Goal: Task Accomplishment & Management: Manage account settings

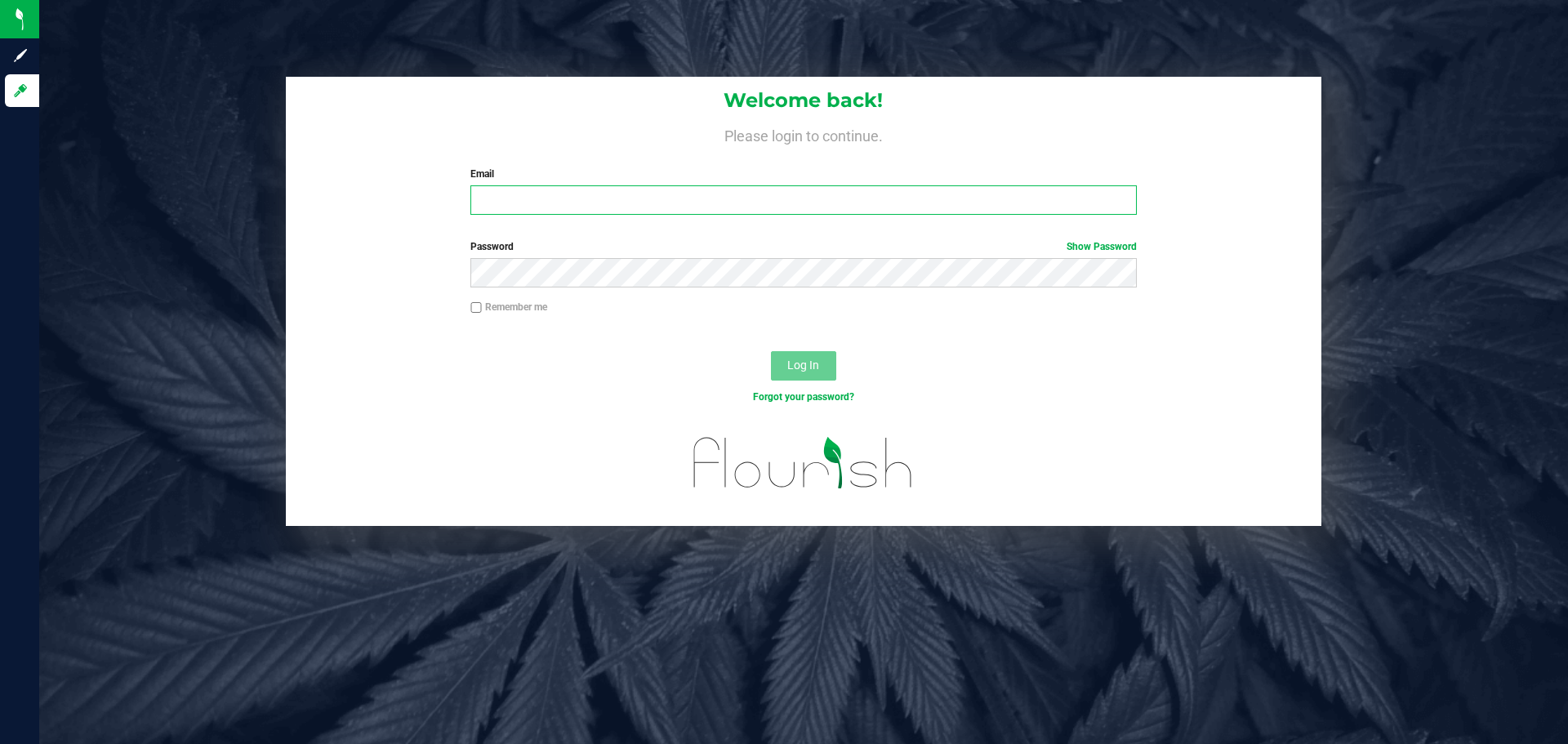
click at [529, 208] on input "Email" at bounding box center [802, 200] width 666 height 29
type input "molsen@liveparallel.com"
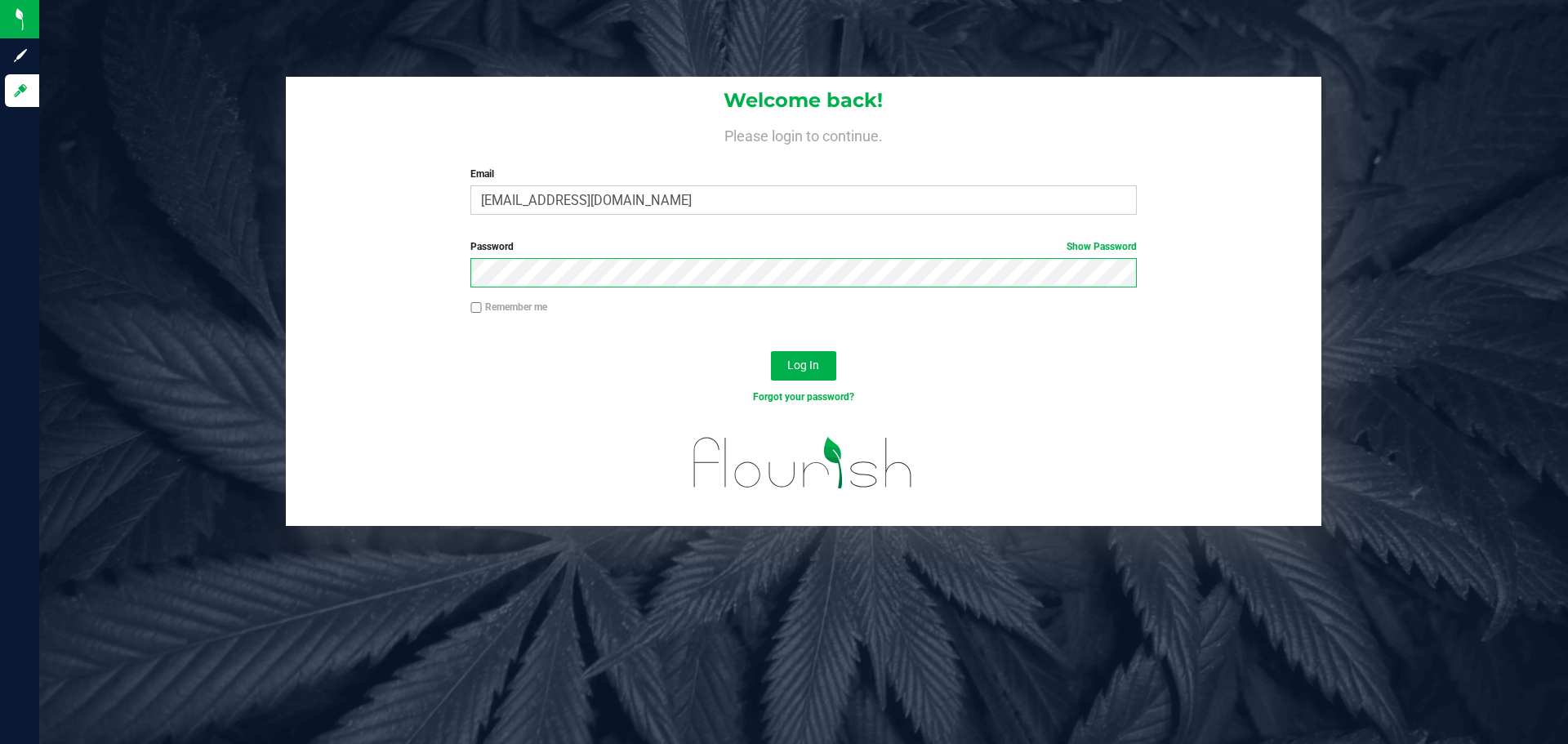
click at [771, 351] on button "Log In" at bounding box center [803, 365] width 65 height 29
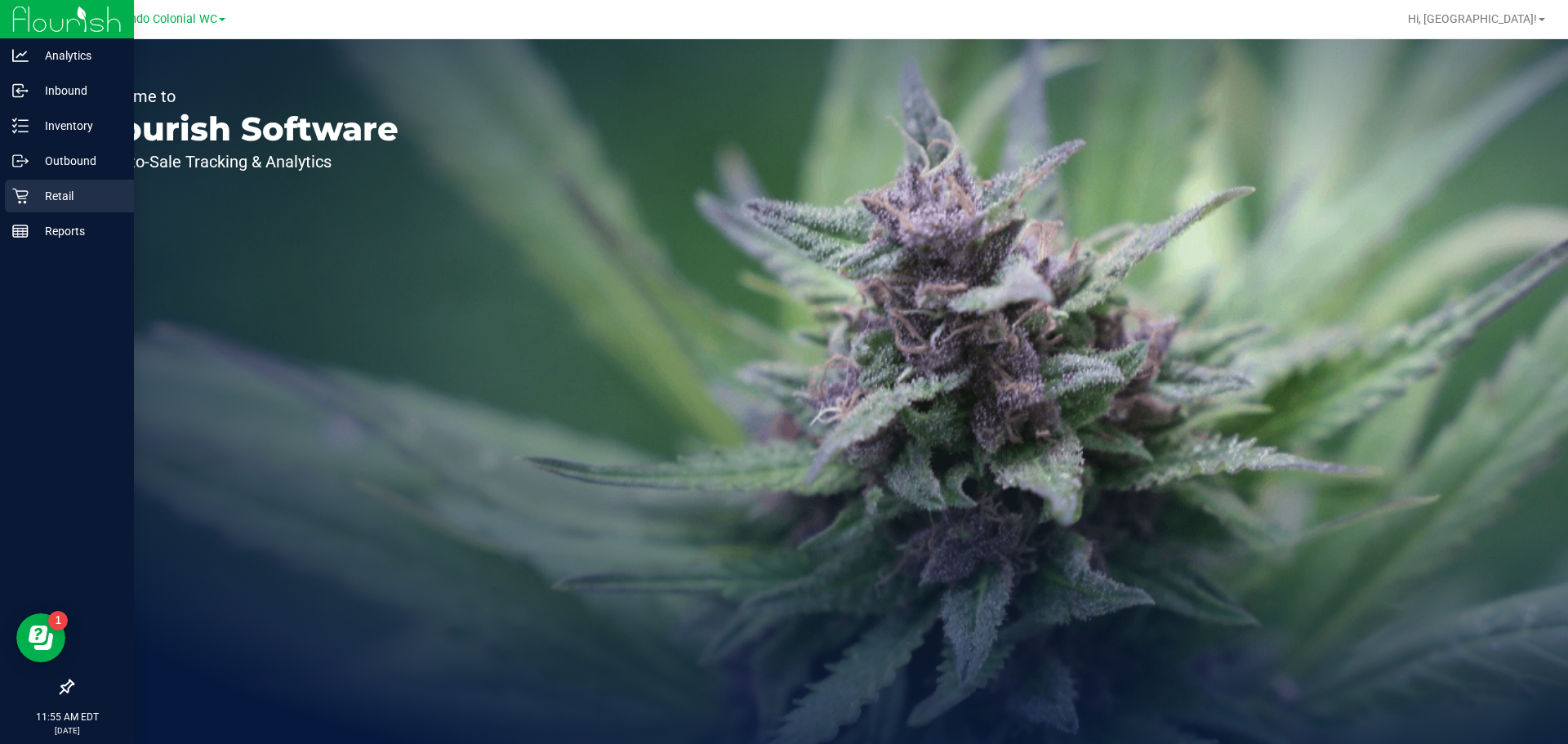
click at [23, 203] on icon at bounding box center [20, 196] width 16 height 16
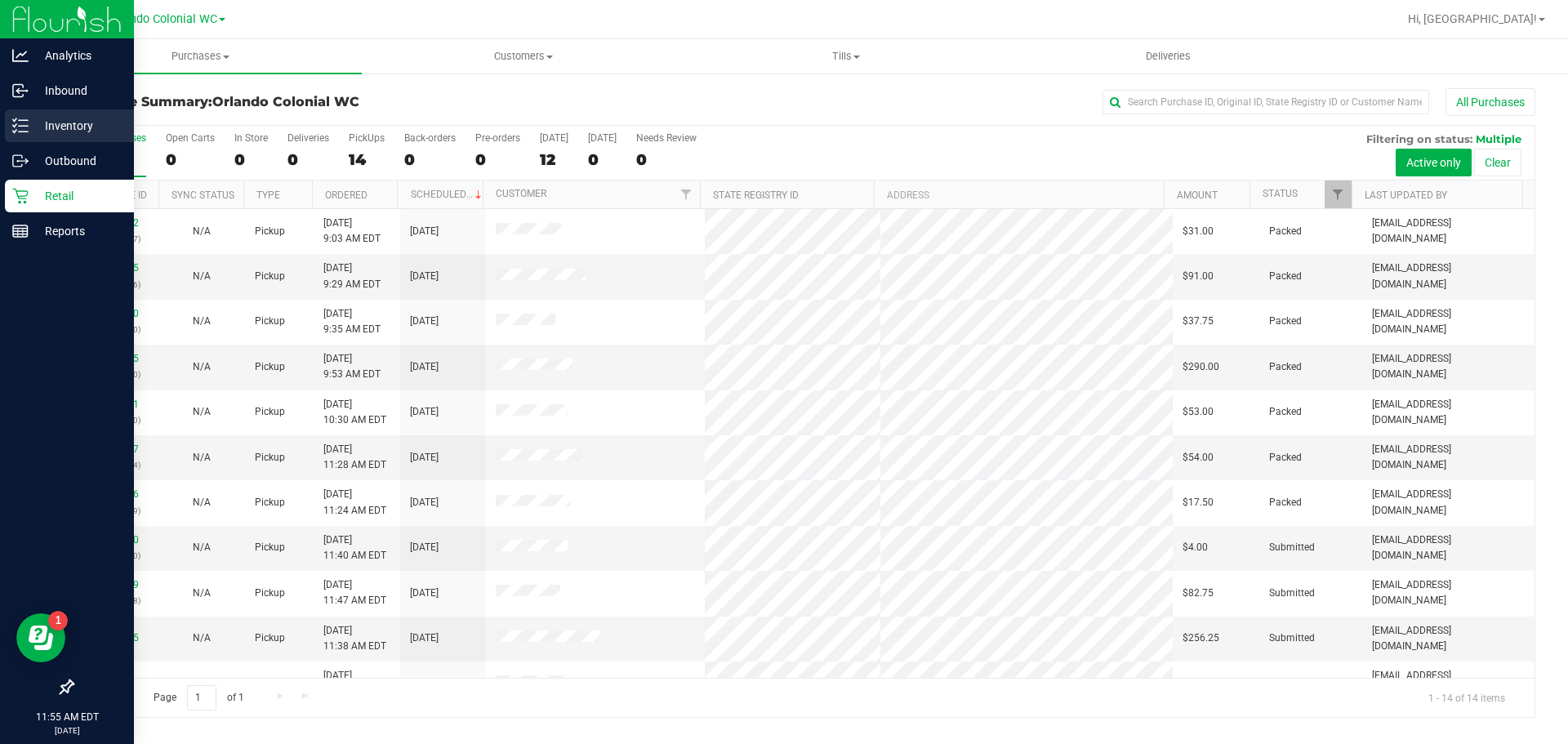
click at [84, 131] on p "Inventory" at bounding box center [77, 126] width 98 height 19
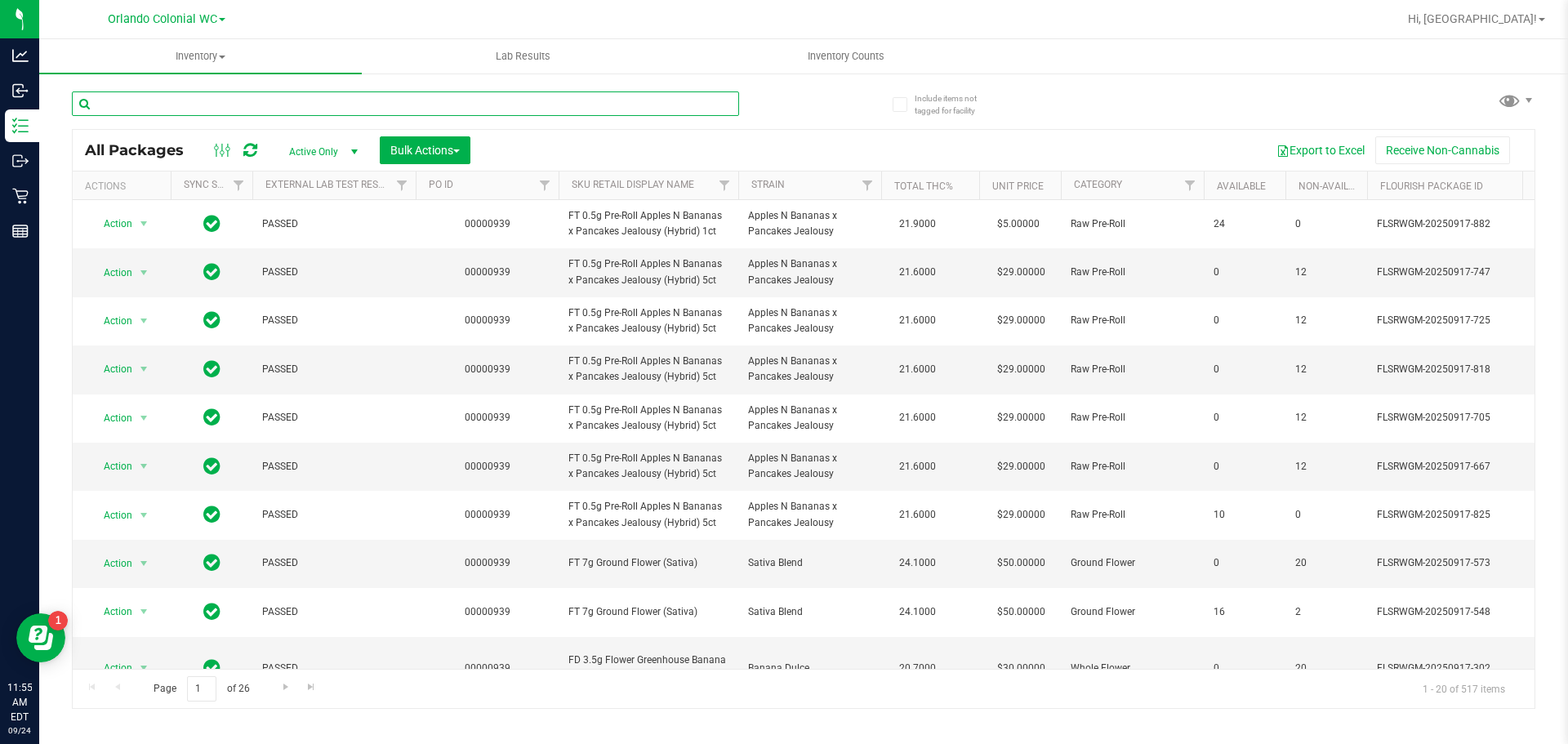
click at [311, 100] on input "text" at bounding box center [405, 103] width 668 height 24
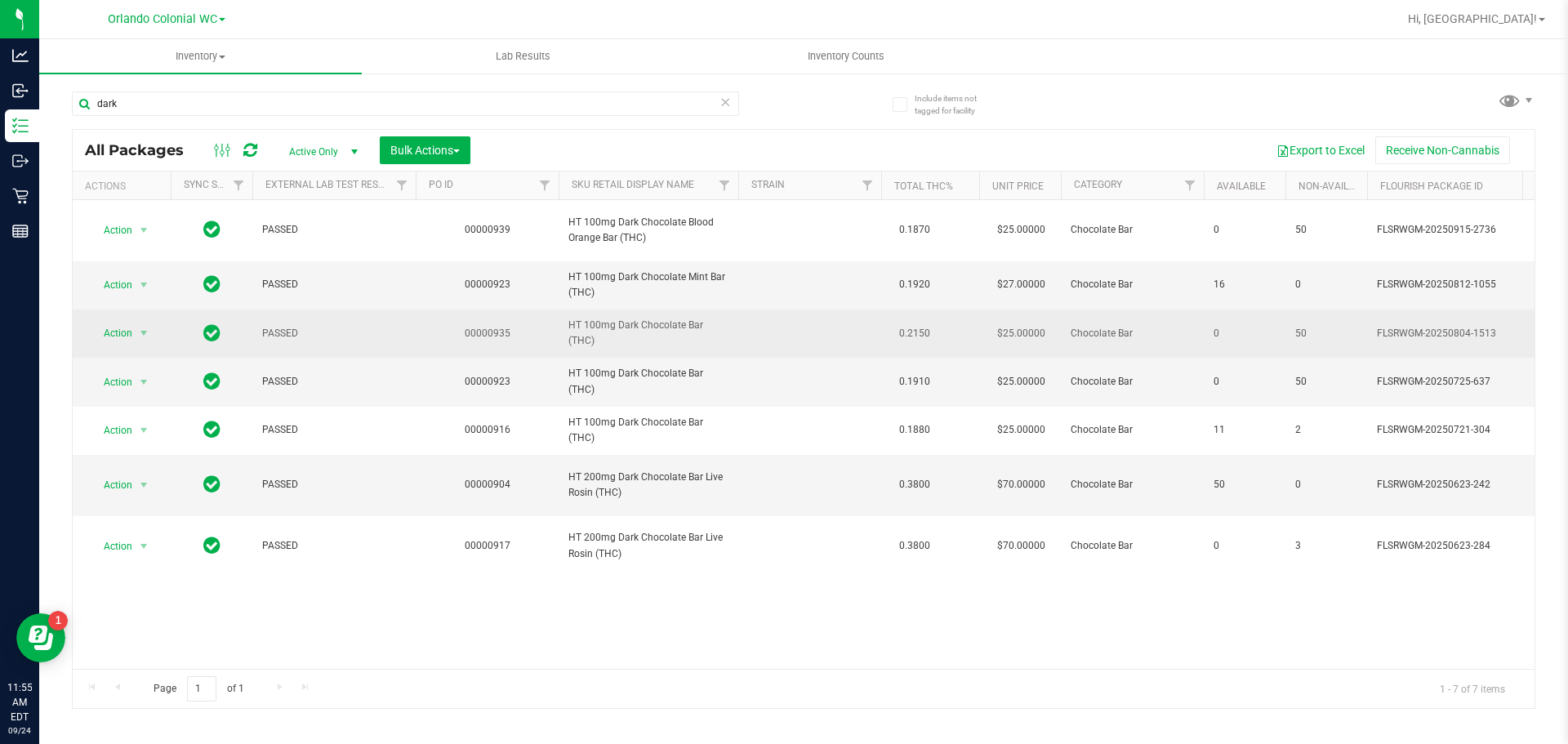
click at [596, 319] on span "HT 100mg Dark Chocolate Bar (THC)" at bounding box center [648, 333] width 160 height 31
click at [597, 325] on span "HT 100mg Dark Chocolate Bar (THC)" at bounding box center [648, 333] width 160 height 31
copy td "HT 100mg Dark Chocolate Bar (THC)"
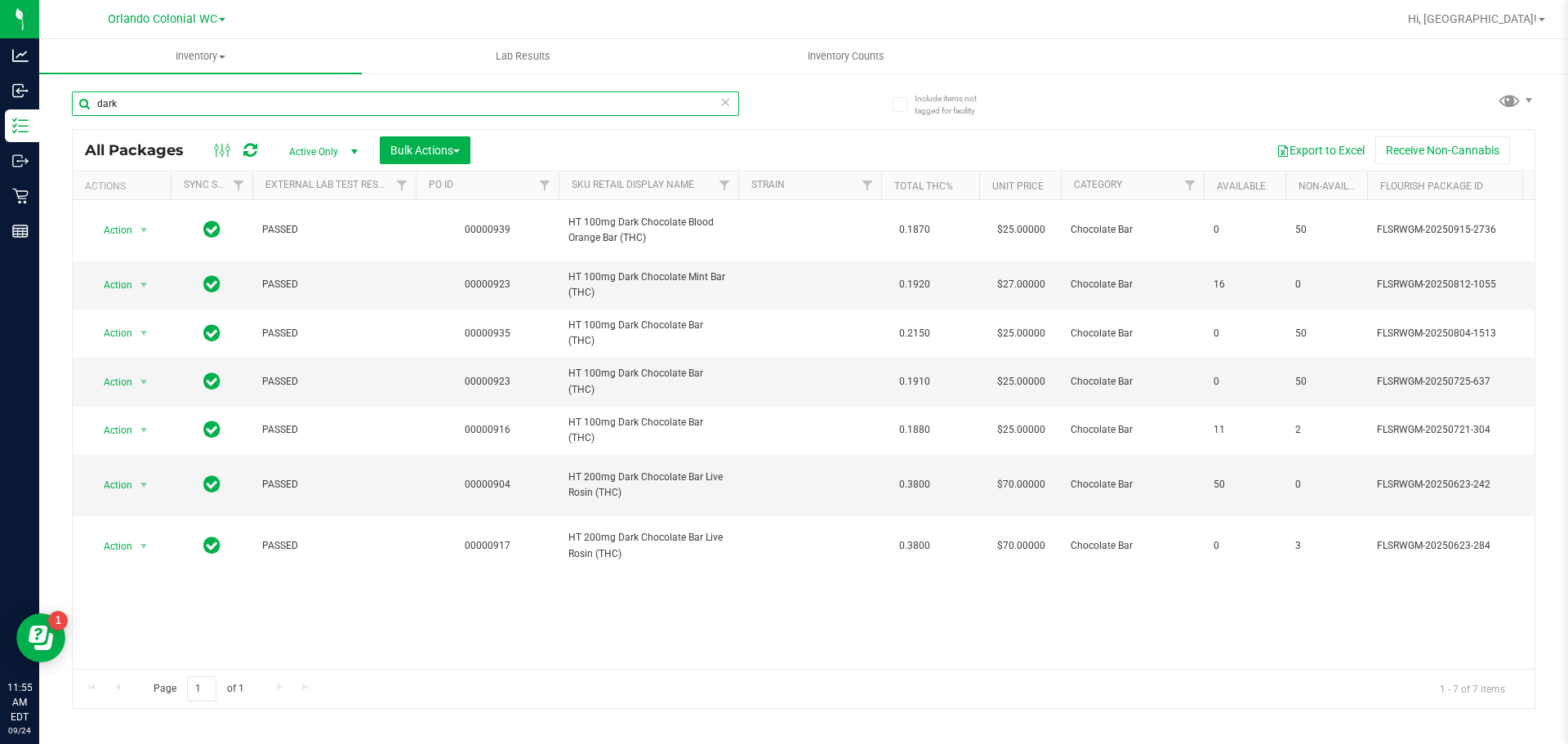
click at [450, 98] on input "dark" at bounding box center [405, 103] width 668 height 24
paste input "HT 100mg Dark Chocolate Bar (THC)"
type input "HT 100mg Dark Chocolate Bar (THC)"
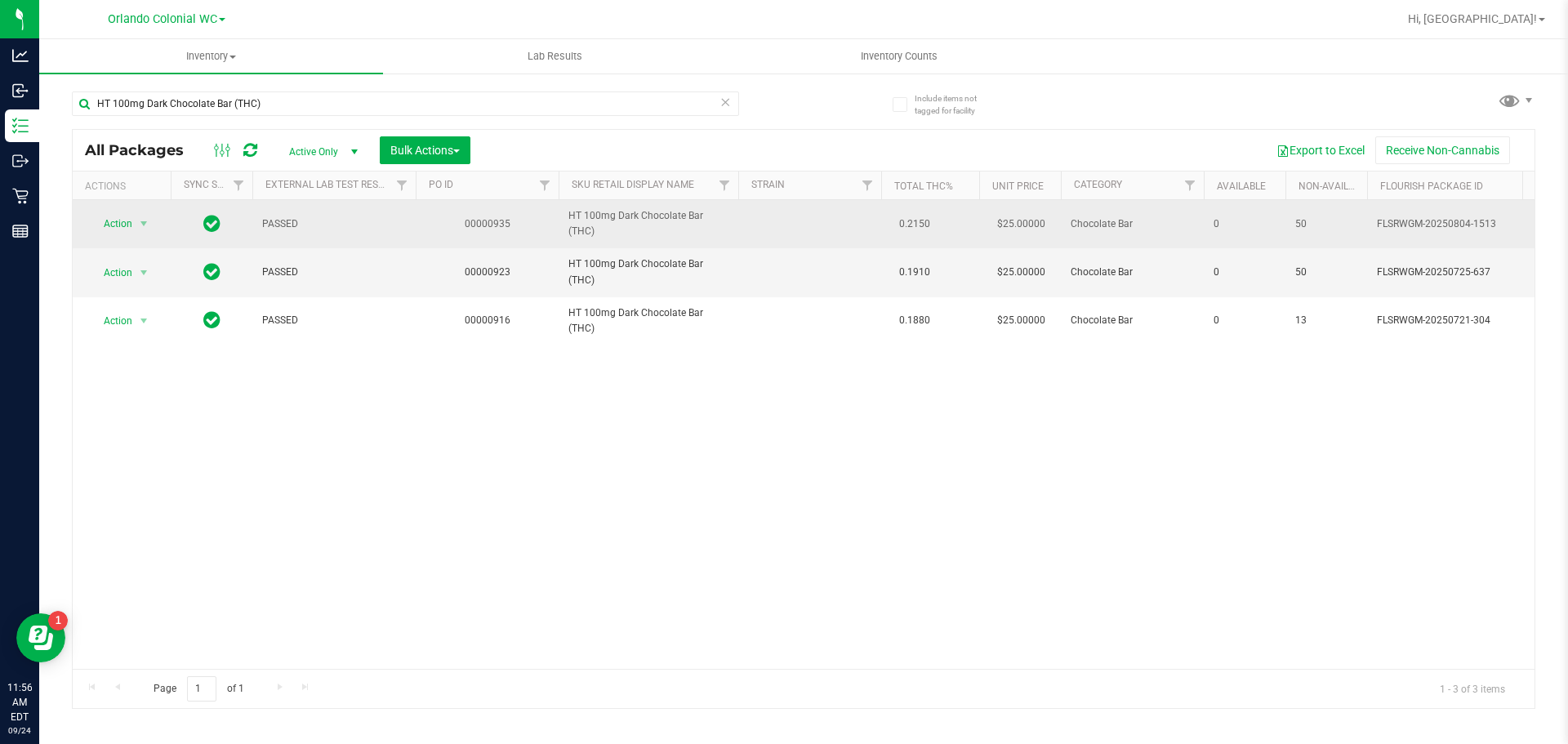
click at [117, 221] on span "Action" at bounding box center [111, 224] width 45 height 23
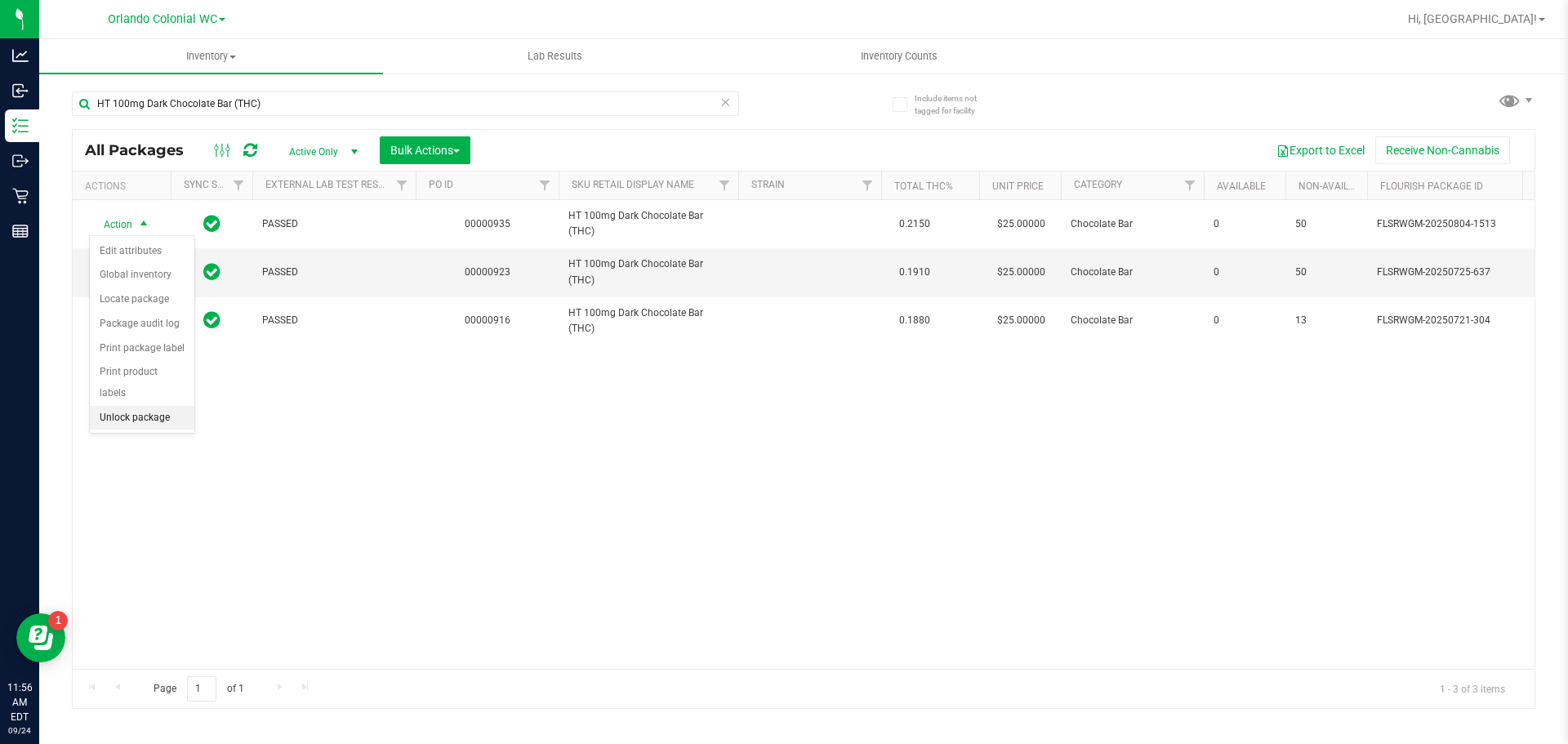
click at [141, 406] on li "Unlock package" at bounding box center [142, 418] width 105 height 24
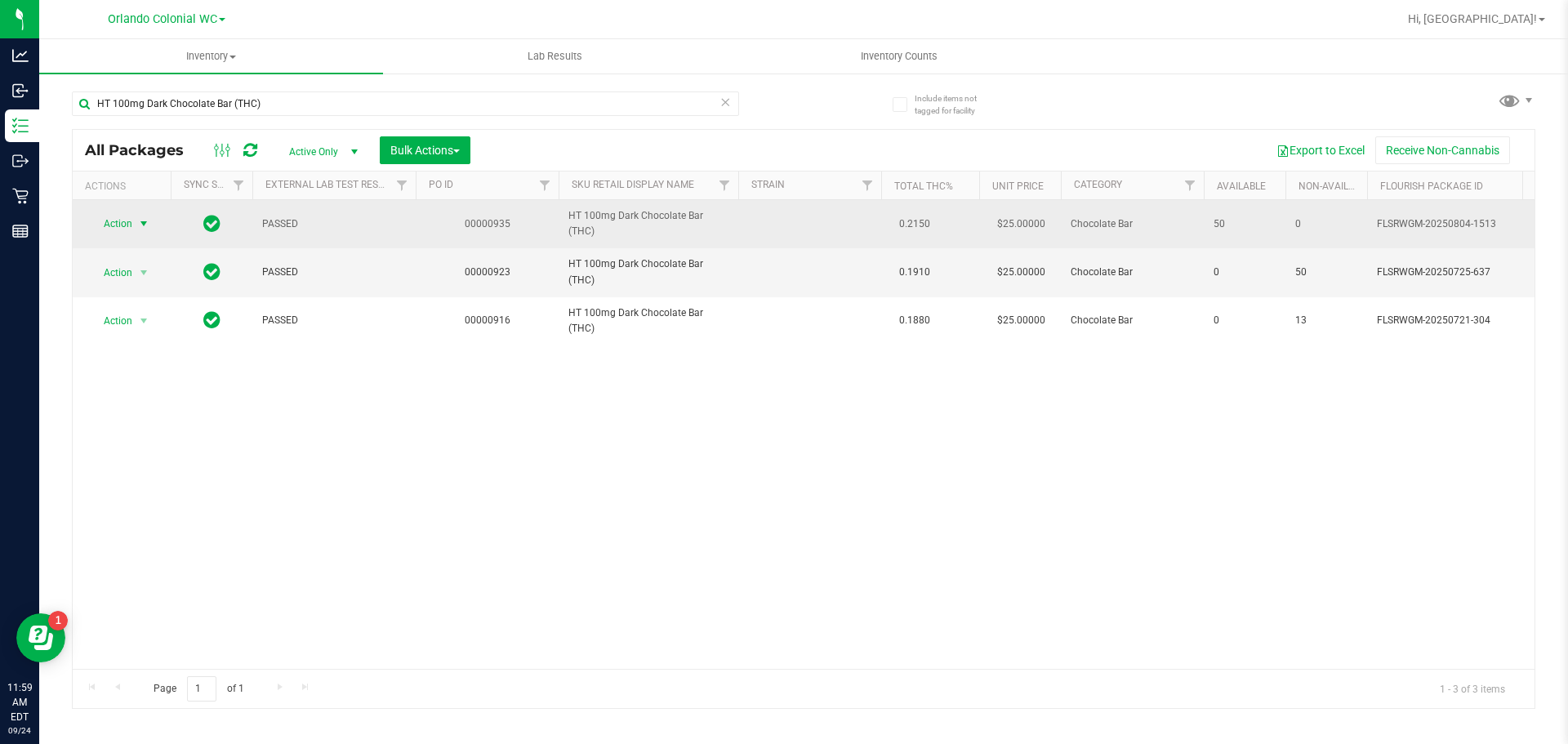
click at [118, 226] on span "Action" at bounding box center [111, 224] width 45 height 23
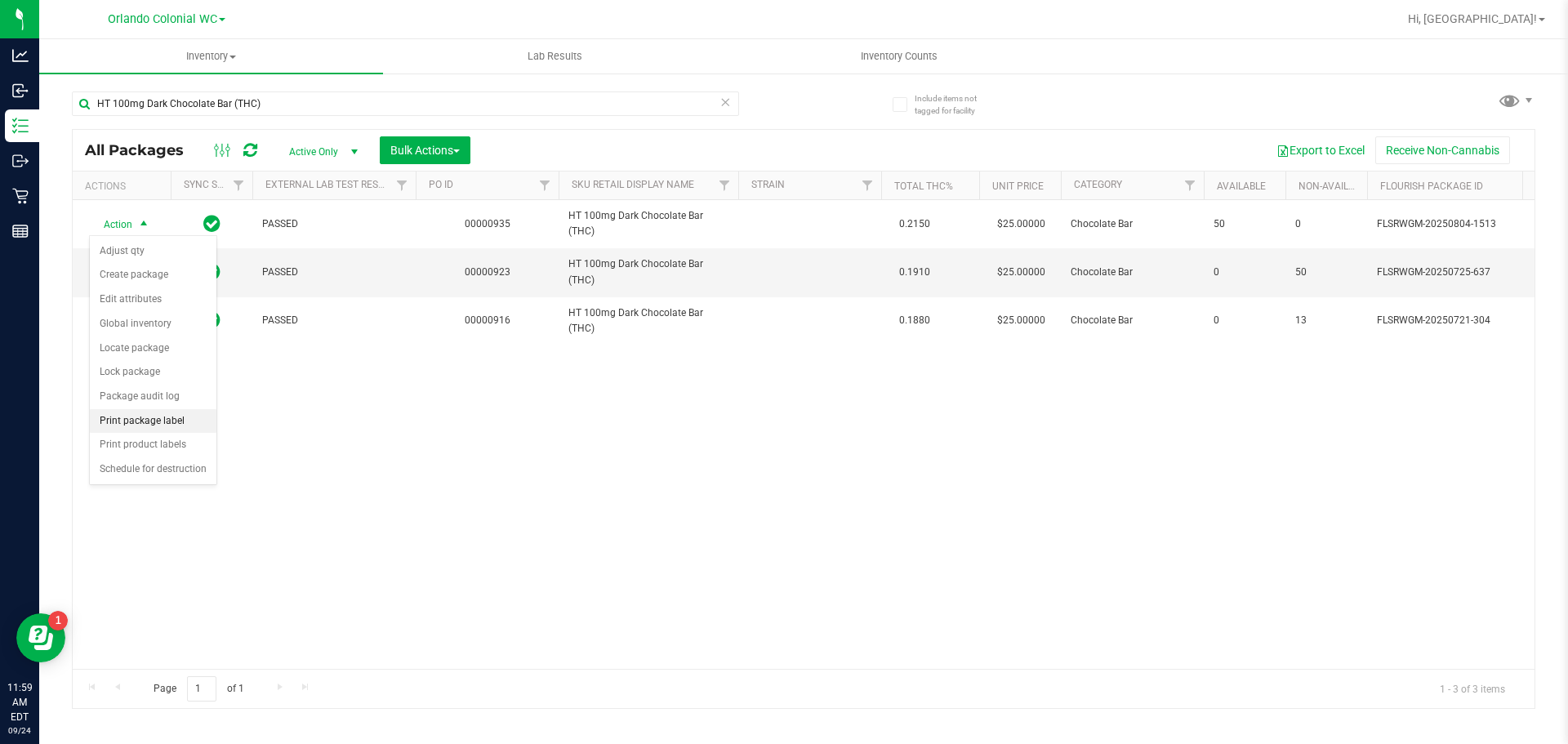
drag, startPoint x: 152, startPoint y: 417, endPoint x: 164, endPoint y: 417, distance: 12.0
click at [159, 417] on li "Print package label" at bounding box center [153, 420] width 127 height 24
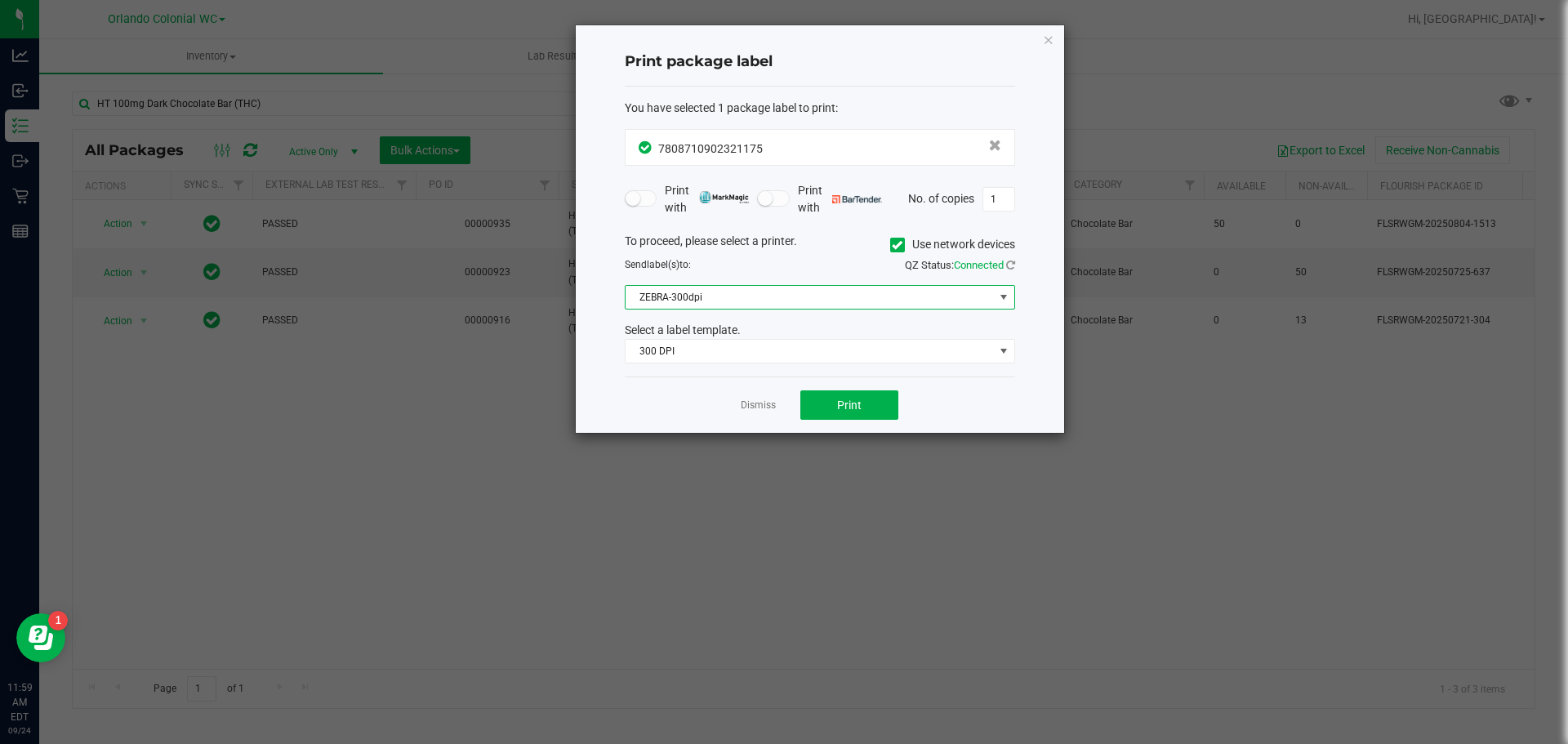
click at [723, 296] on span "ZEBRA-300dpi" at bounding box center [810, 297] width 368 height 23
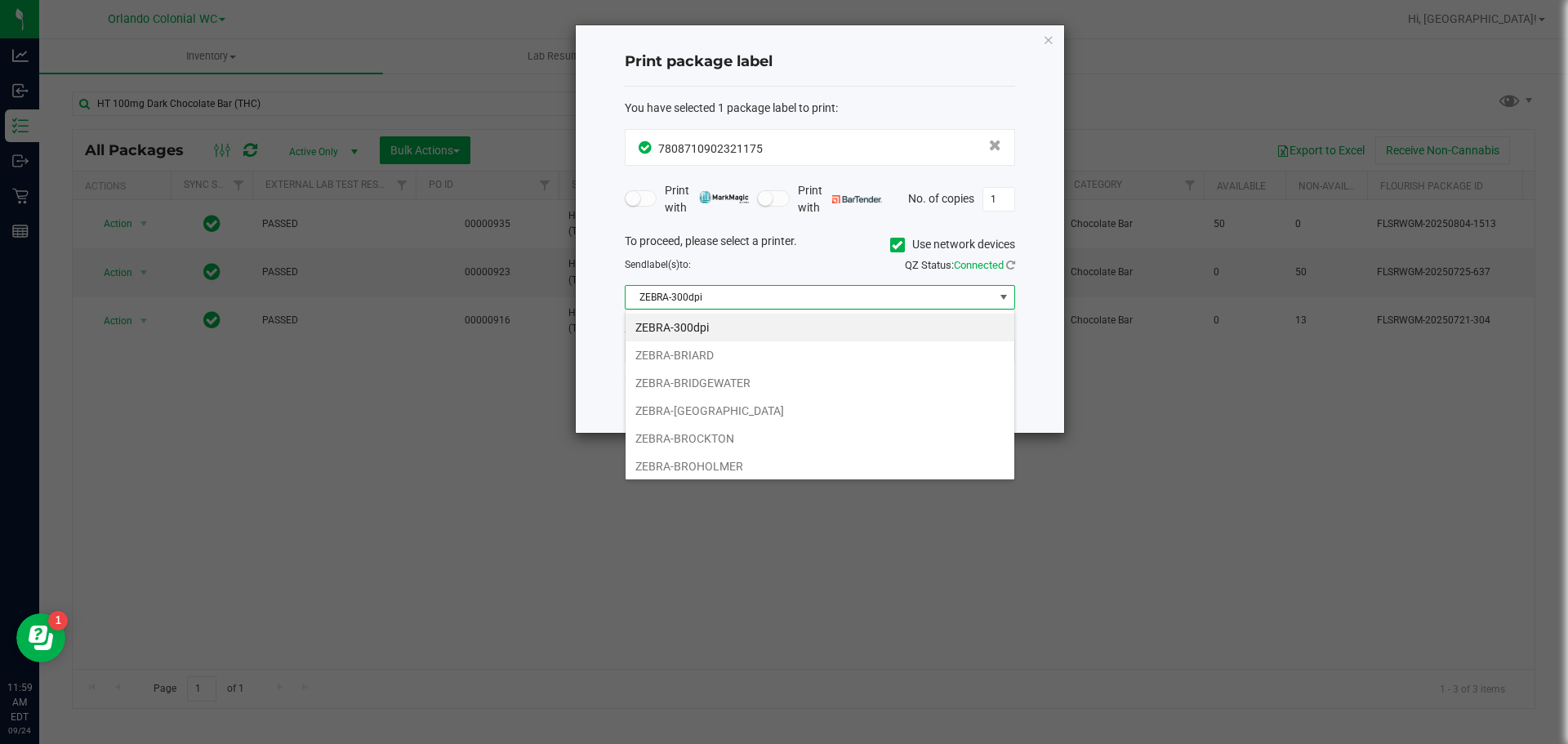
scroll to position [24, 391]
click at [740, 413] on li "ZEBRA-BRITTANY" at bounding box center [820, 411] width 389 height 28
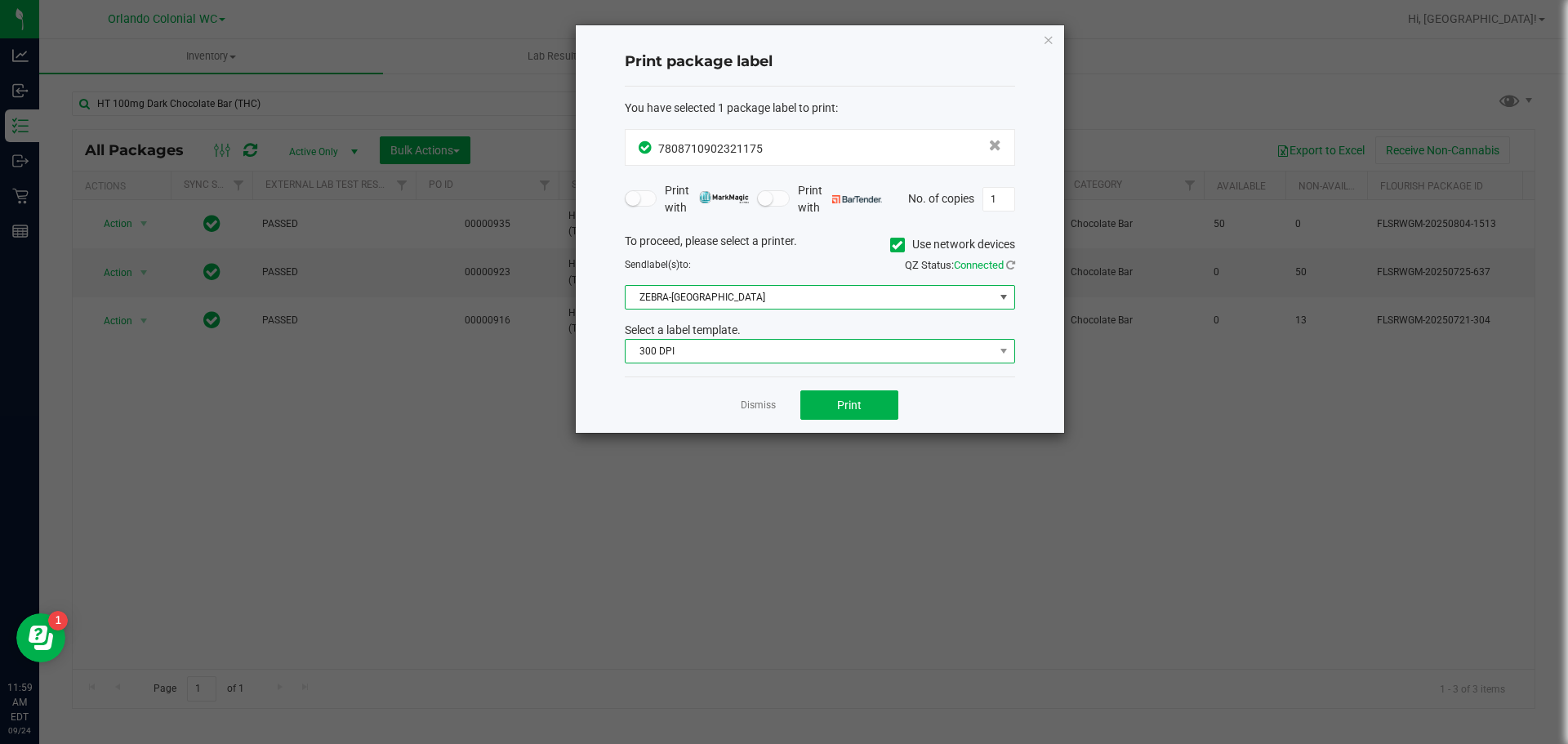
click at [710, 345] on span "300 DPI" at bounding box center [810, 352] width 368 height 23
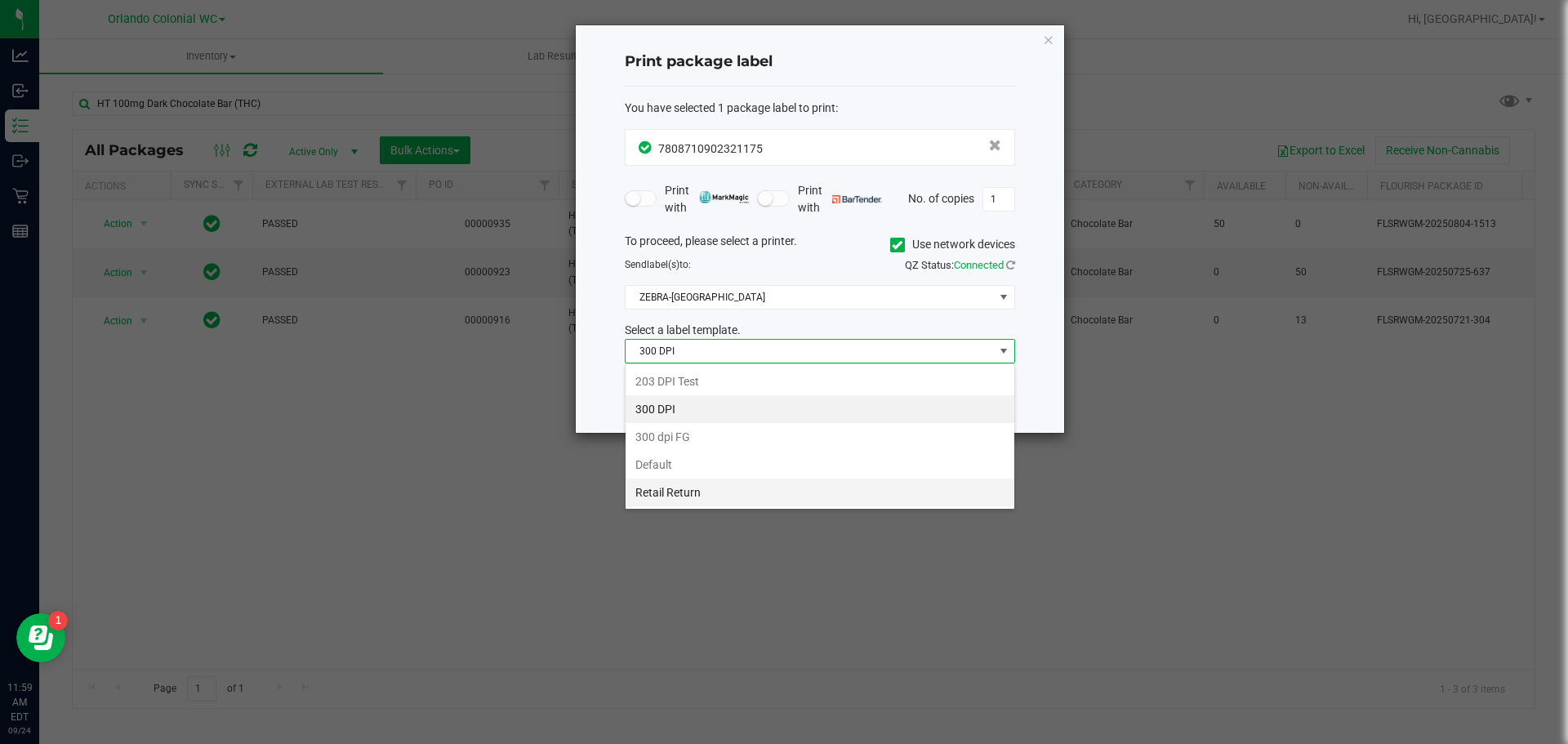
click at [694, 504] on li "Retail Return" at bounding box center [820, 492] width 389 height 28
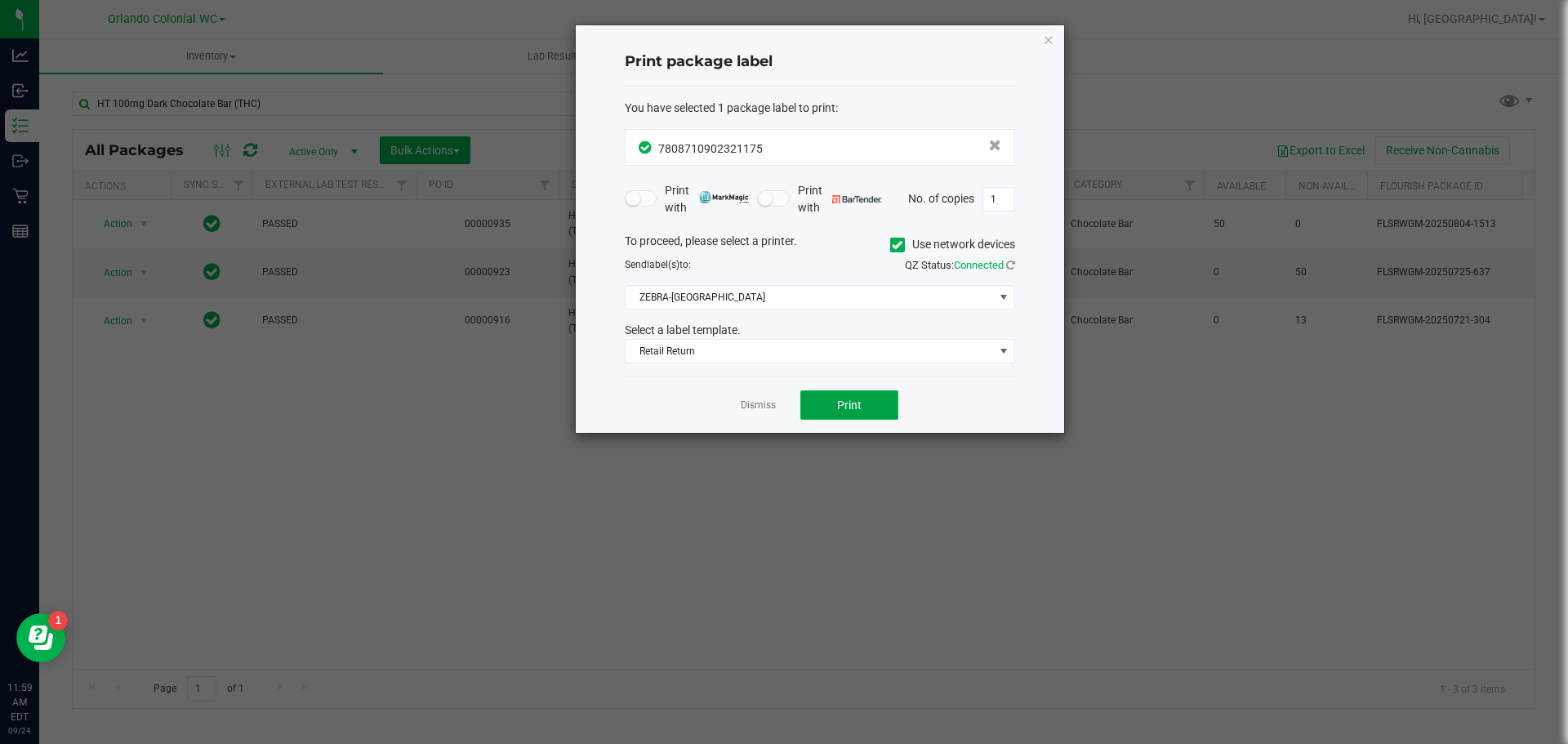
click at [812, 401] on button "Print" at bounding box center [849, 405] width 98 height 29
click at [757, 418] on div "Dismiss Print" at bounding box center [820, 405] width 391 height 56
click at [745, 408] on link "Dismiss" at bounding box center [758, 405] width 35 height 14
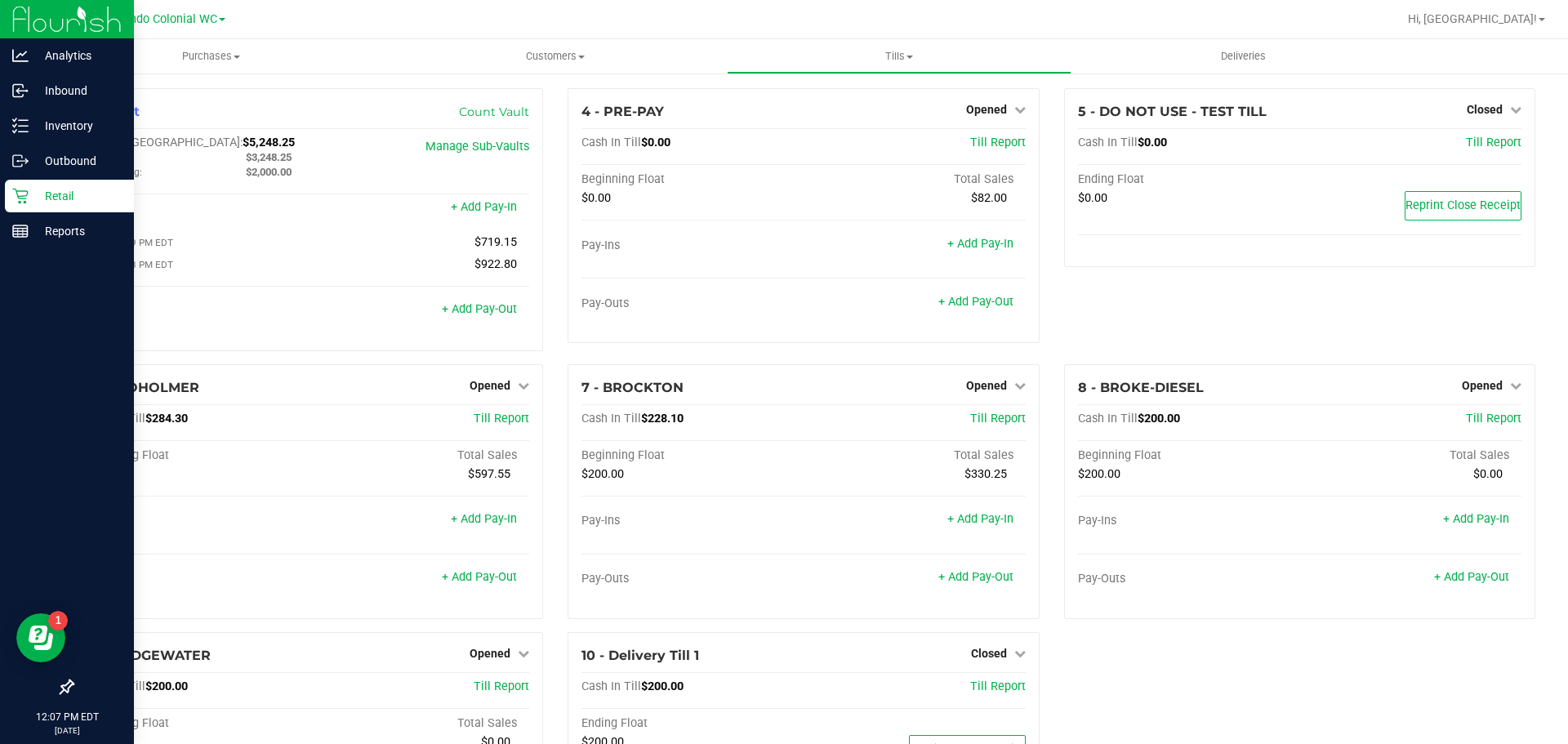
click at [45, 195] on p "Retail" at bounding box center [77, 196] width 98 height 19
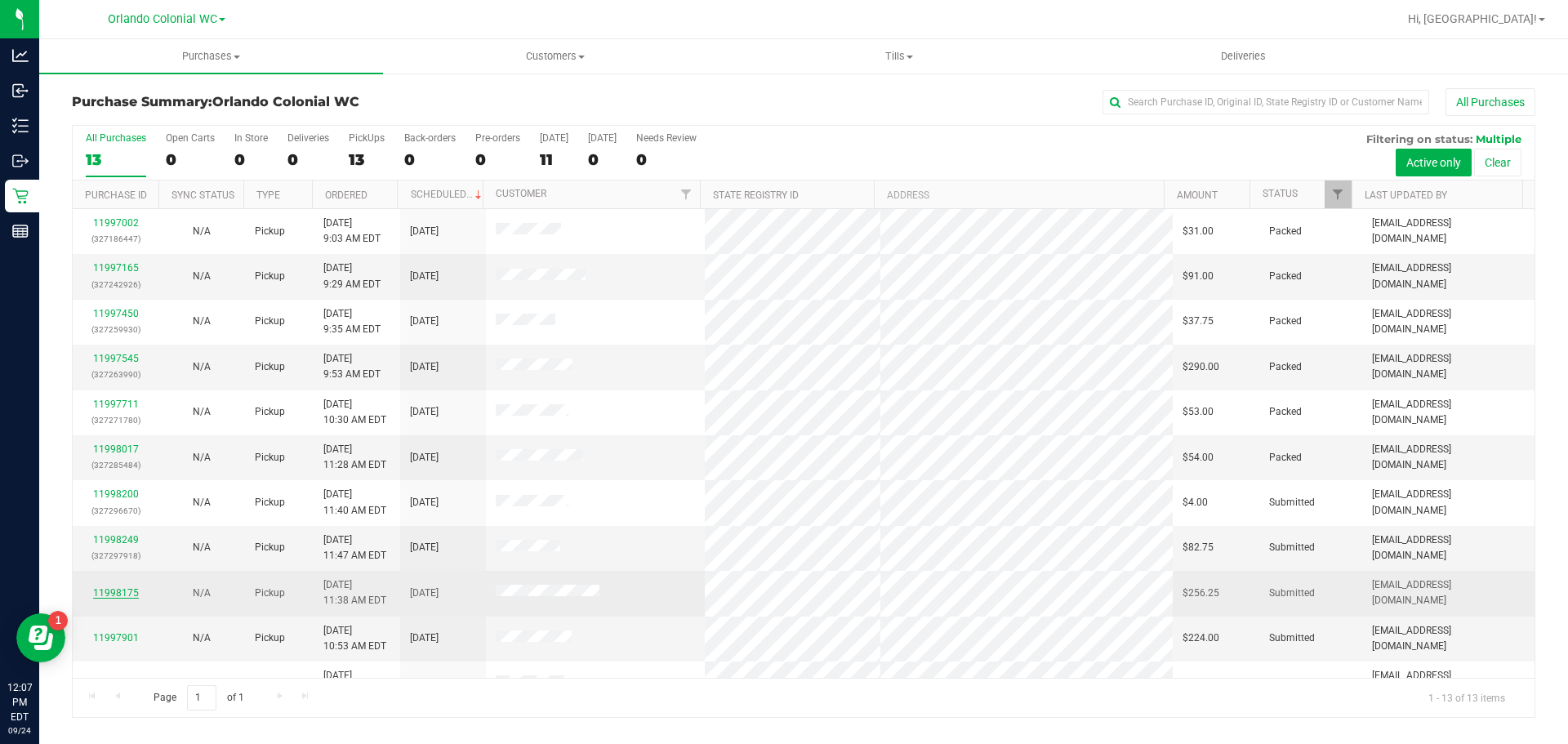
click at [134, 589] on link "11998175" at bounding box center [115, 593] width 46 height 12
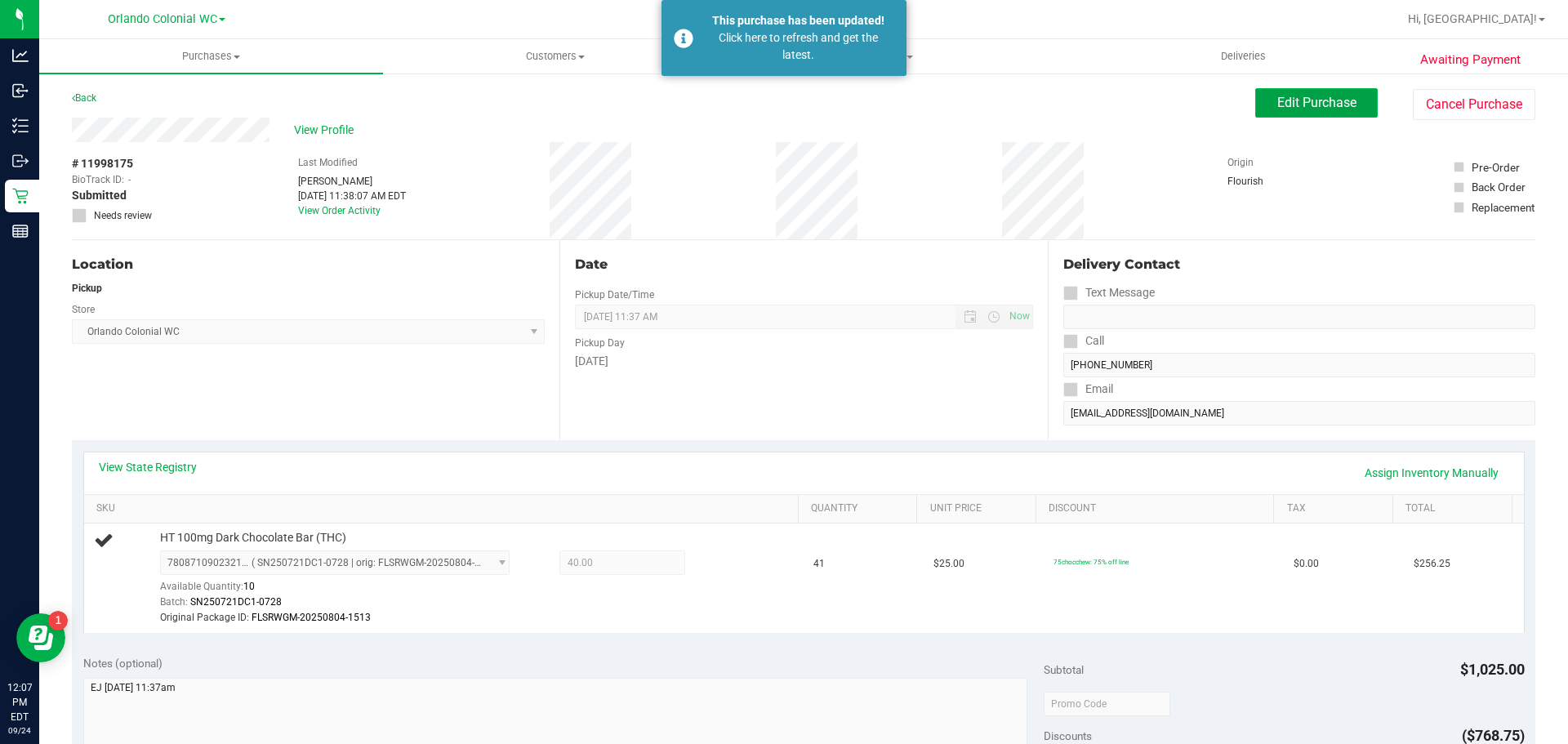
click at [1301, 108] on span "Edit Purchase" at bounding box center [1317, 103] width 79 height 16
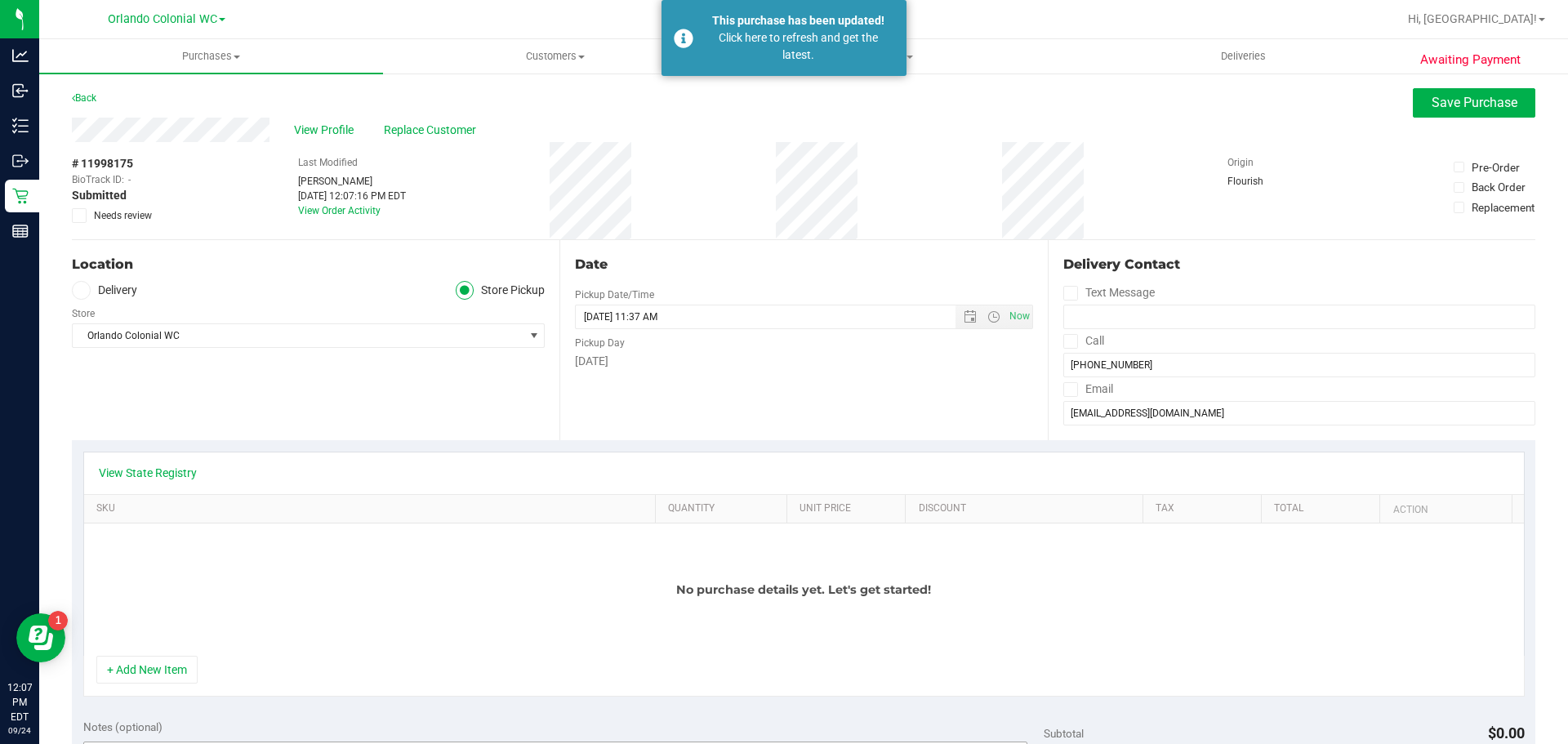
drag, startPoint x: 164, startPoint y: 663, endPoint x: 173, endPoint y: 652, distance: 14.2
click at [164, 664] on button "+ Add New Item" at bounding box center [146, 669] width 102 height 28
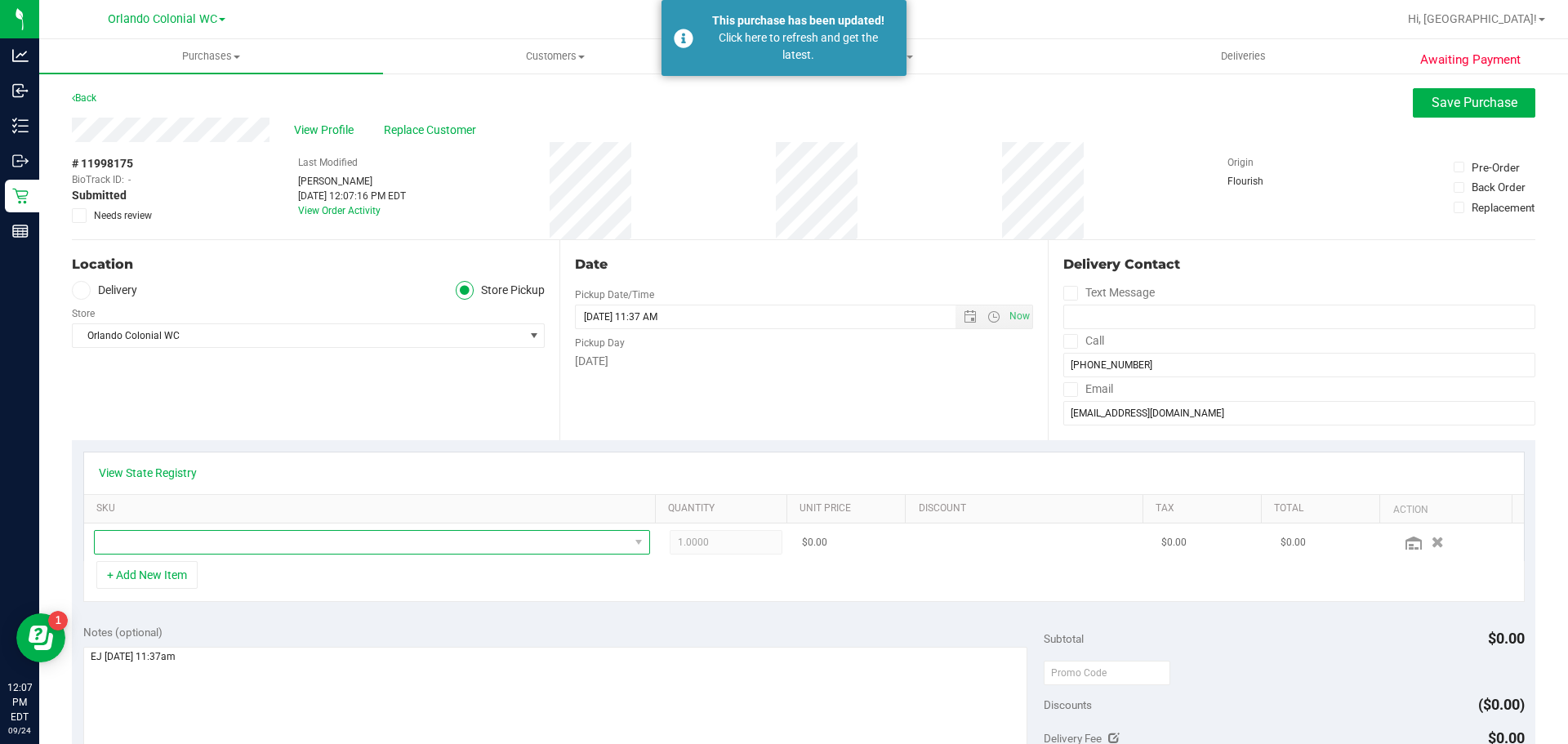
click at [256, 539] on span "NO DATA FOUND" at bounding box center [361, 542] width 534 height 23
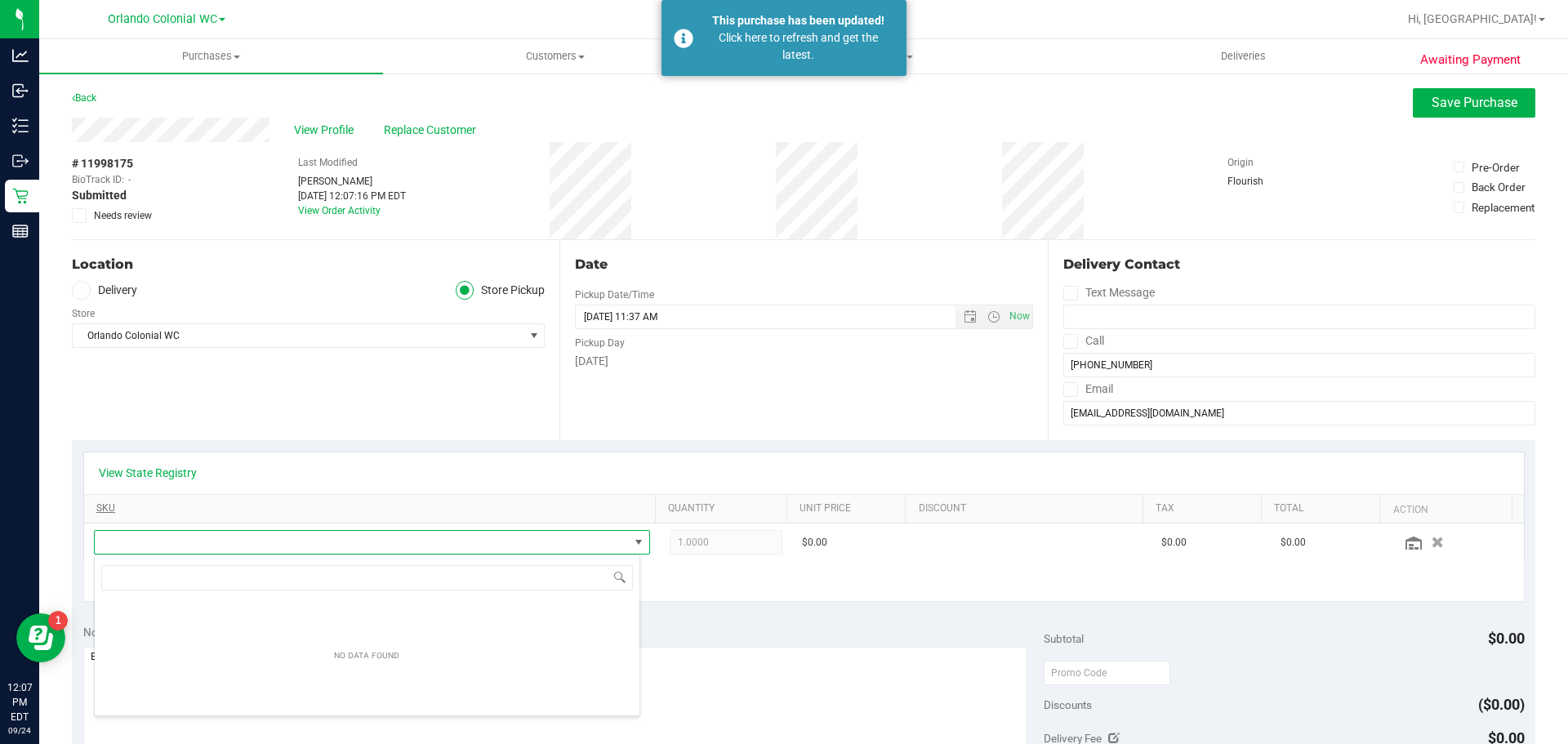
scroll to position [24, 542]
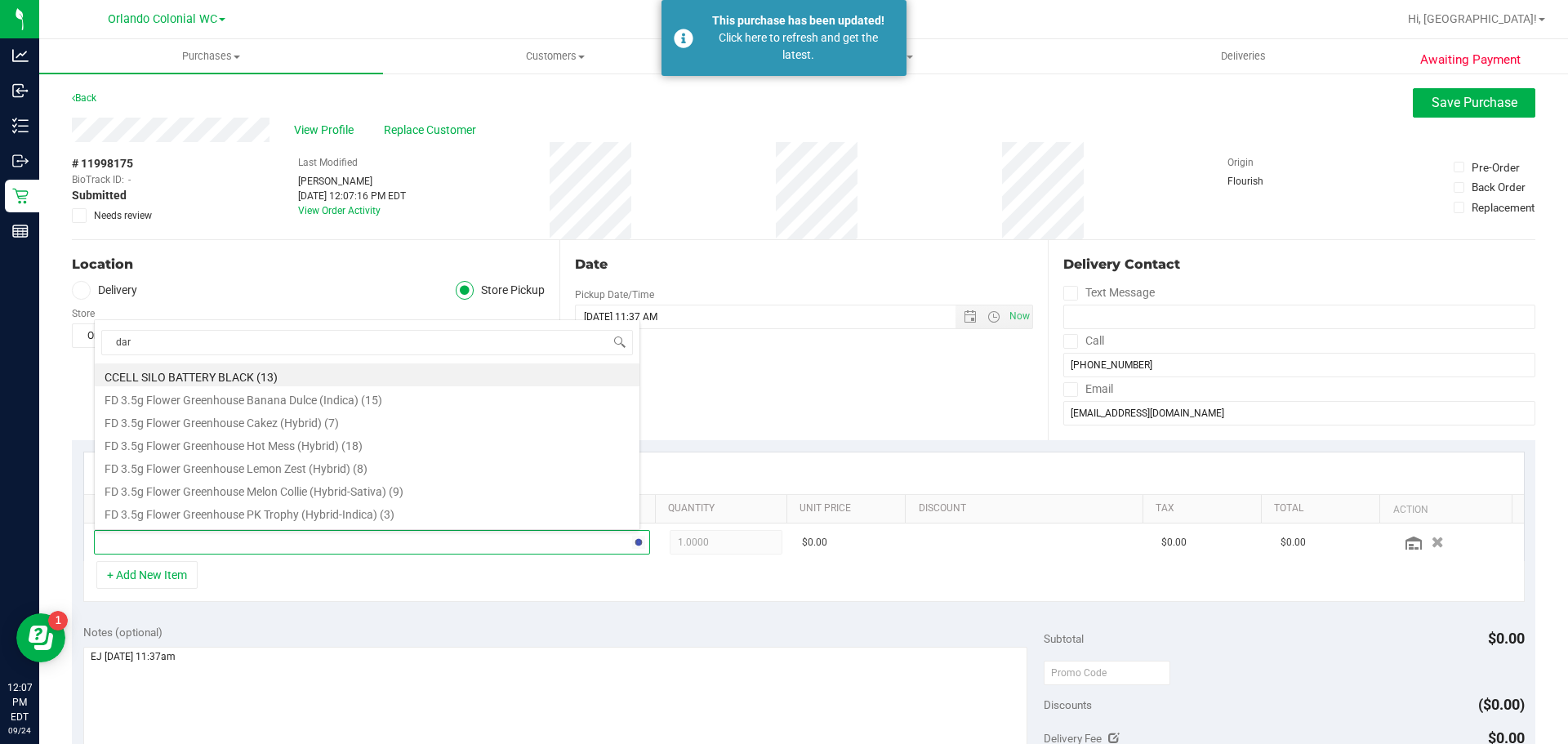
type input "dark"
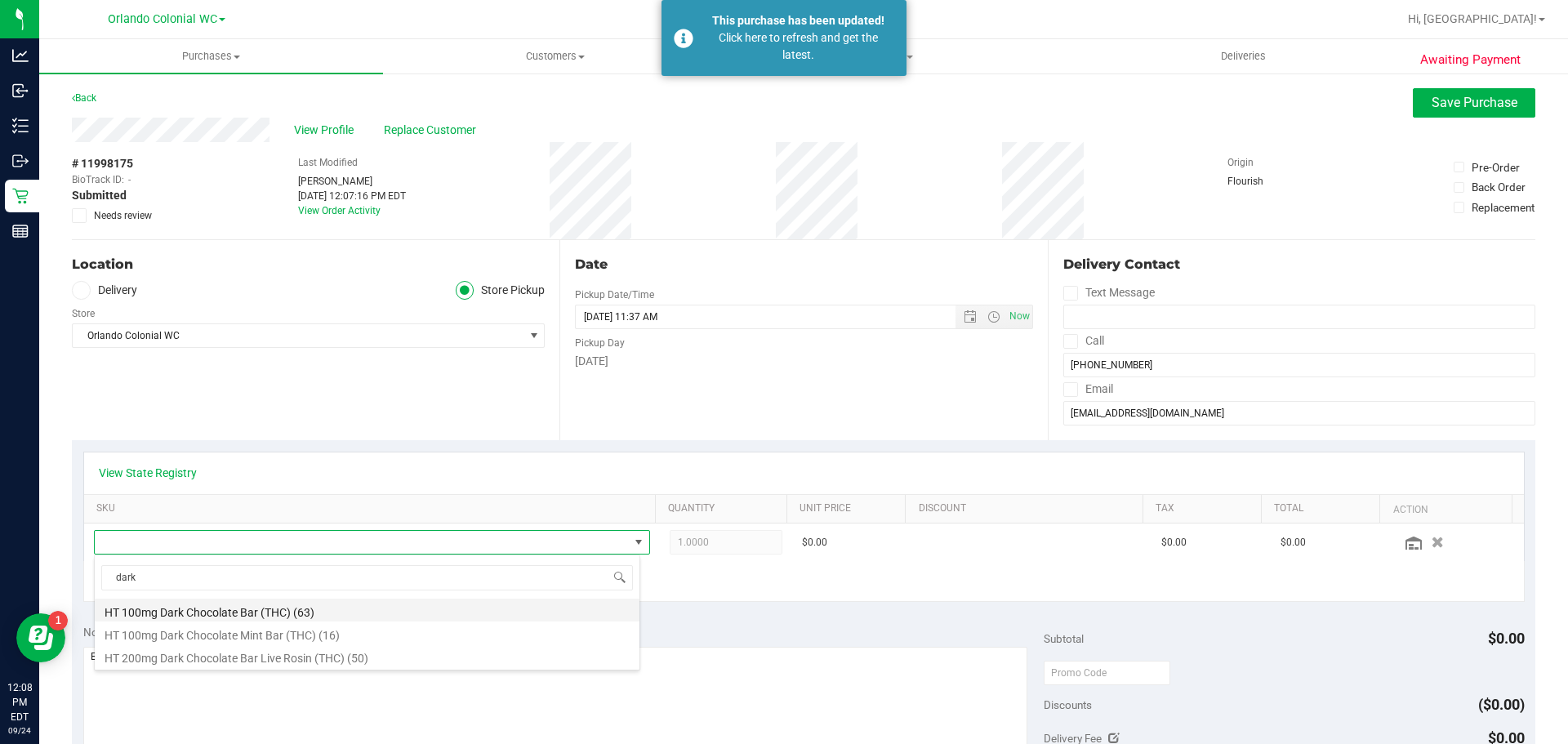
click at [368, 611] on li "HT 100mg Dark Chocolate Bar (THC) (63)" at bounding box center [367, 610] width 545 height 23
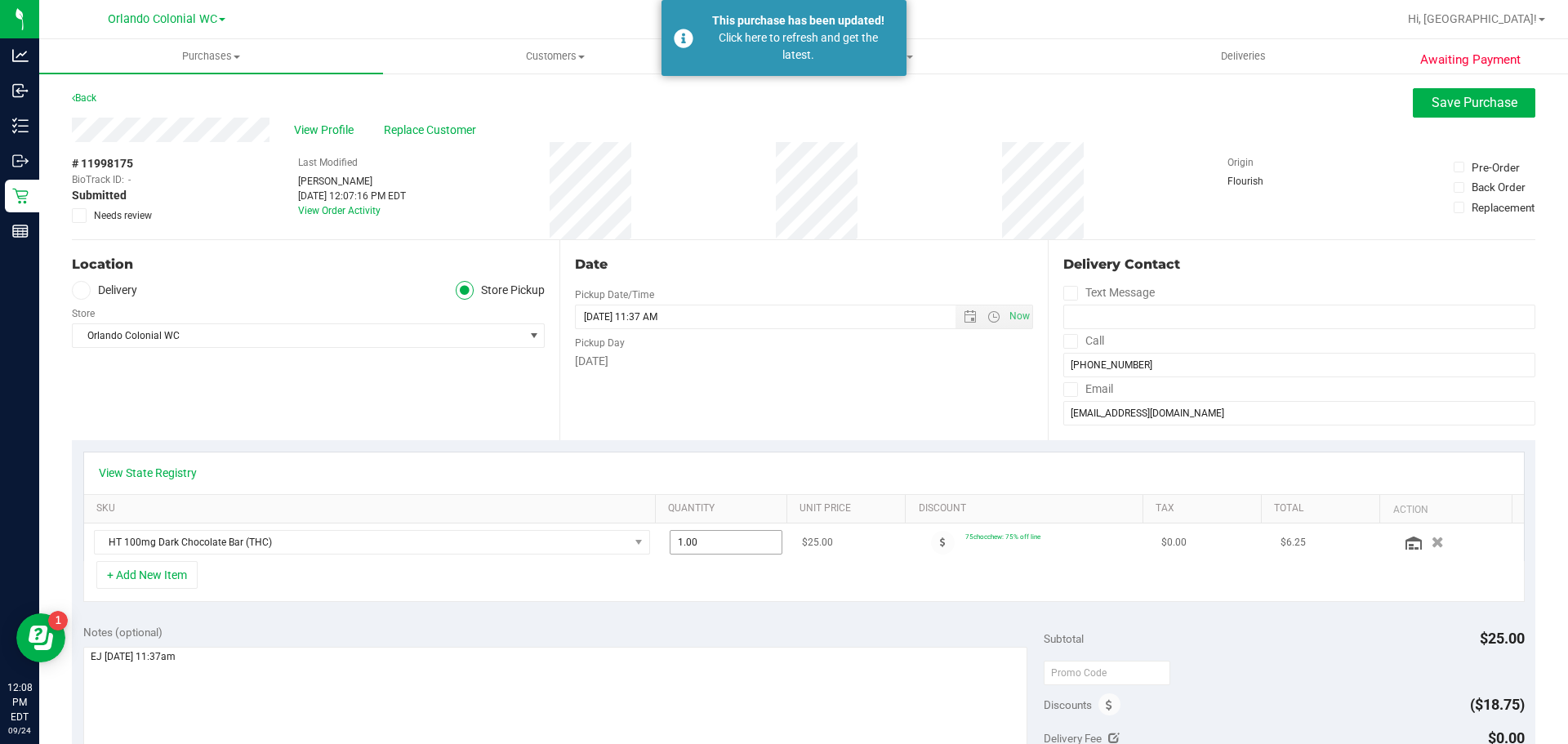
click at [714, 538] on span "1.00 1" at bounding box center [726, 542] width 113 height 24
type input "40"
type input "40.00"
click at [765, 579] on div "+ Add New Item" at bounding box center [804, 581] width 1442 height 41
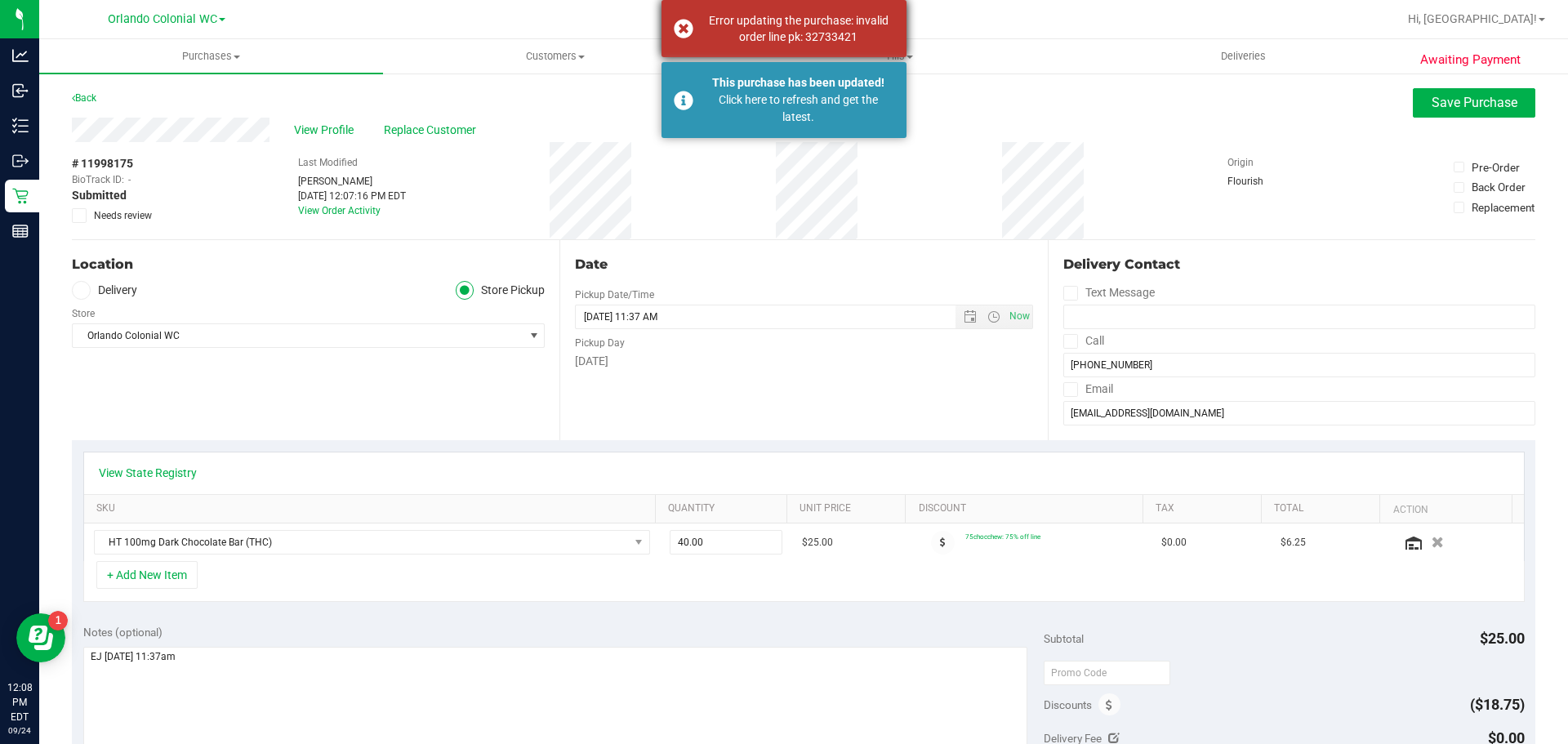
click at [790, 40] on div "Error updating the purchase: invalid order line pk: 32733421" at bounding box center [799, 29] width 192 height 33
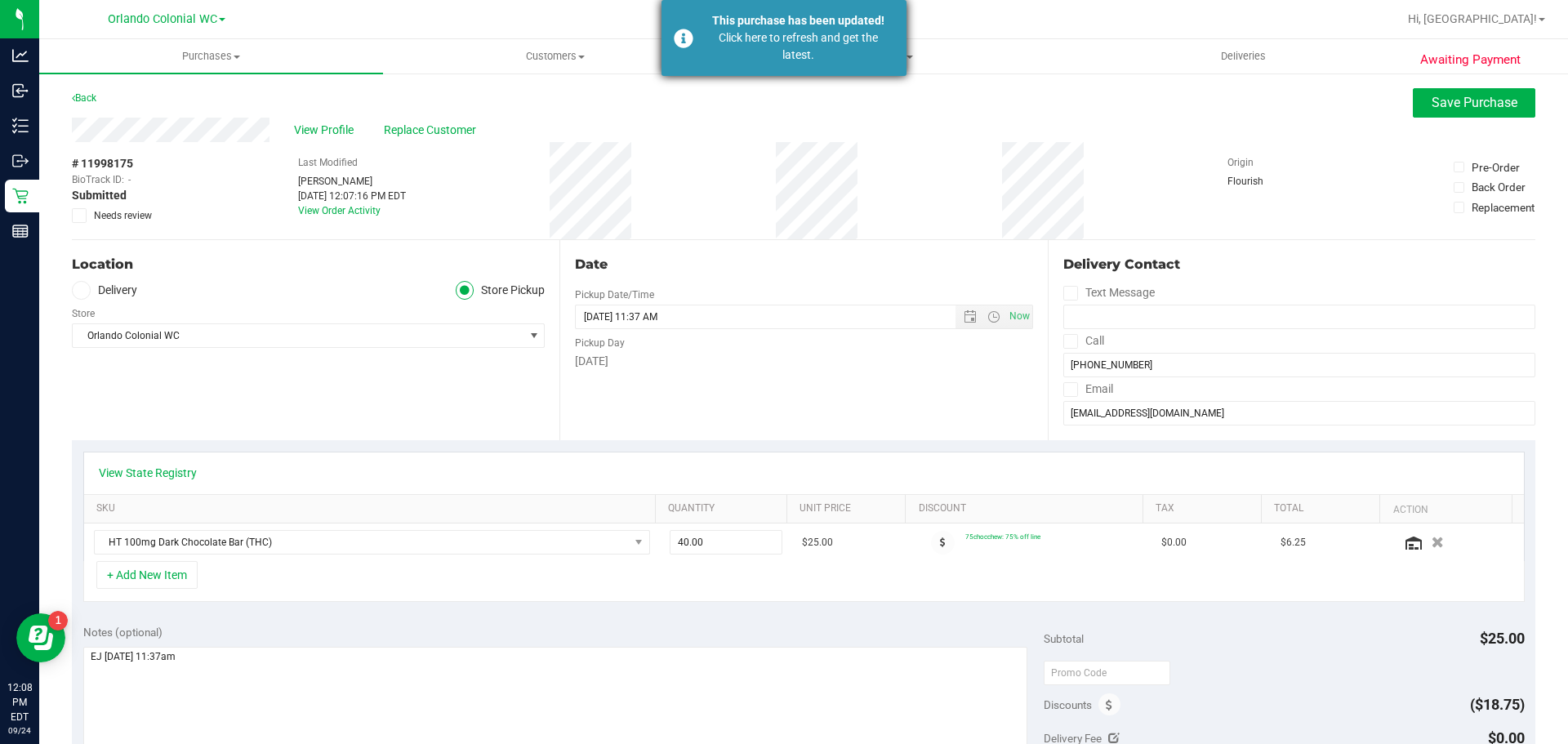
click at [702, 45] on div "This purchase has been updated! Click here to refresh and get the latest." at bounding box center [784, 38] width 245 height 76
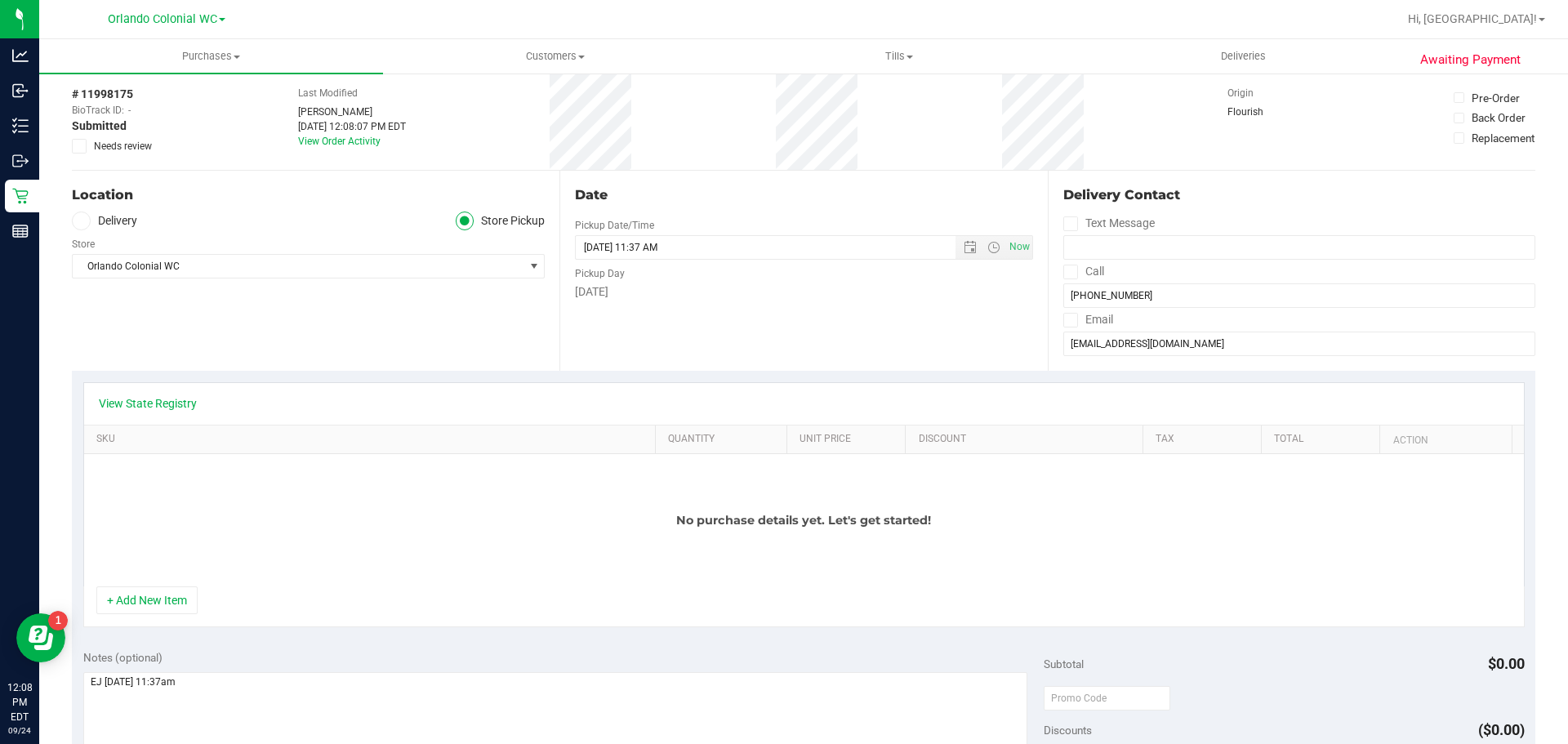
scroll to position [0, 0]
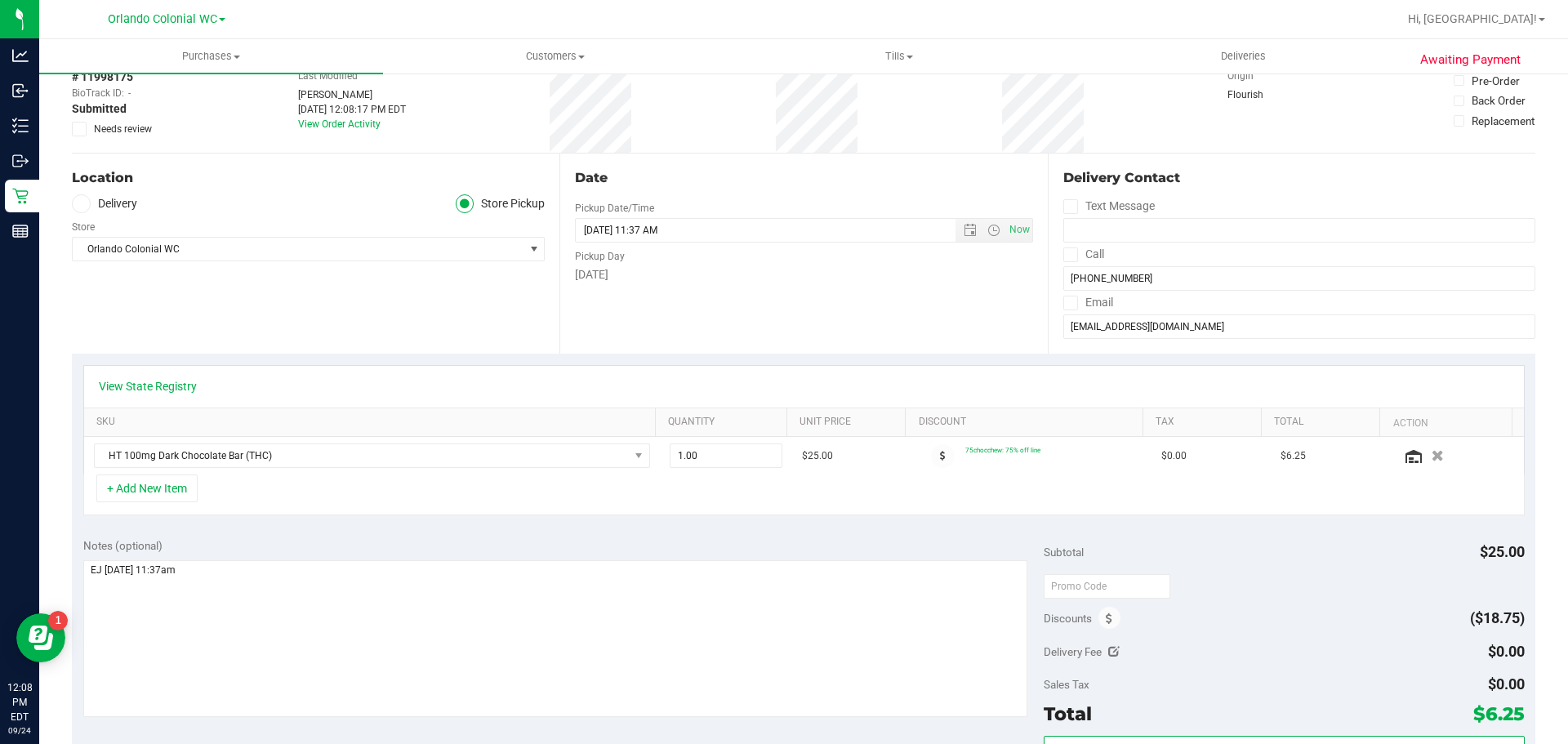
scroll to position [81, 0]
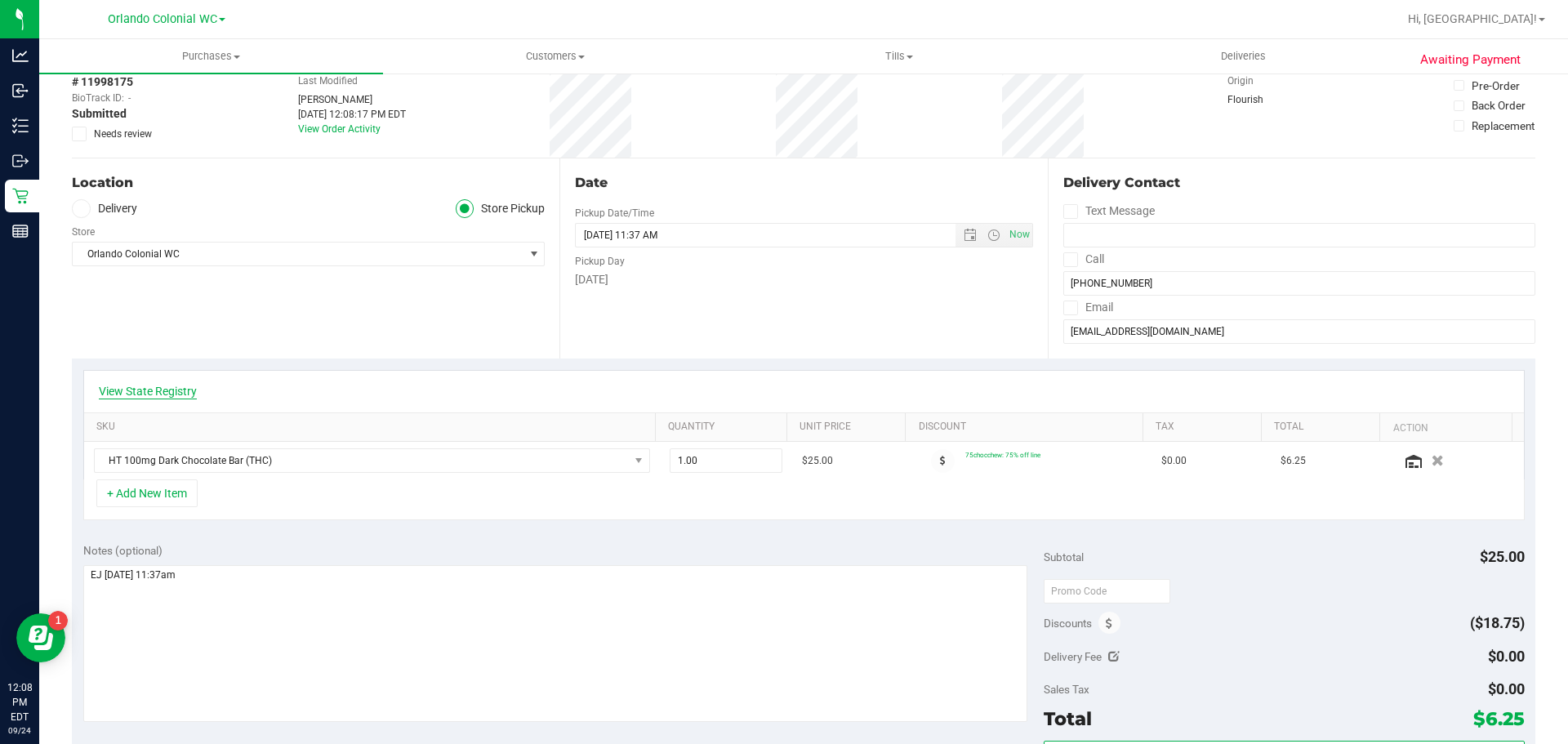
click at [179, 392] on link "View State Registry" at bounding box center [147, 390] width 98 height 16
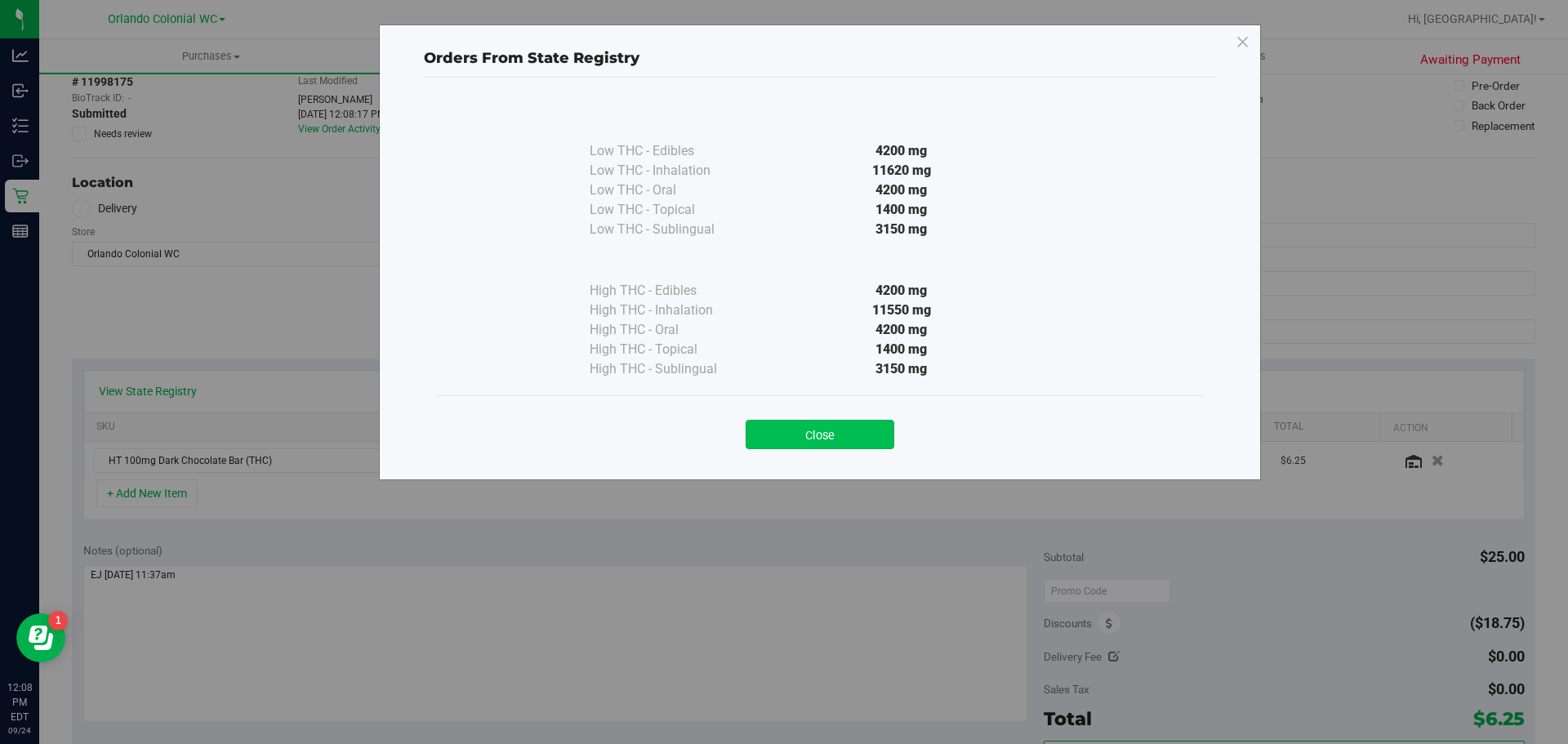
click at [808, 441] on button "Close" at bounding box center [819, 434] width 148 height 29
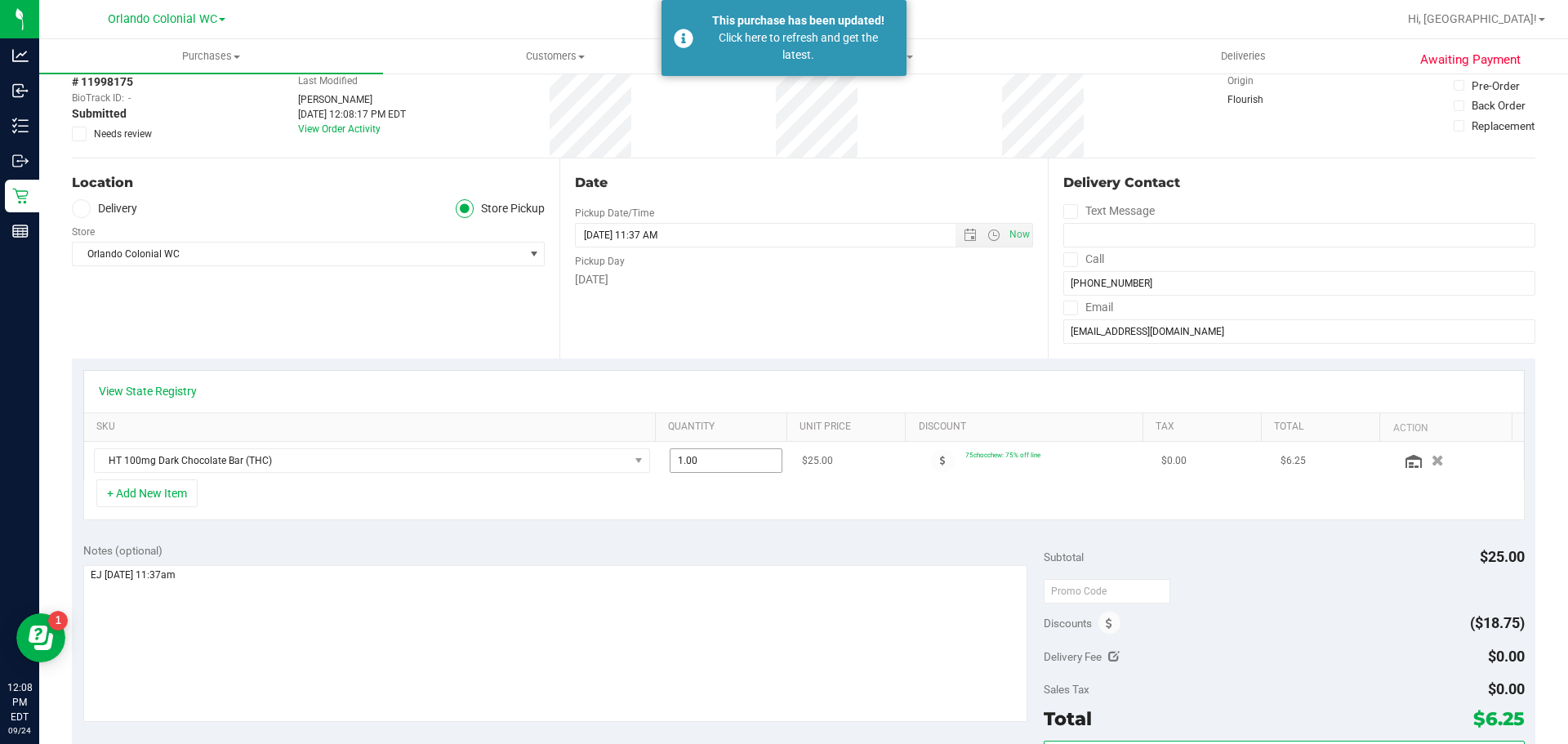
click at [719, 464] on span "1.00 1" at bounding box center [726, 460] width 113 height 24
click at [715, 49] on div "Click here to refresh and get the latest." at bounding box center [799, 46] width 192 height 34
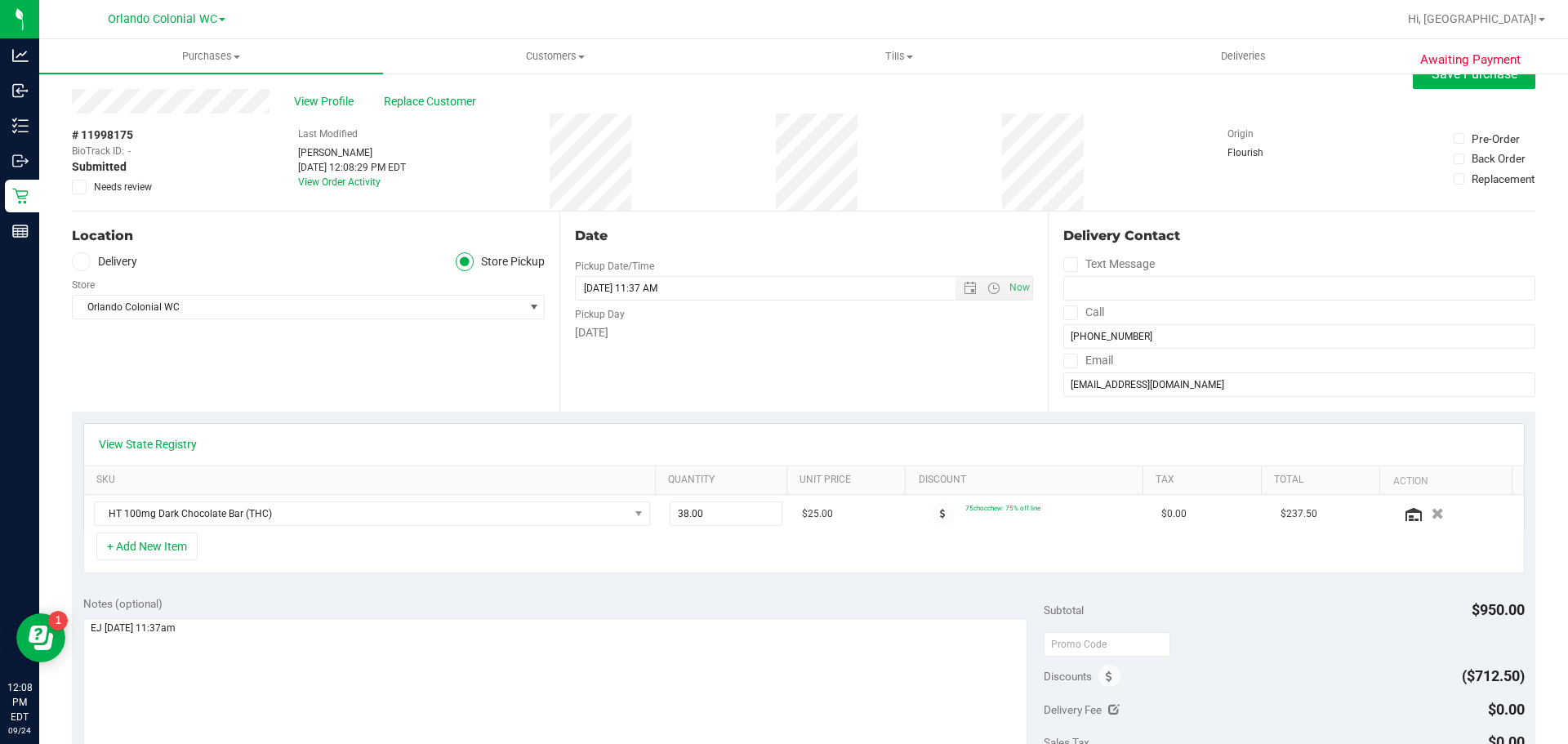
scroll to position [0, 0]
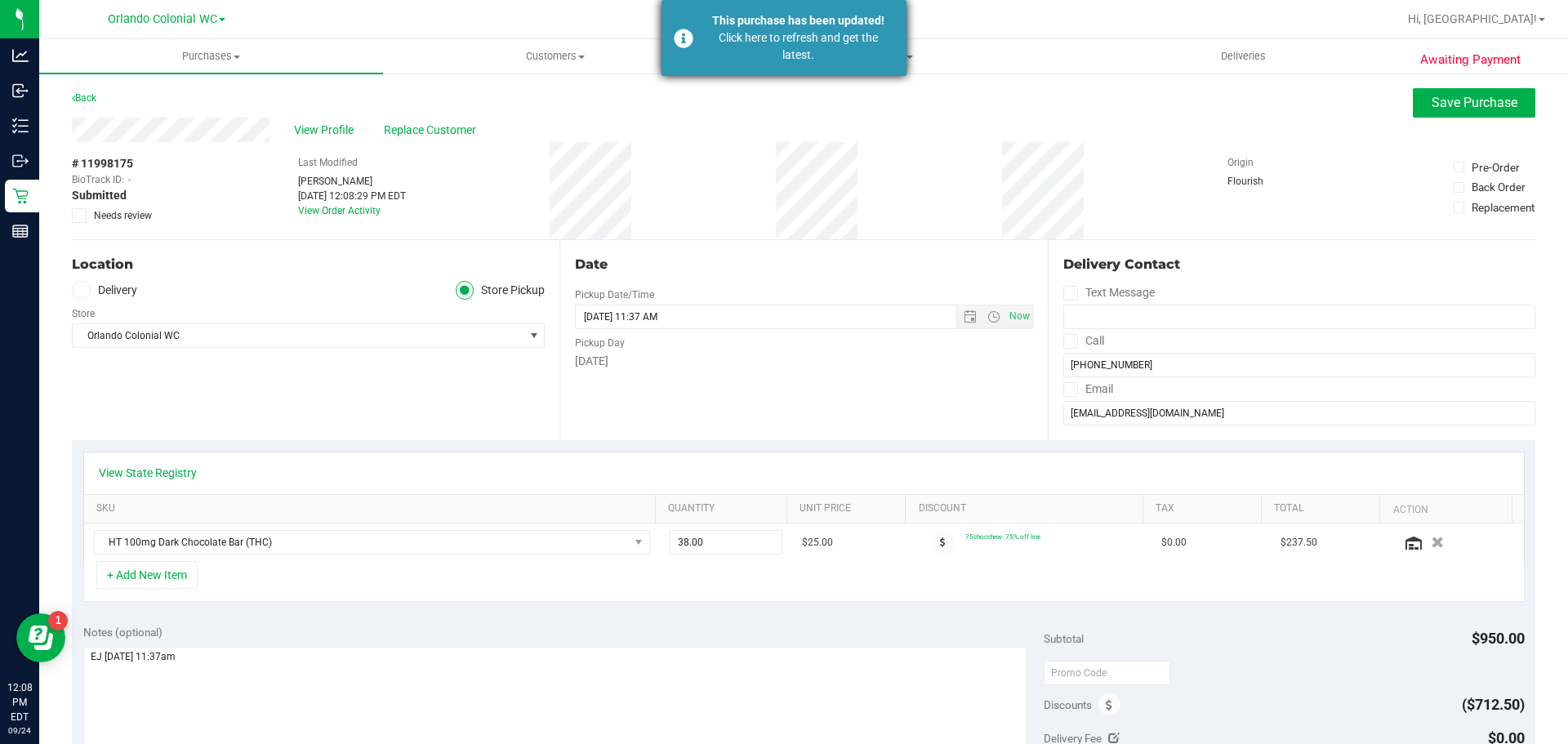
click at [756, 59] on div "Click here to refresh and get the latest." at bounding box center [799, 46] width 192 height 34
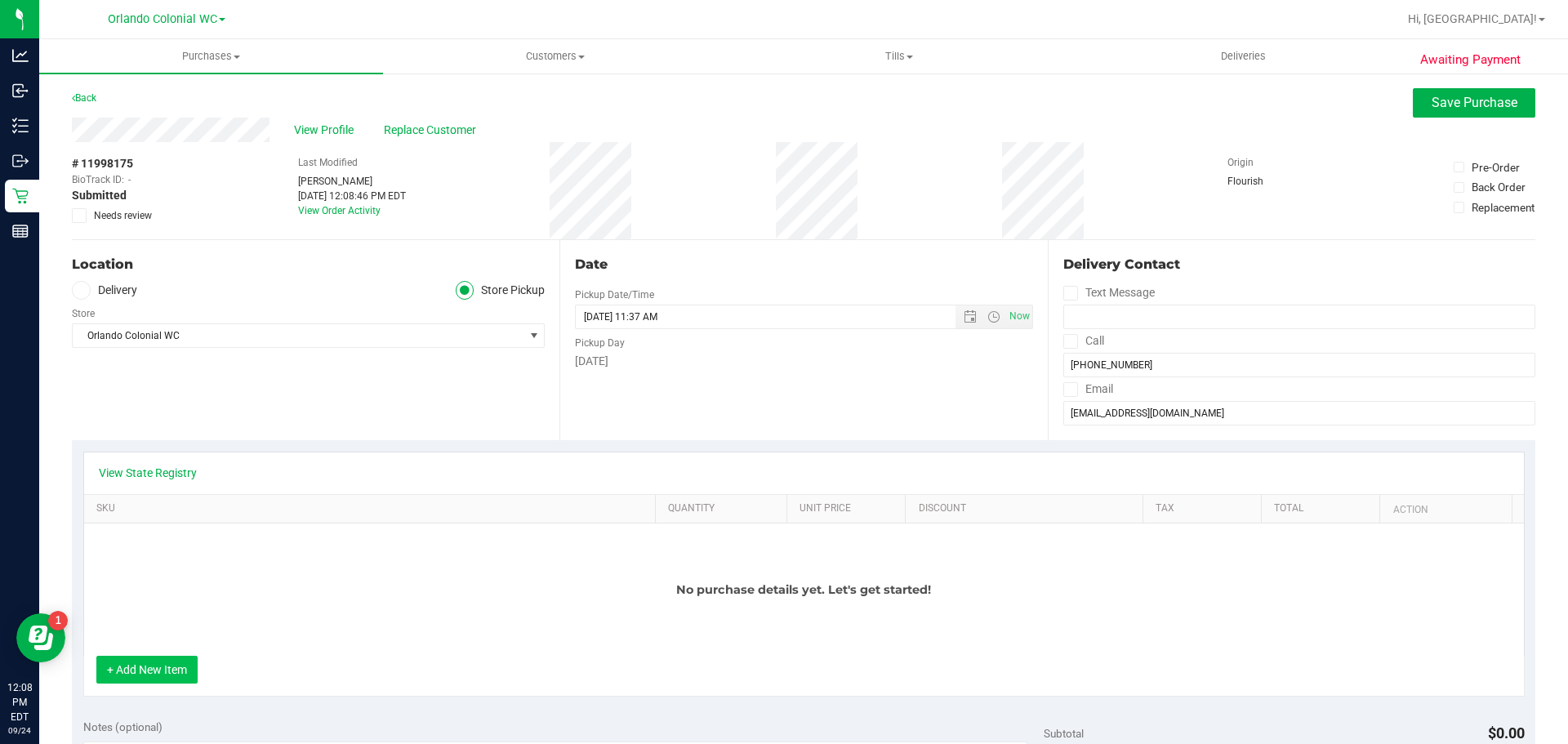
click at [155, 677] on button "+ Add New Item" at bounding box center [146, 669] width 102 height 28
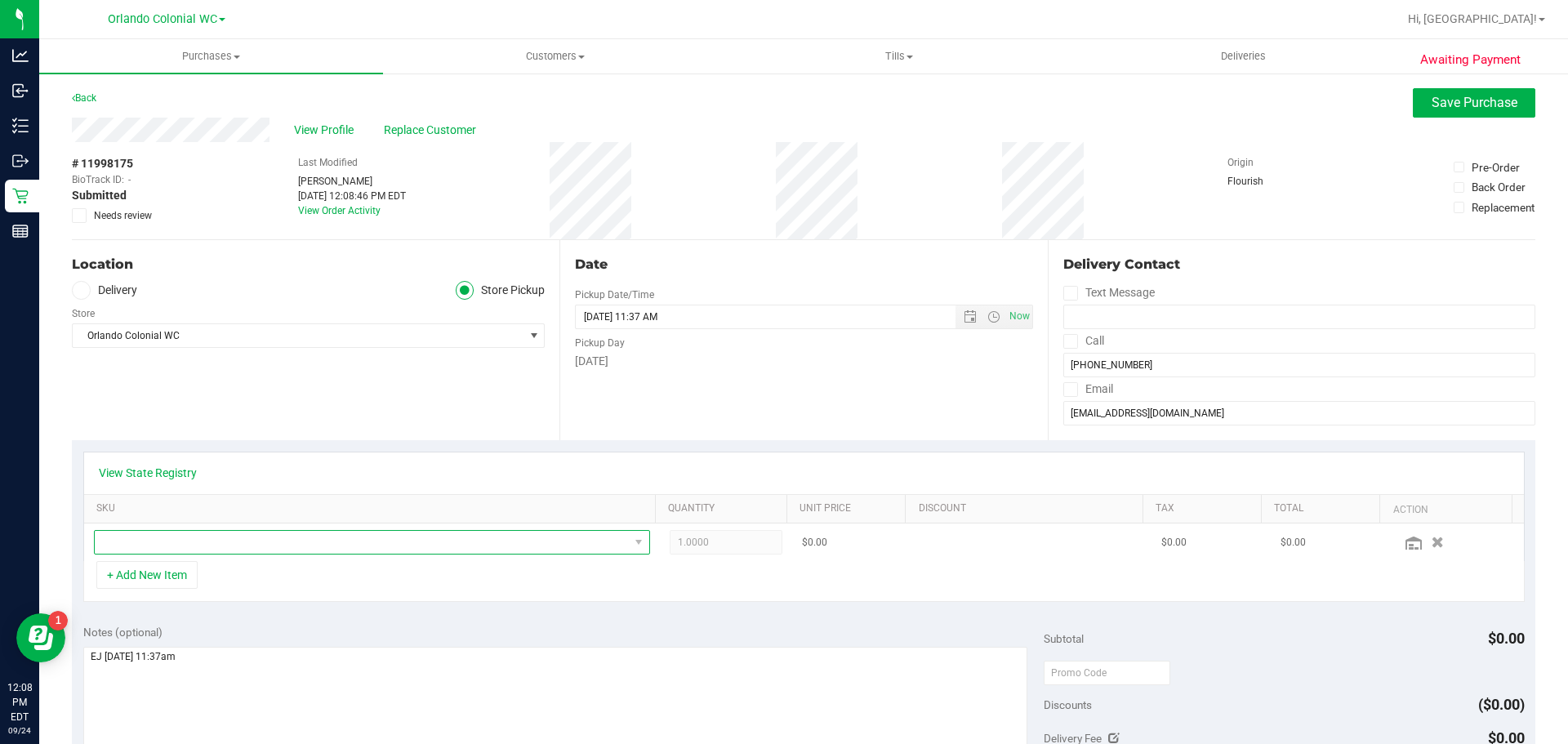
click at [277, 538] on span "NO DATA FOUND" at bounding box center [361, 542] width 534 height 23
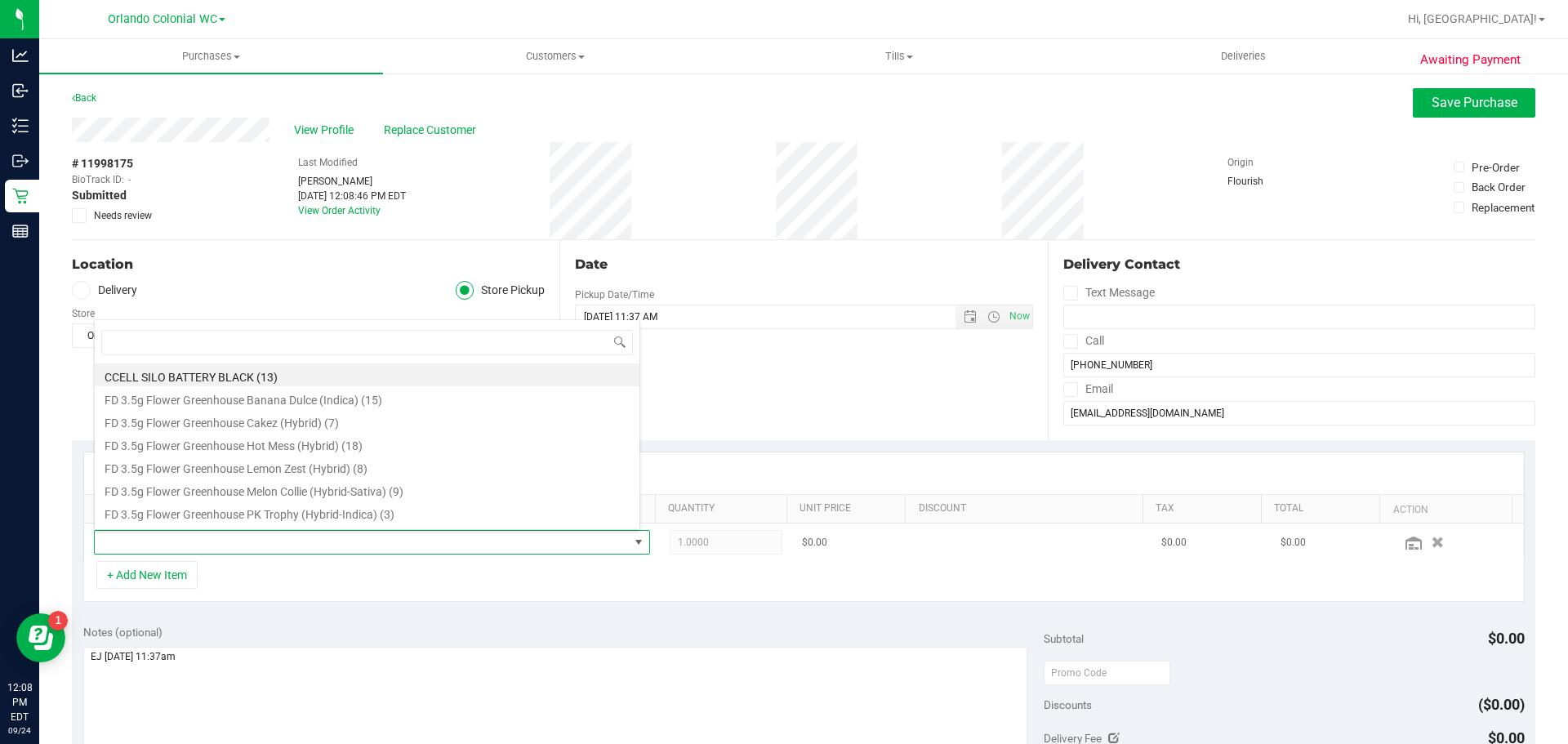
scroll to position [24, 542]
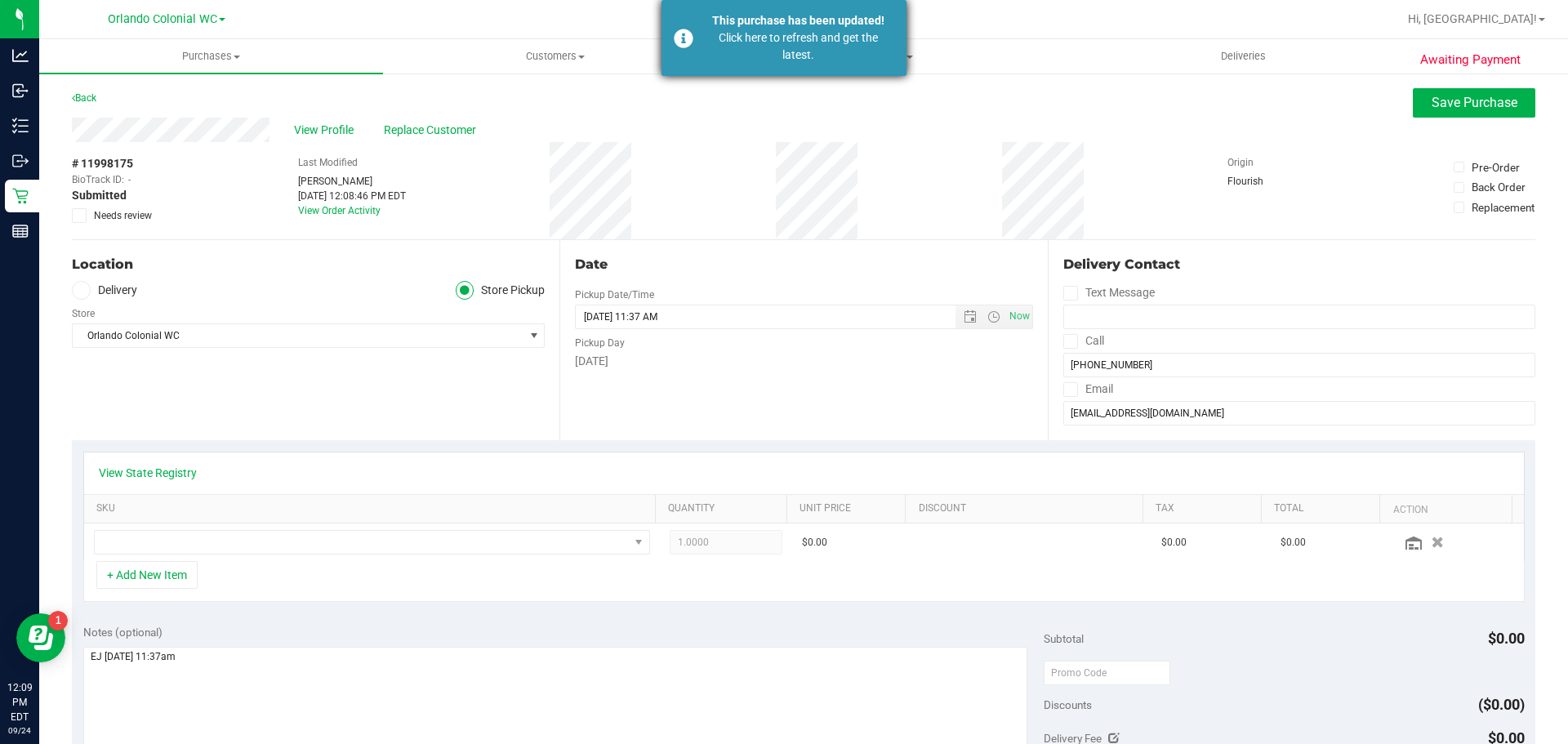
click at [764, 39] on div "Click here to refresh and get the latest." at bounding box center [799, 46] width 192 height 34
click at [134, 476] on link "View State Registry" at bounding box center [147, 473] width 98 height 16
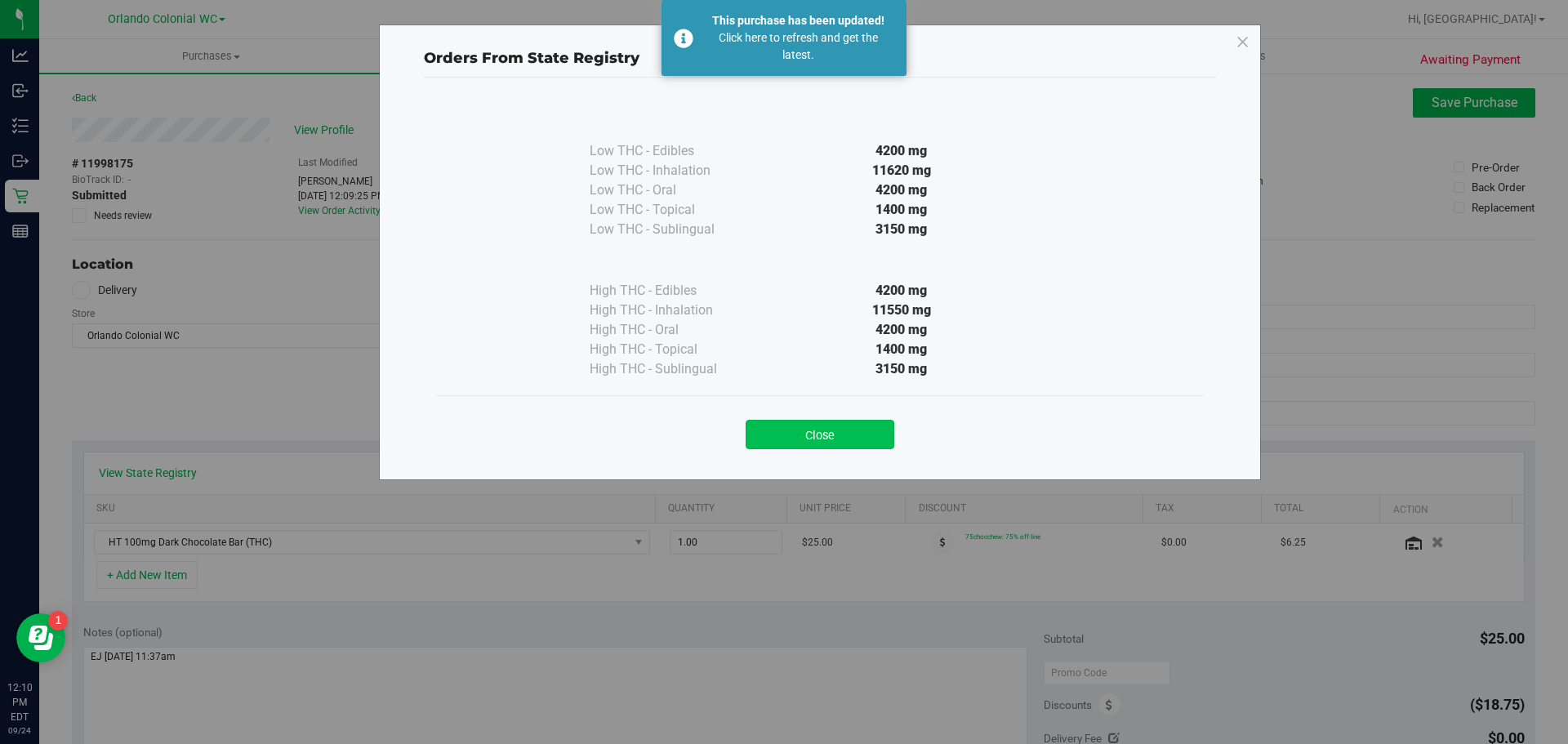
click at [796, 437] on button "Close" at bounding box center [819, 434] width 148 height 29
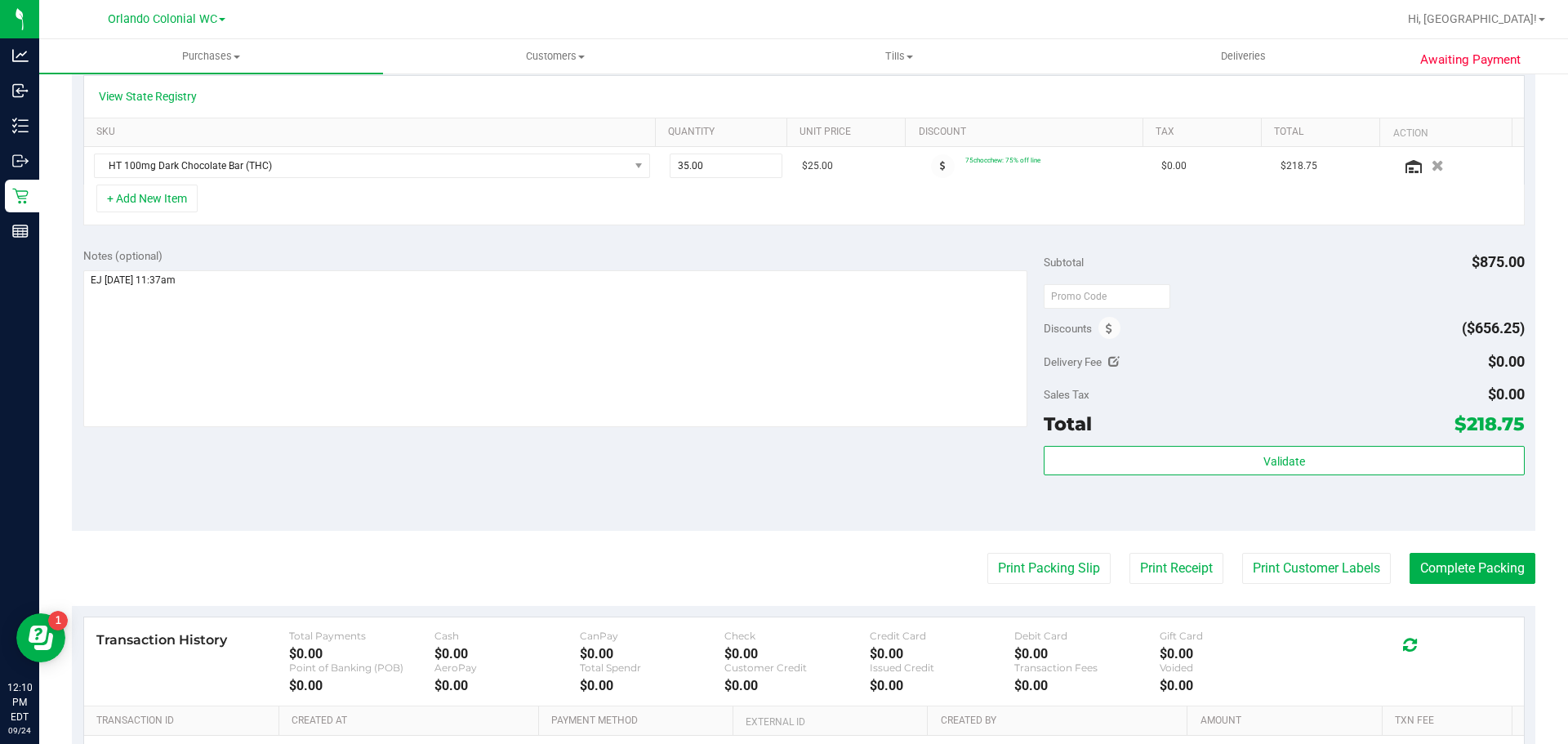
scroll to position [397, 0]
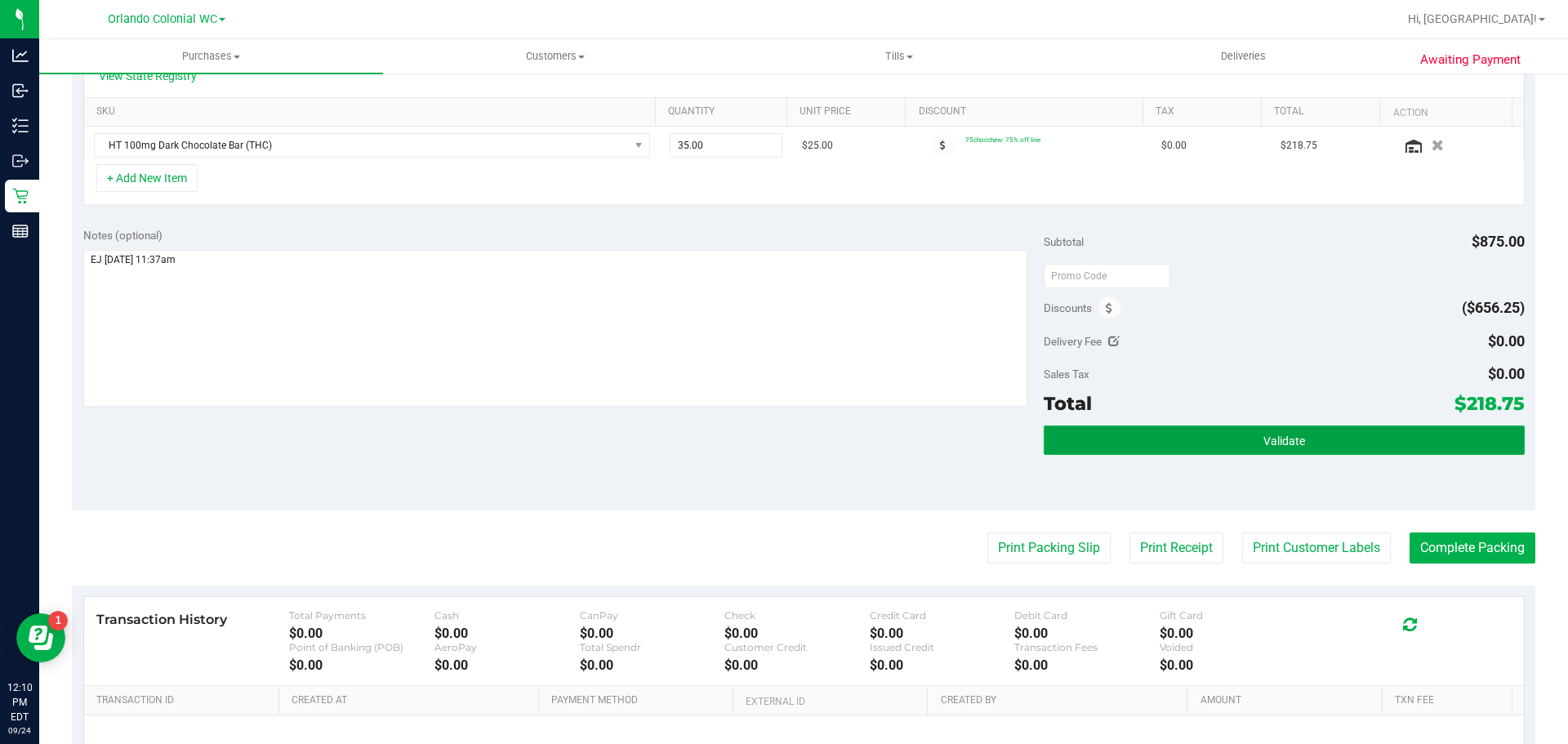
click at [1198, 428] on button "Validate" at bounding box center [1284, 440] width 481 height 29
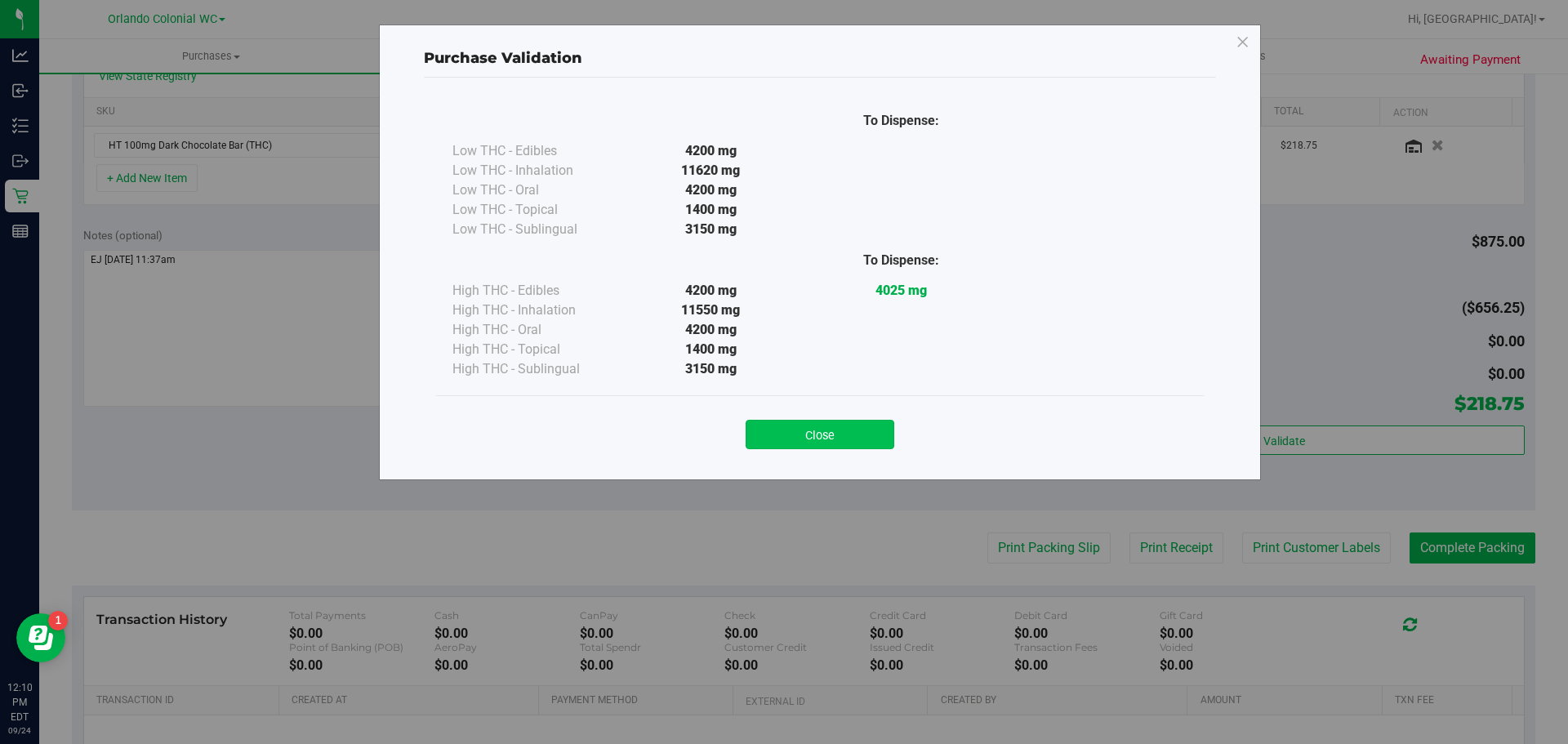
click at [775, 445] on button "Close" at bounding box center [819, 434] width 148 height 29
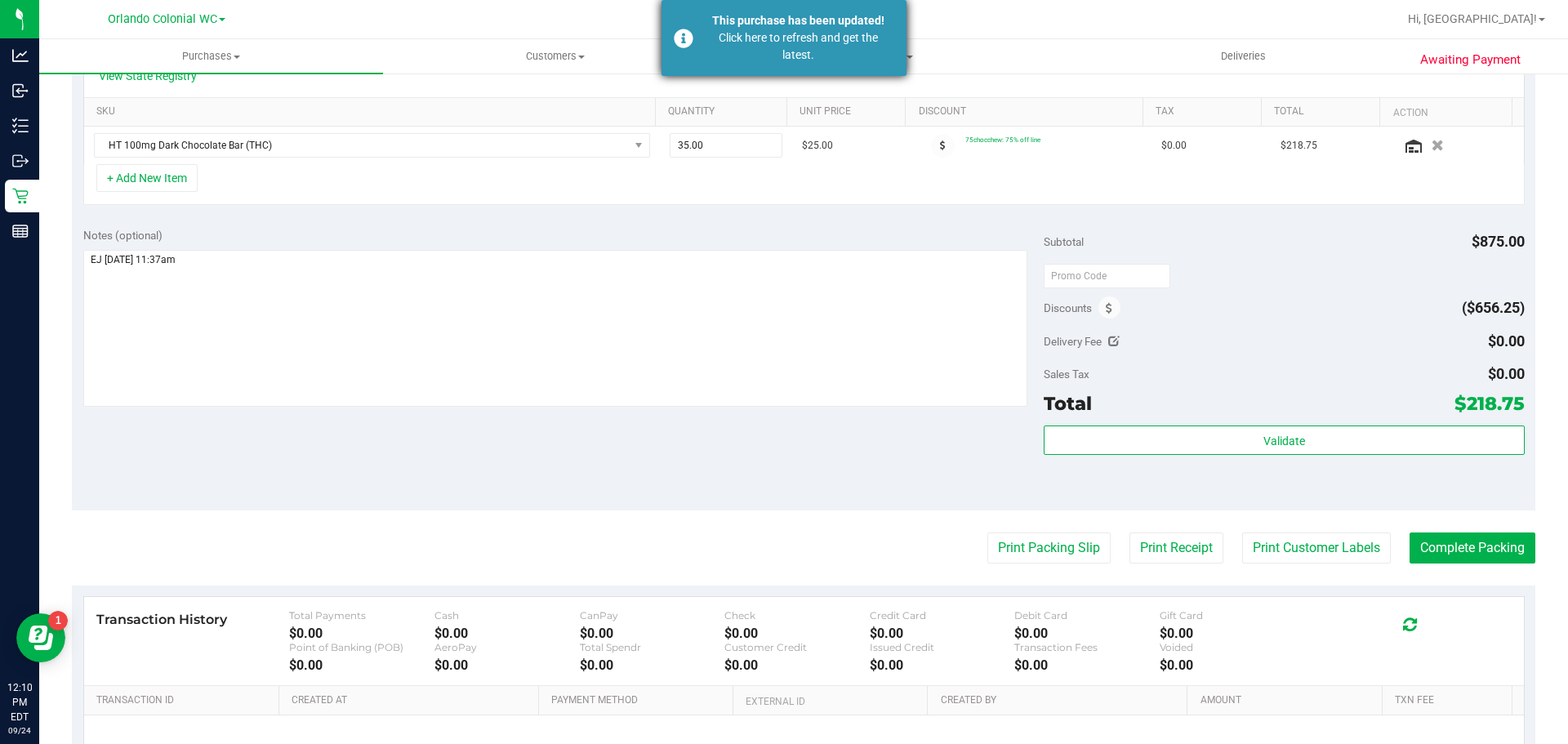
click at [683, 46] on div "This purchase has been updated! Click here to refresh and get the latest." at bounding box center [784, 38] width 245 height 76
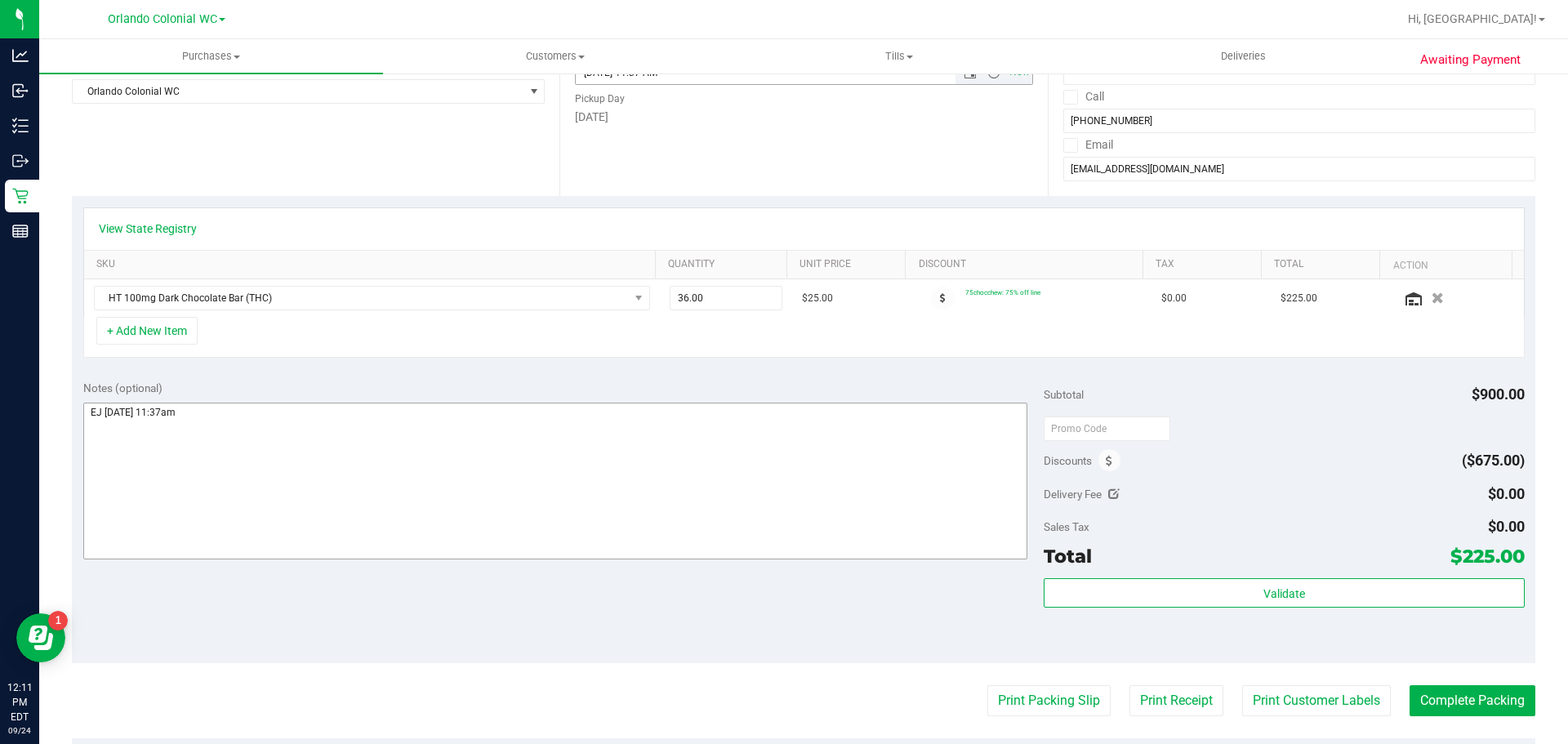
scroll to position [245, 0]
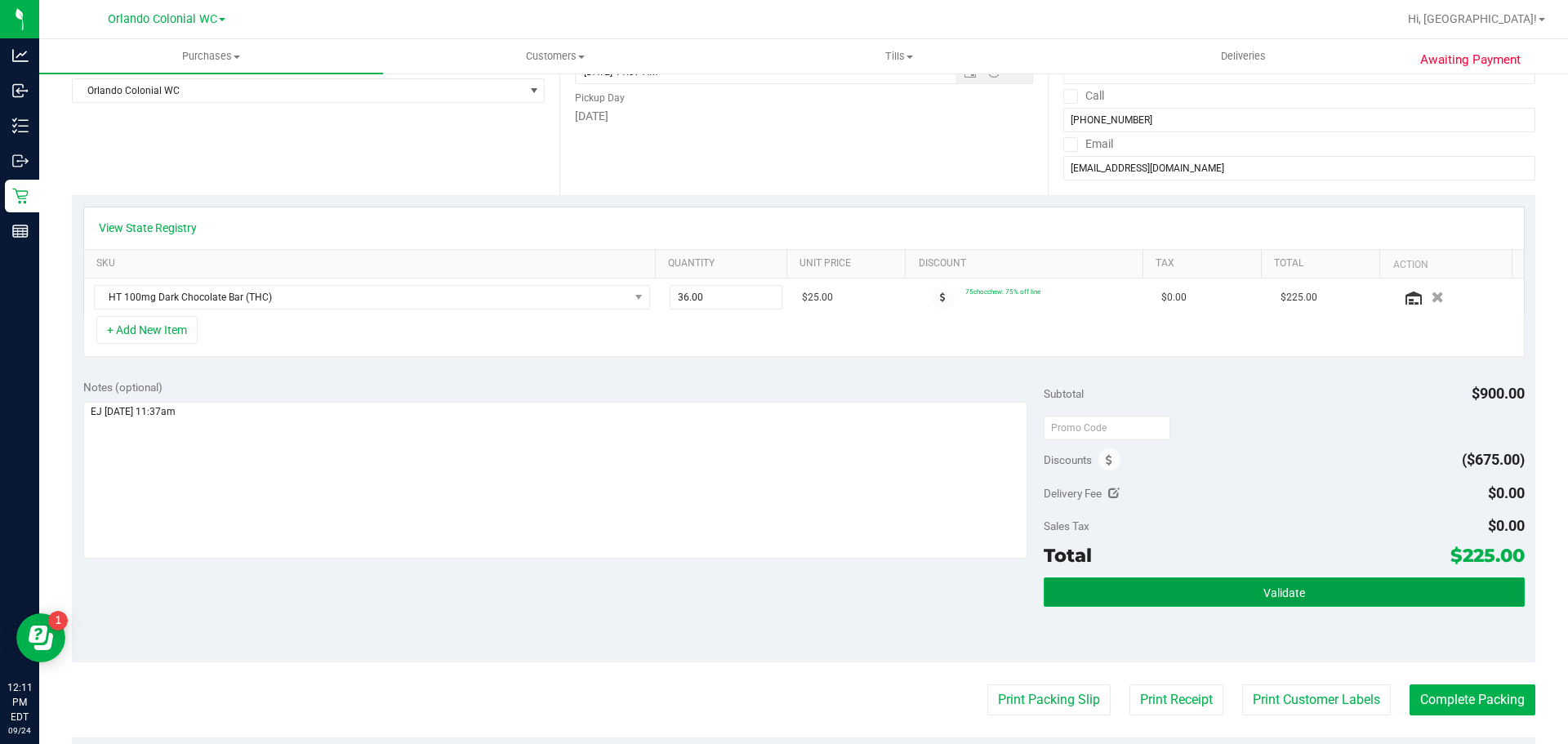
click at [1157, 590] on button "Validate" at bounding box center [1284, 592] width 481 height 29
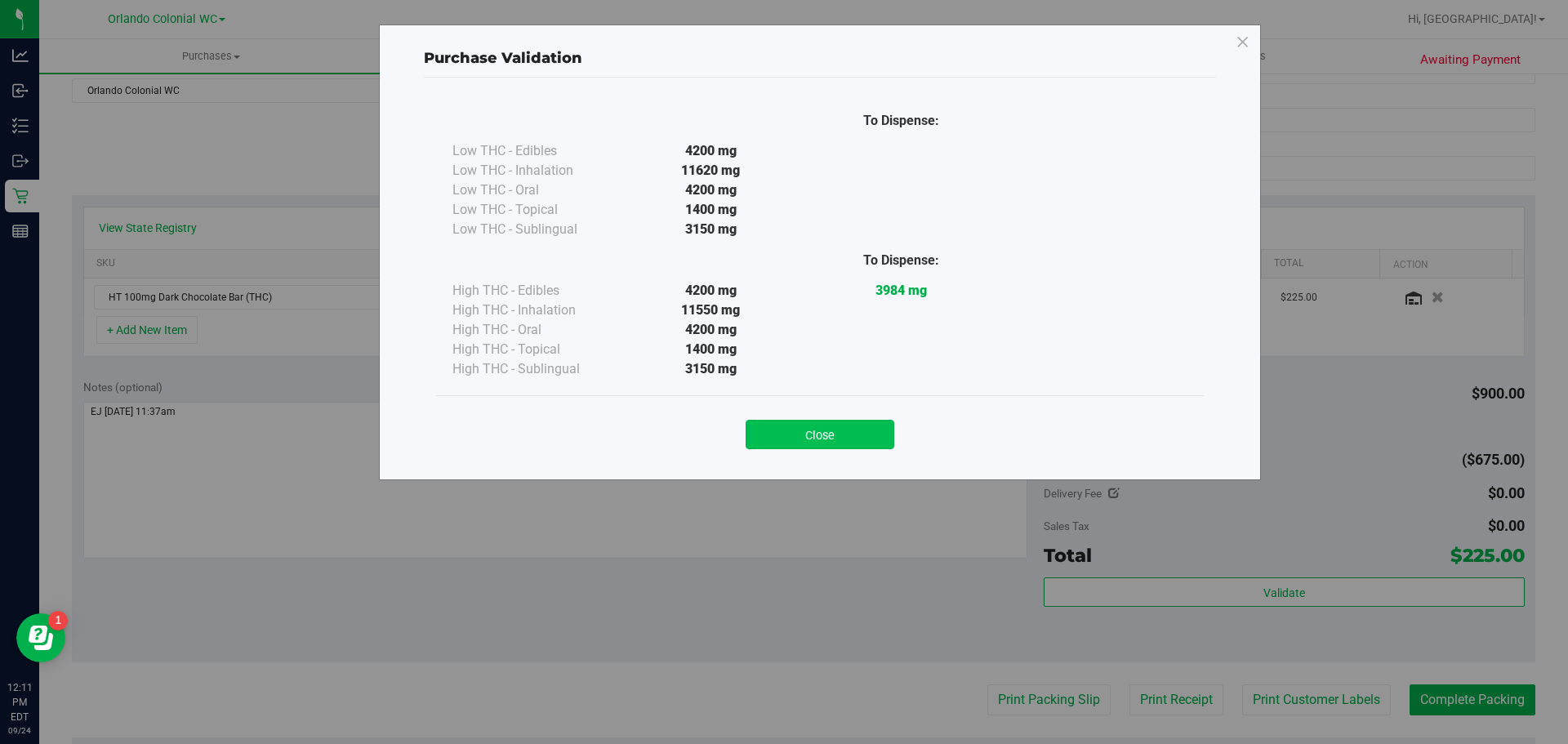
click at [813, 428] on button "Close" at bounding box center [819, 434] width 148 height 29
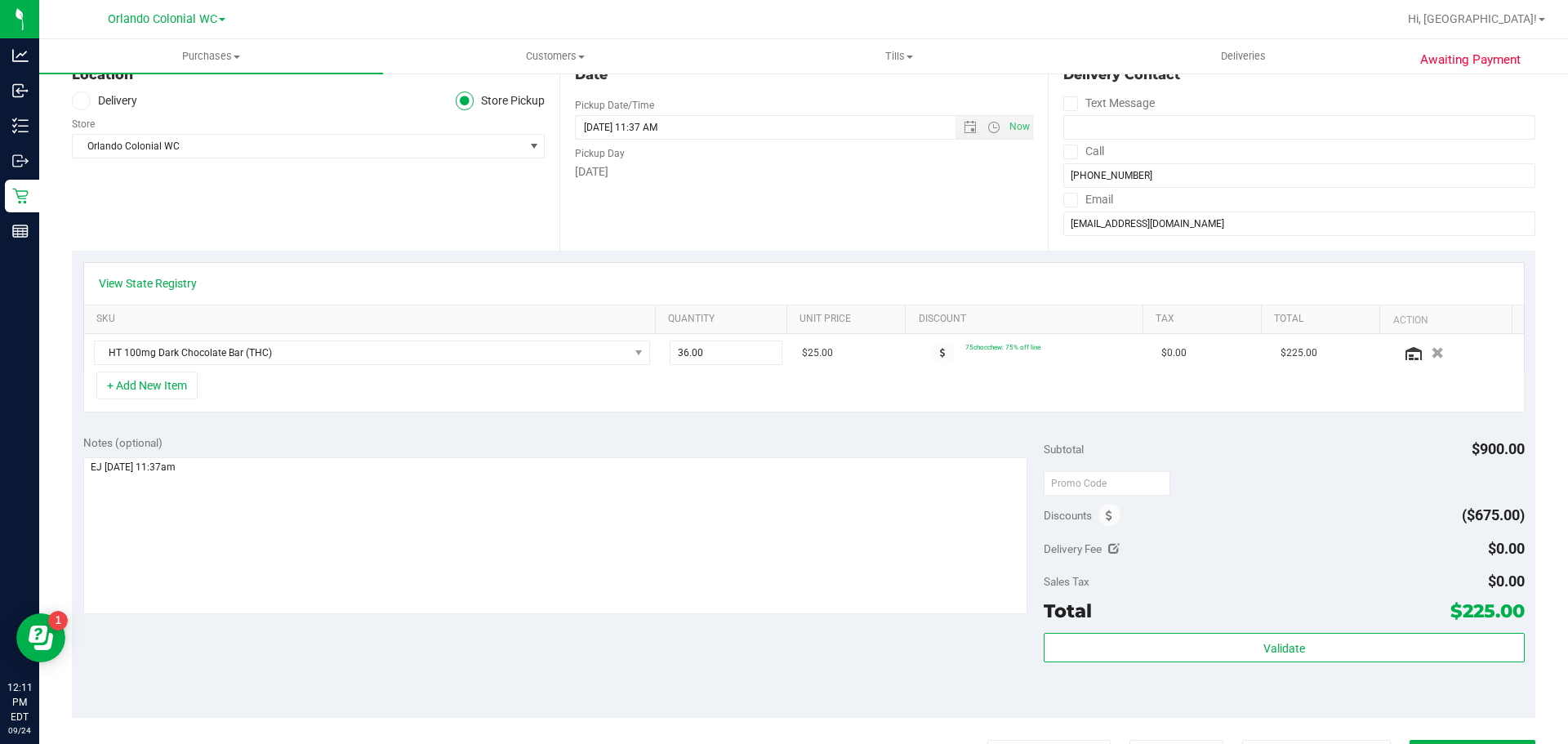
scroll to position [81, 0]
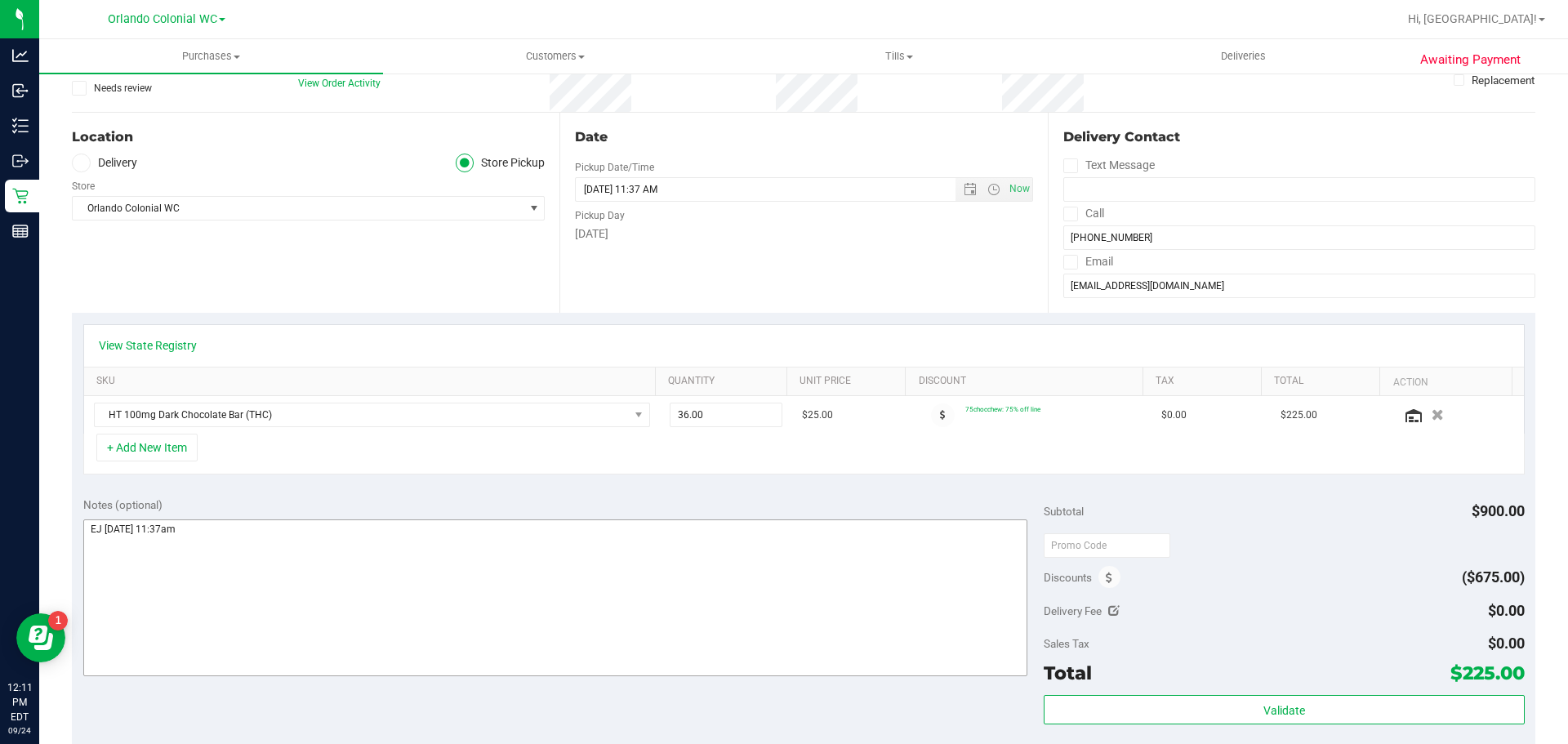
scroll to position [245, 0]
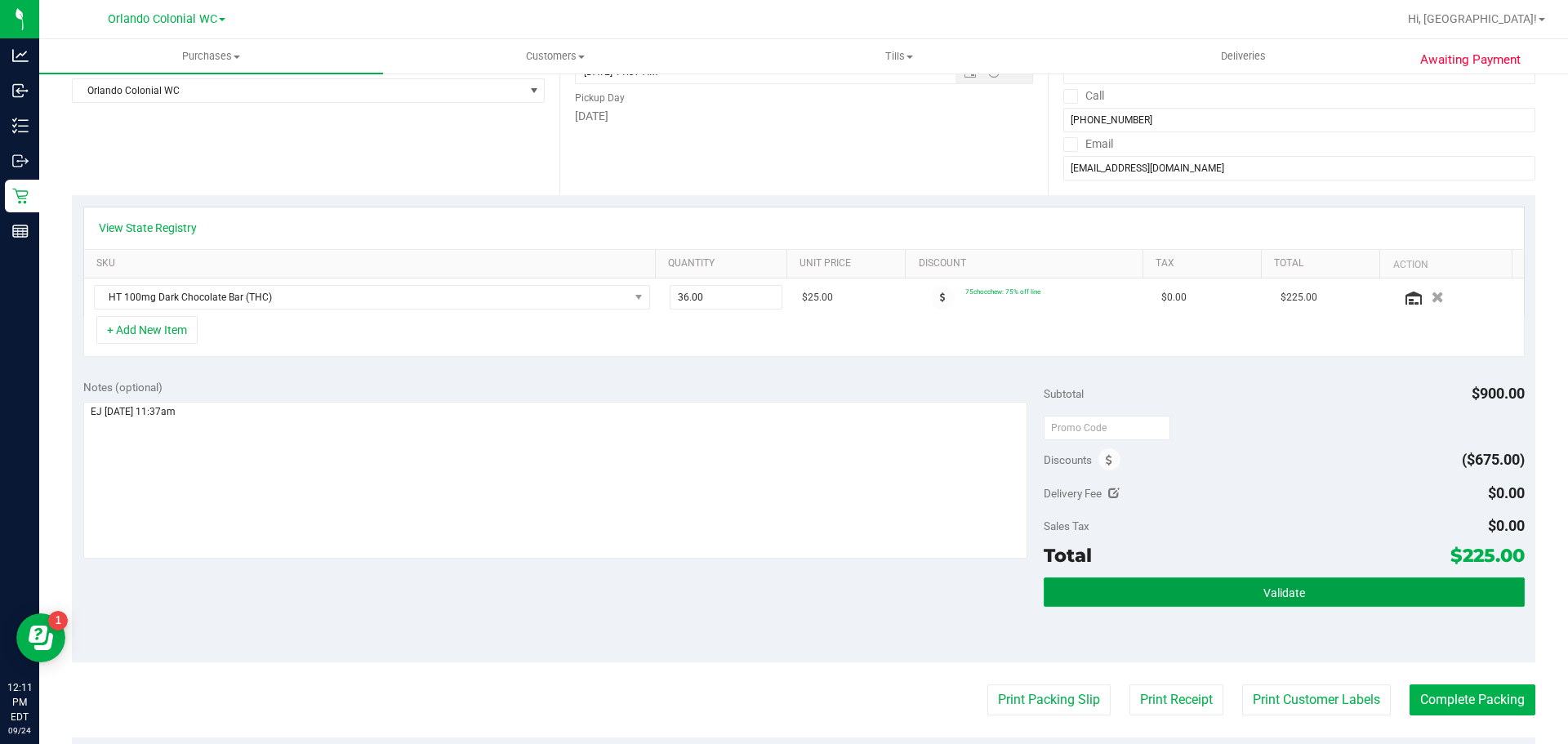
click at [1204, 604] on button "Validate" at bounding box center [1284, 592] width 481 height 29
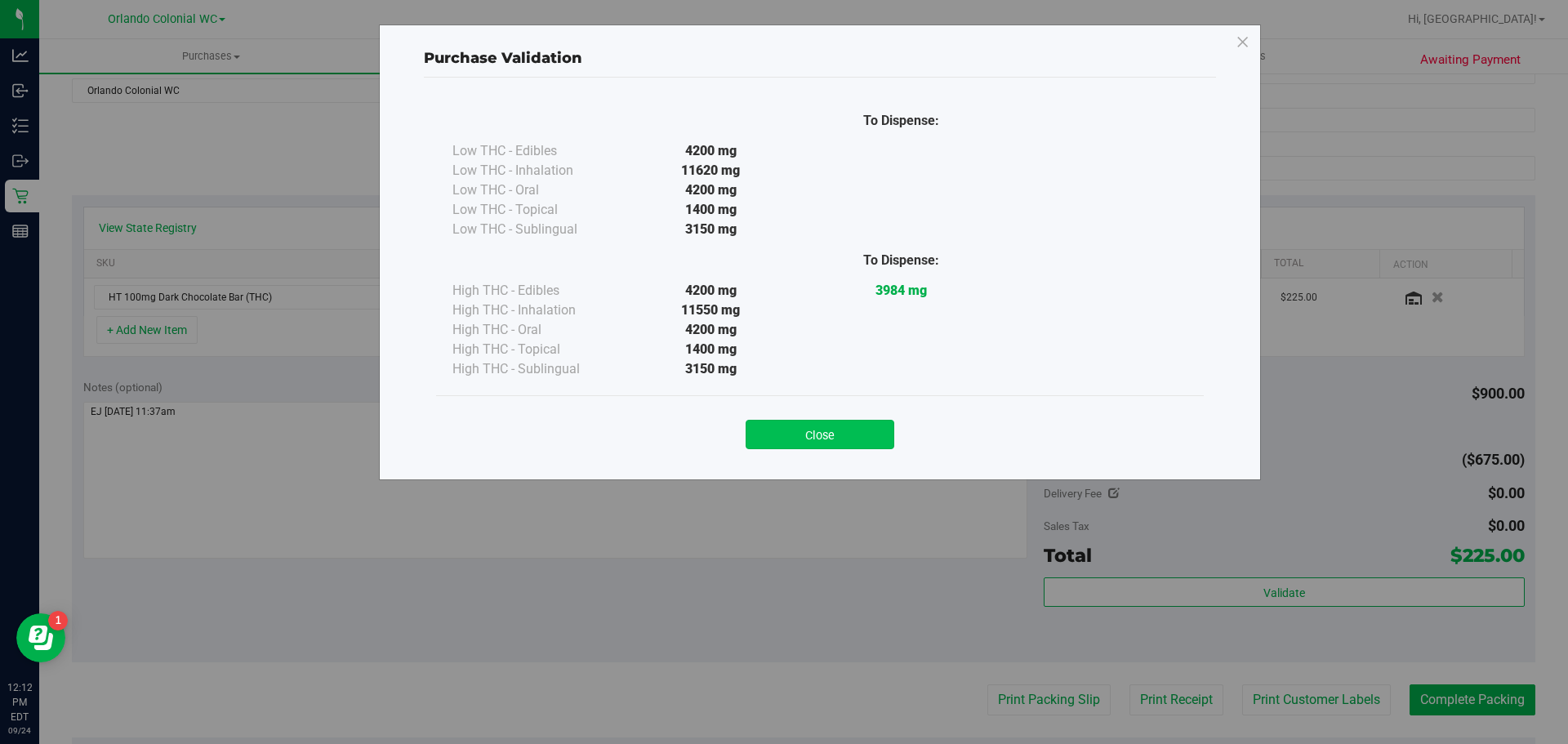
click at [819, 443] on button "Close" at bounding box center [819, 434] width 148 height 29
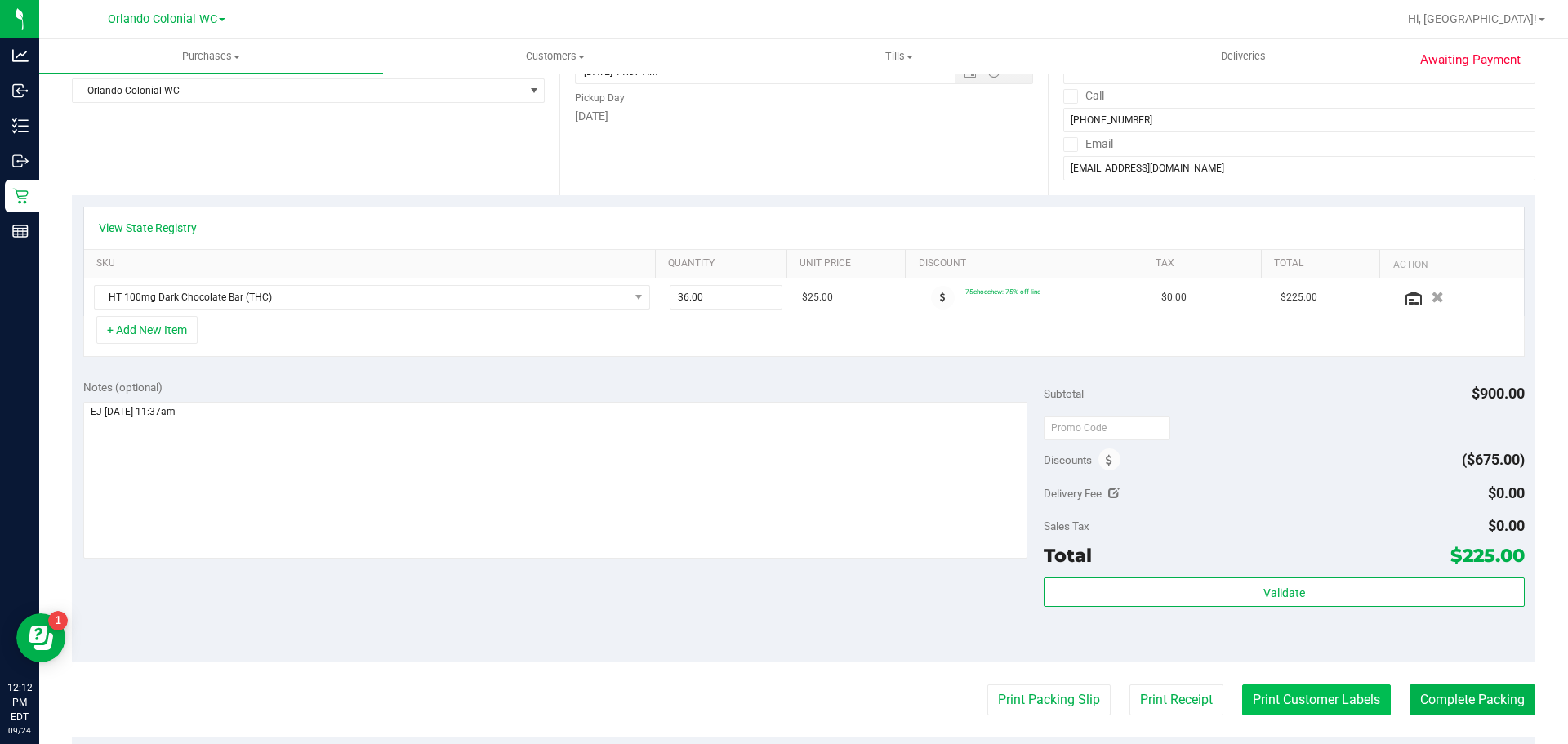
click at [1290, 687] on button "Print Customer Labels" at bounding box center [1316, 699] width 148 height 31
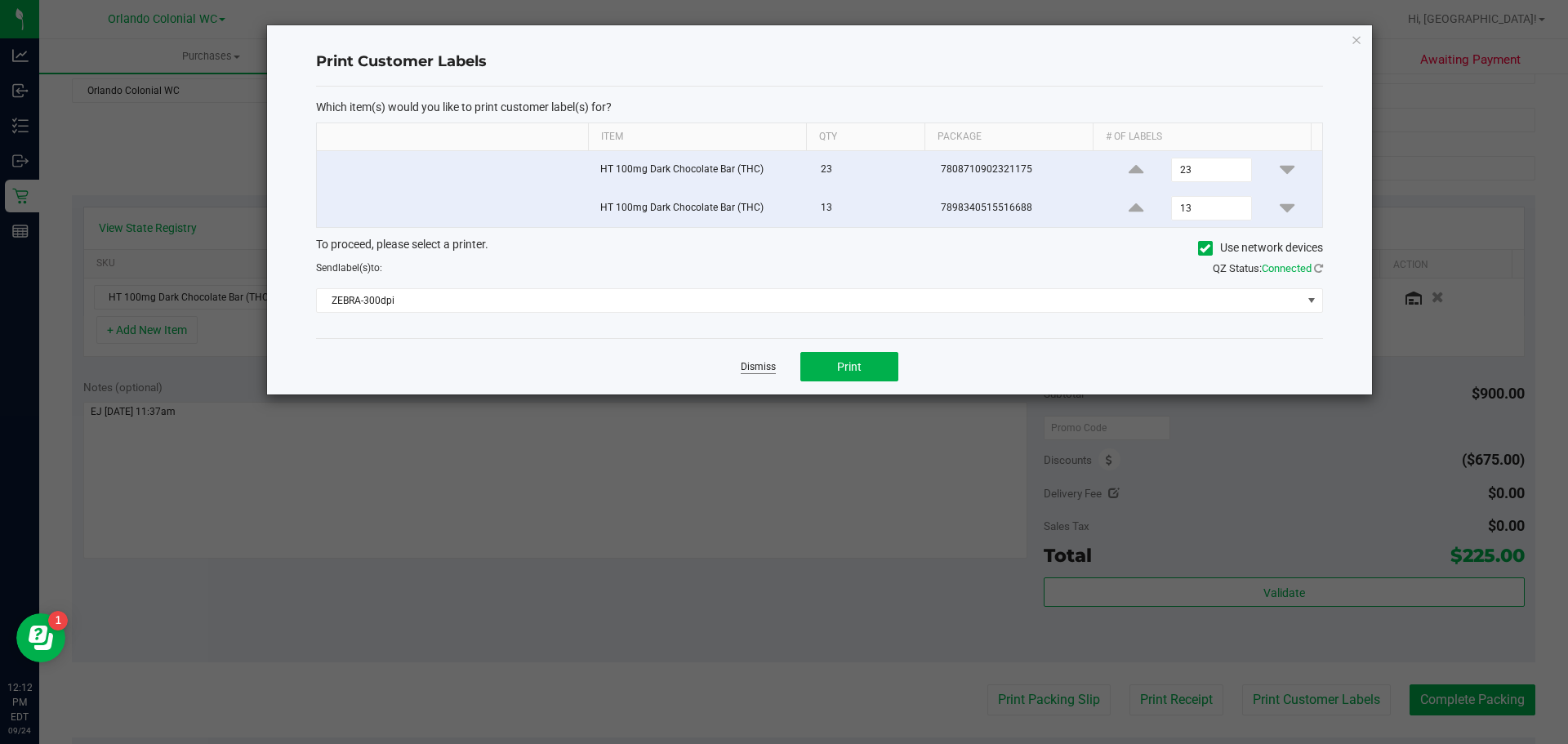
click at [757, 365] on link "Dismiss" at bounding box center [758, 367] width 35 height 14
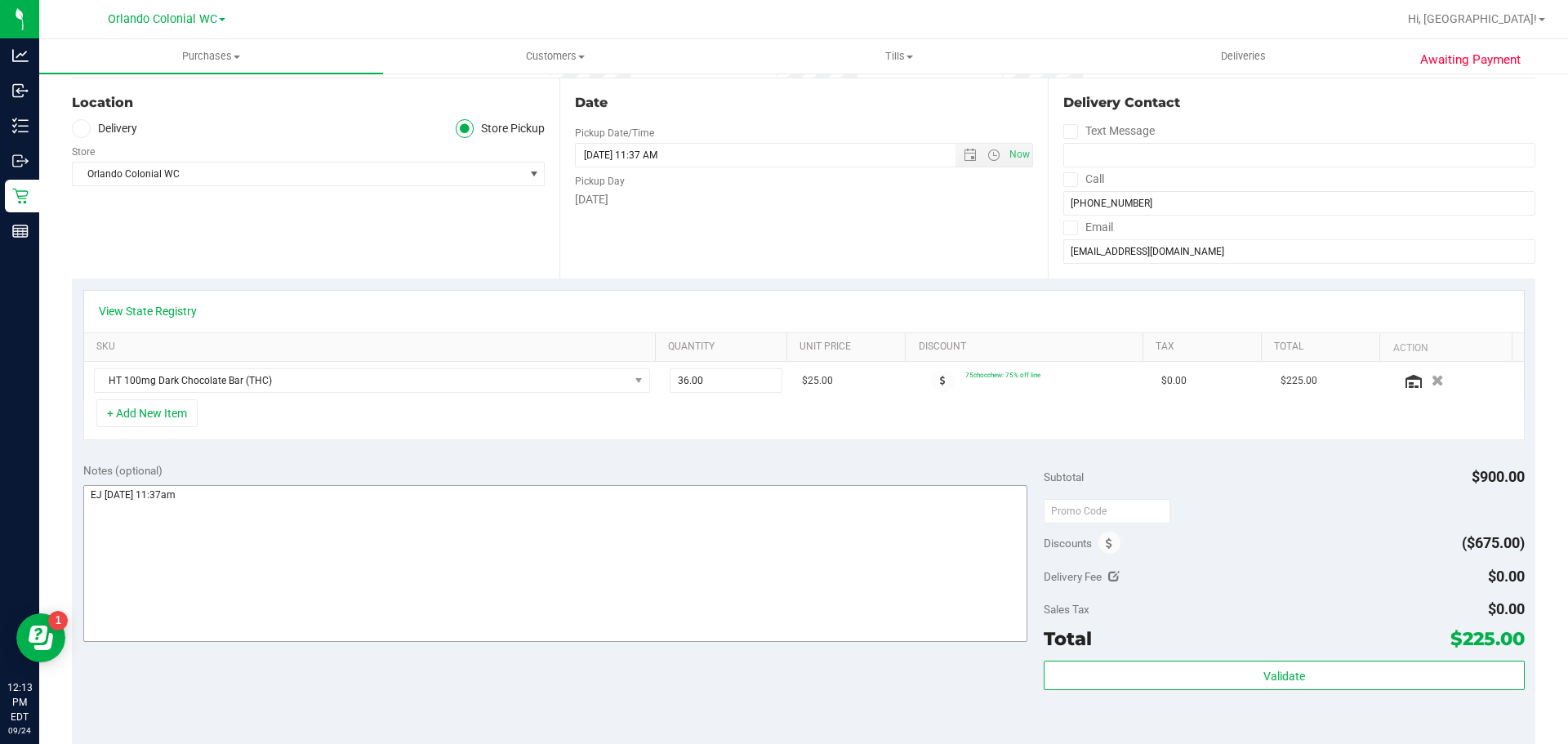
scroll to position [164, 0]
click at [145, 409] on button "+ Add New Item" at bounding box center [146, 411] width 102 height 28
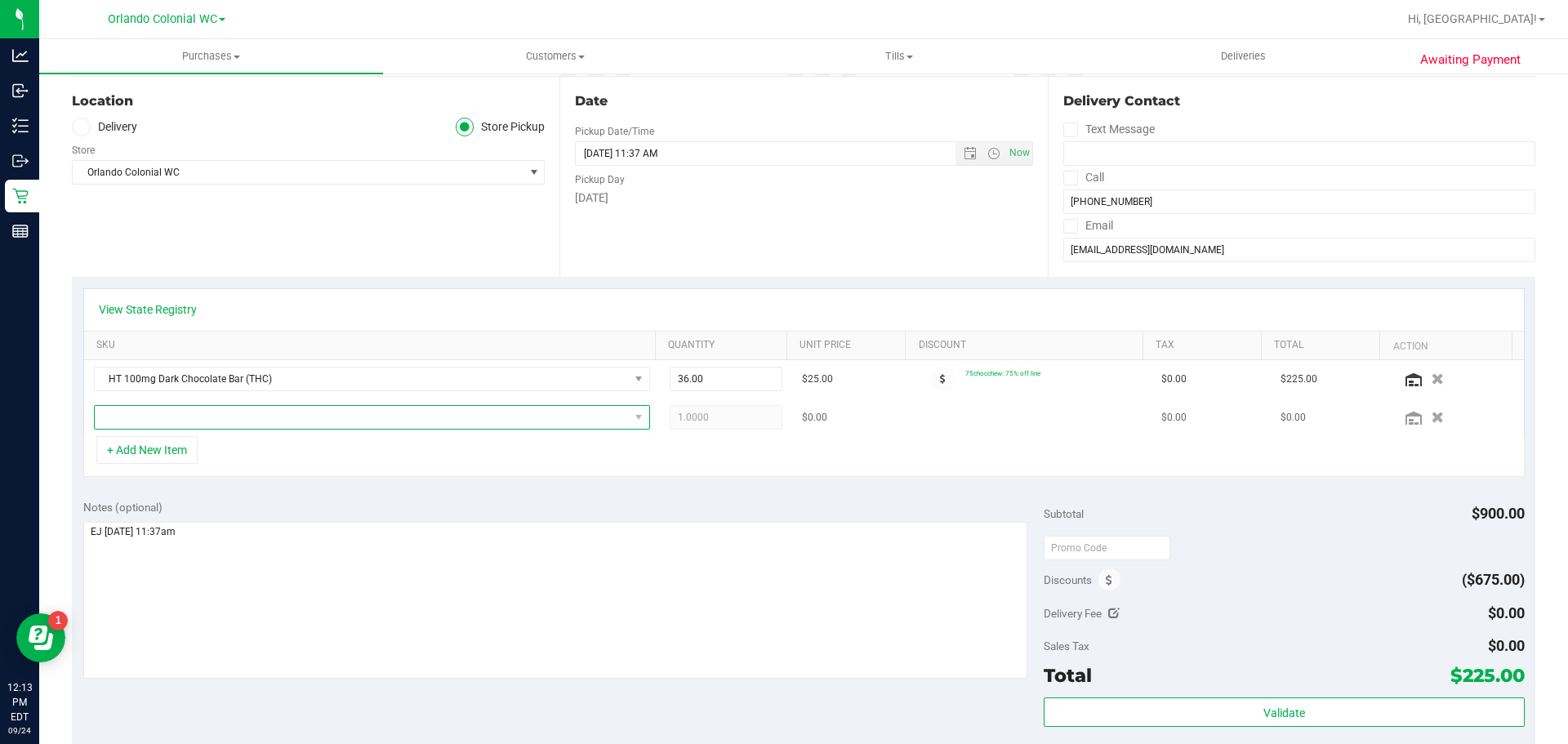
click at [219, 421] on span "NO DATA FOUND" at bounding box center [361, 418] width 534 height 23
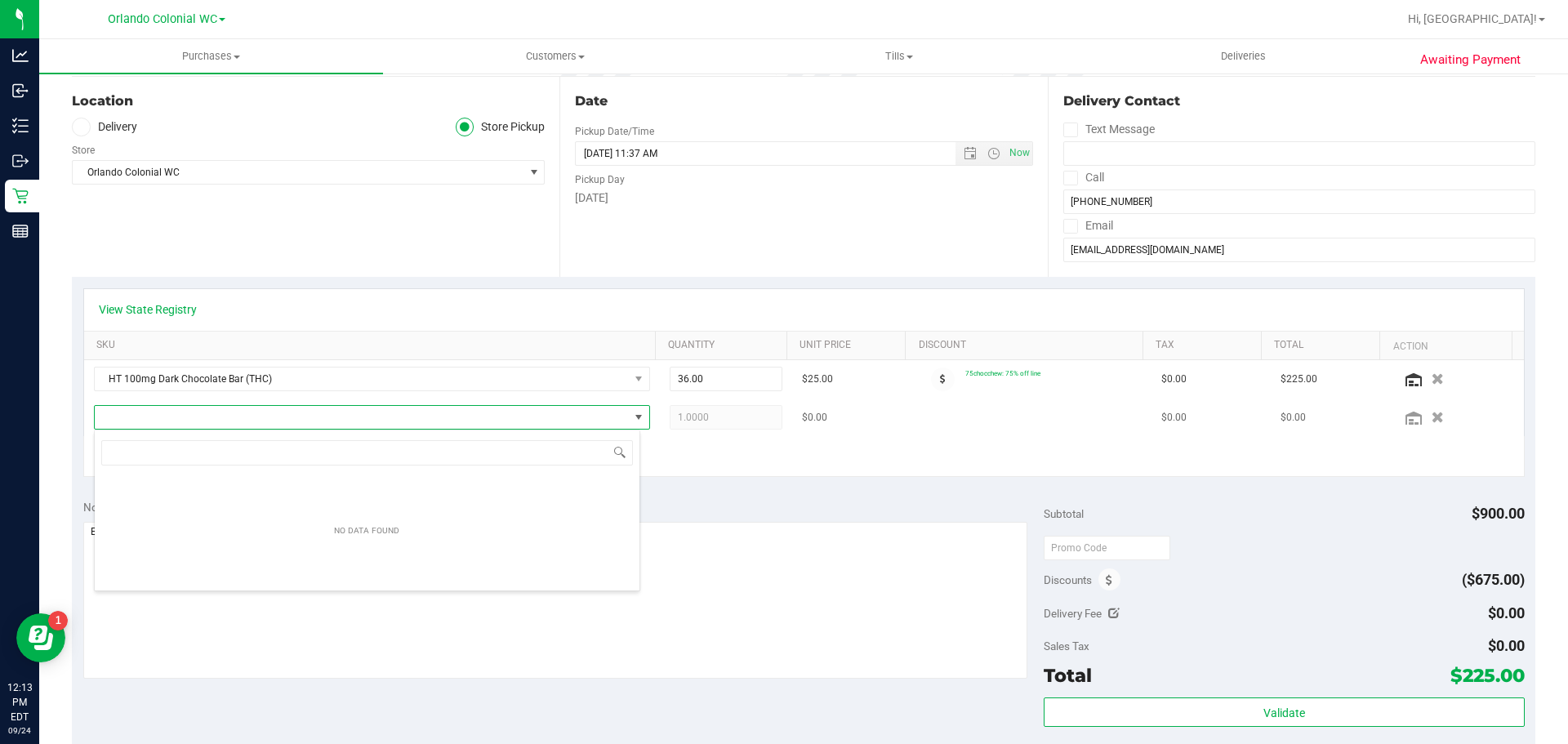
scroll to position [24, 542]
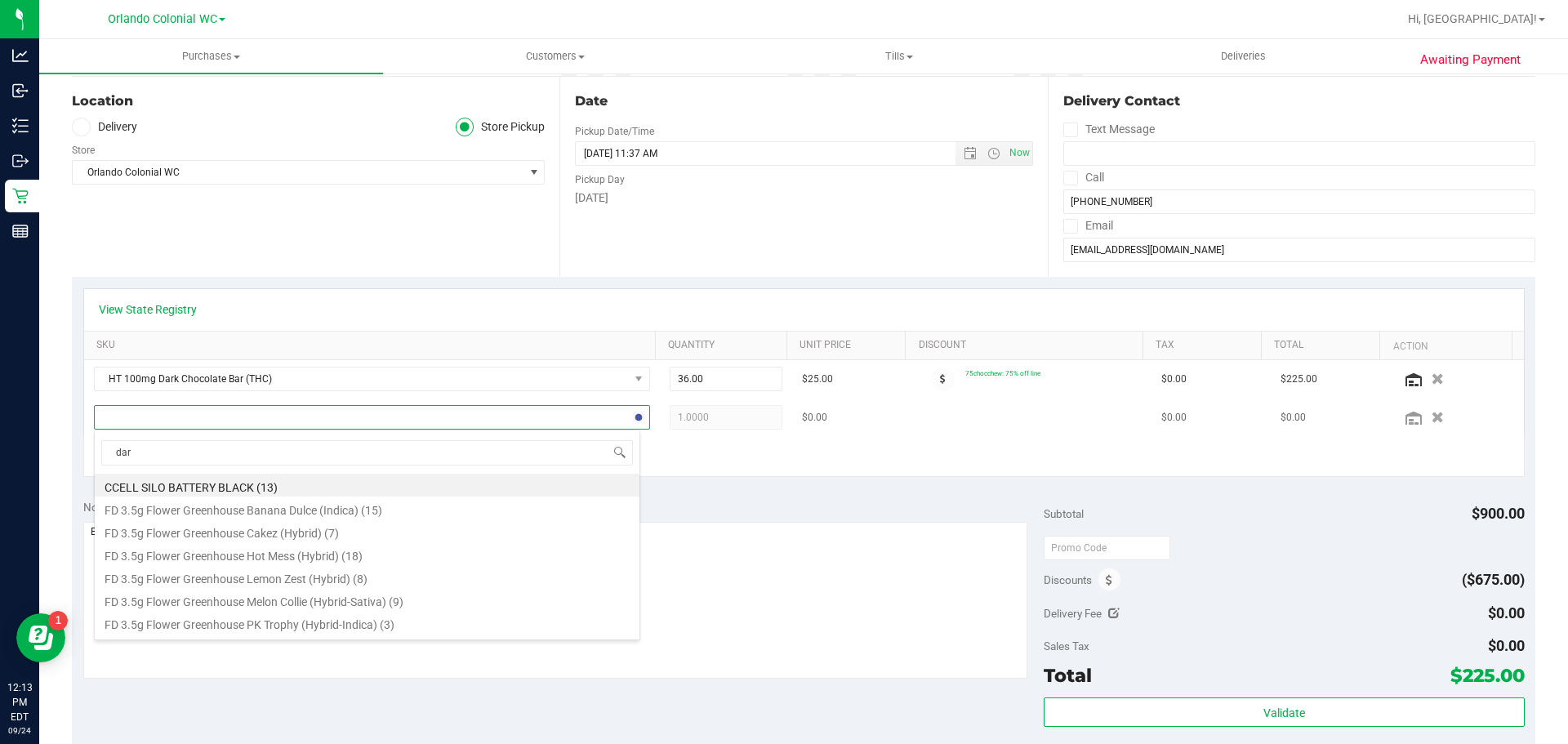
type input "dark"
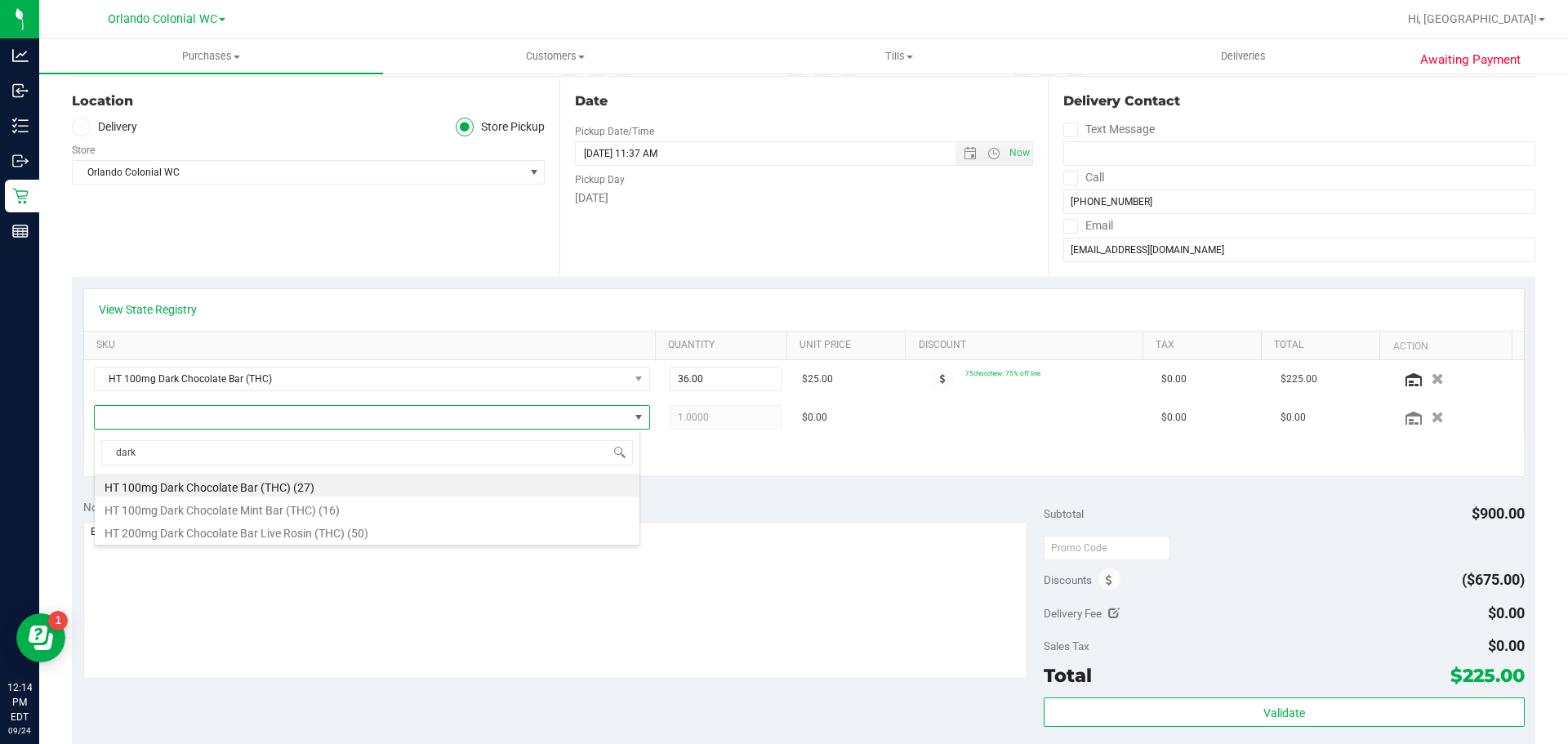
click at [446, 485] on li "HT 100mg Dark Chocolate Bar (THC) (27)" at bounding box center [367, 485] width 545 height 23
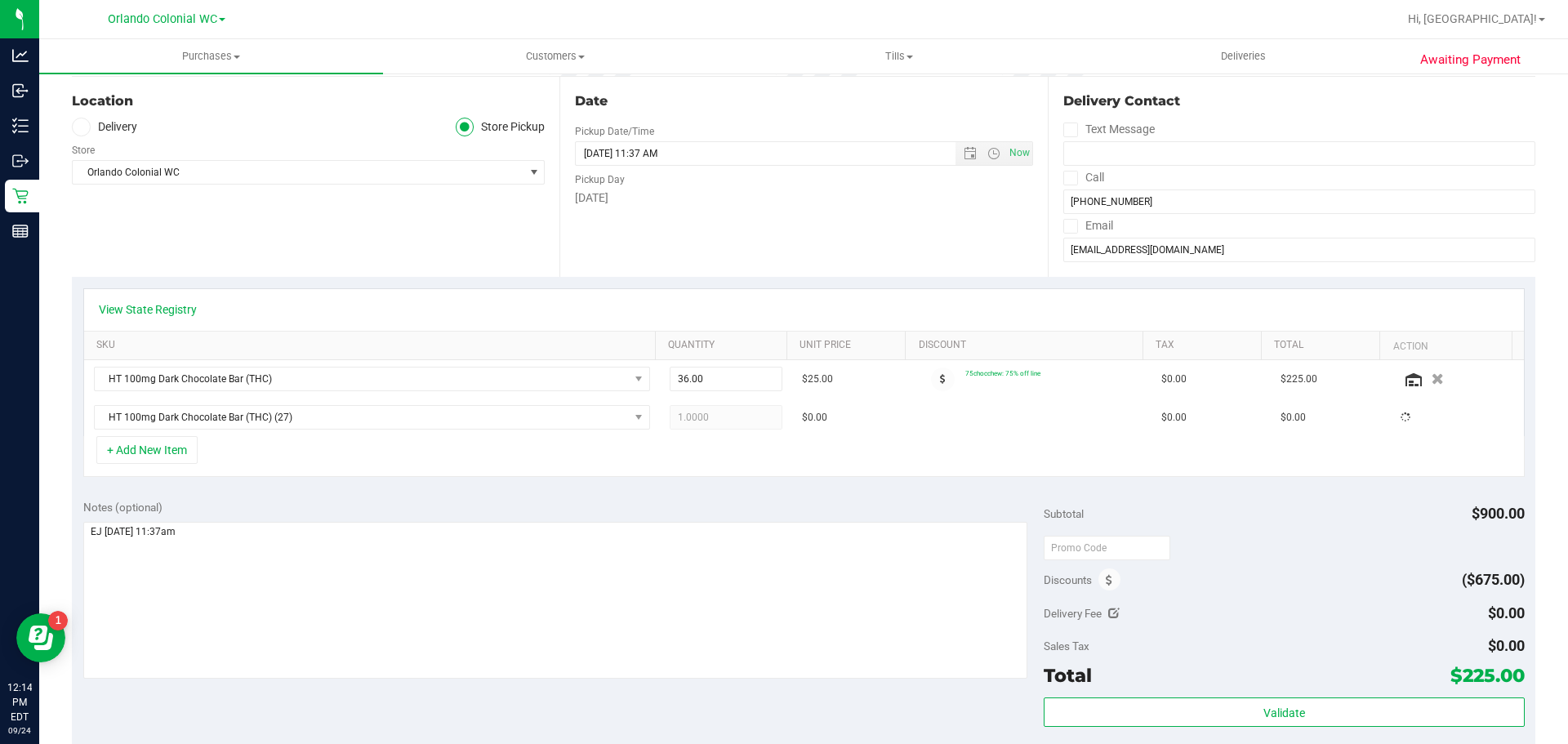
click at [693, 470] on div "+ Add New Item" at bounding box center [804, 456] width 1442 height 41
click at [715, 381] on span "36.00 36" at bounding box center [726, 378] width 113 height 24
drag, startPoint x: 1418, startPoint y: 374, endPoint x: 1395, endPoint y: 377, distance: 23.2
click at [1431, 374] on icon "button" at bounding box center [1437, 379] width 13 height 12
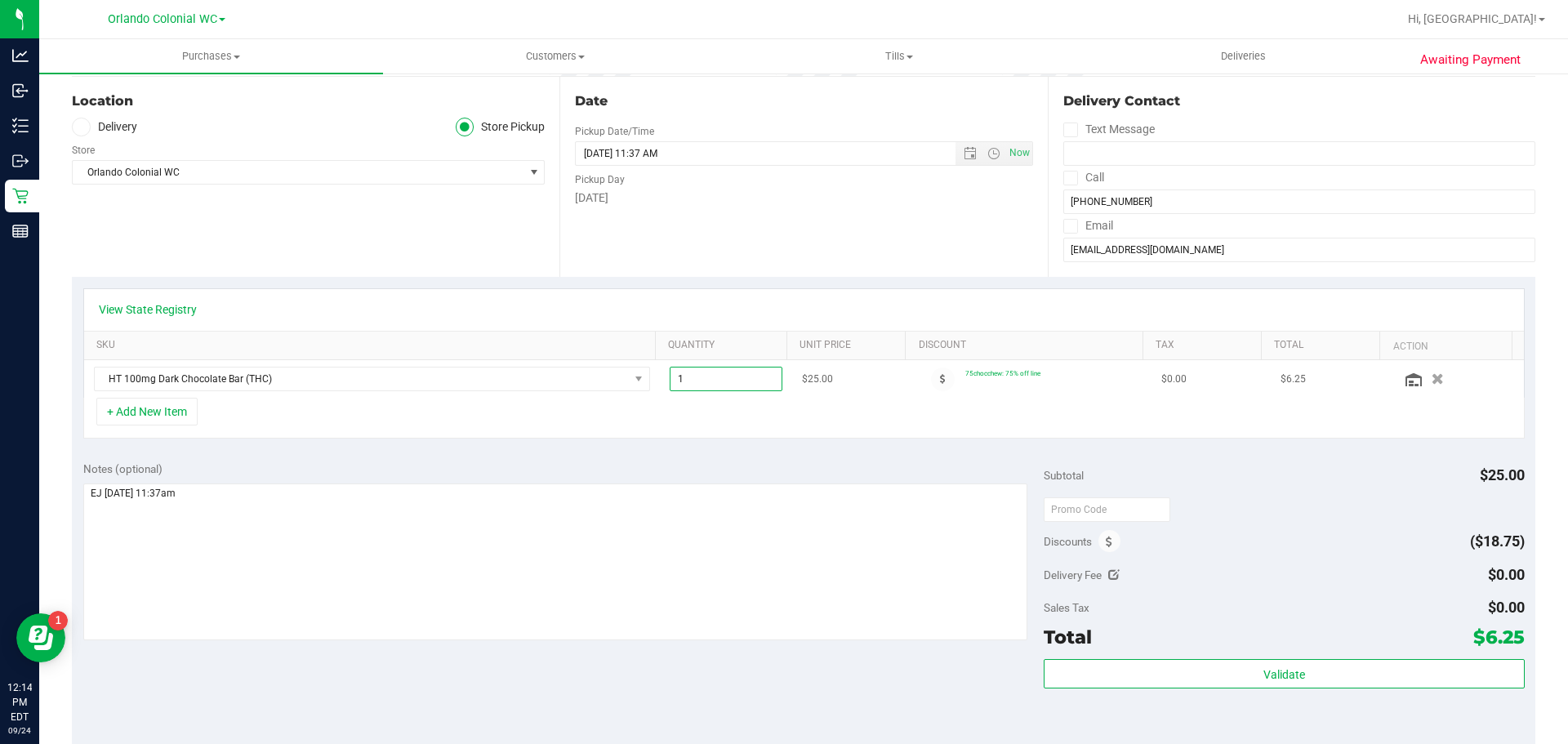
click at [728, 379] on span "1.00 1" at bounding box center [726, 378] width 113 height 24
type input "37"
type input "37.00"
click at [849, 450] on purchase-details "Back Save Purchase View Profile Replace Customer # 11998175 BioTrack ID: - Subm…" at bounding box center [803, 524] width 1463 height 1199
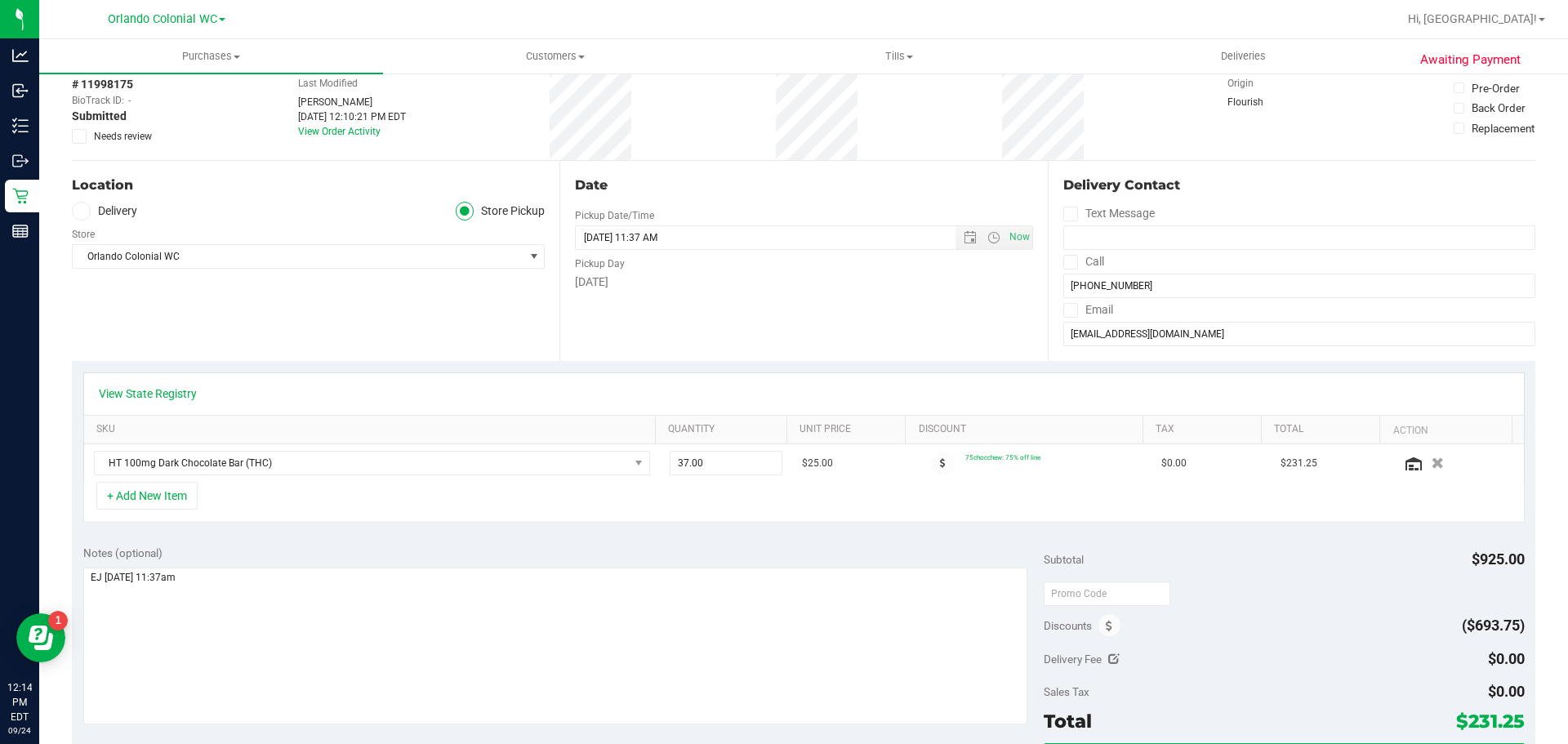
scroll to position [0, 0]
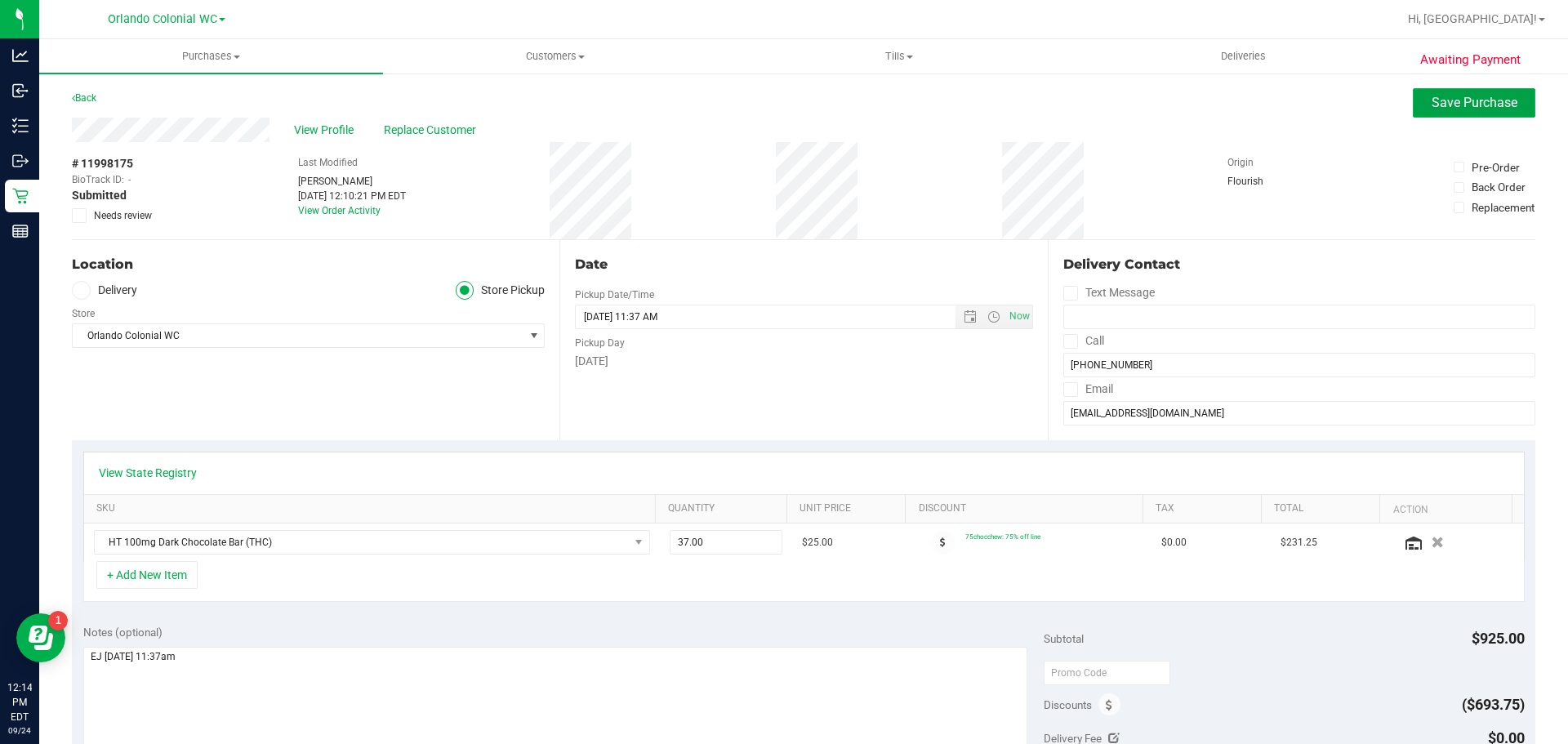
click at [1461, 97] on span "Save Purchase" at bounding box center [1474, 103] width 85 height 16
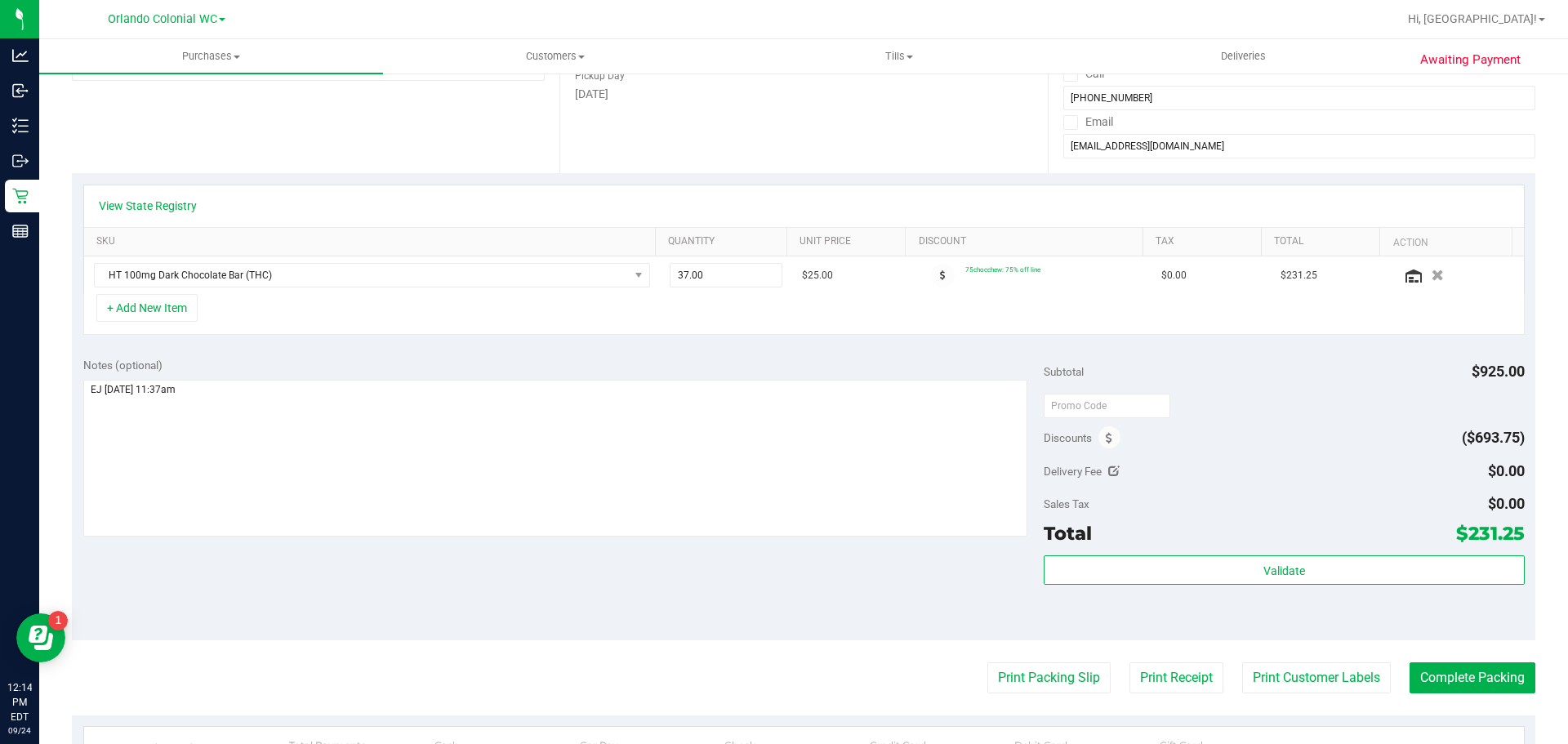
scroll to position [408, 0]
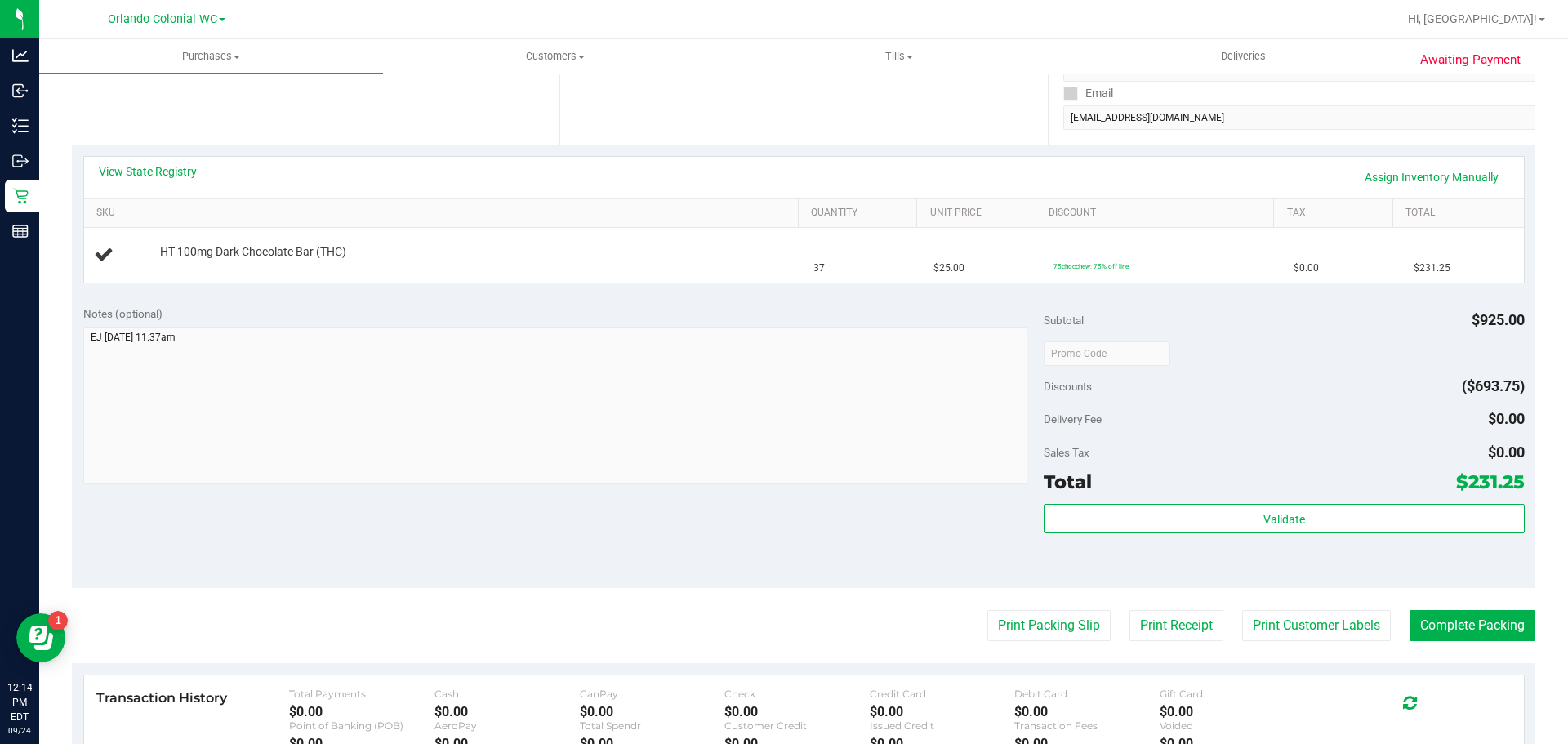
scroll to position [81, 0]
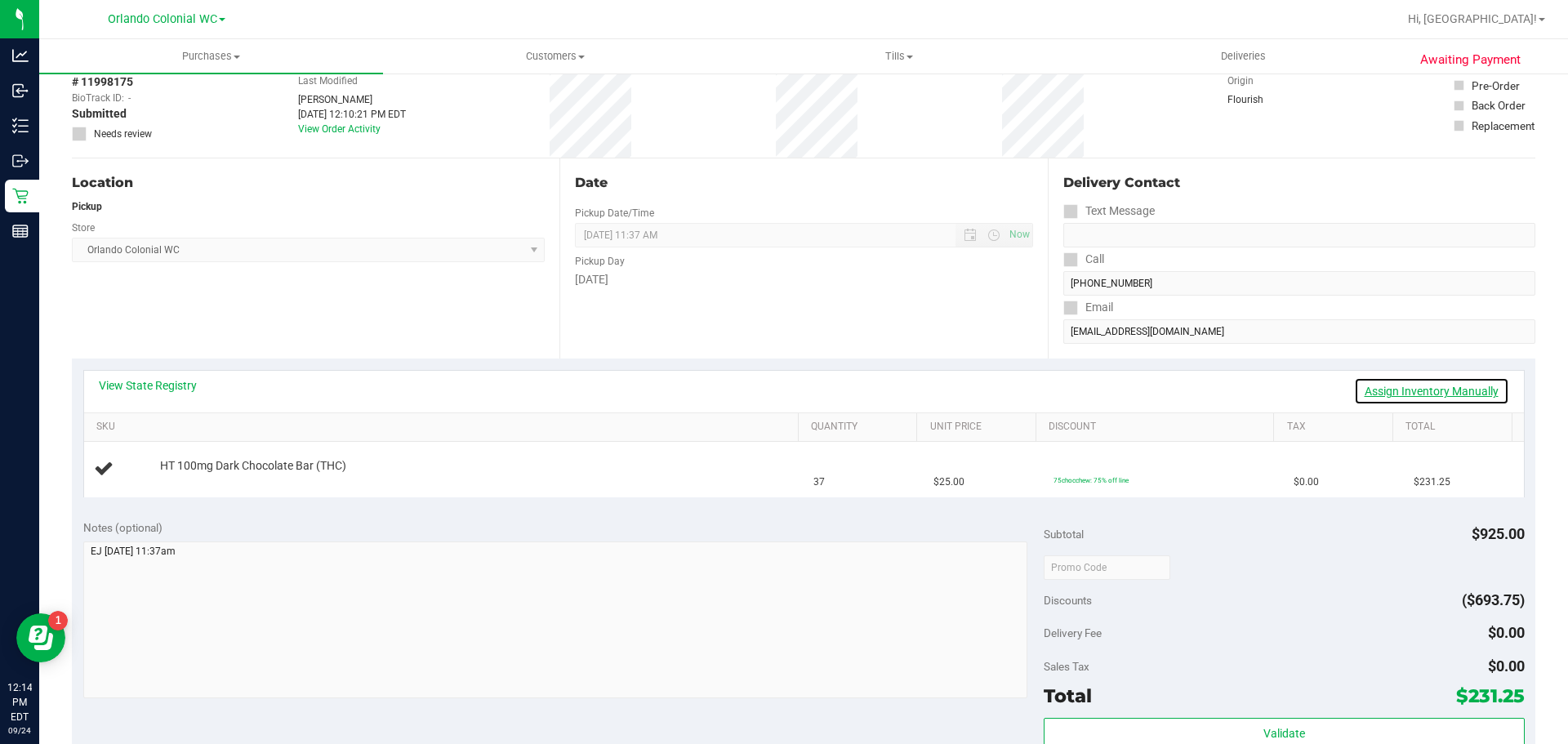
click at [1428, 388] on link "Assign Inventory Manually" at bounding box center [1431, 390] width 155 height 28
click at [183, 480] on link "Add Package" at bounding box center [189, 477] width 59 height 12
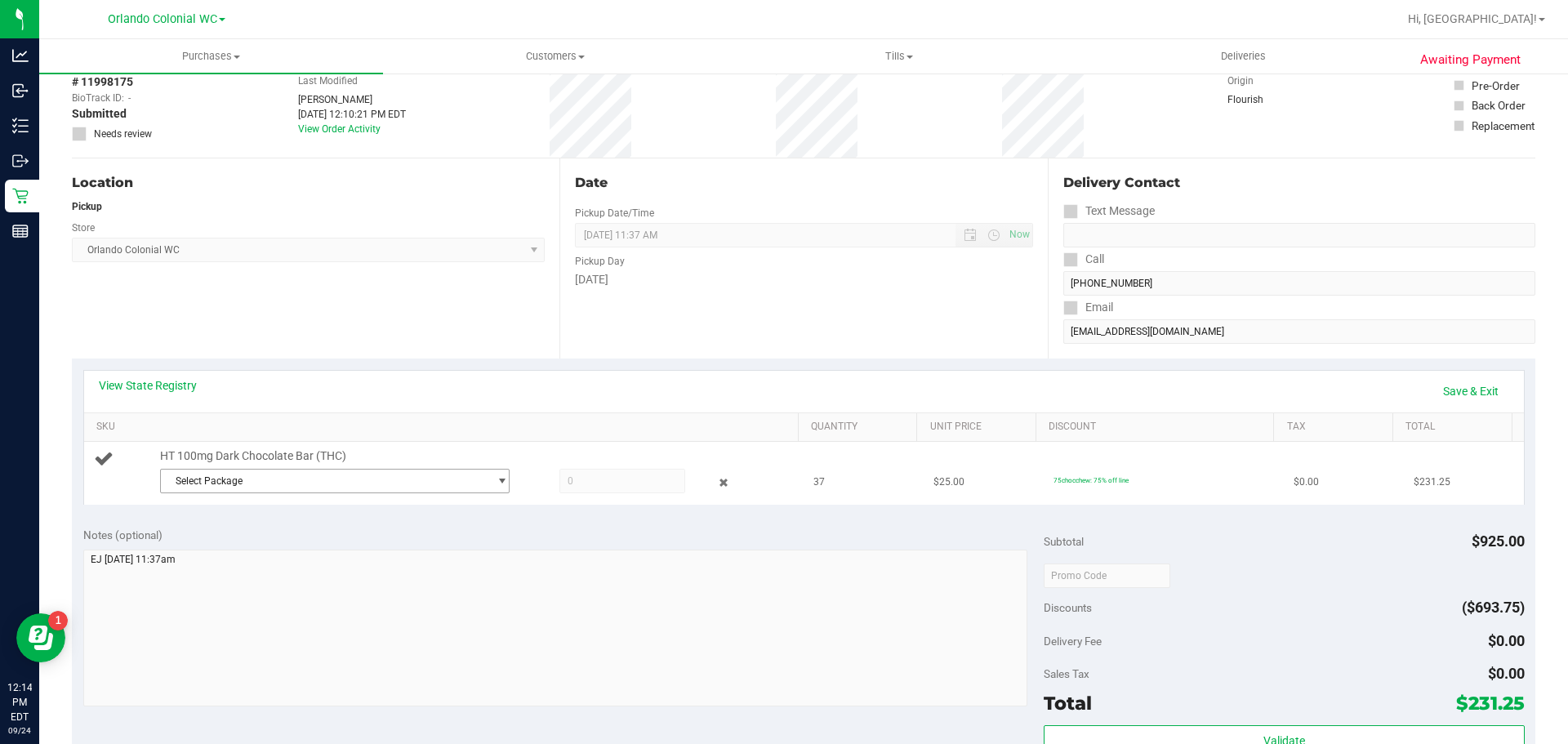
click at [236, 485] on span "Select Package" at bounding box center [325, 481] width 328 height 23
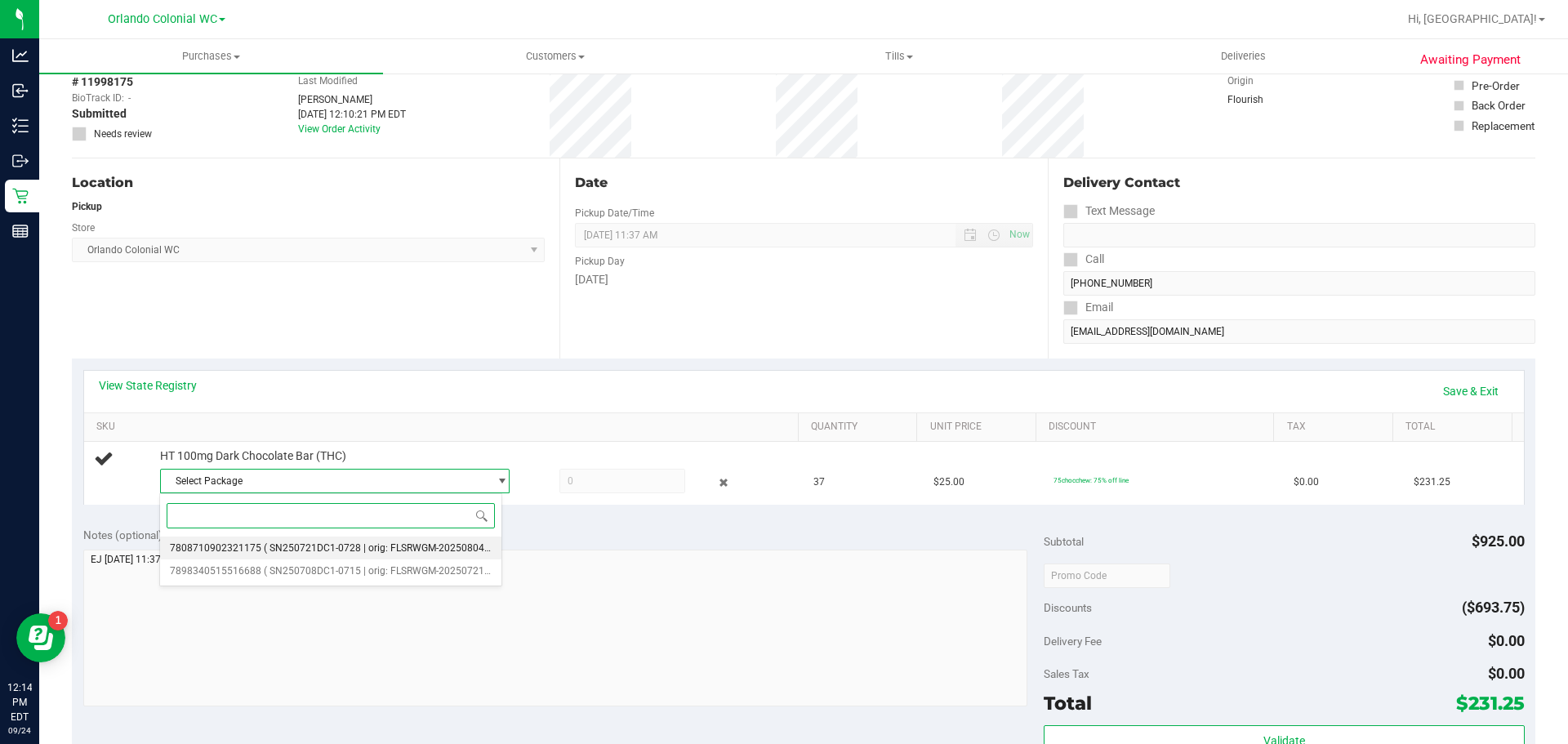
click at [311, 554] on li "7808710902321175 ( SN250721DC1-0728 | orig: FLSRWGM-20250804-1513 )" at bounding box center [330, 548] width 341 height 23
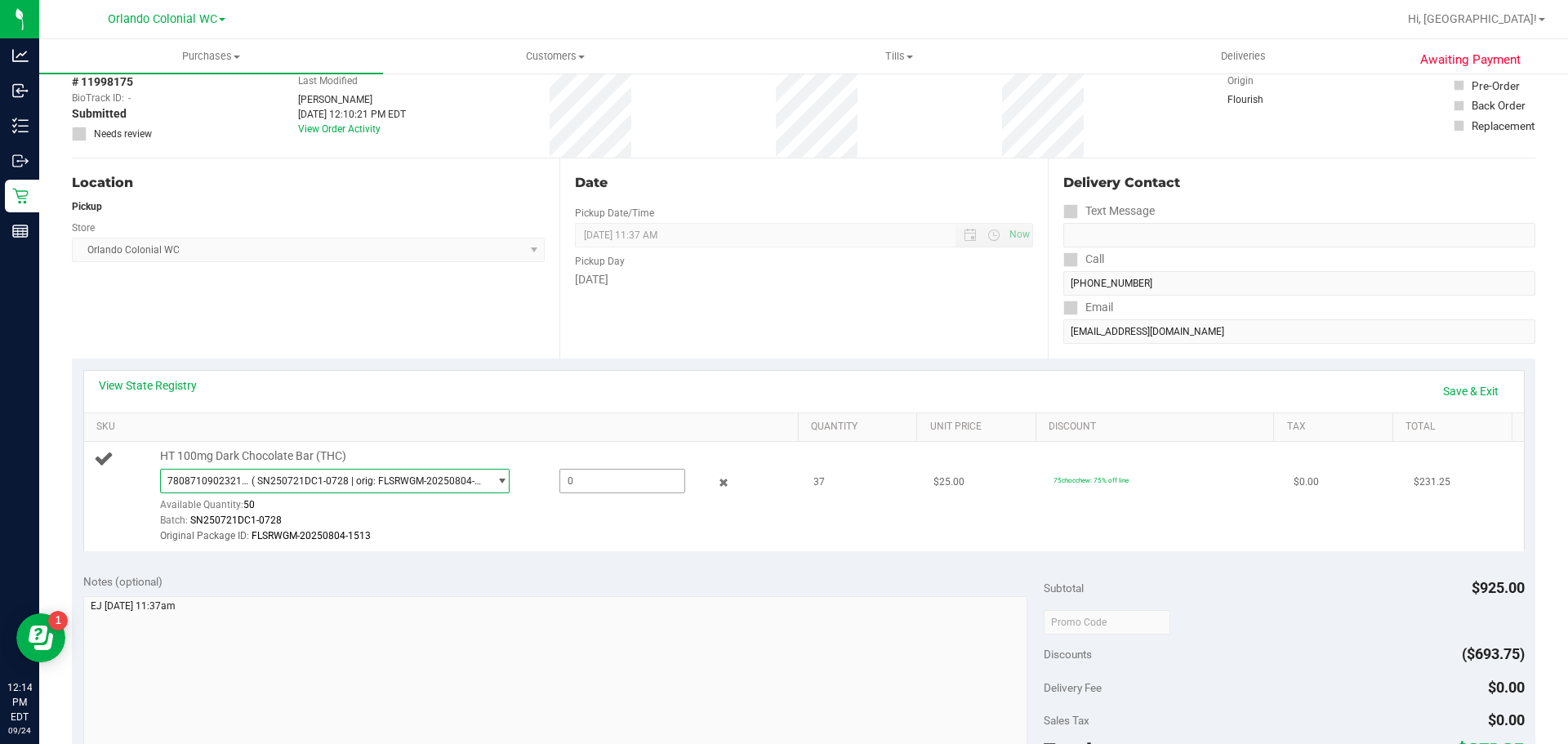
click at [393, 470] on span "7808710902321175 ( SN250721DC1-0728 | orig: FLSRWGM-20250804-1513 )" at bounding box center [325, 481] width 328 height 23
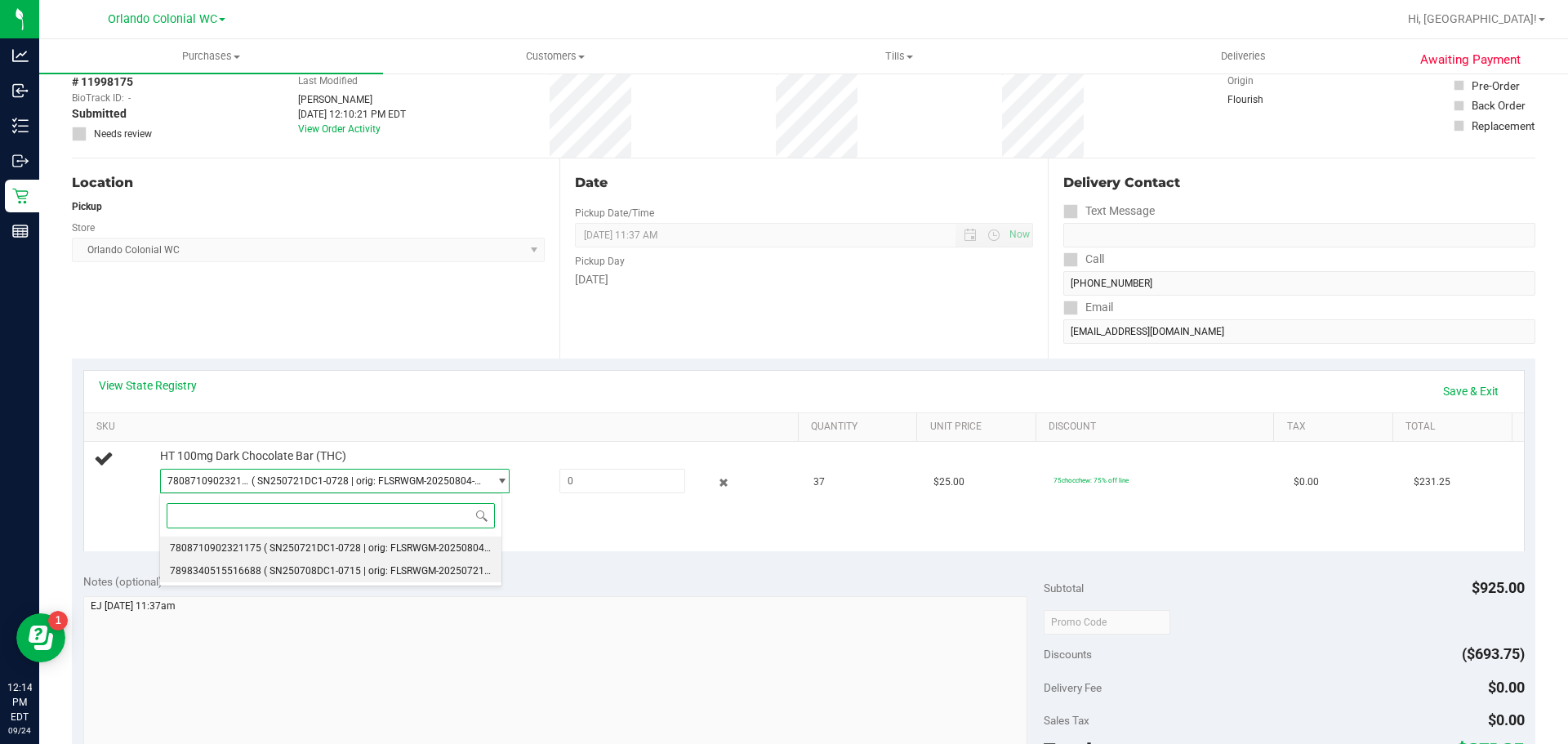
click at [235, 571] on span "7898340515516688" at bounding box center [215, 571] width 91 height 12
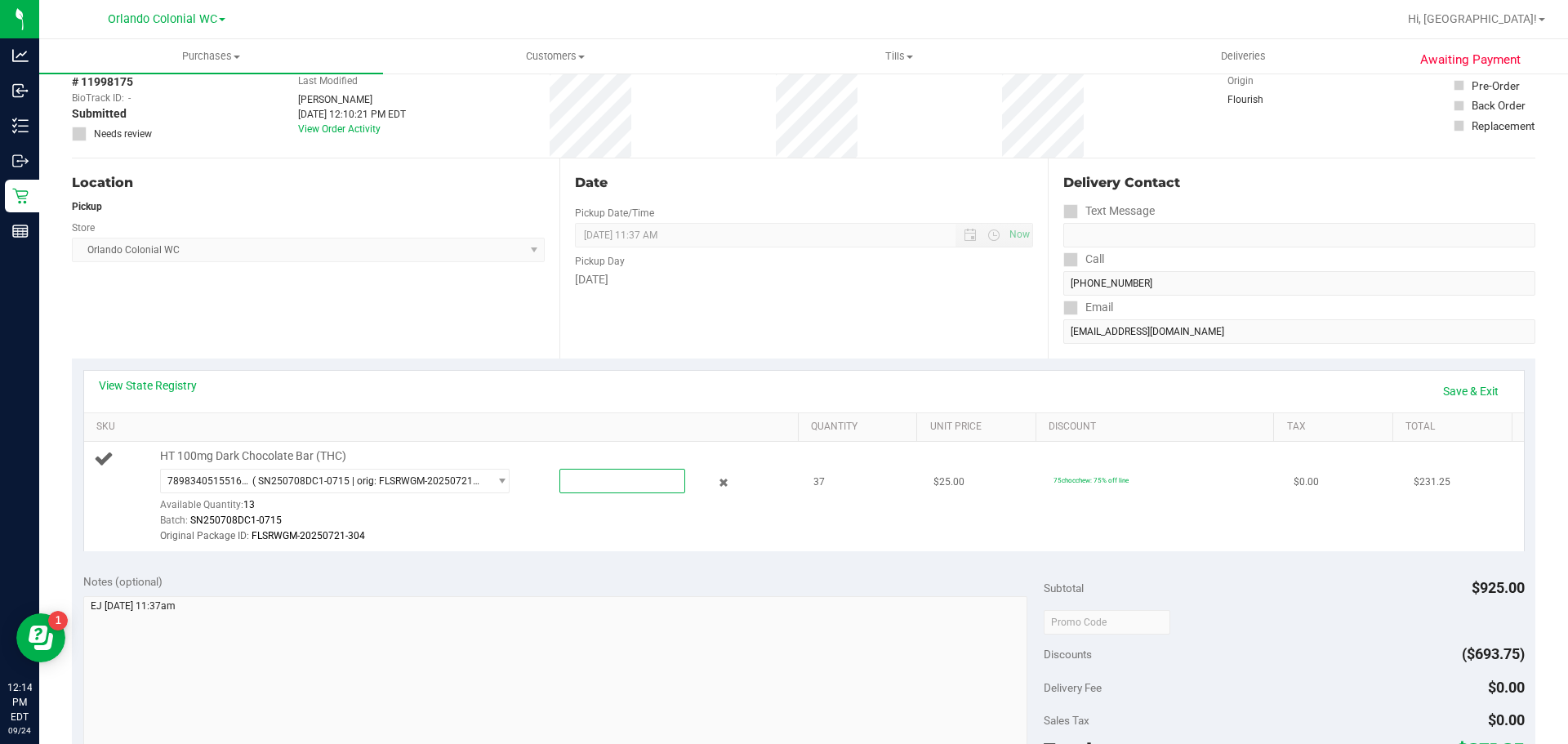
click at [617, 480] on span at bounding box center [622, 480] width 126 height 24
type input "13"
type input "13.0000"
click at [492, 537] on div "Original Package ID: FLSRWGM-20250721-304" at bounding box center [475, 536] width 631 height 16
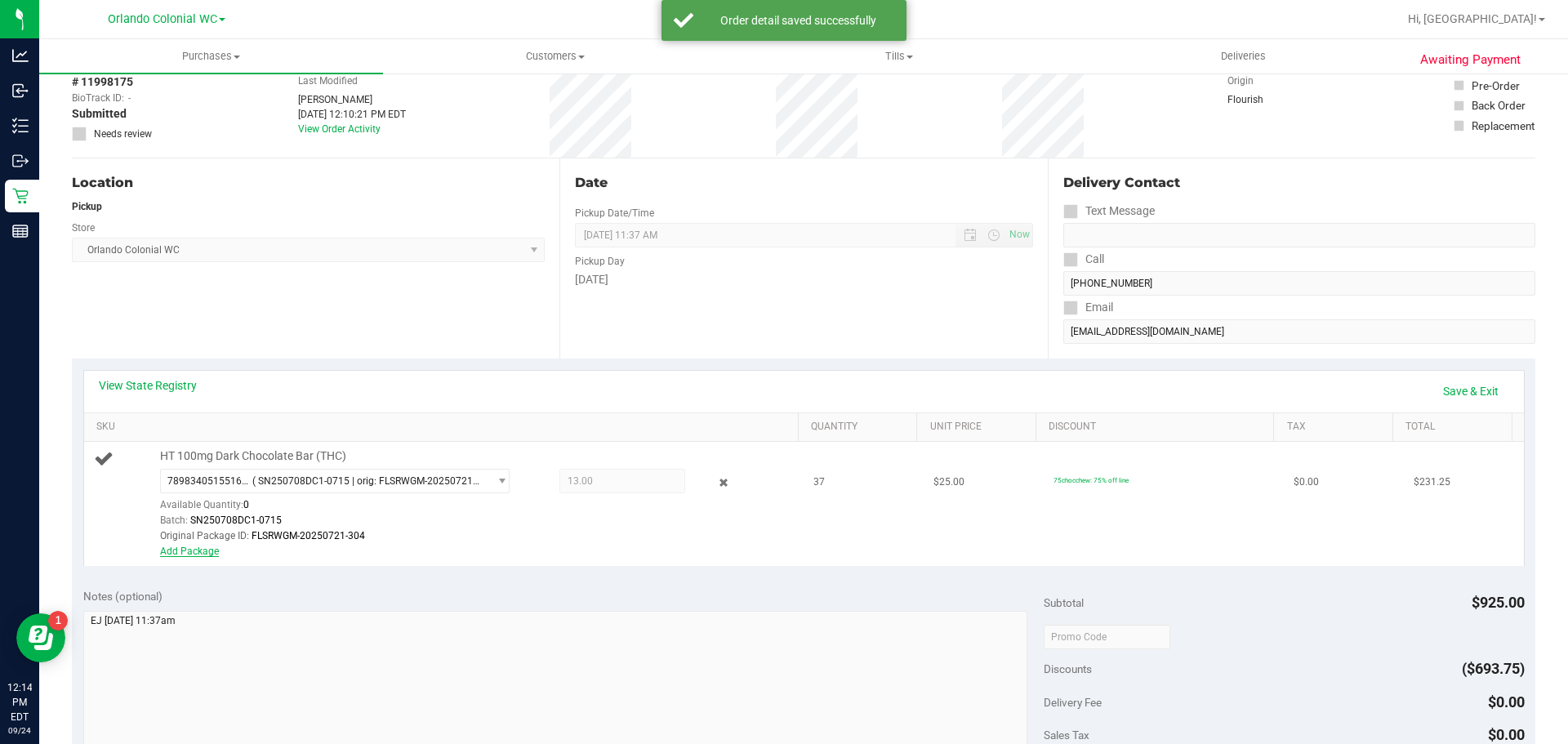
click at [198, 552] on link "Add Package" at bounding box center [189, 551] width 59 height 12
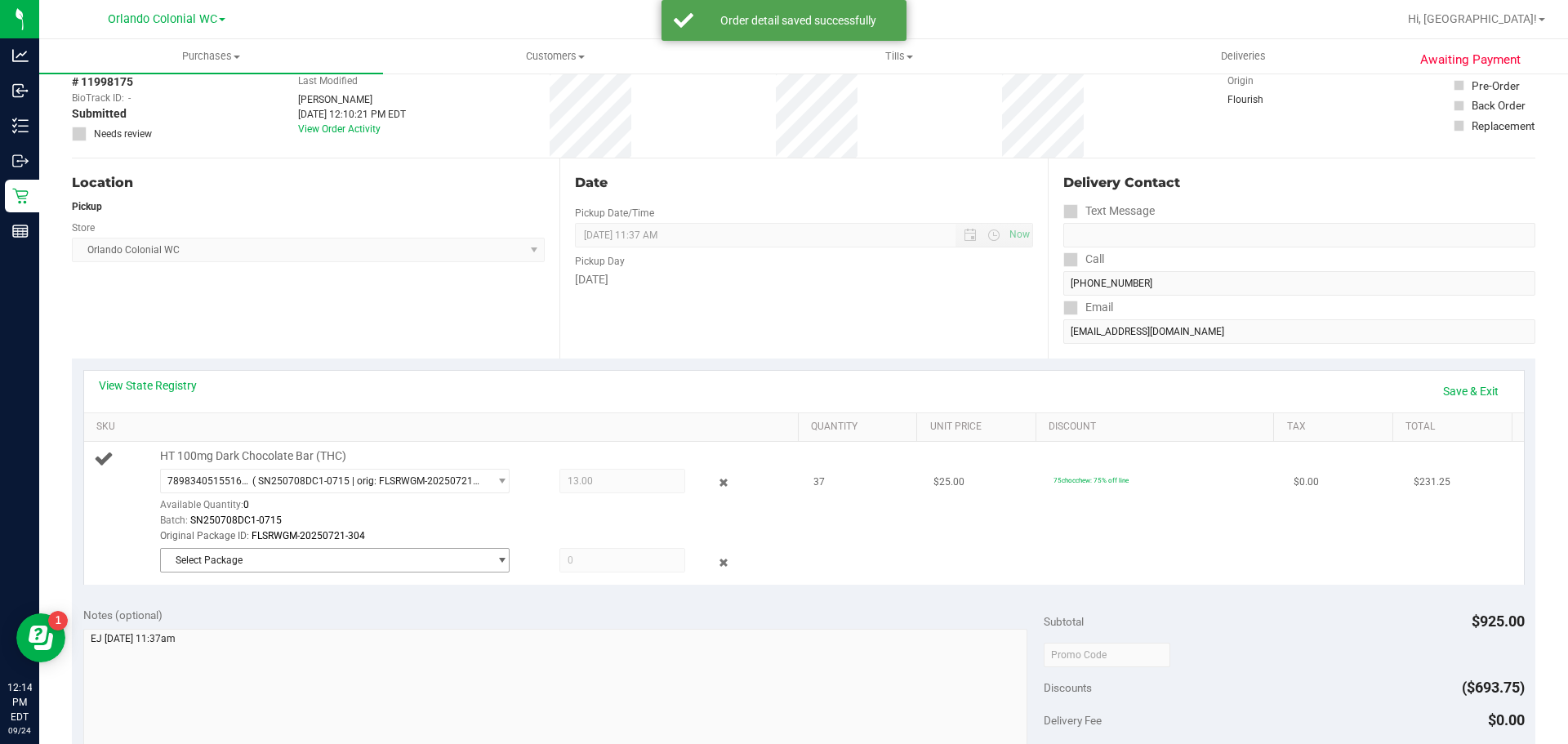
click at [257, 554] on span "Select Package" at bounding box center [325, 560] width 328 height 23
click at [504, 516] on div "Batch: SN250708DC1-0715" at bounding box center [475, 520] width 631 height 16
click at [441, 564] on span "Select Package" at bounding box center [325, 560] width 328 height 23
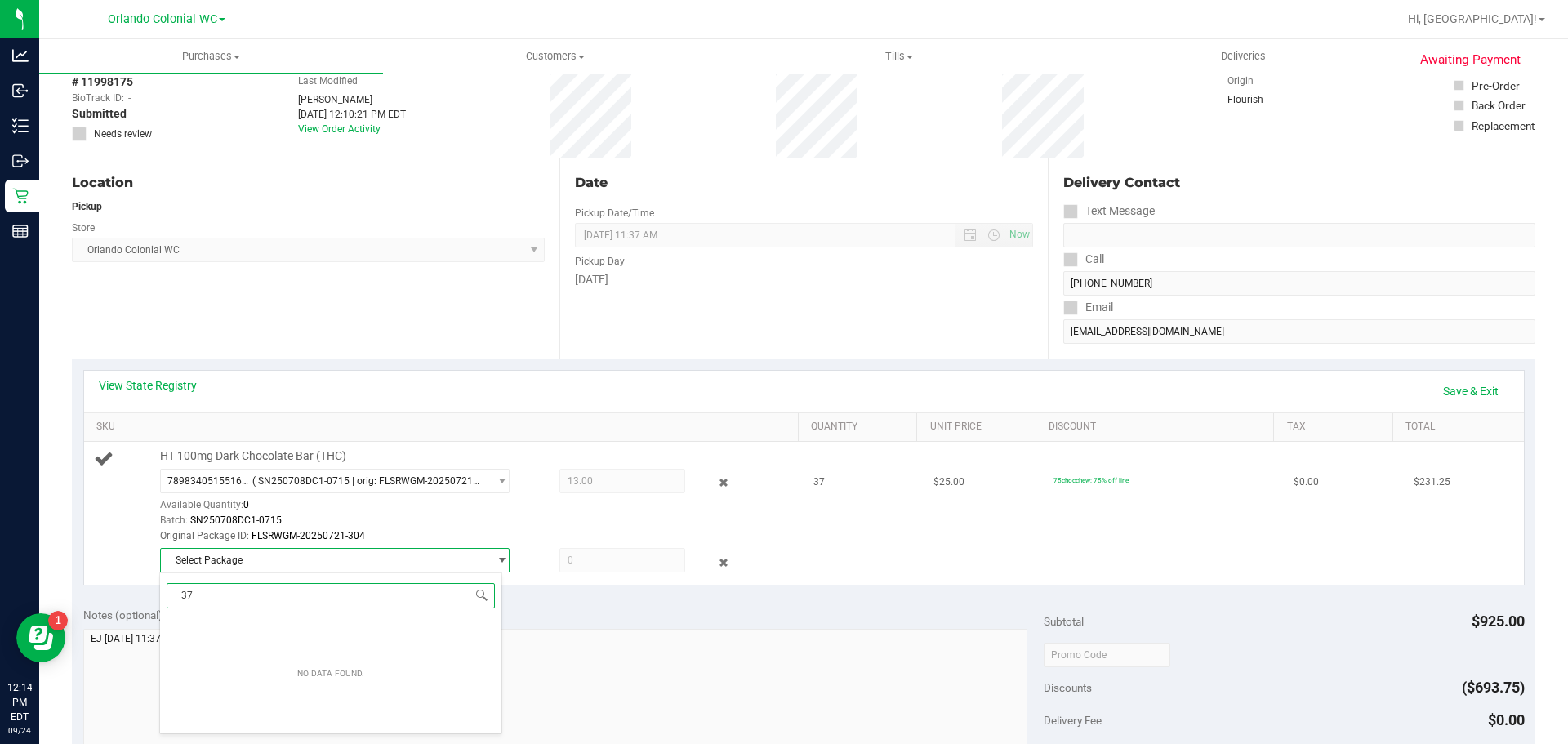
type input "3"
click at [320, 625] on span "( SN250721DC1-0728 | orig: FLSRWGM-20250804-1513 )" at bounding box center [390, 628] width 252 height 12
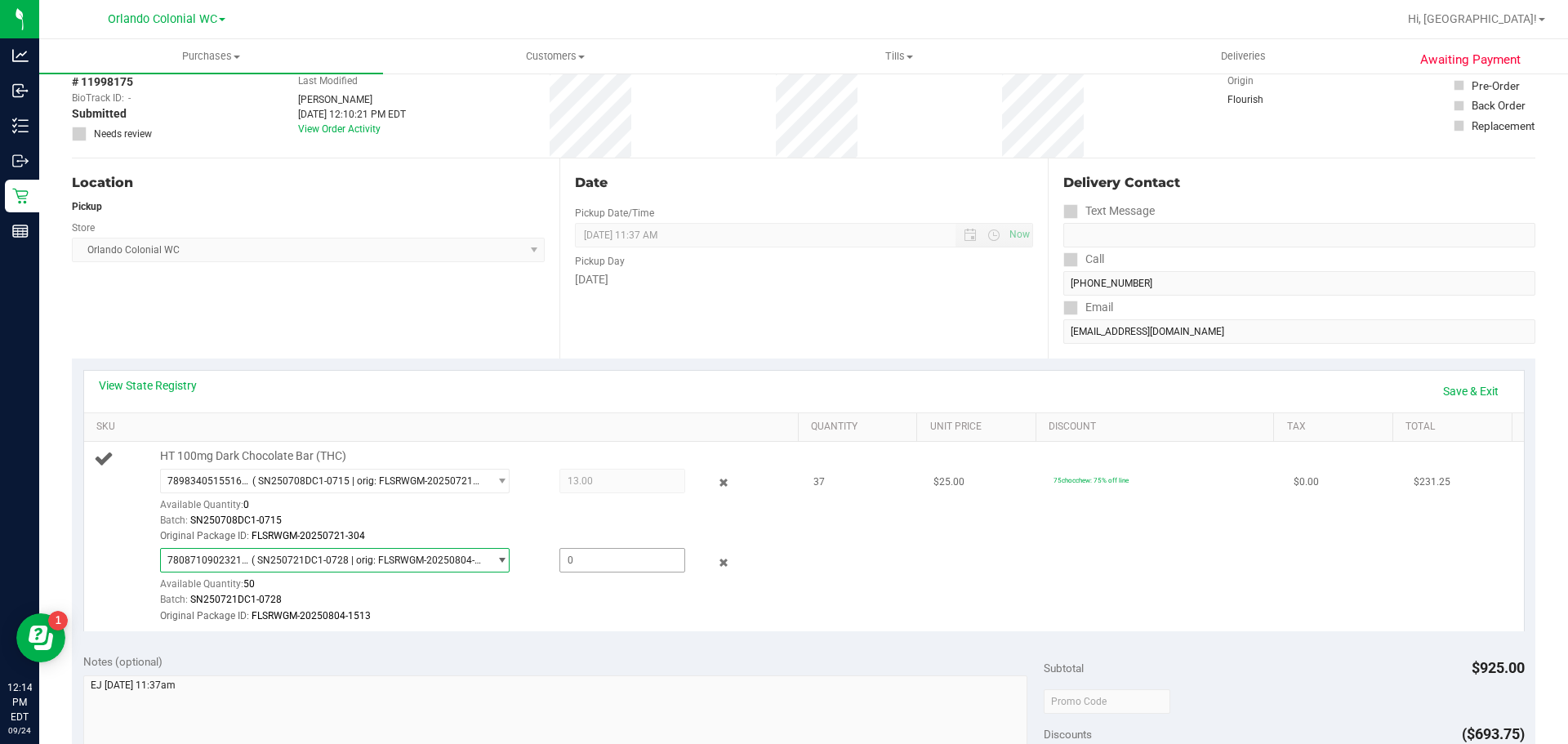
click at [604, 569] on span at bounding box center [622, 560] width 126 height 24
type input "27"
type input "24.0000"
click at [647, 522] on div "Batch: SN250708DC1-0715" at bounding box center [475, 520] width 631 height 16
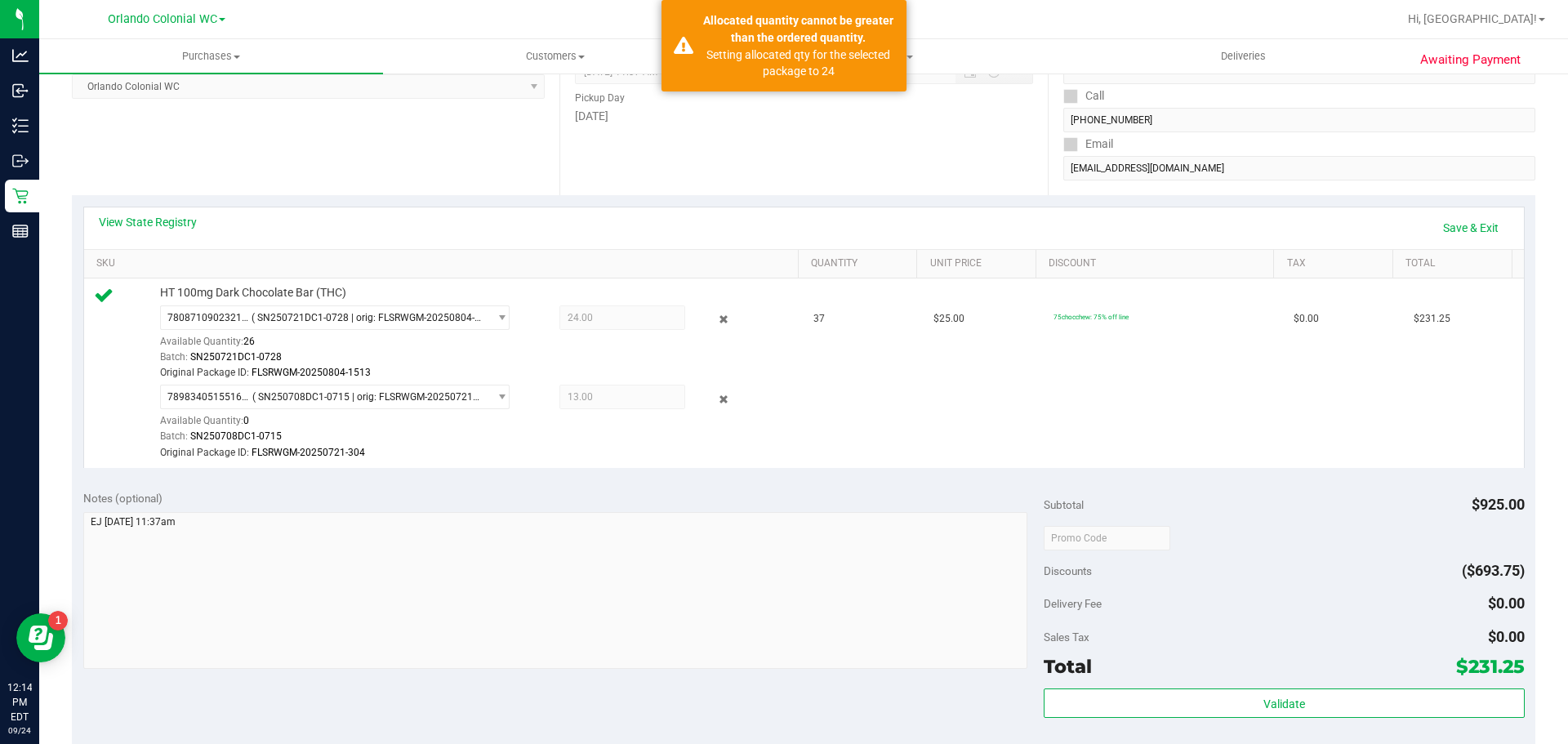
scroll to position [326, 0]
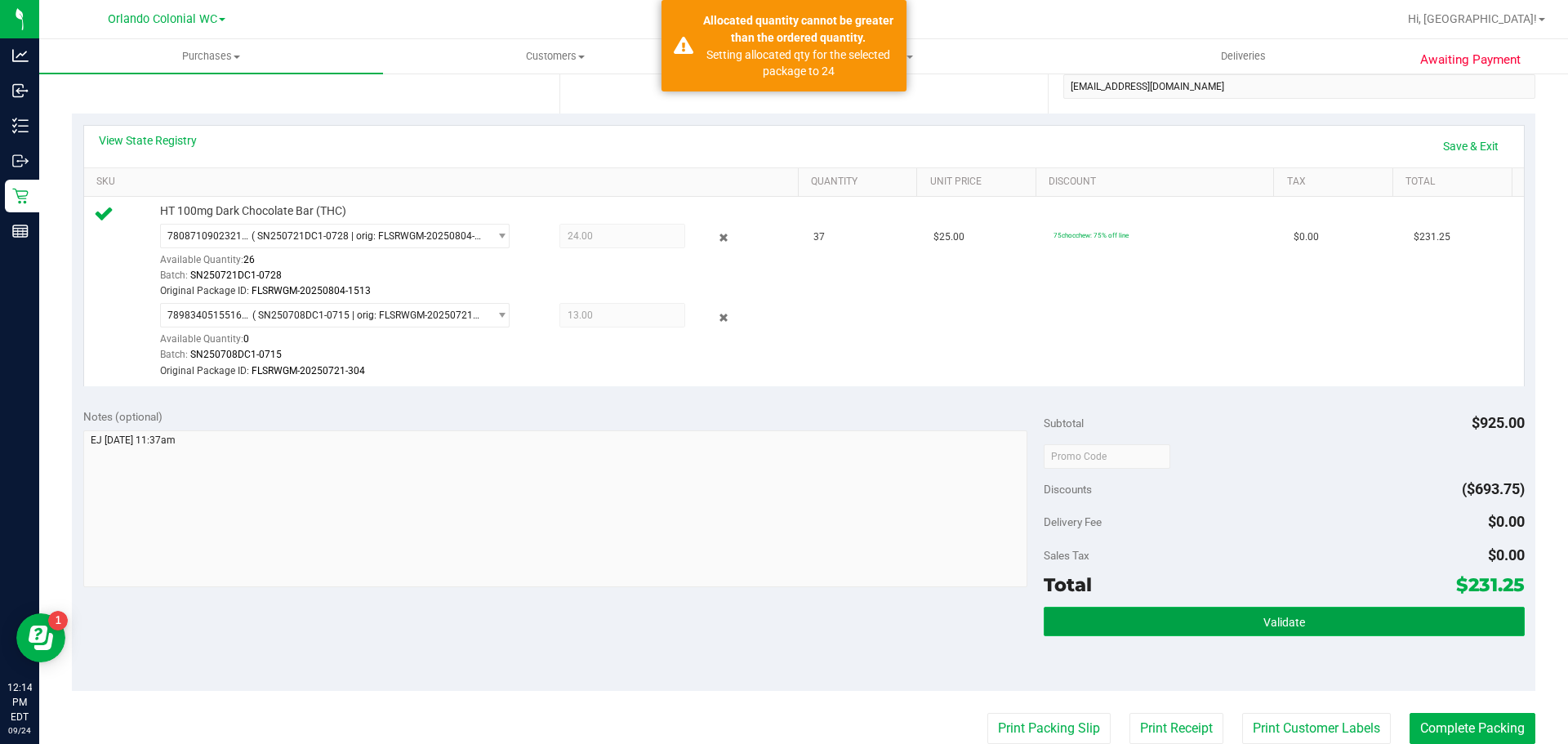
click at [1234, 610] on button "Validate" at bounding box center [1284, 621] width 481 height 29
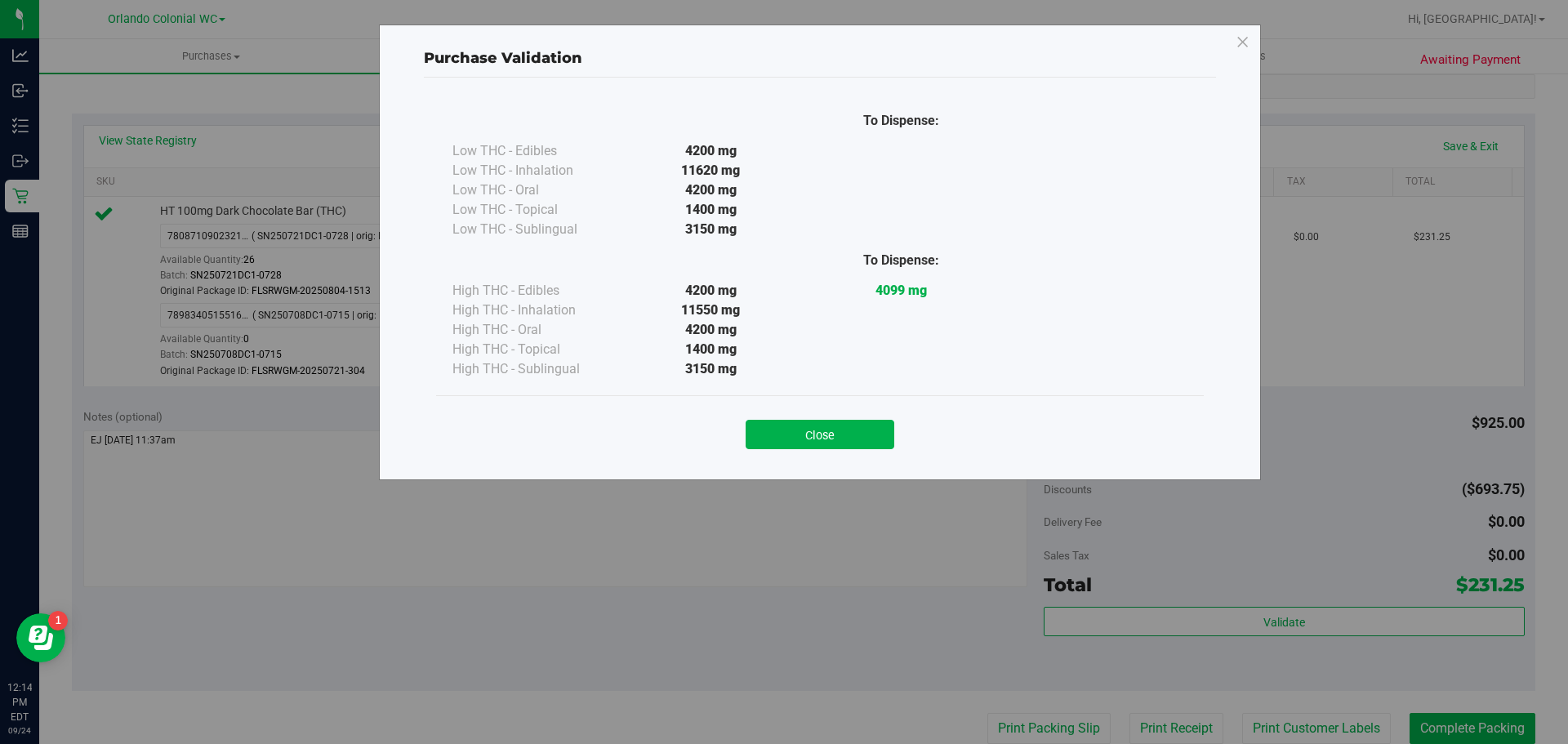
drag, startPoint x: 803, startPoint y: 199, endPoint x: 807, endPoint y: 217, distance: 18.4
click at [807, 199] on div "Low THC - Oral 4200 mg" at bounding box center [820, 190] width 736 height 19
click at [824, 435] on button "Close" at bounding box center [819, 434] width 148 height 29
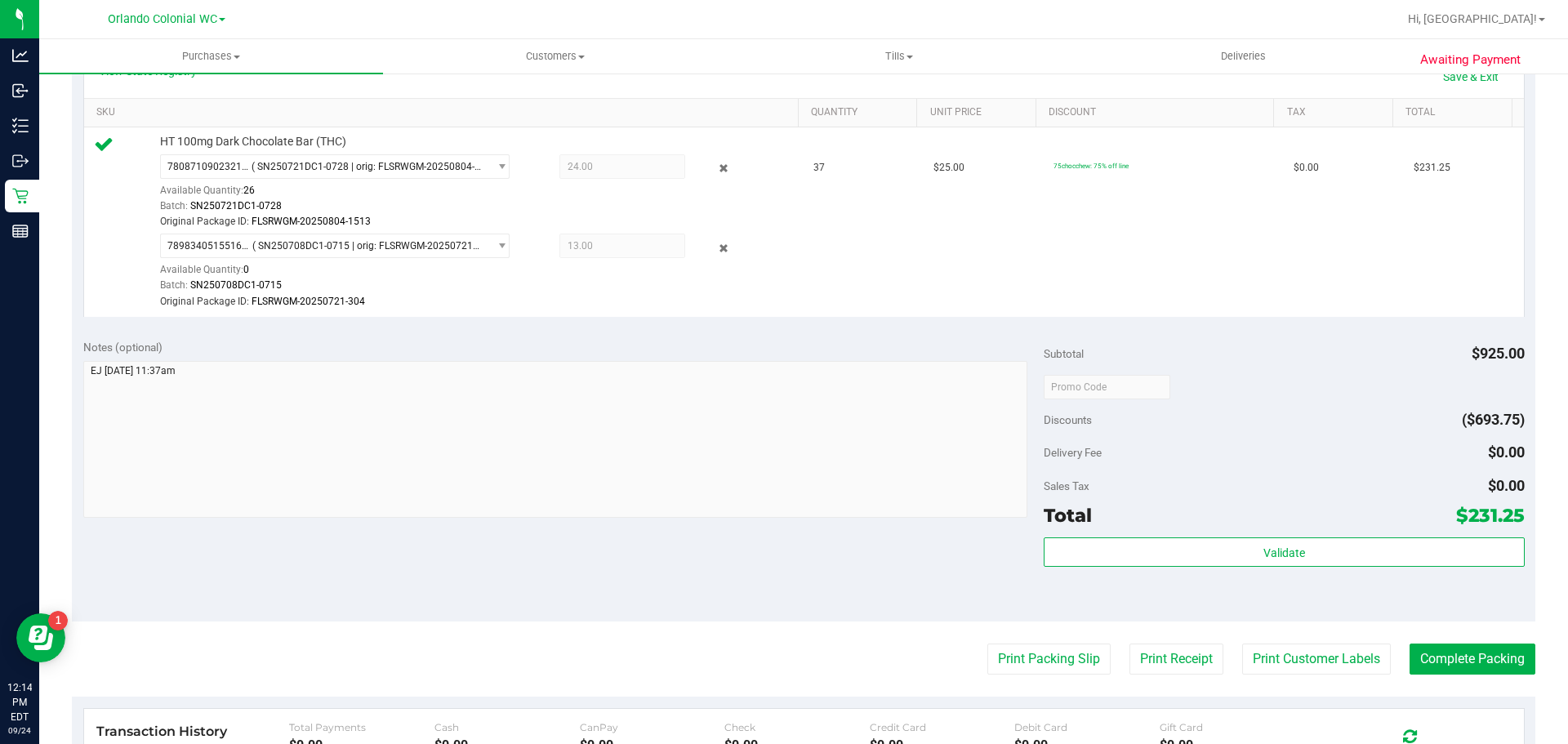
scroll to position [490, 0]
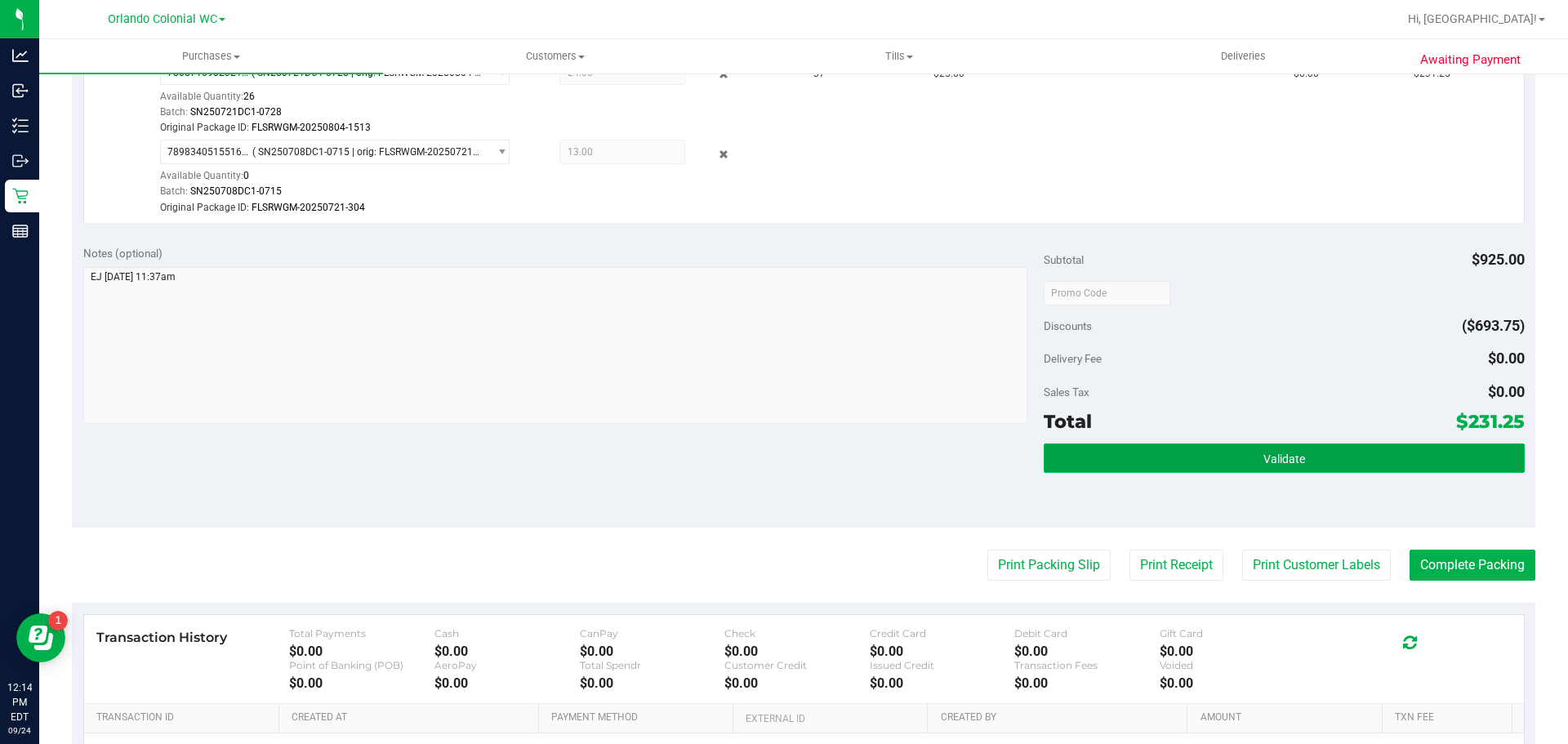
click at [1242, 448] on button "Validate" at bounding box center [1284, 458] width 481 height 29
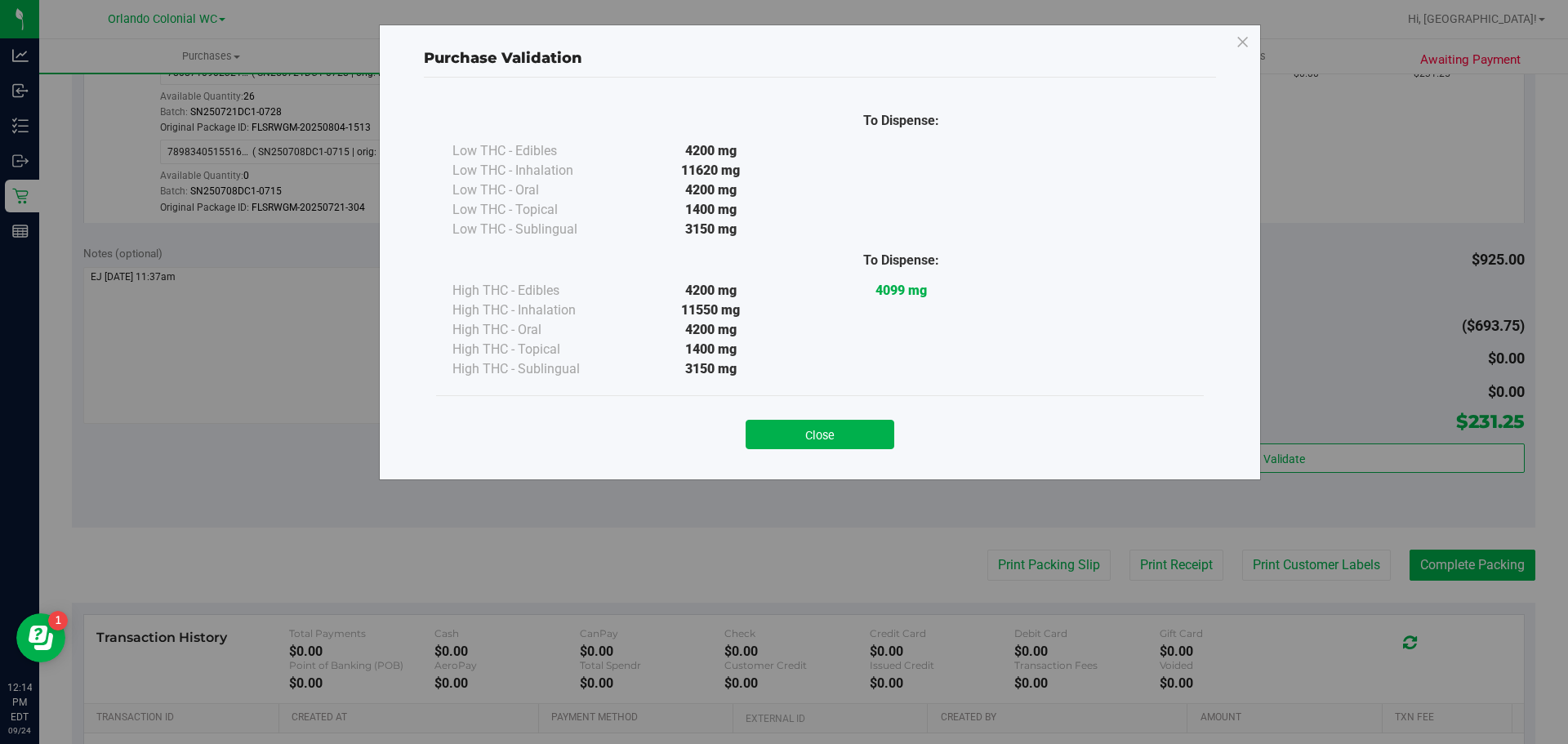
drag, startPoint x: 855, startPoint y: 429, endPoint x: 945, endPoint y: 417, distance: 90.8
click at [857, 428] on button "Close" at bounding box center [819, 434] width 148 height 29
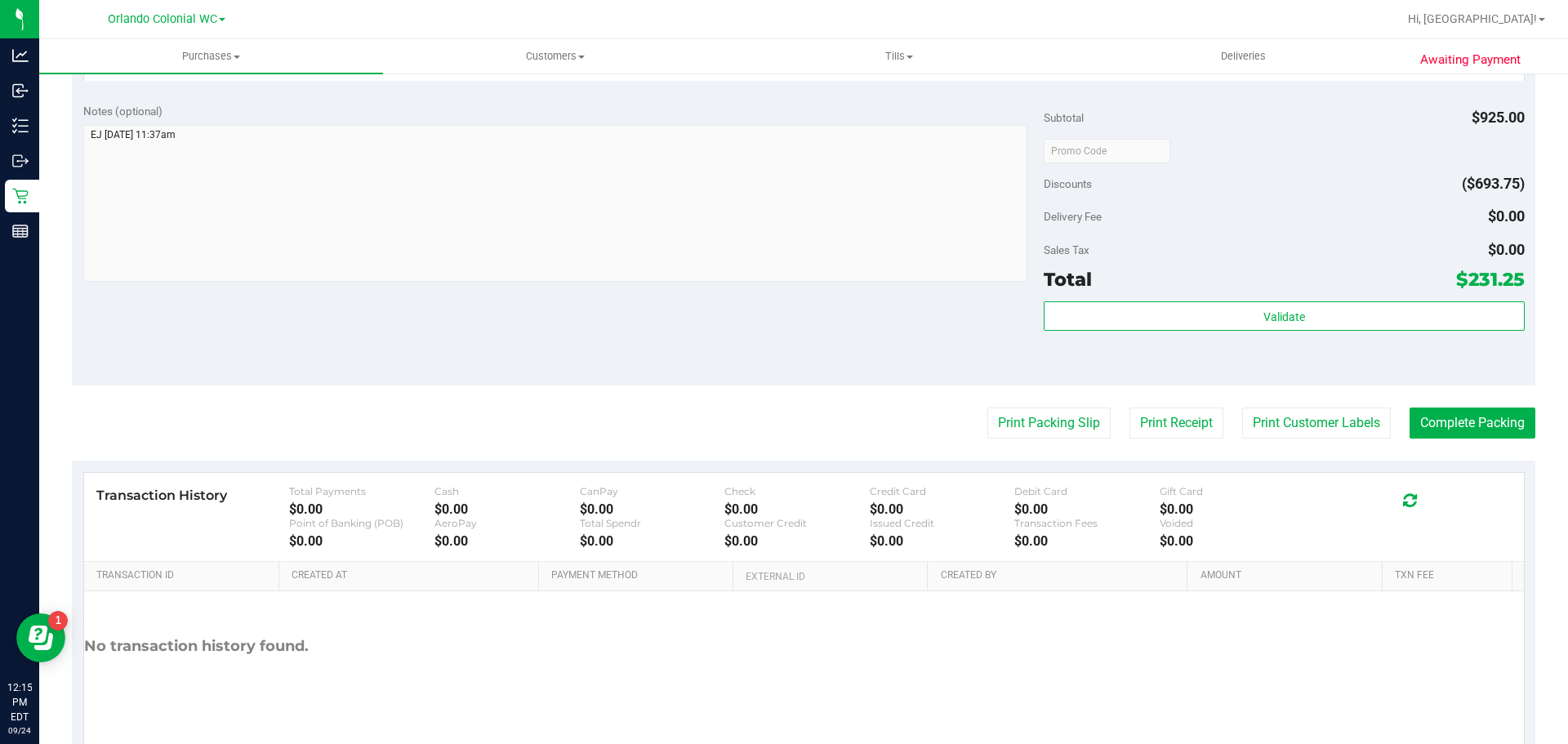
scroll to position [605, 0]
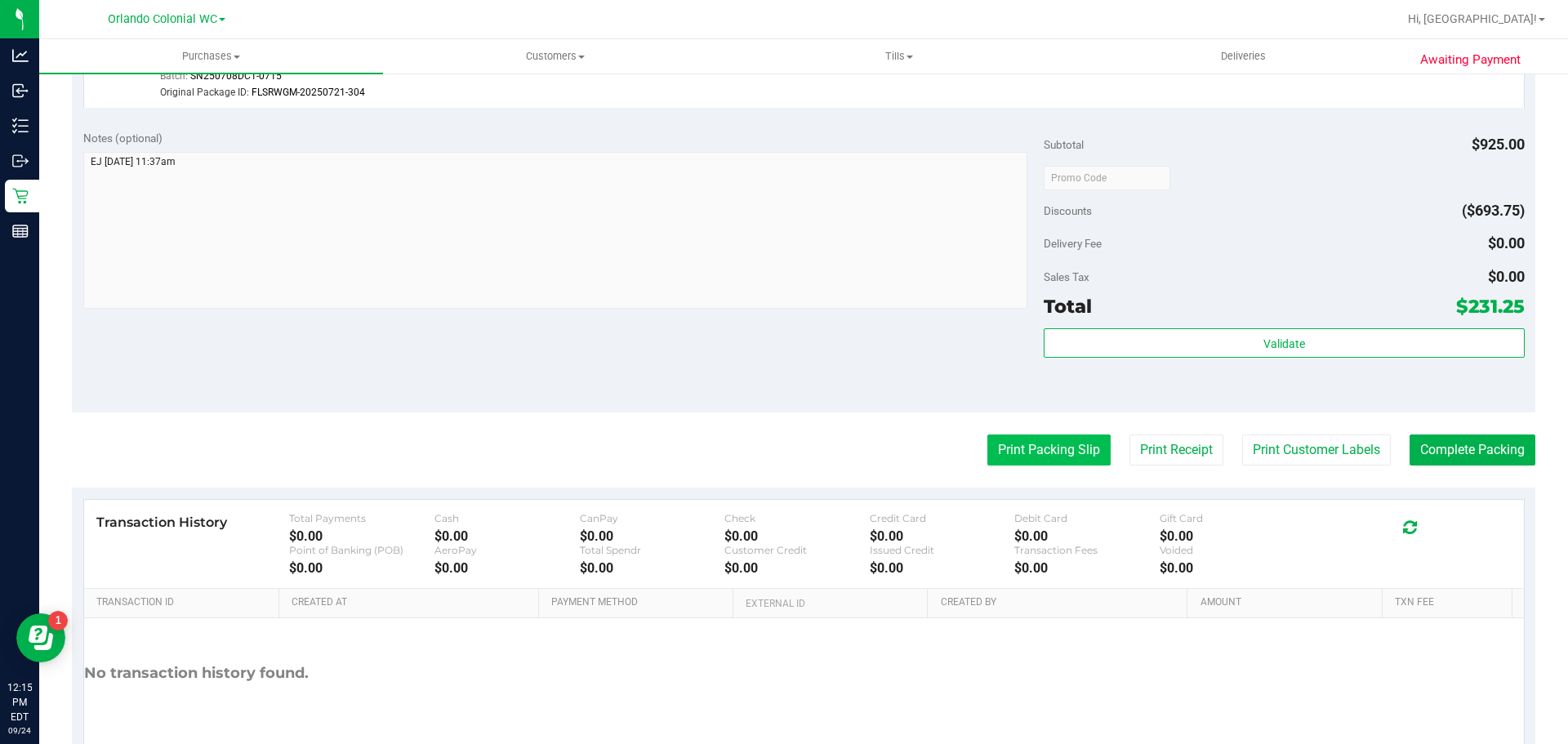
click at [1036, 450] on button "Print Packing Slip" at bounding box center [1049, 450] width 123 height 31
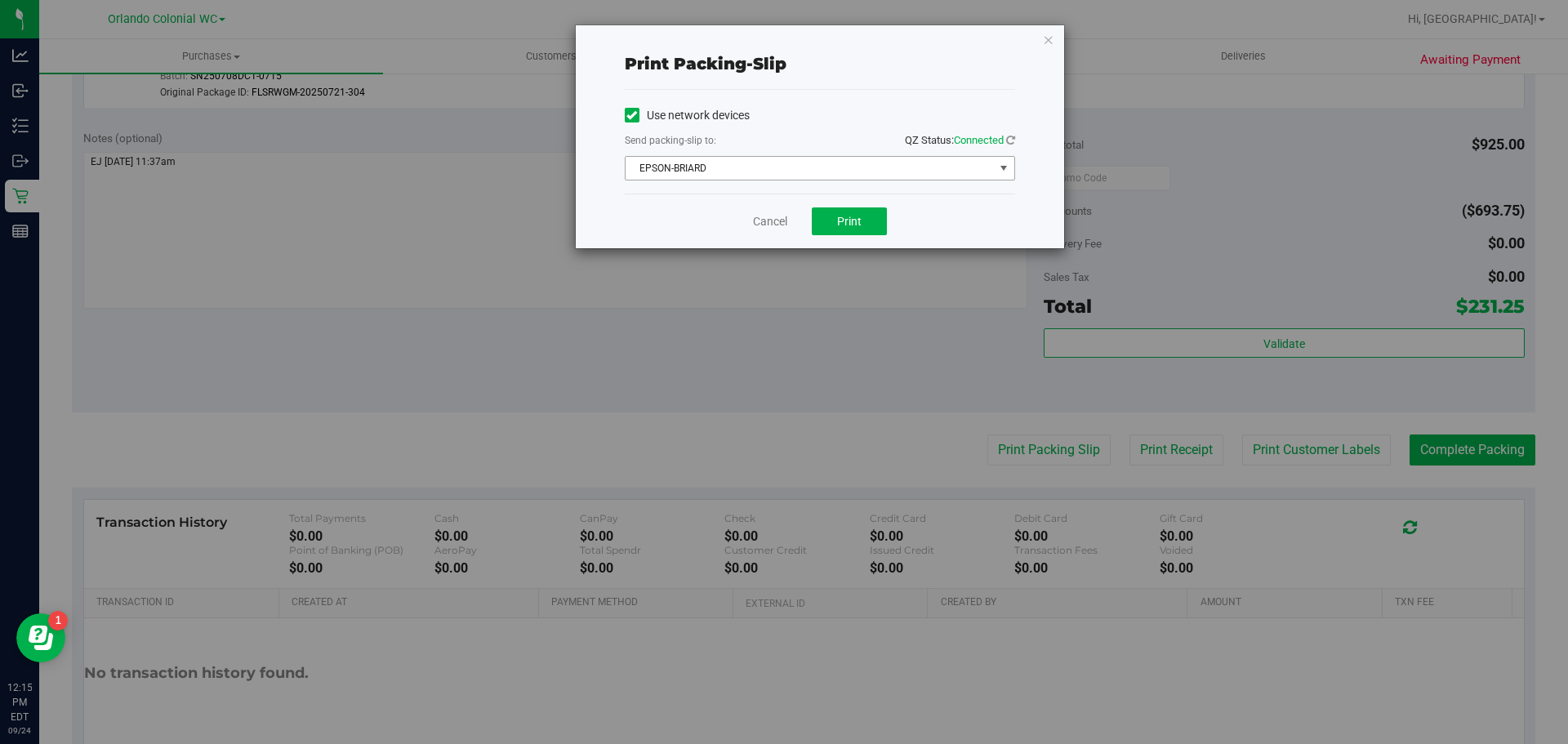
click at [807, 156] on span "EPSON-BRIARD" at bounding box center [820, 168] width 391 height 24
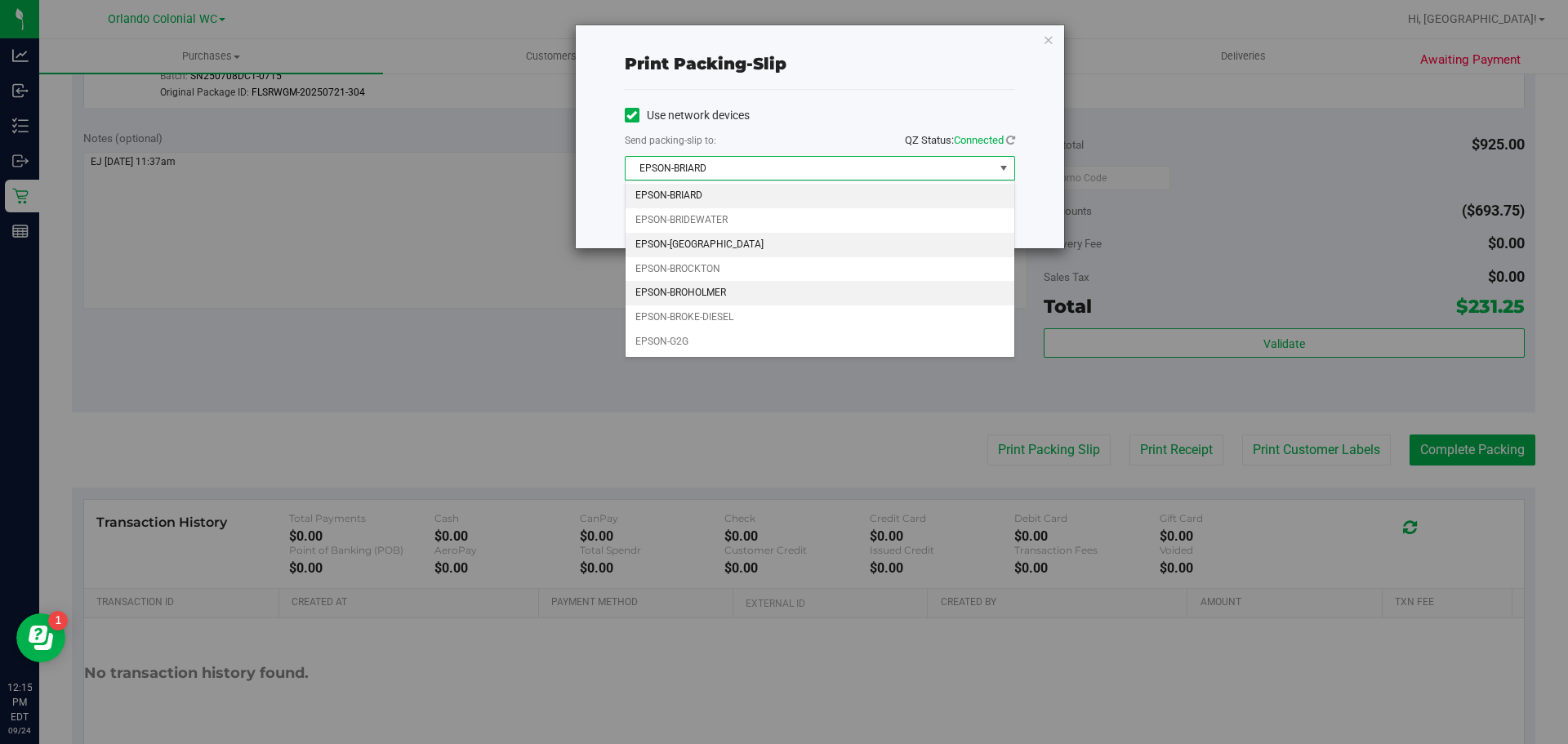
click at [762, 243] on li "EPSON-BRITTANY" at bounding box center [820, 244] width 389 height 24
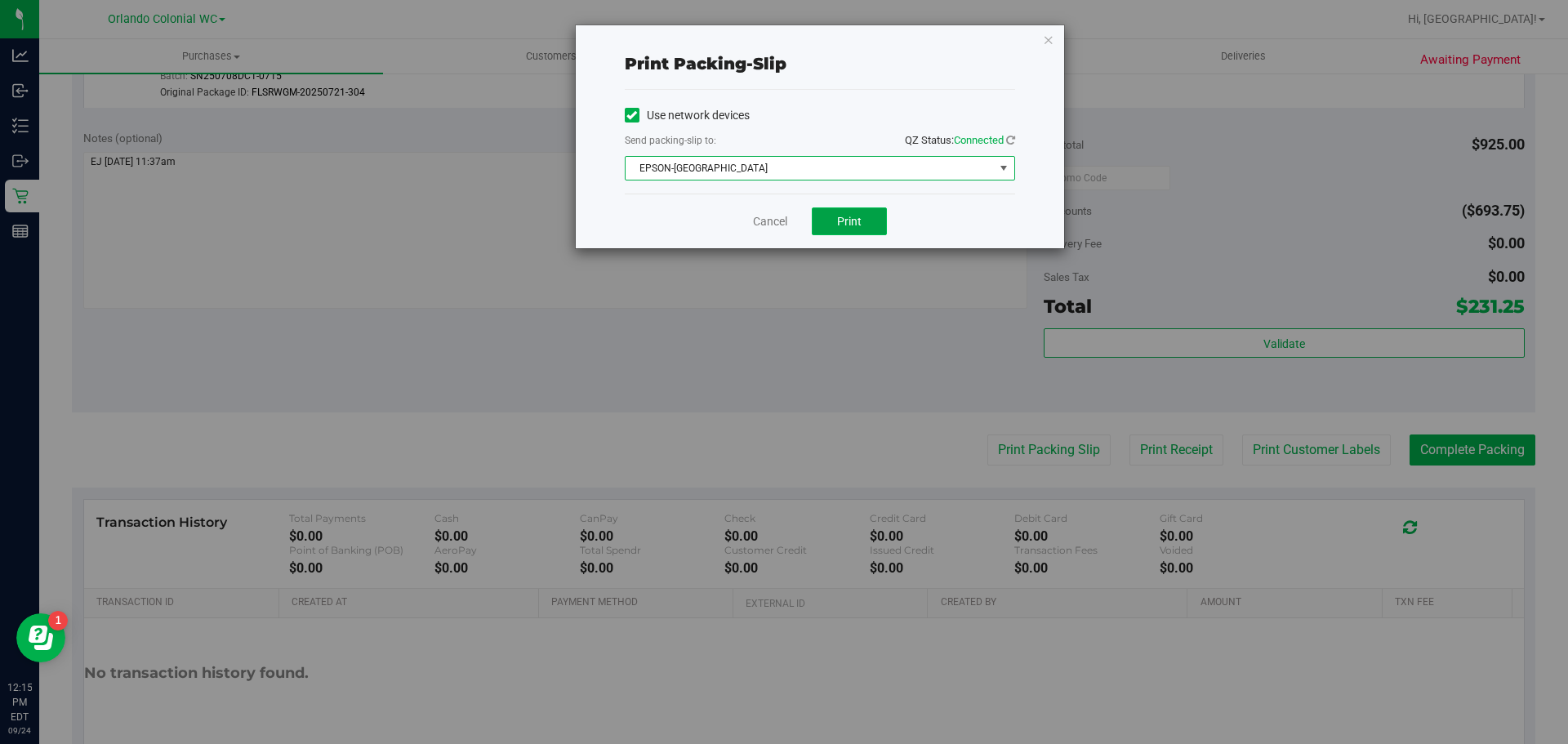
click at [838, 221] on span "Print" at bounding box center [849, 221] width 24 height 13
click at [749, 210] on div "Cancel Print" at bounding box center [820, 221] width 391 height 54
click at [761, 222] on link "Cancel" at bounding box center [769, 222] width 34 height 17
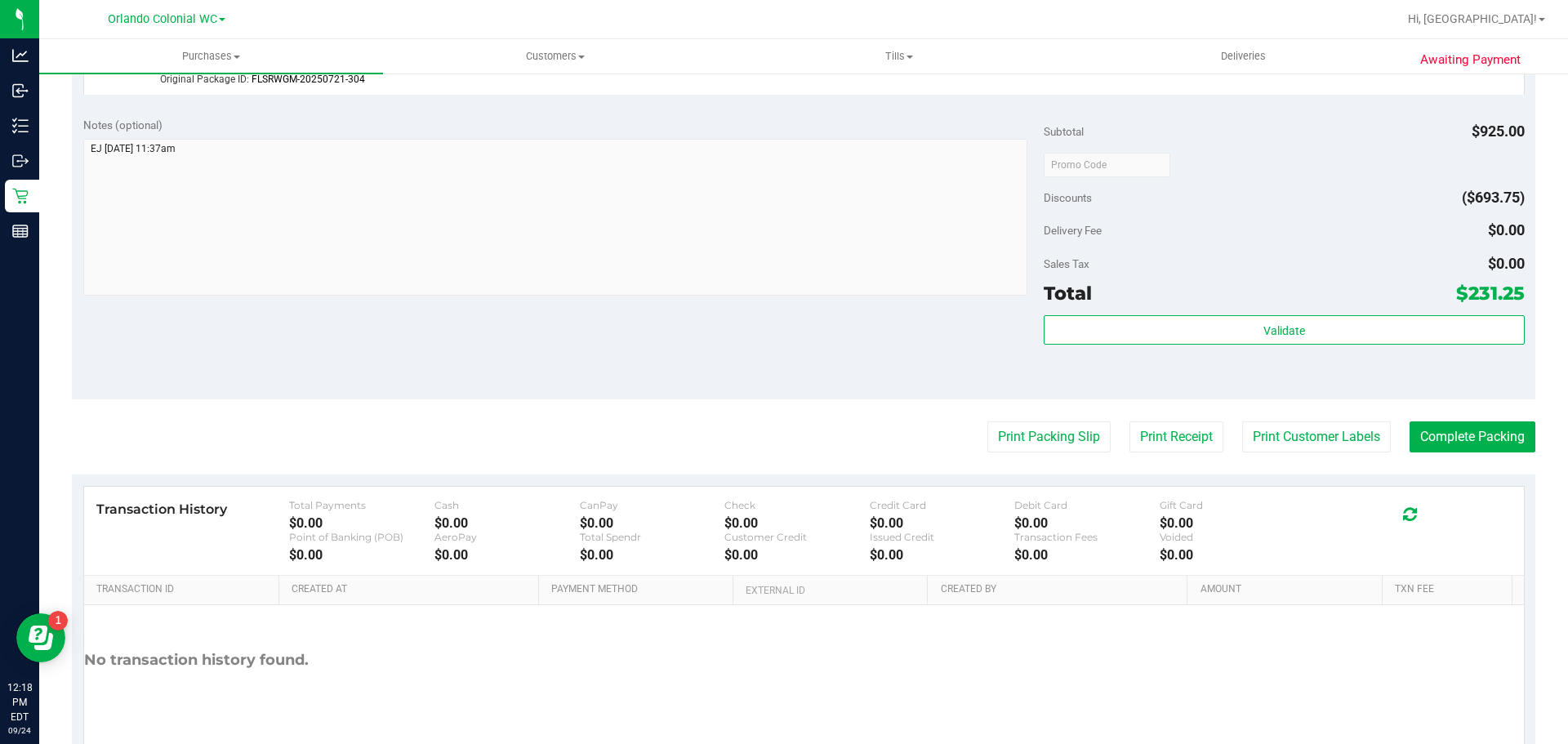
scroll to position [619, 0]
click at [1415, 426] on button "Complete Packing" at bounding box center [1473, 436] width 126 height 31
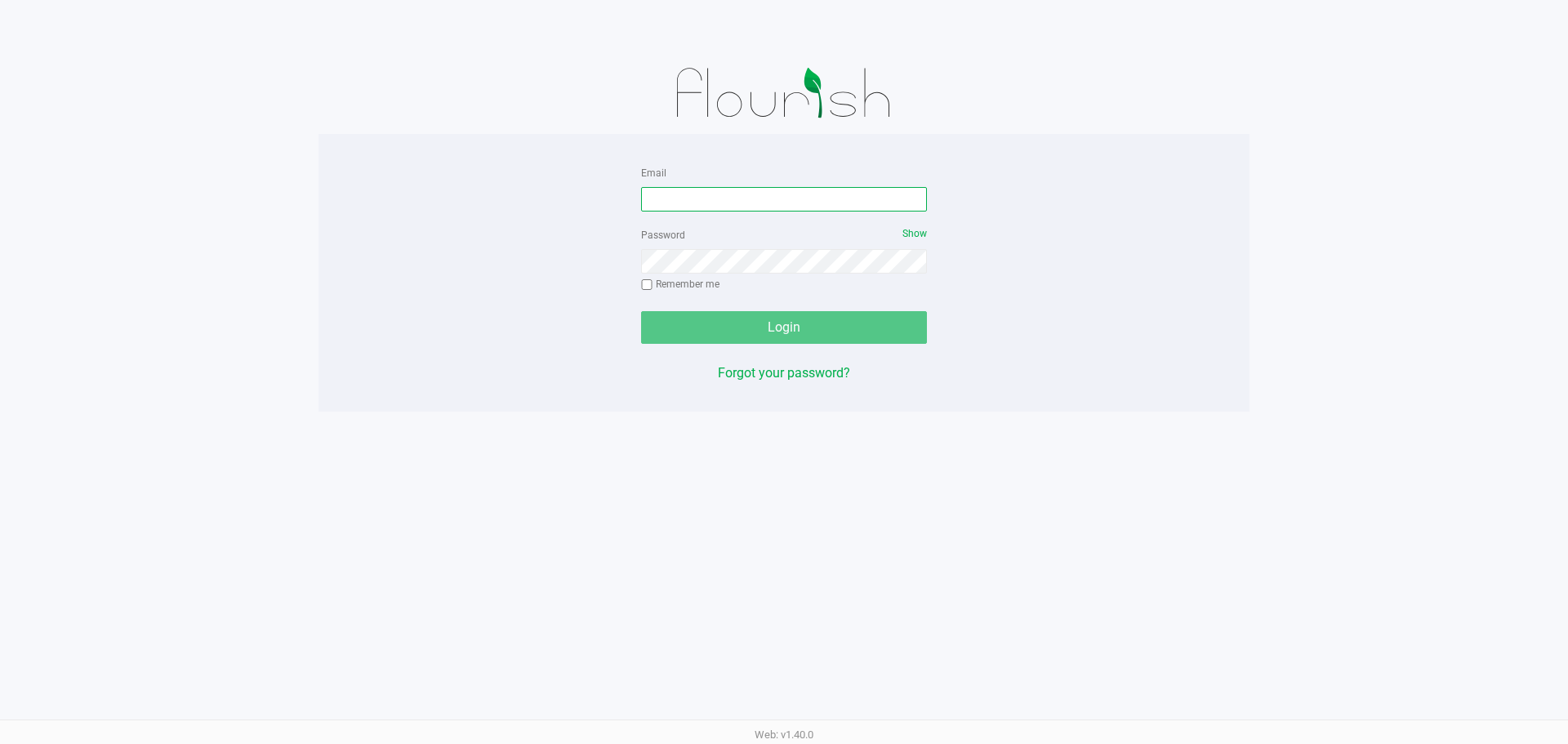
click at [741, 208] on input "Email" at bounding box center [784, 199] width 286 height 24
type input "molsen@liveparallel.com"
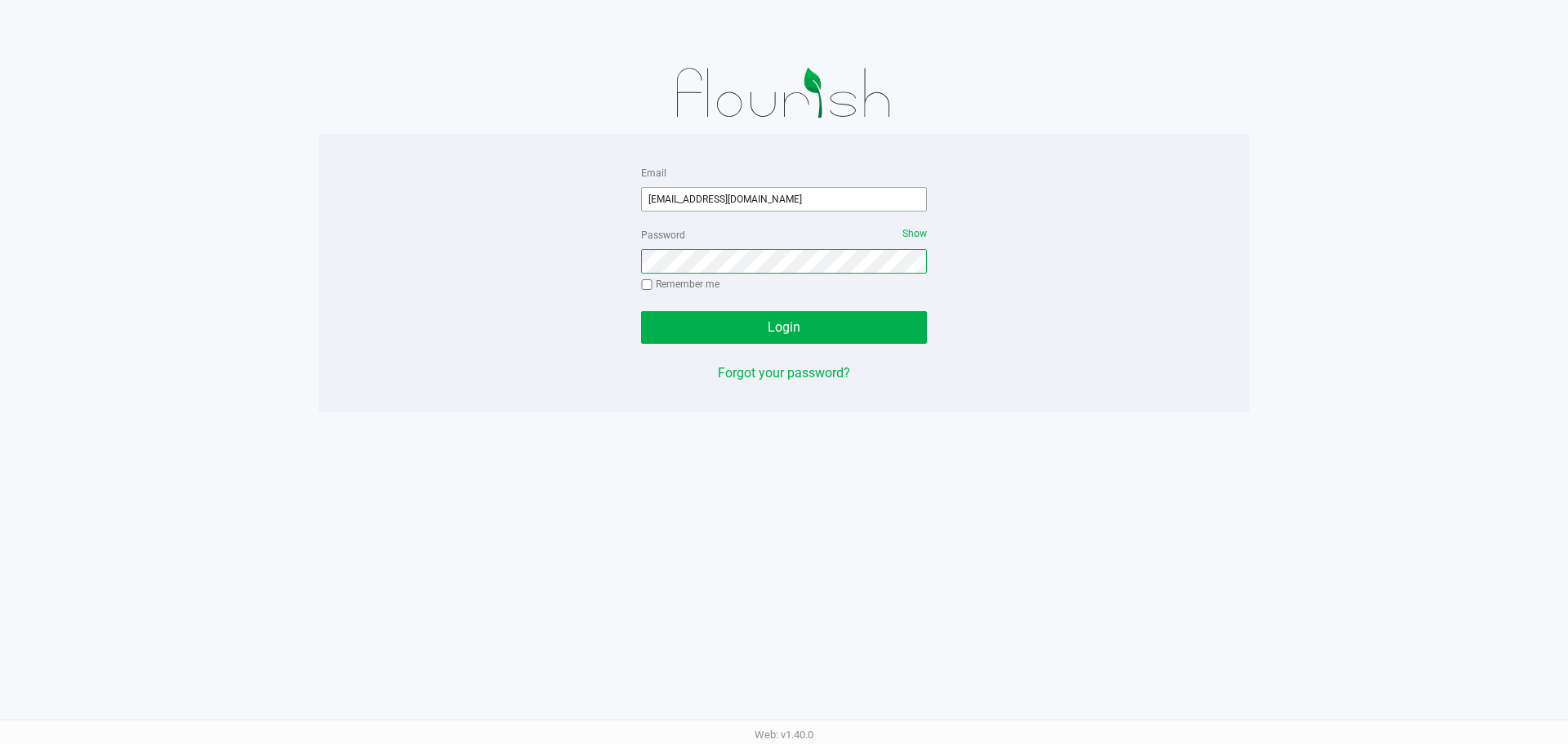
click at [642, 311] on button "Login" at bounding box center [784, 327] width 286 height 33
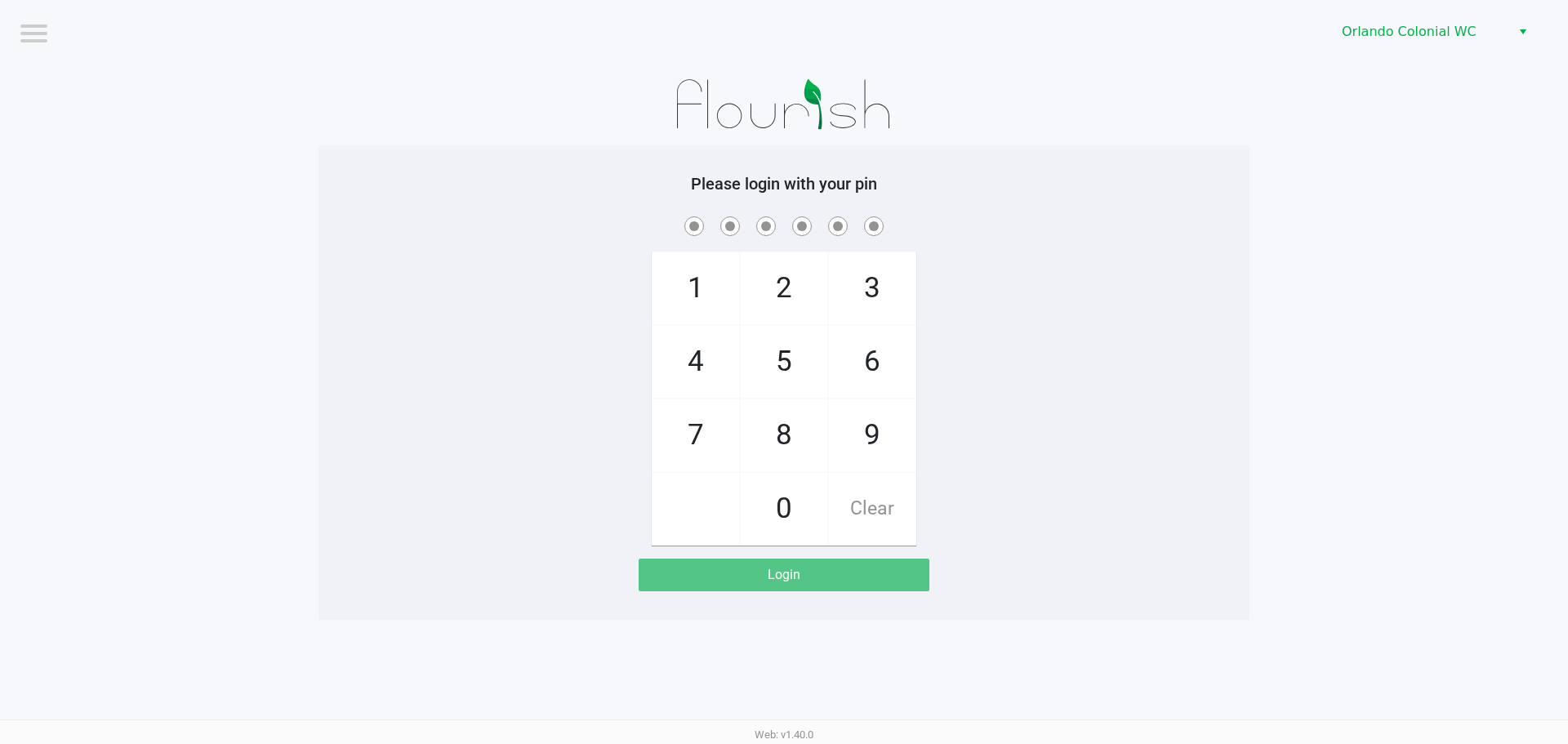
click at [1004, 283] on div "1 4 7 2 5 8 0 3 6 9 Clear" at bounding box center [784, 379] width 931 height 332
checkbox input "true"
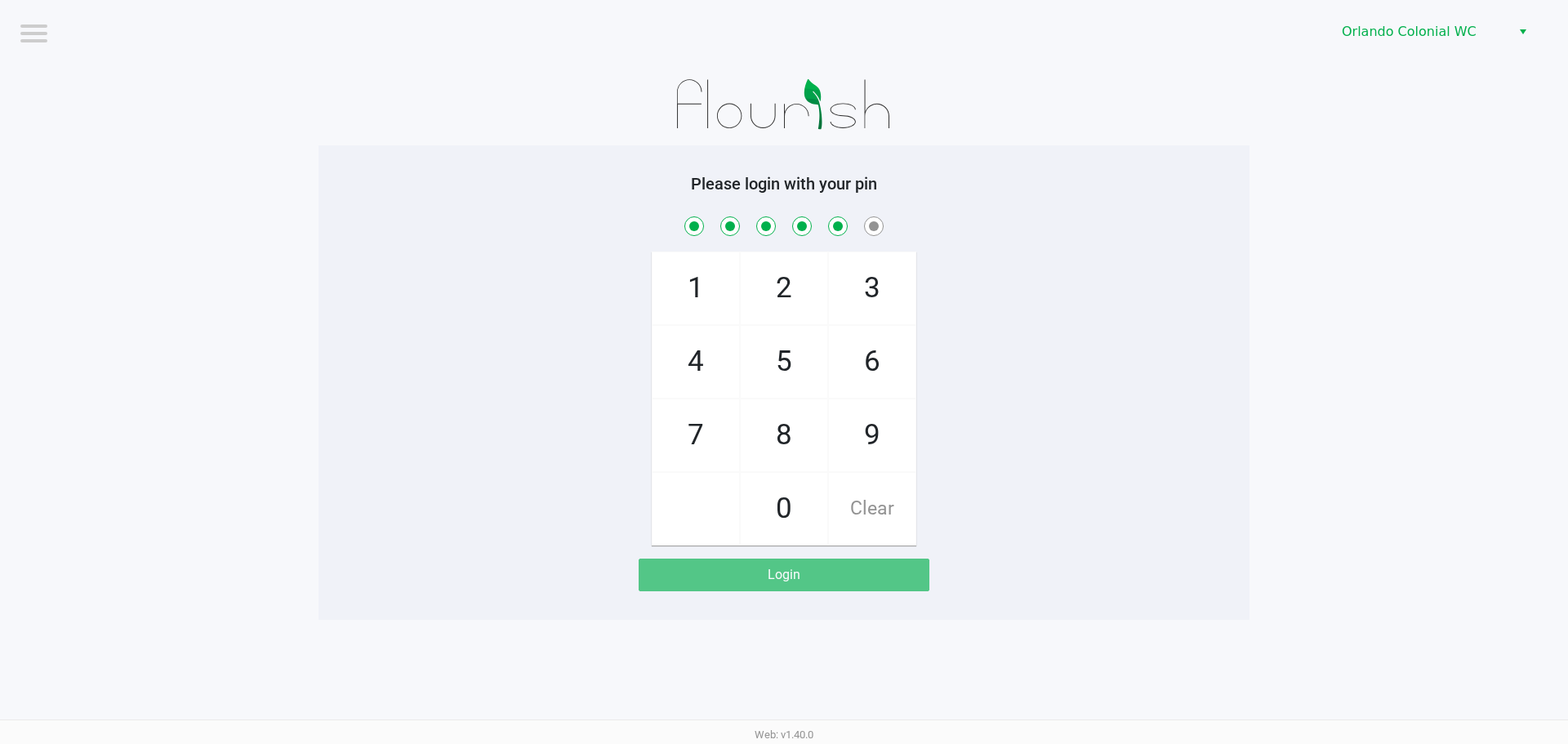
checkbox input "true"
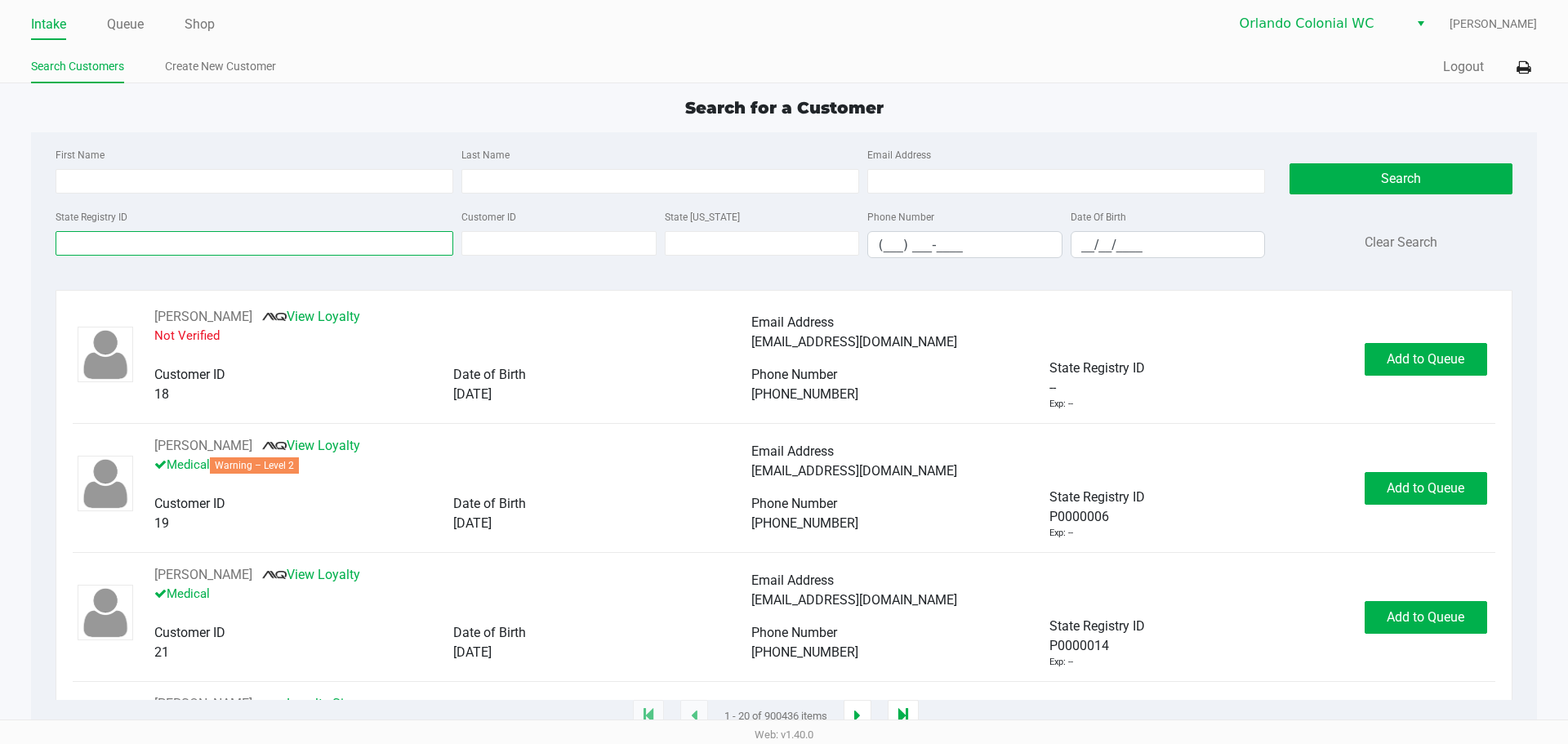
click at [129, 232] on input "State Registry ID" at bounding box center [254, 243] width 397 height 24
paste input "P0067756"
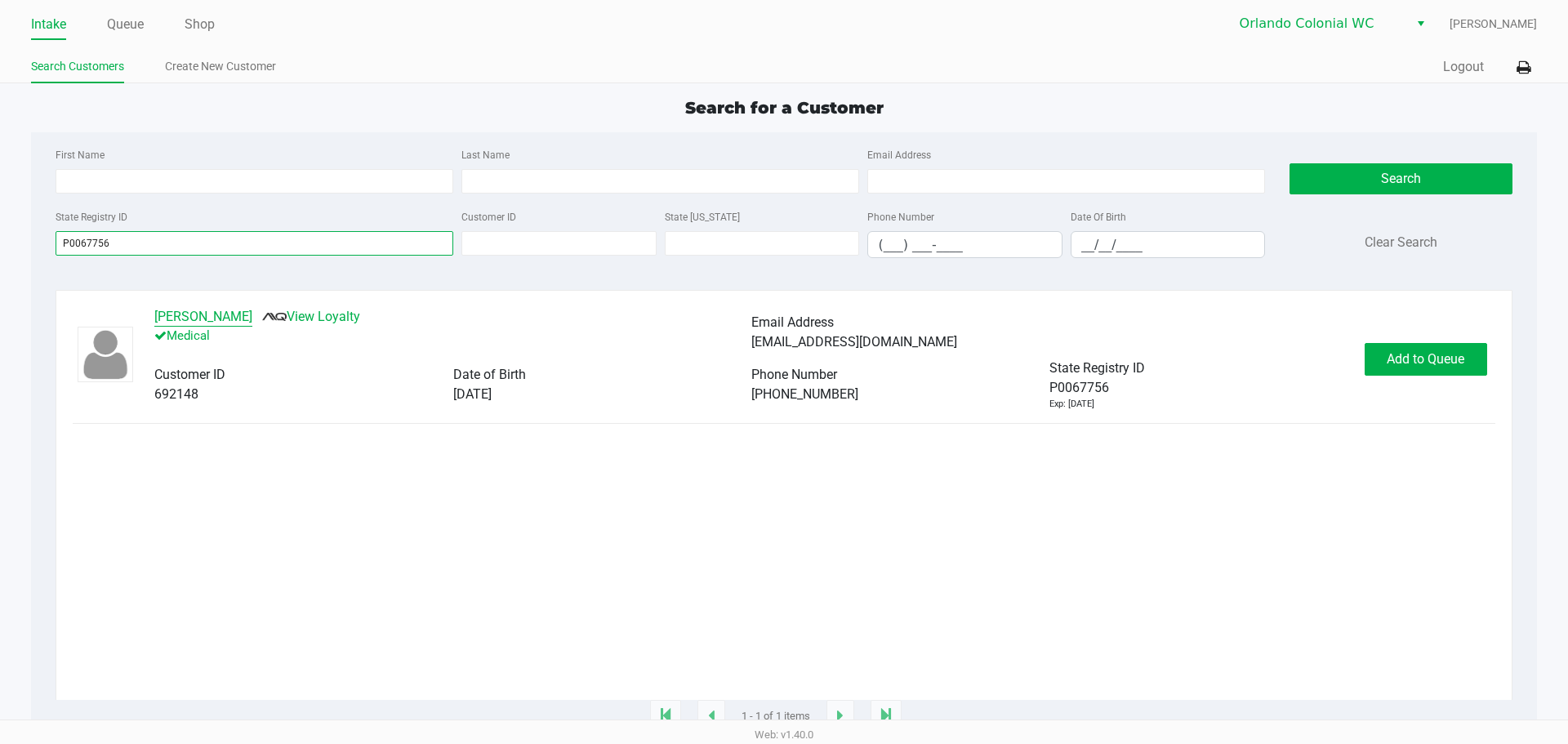
type input "P0067756"
click at [198, 316] on button "JENNIFER MACMILLAN" at bounding box center [203, 317] width 98 height 19
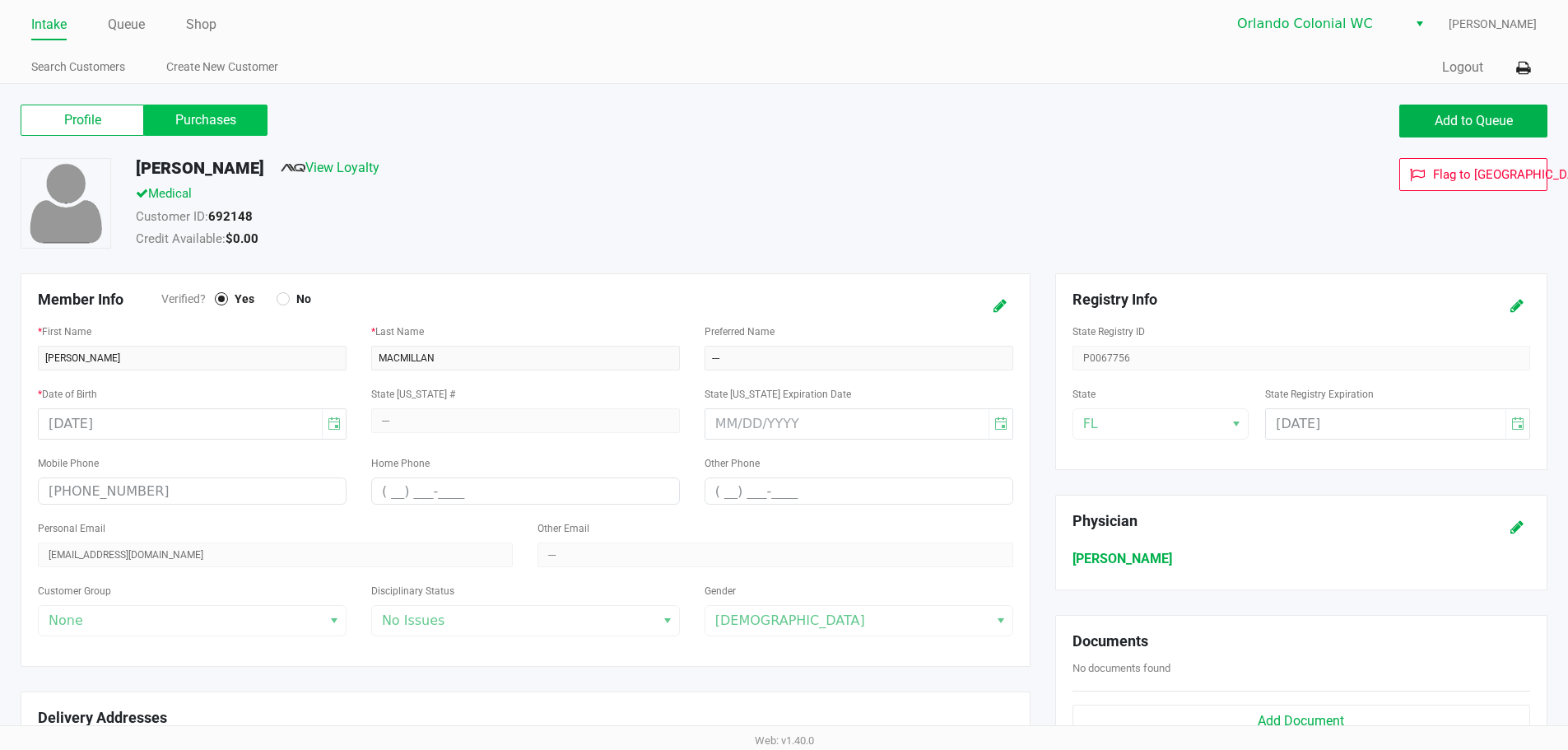
click at [208, 125] on label "Purchases" at bounding box center [205, 120] width 123 height 31
click at [0, 0] on 1 "Purchases" at bounding box center [0, 0] width 0 height 0
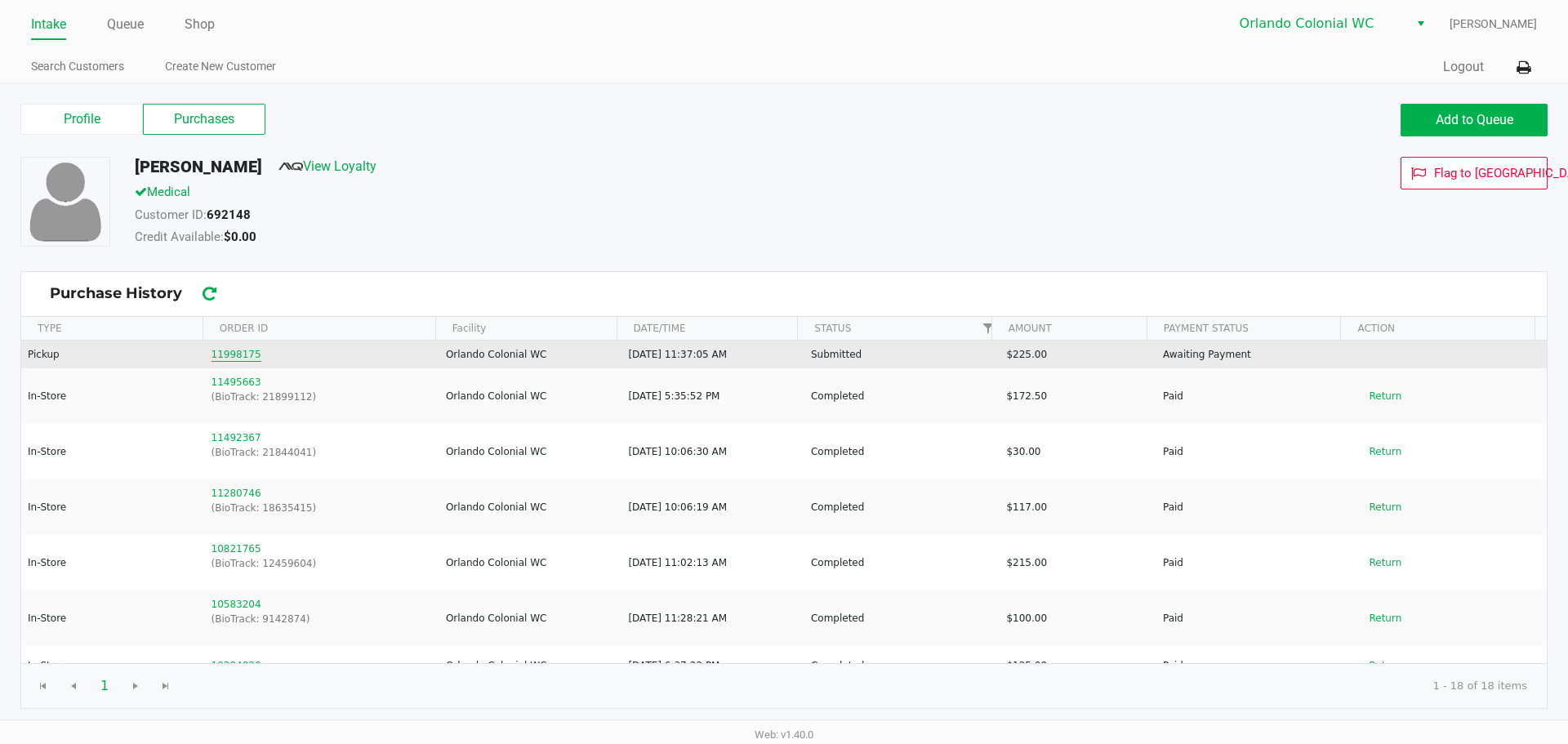
click at [239, 353] on button "11998175" at bounding box center [235, 354] width 49 height 15
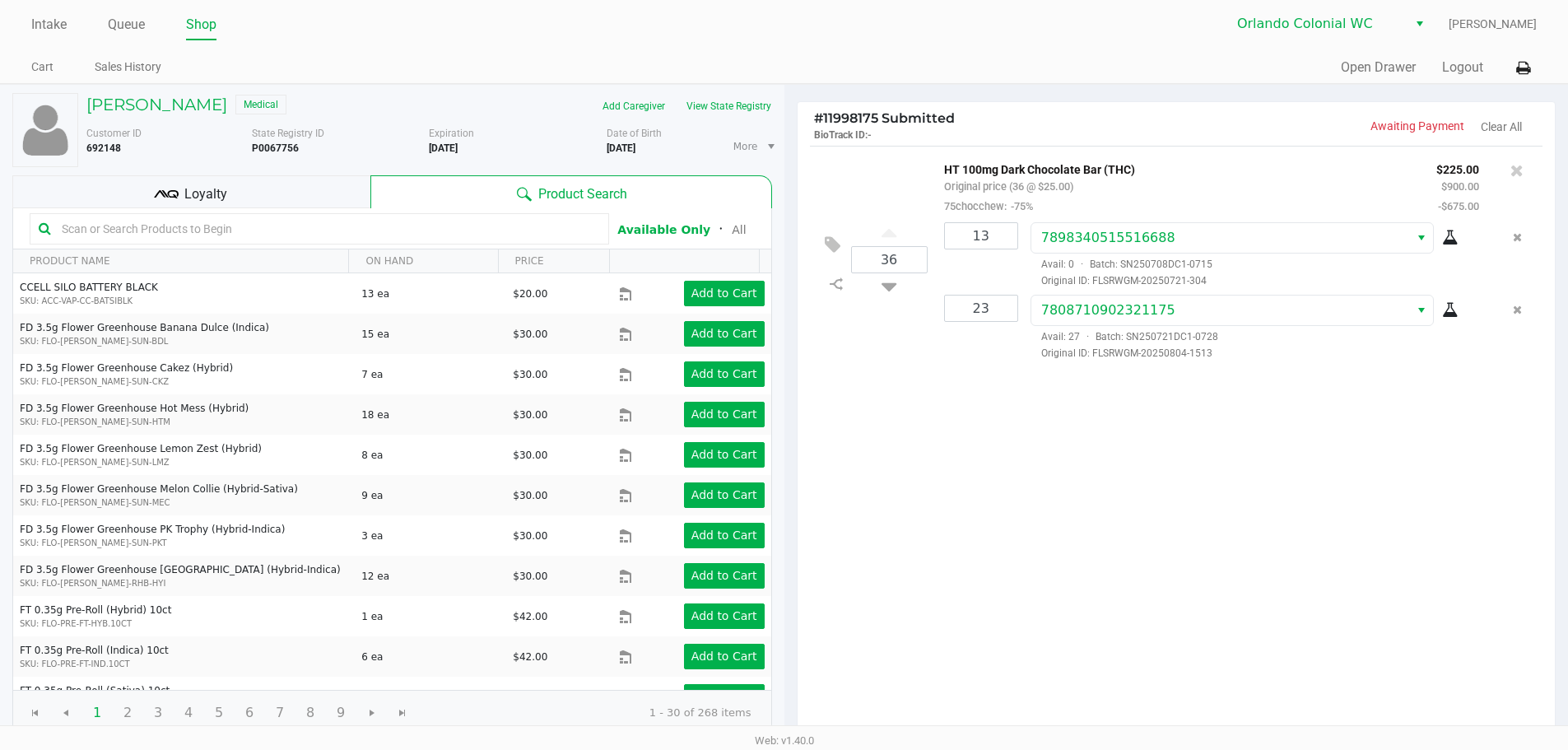
scroll to position [169, 0]
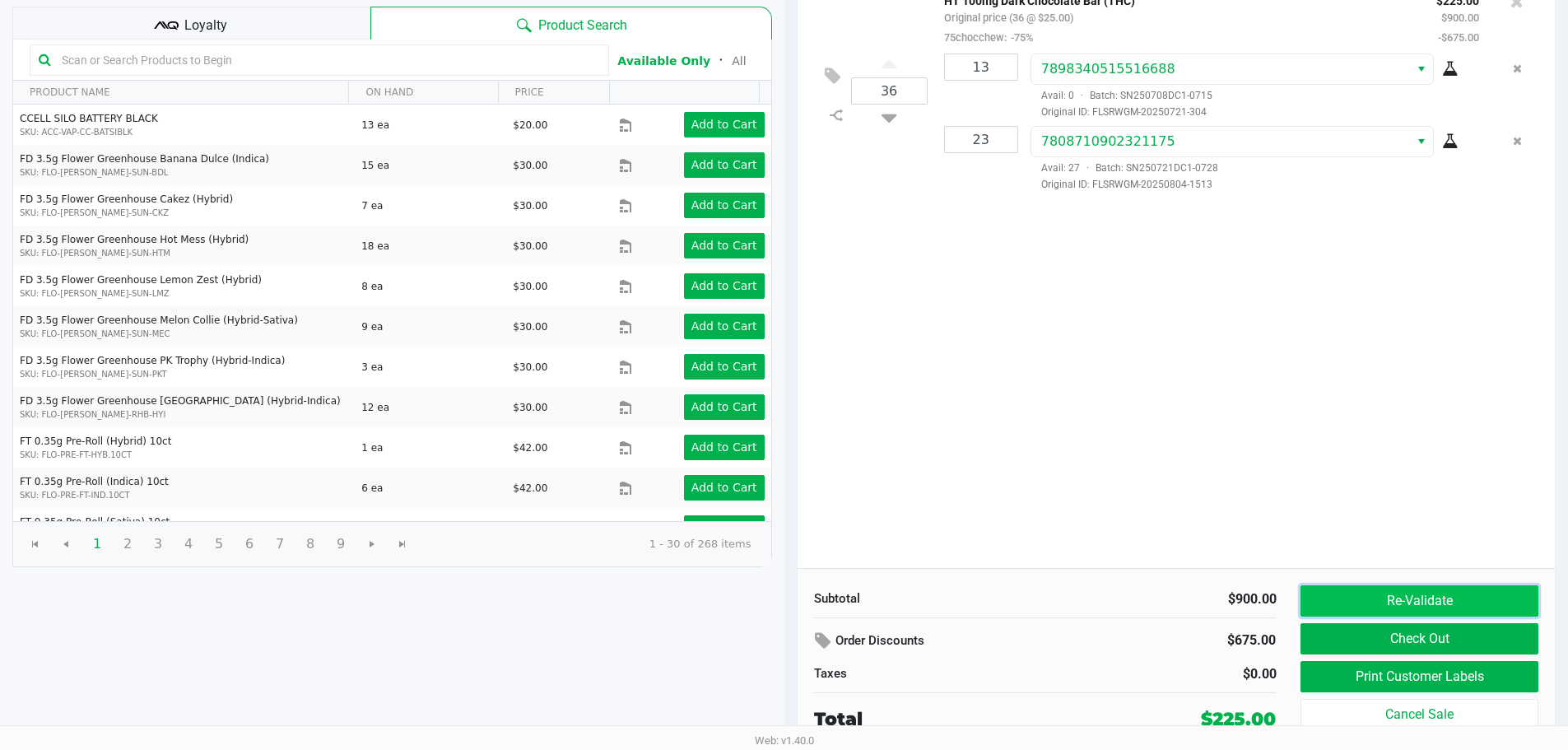
click at [1419, 615] on button "Re-Validate" at bounding box center [1419, 601] width 237 height 31
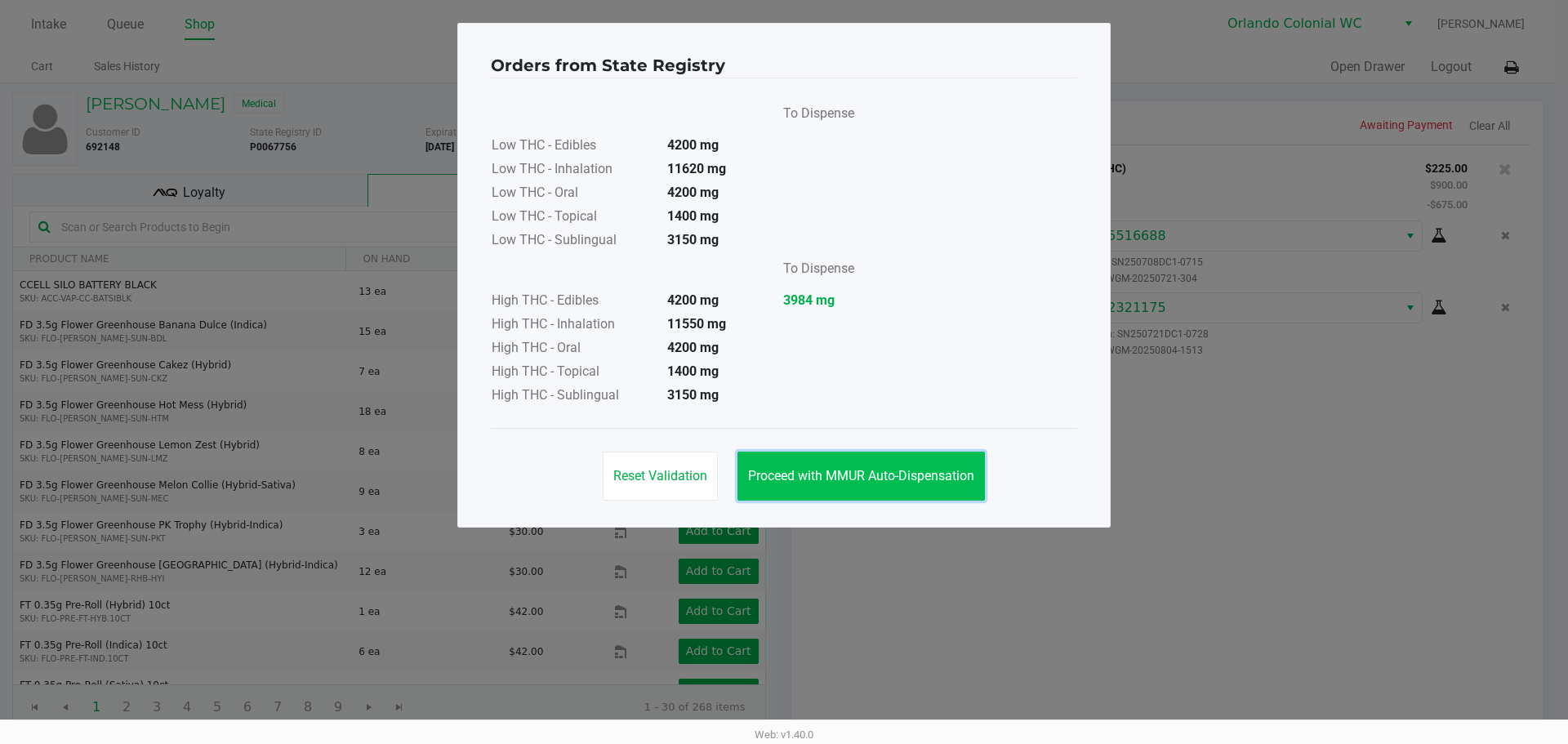
drag, startPoint x: 844, startPoint y: 480, endPoint x: 979, endPoint y: 467, distance: 135.6
click at [846, 480] on span "Proceed with MMUR Auto-Dispensation" at bounding box center [861, 476] width 226 height 16
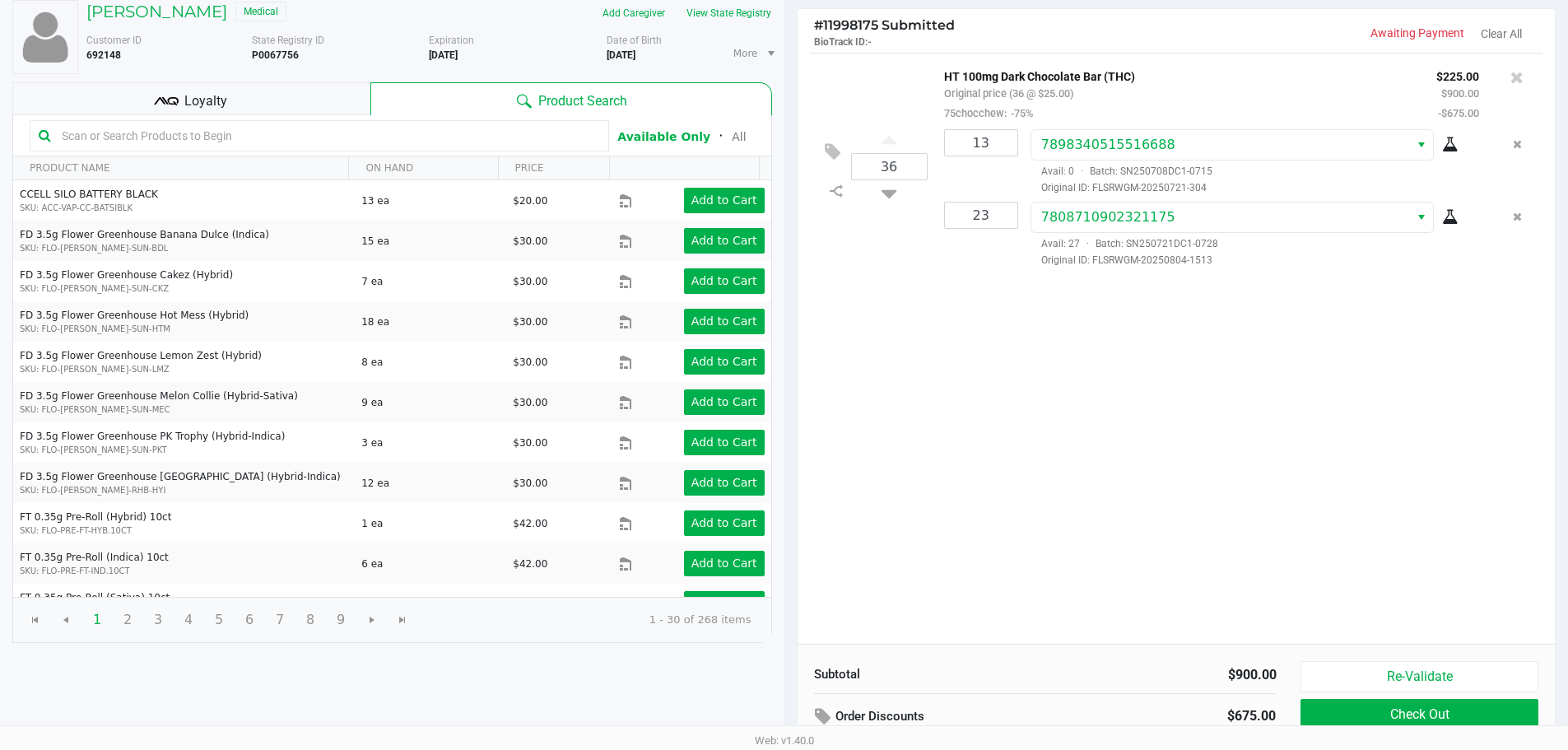
scroll to position [169, 0]
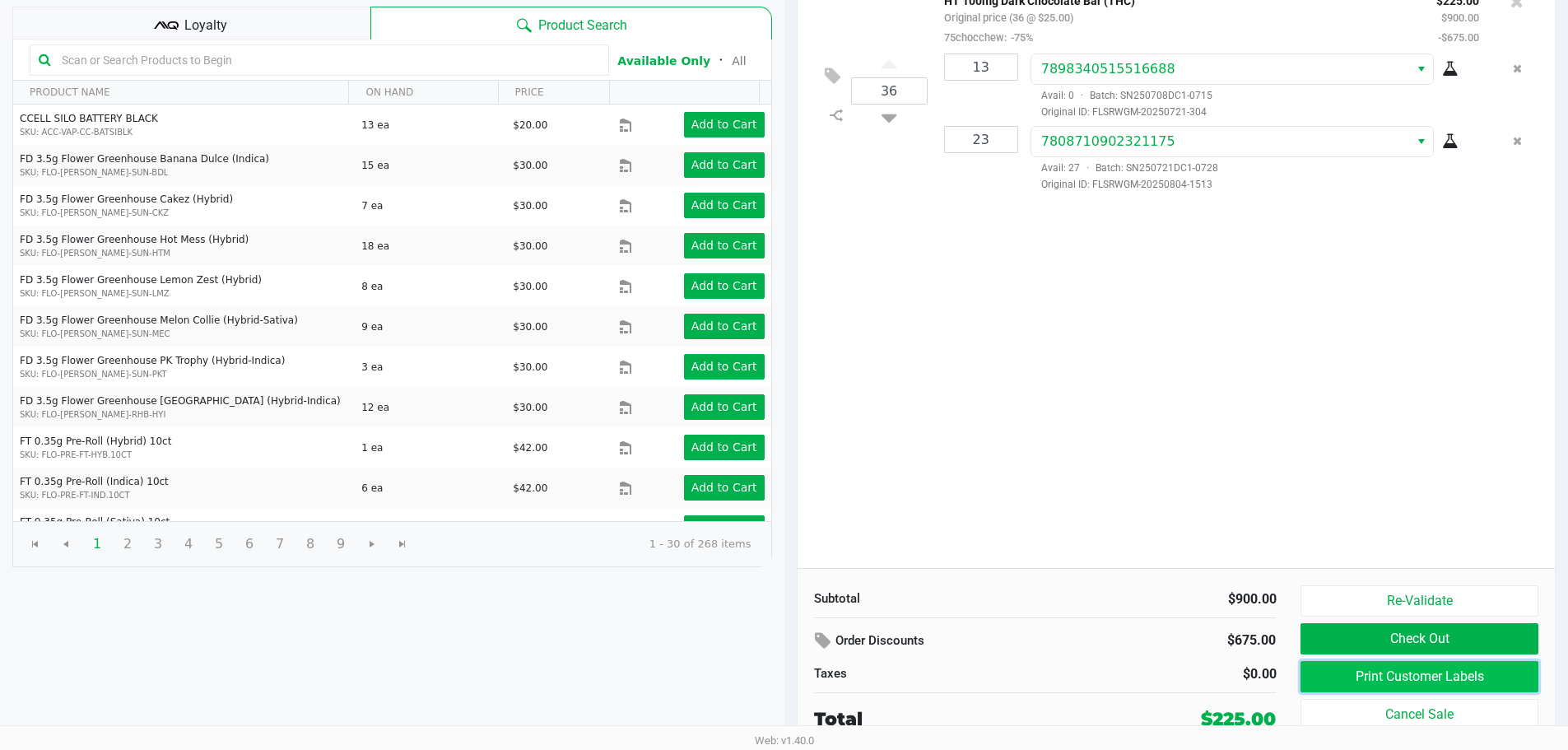
click at [1420, 678] on button "Print Customer Labels" at bounding box center [1419, 677] width 237 height 31
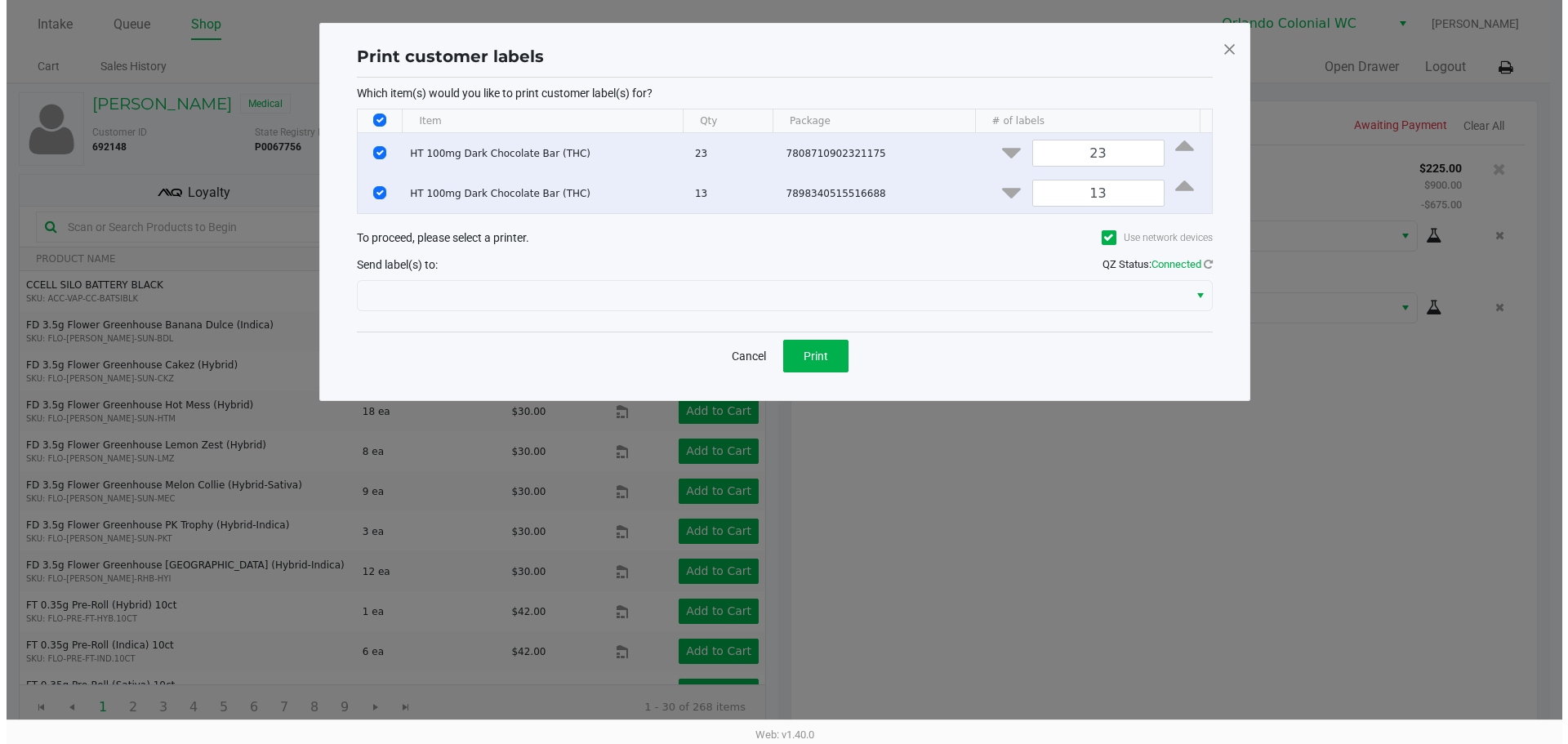
scroll to position [0, 0]
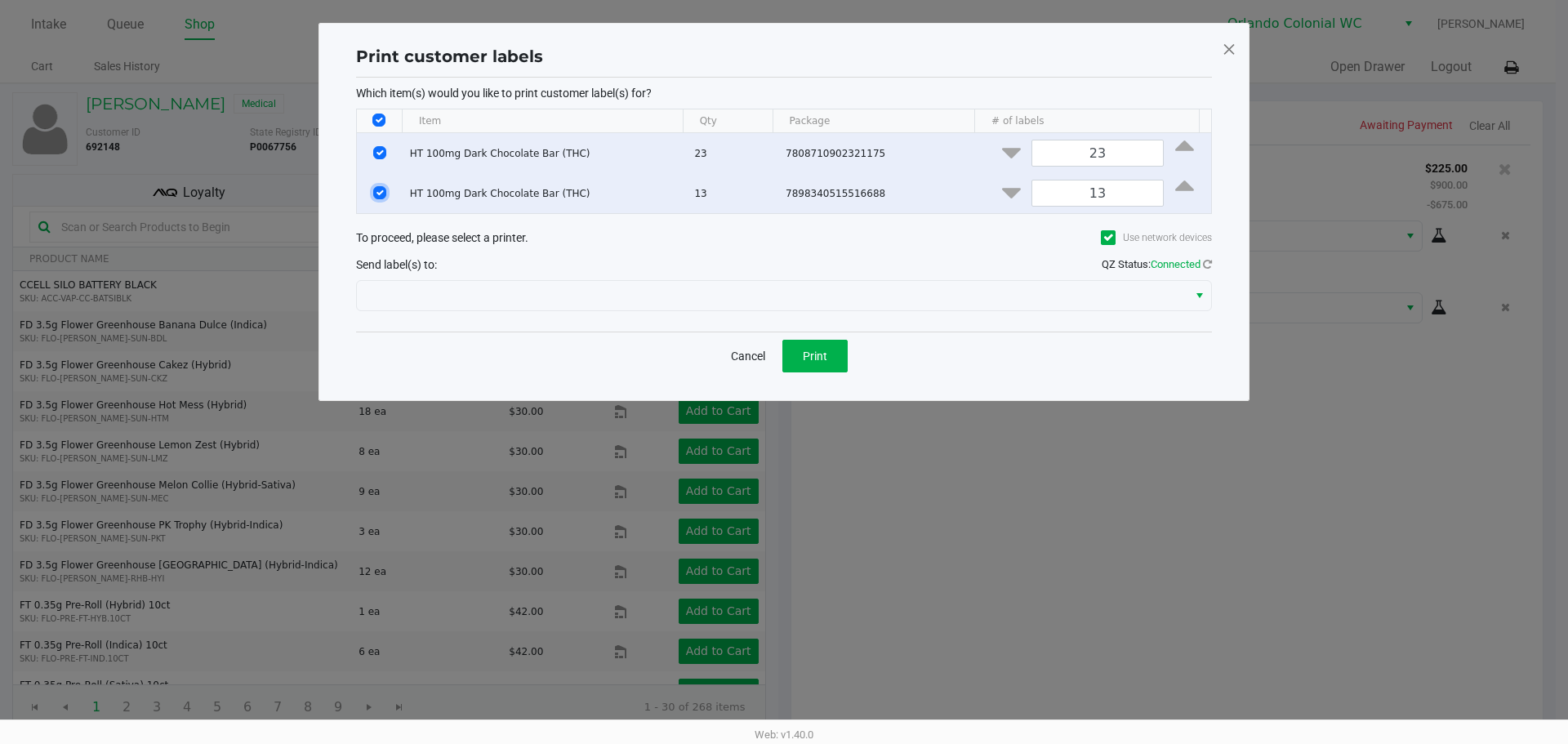
click at [375, 196] on input "Select Row" at bounding box center [379, 192] width 13 height 13
checkbox input "false"
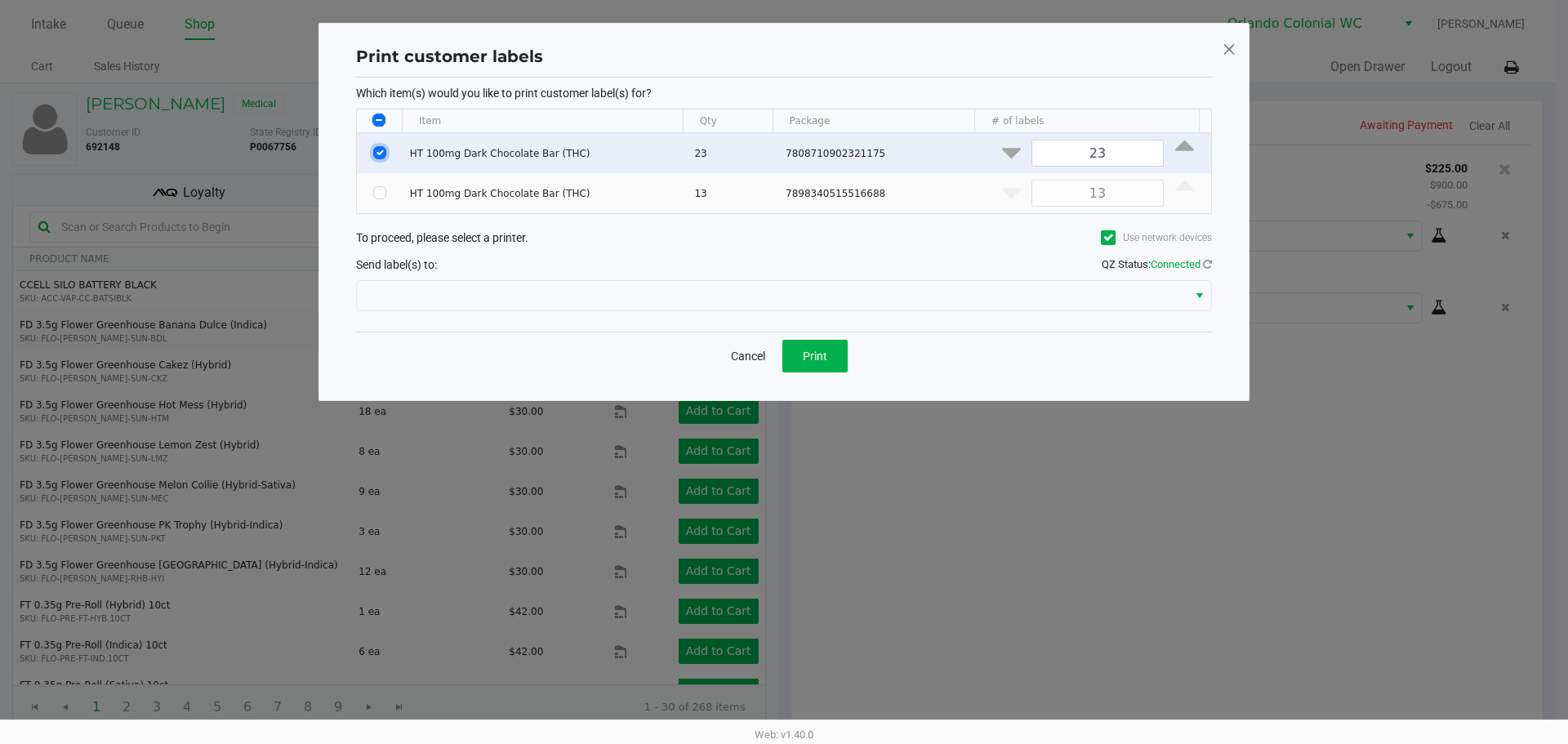
click at [377, 151] on input "Select Row" at bounding box center [379, 152] width 13 height 13
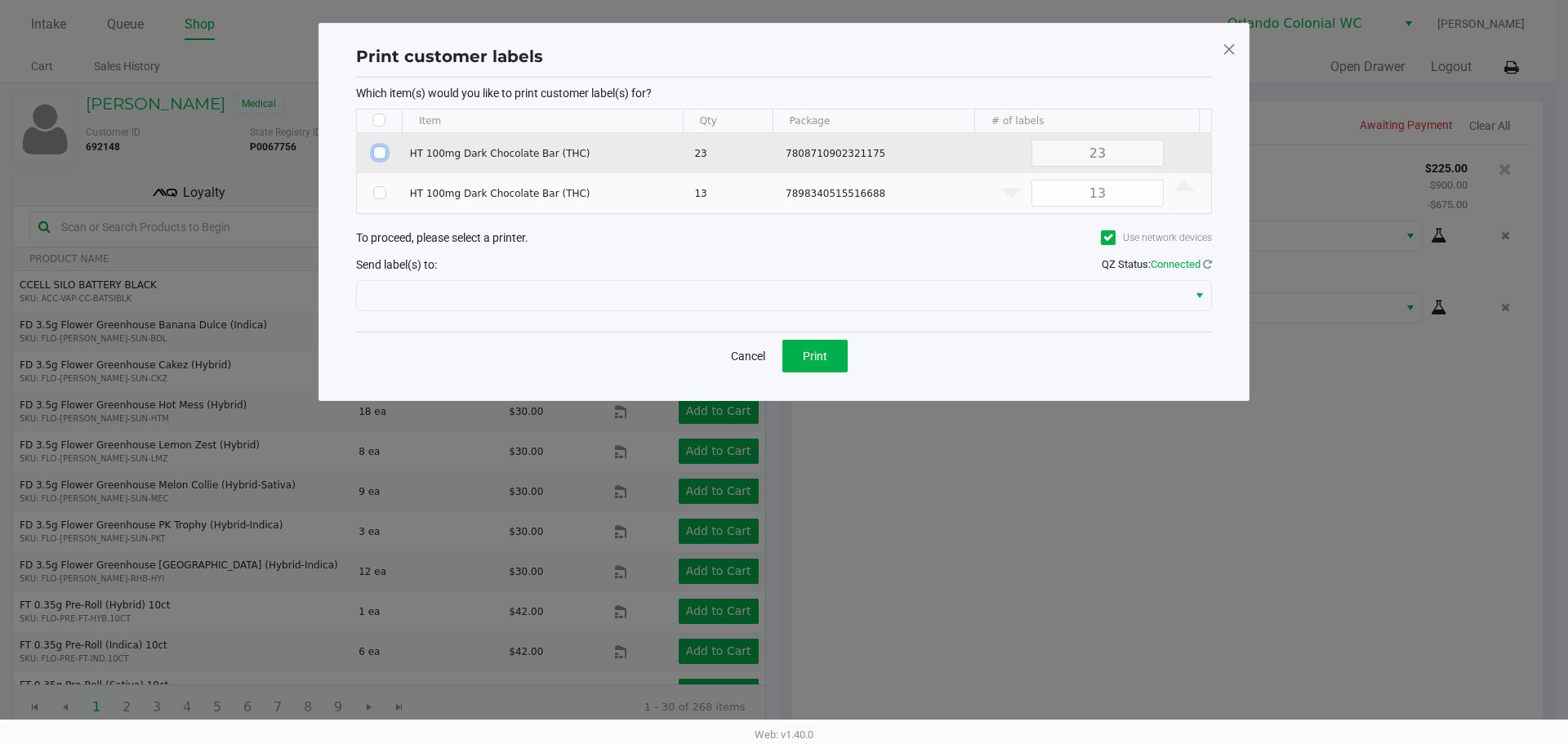
click at [377, 151] on input "Select Row" at bounding box center [379, 152] width 13 height 13
checkbox input "true"
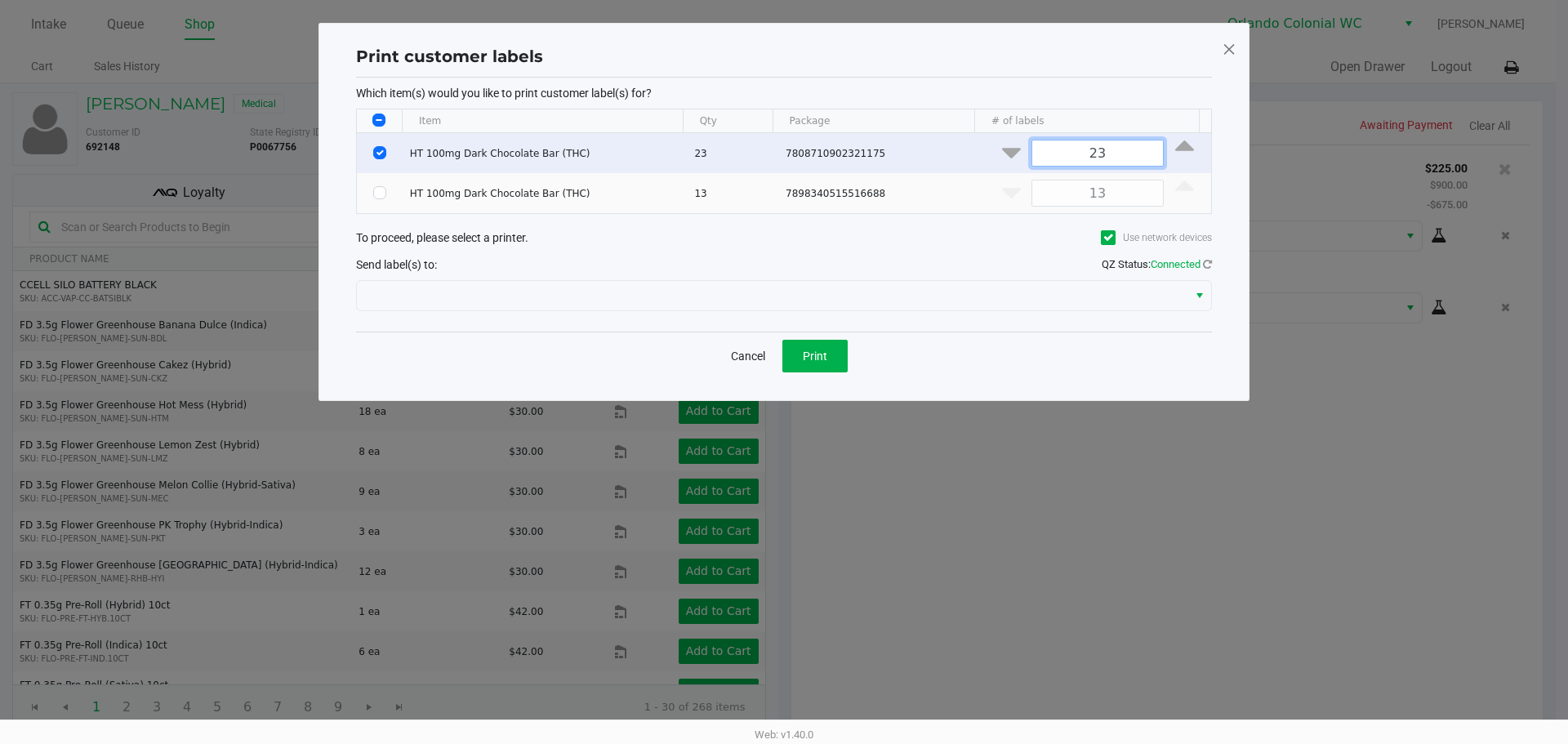
click at [1069, 151] on input "23" at bounding box center [1097, 153] width 131 height 25
type input "1"
click at [814, 362] on span "Print" at bounding box center [814, 356] width 24 height 13
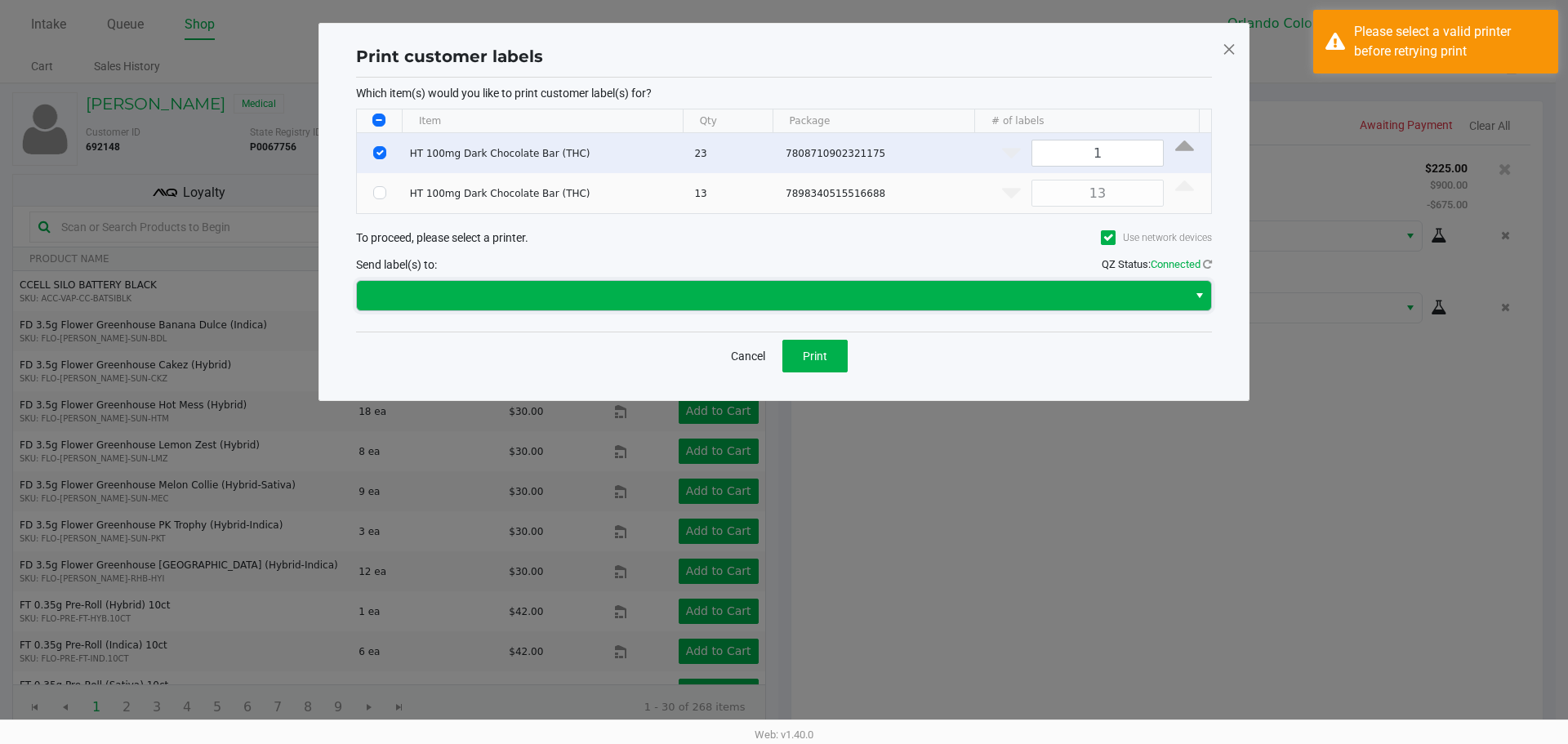
click at [808, 298] on span at bounding box center [771, 295] width 811 height 19
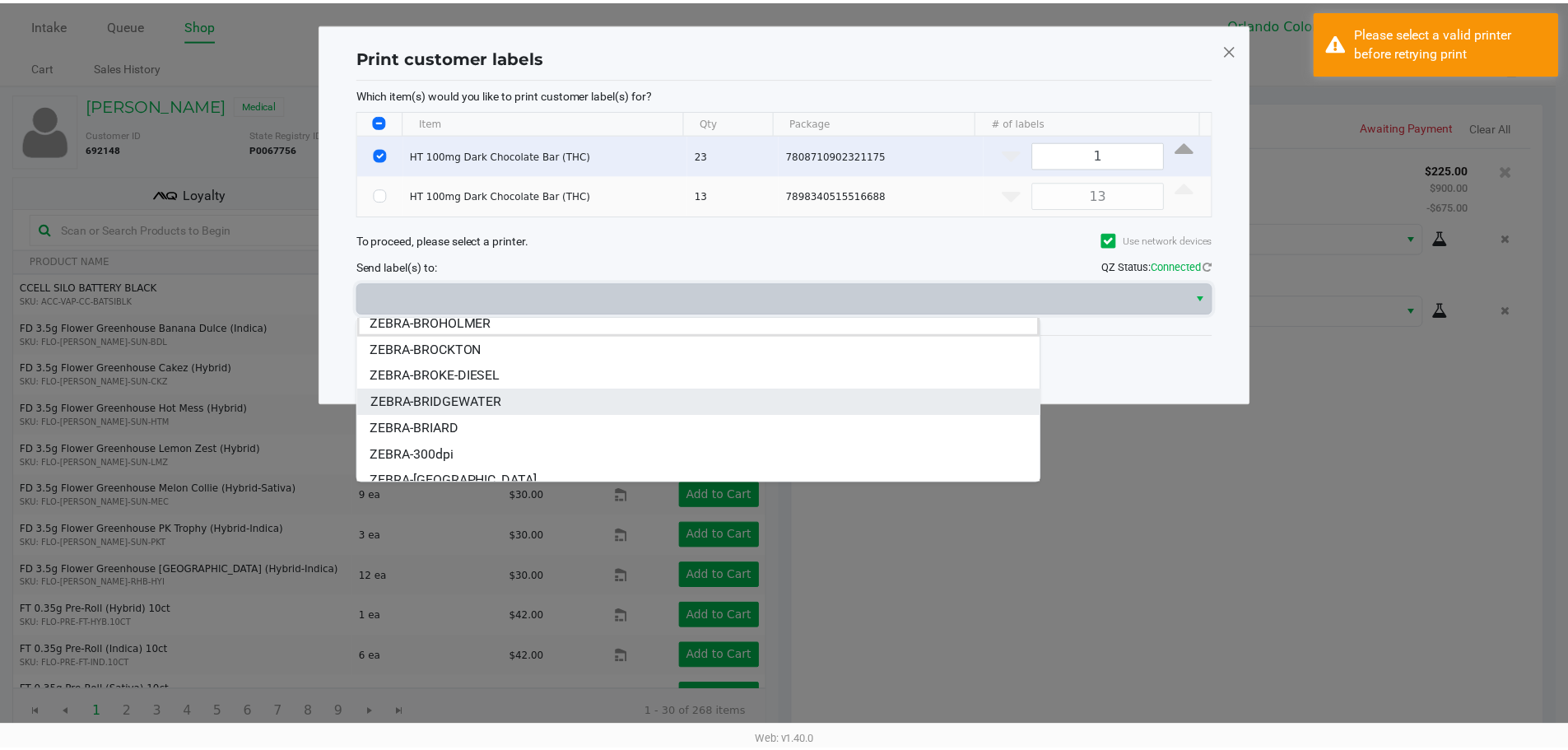
scroll to position [20, 0]
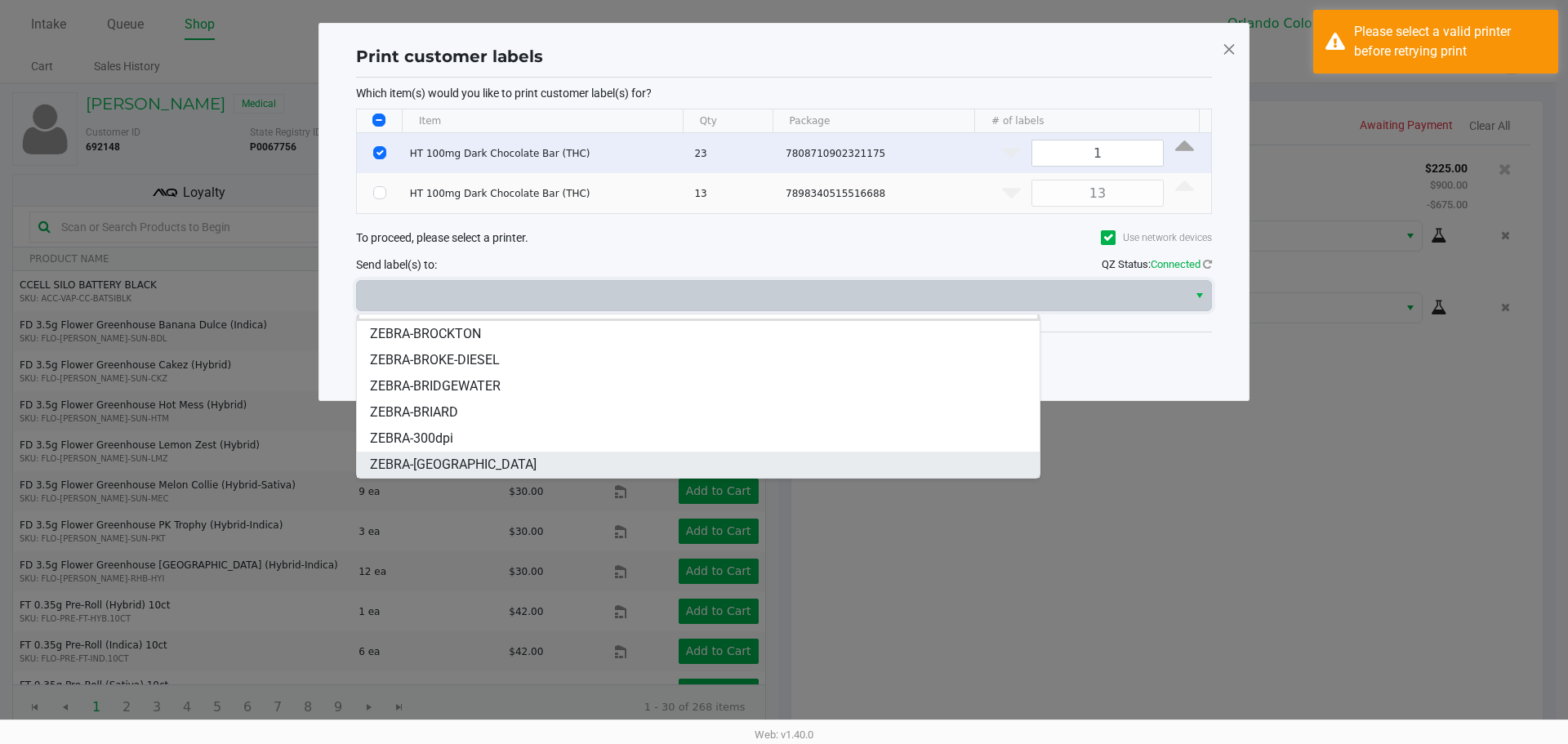
click at [476, 455] on li "ZEBRA-BRITTANY" at bounding box center [698, 464] width 683 height 26
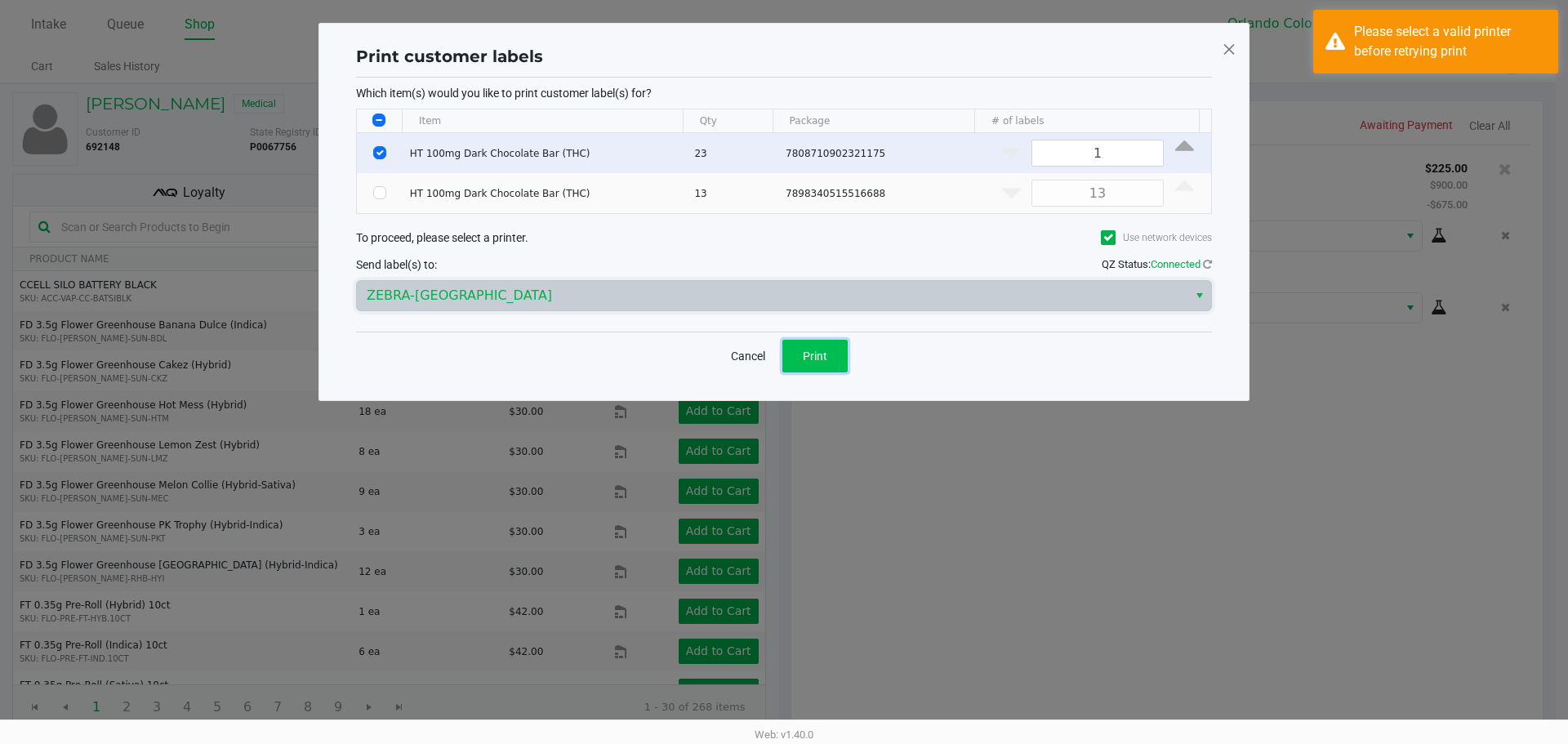
click at [814, 362] on span "Print" at bounding box center [814, 356] width 24 height 13
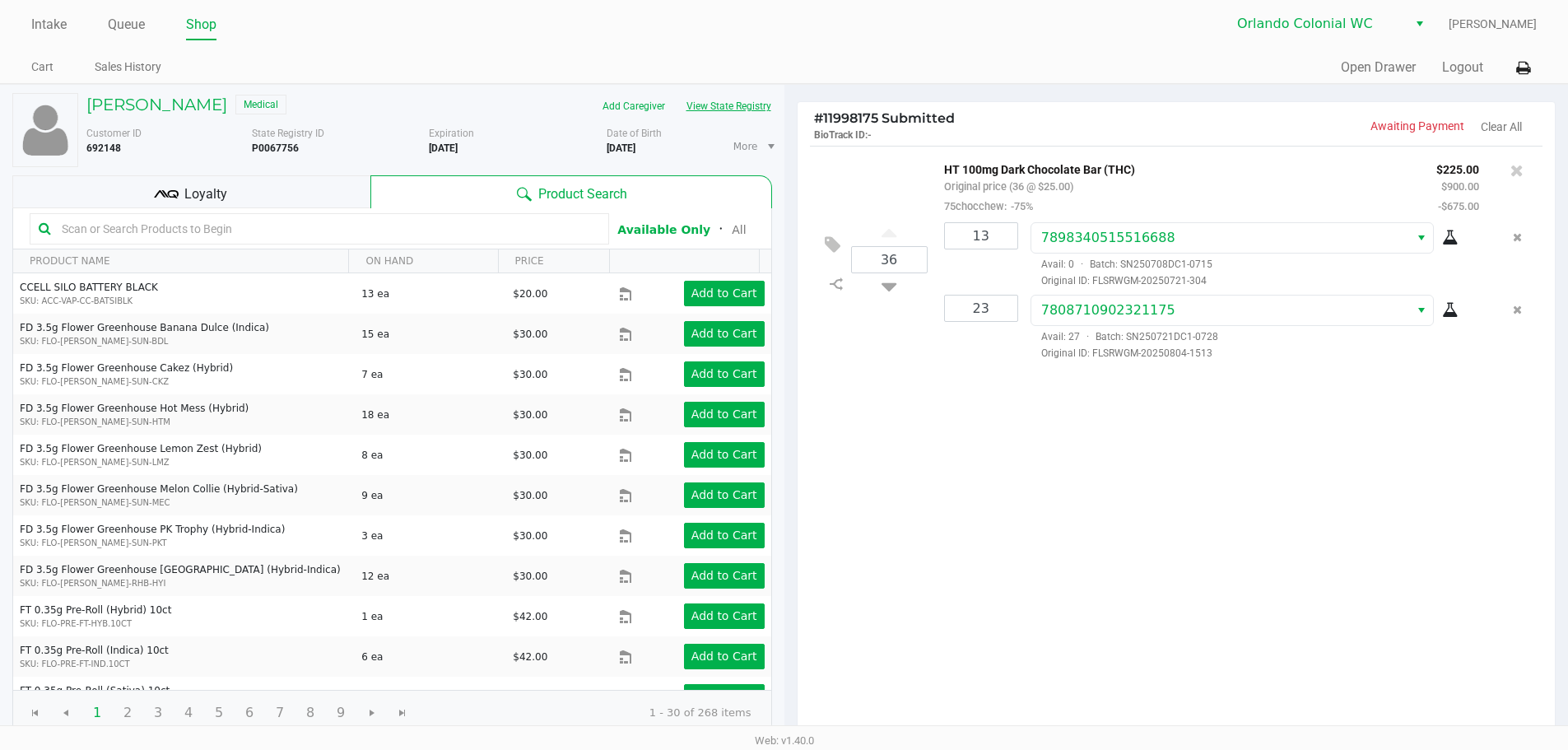
click at [746, 104] on button "View State Registry" at bounding box center [723, 105] width 97 height 26
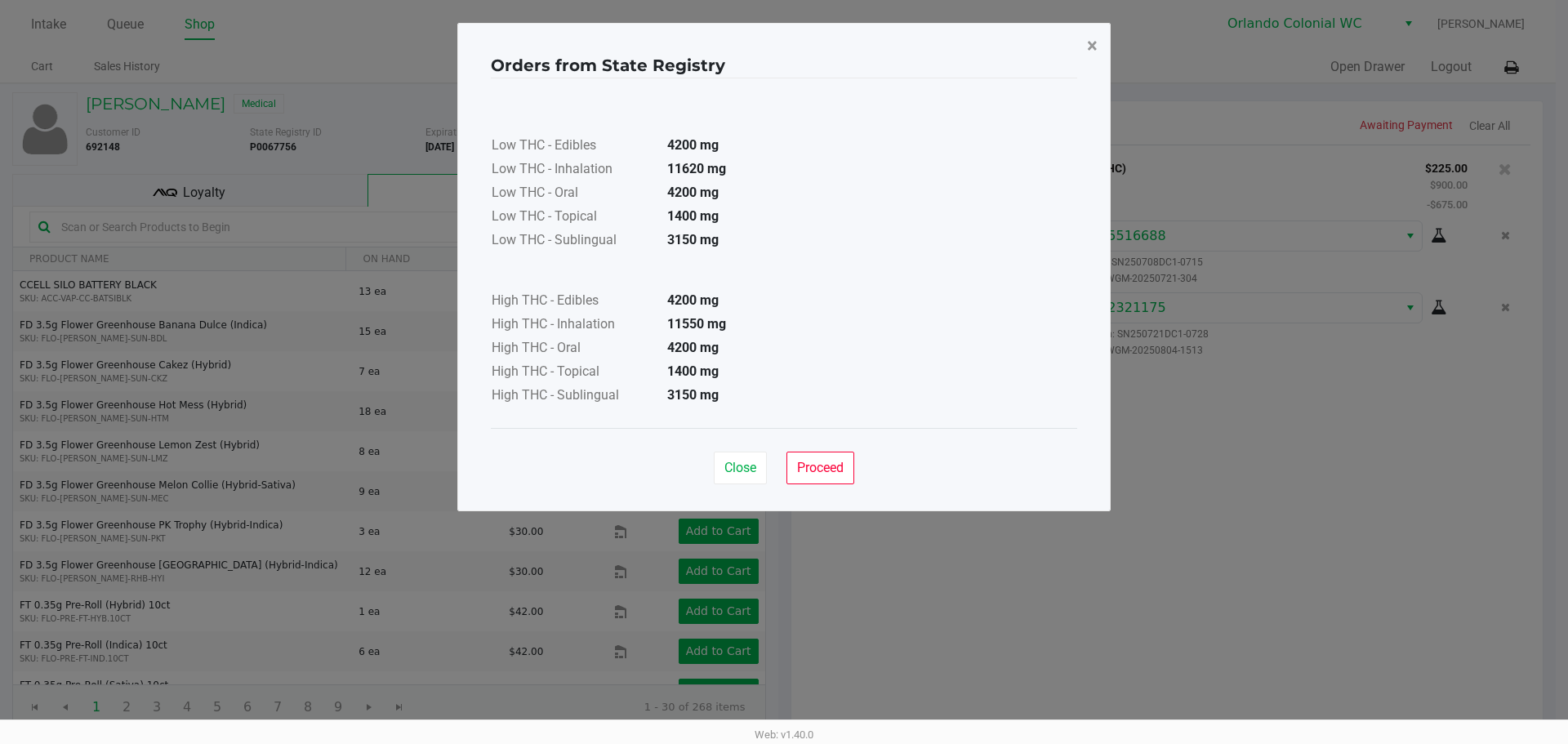
click at [1078, 52] on button "×" at bounding box center [1092, 46] width 37 height 46
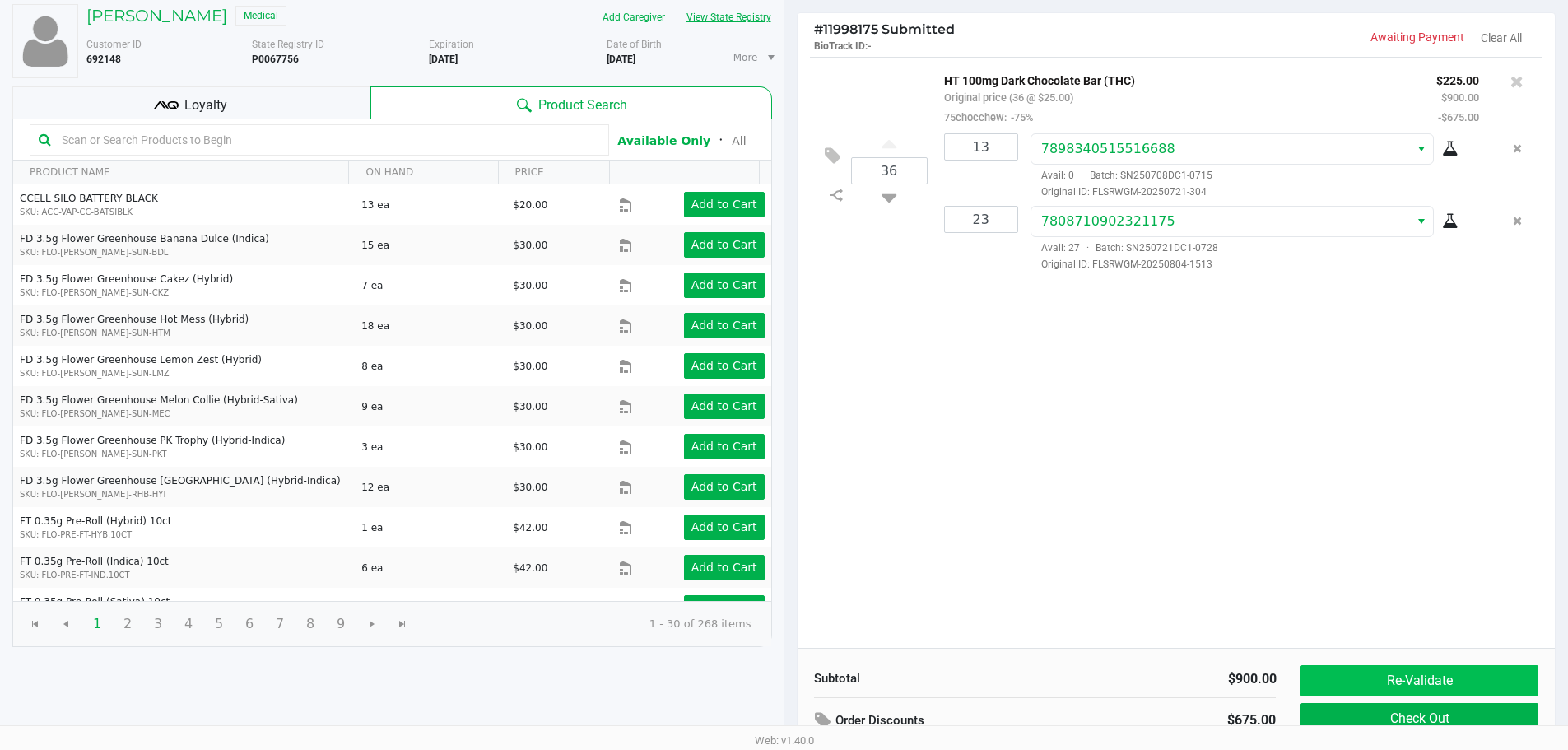
scroll to position [169, 0]
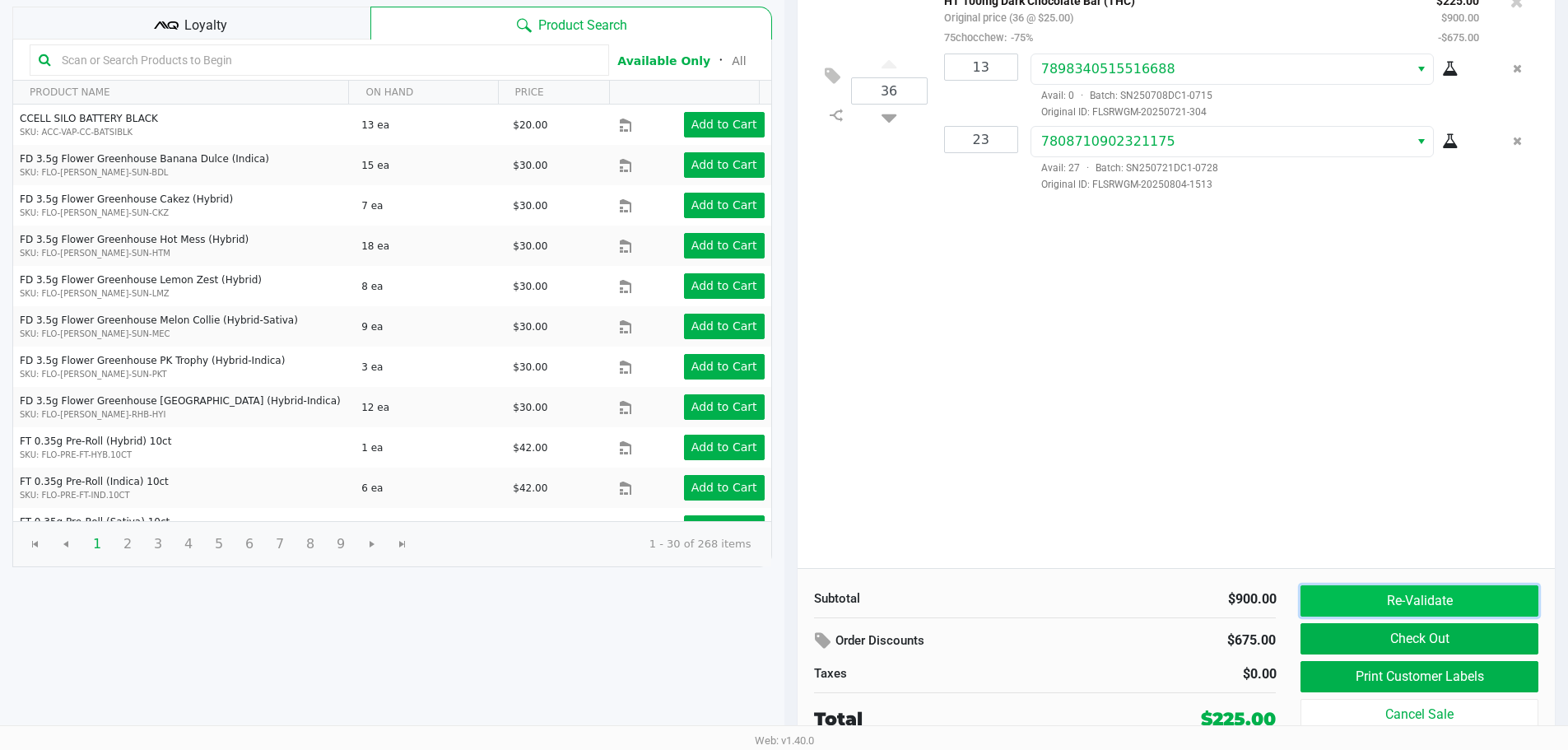
click at [1424, 604] on button "Re-Validate" at bounding box center [1419, 601] width 237 height 31
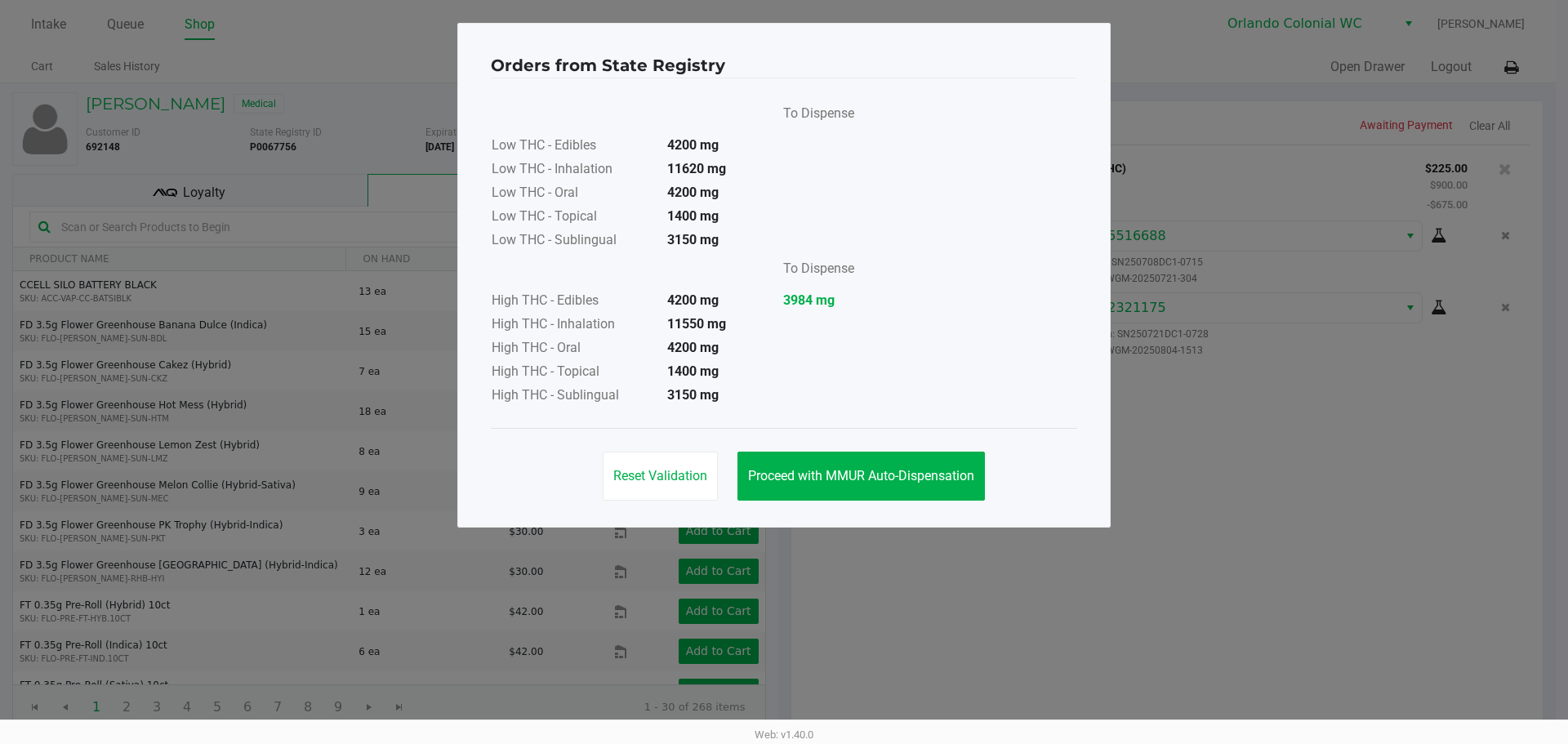
drag, startPoint x: 1222, startPoint y: 533, endPoint x: 1232, endPoint y: 531, distance: 10.2
click at [1231, 532] on ngb-modal-window "Orders from State Registry To Dispense Low THC - Edibles 4200 mg Low THC - Inha…" at bounding box center [784, 372] width 1568 height 744
click at [1214, 516] on ngb-modal-window "Orders from State Registry To Dispense Low THC - Edibles 4200 mg Low THC - Inha…" at bounding box center [784, 372] width 1568 height 744
click at [806, 491] on button "Proceed with MMUR Auto-Dispensation" at bounding box center [861, 476] width 247 height 49
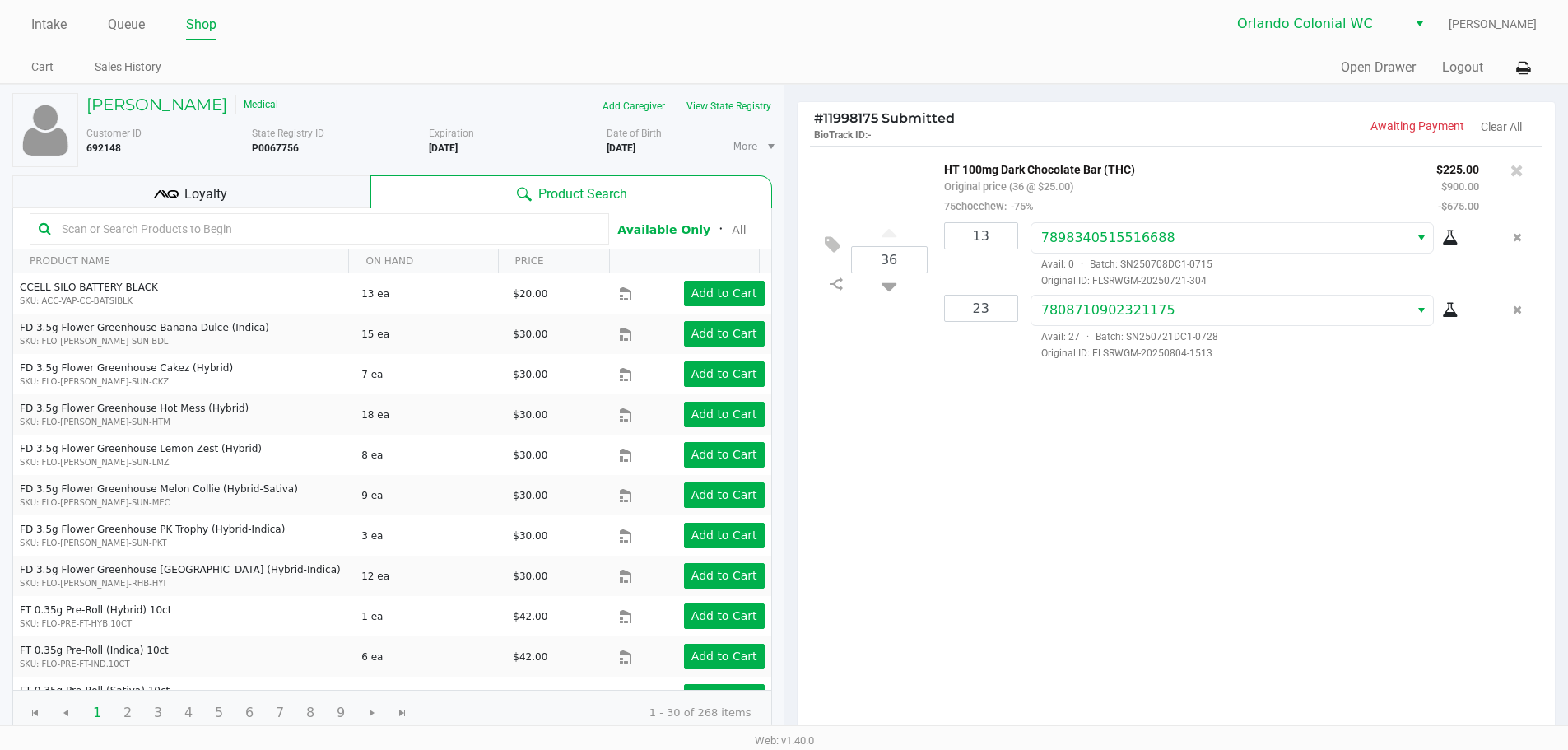
click at [151, 21] on ul "Intake Queue Shop" at bounding box center [407, 25] width 752 height 28
click at [138, 22] on link "Queue" at bounding box center [126, 24] width 37 height 23
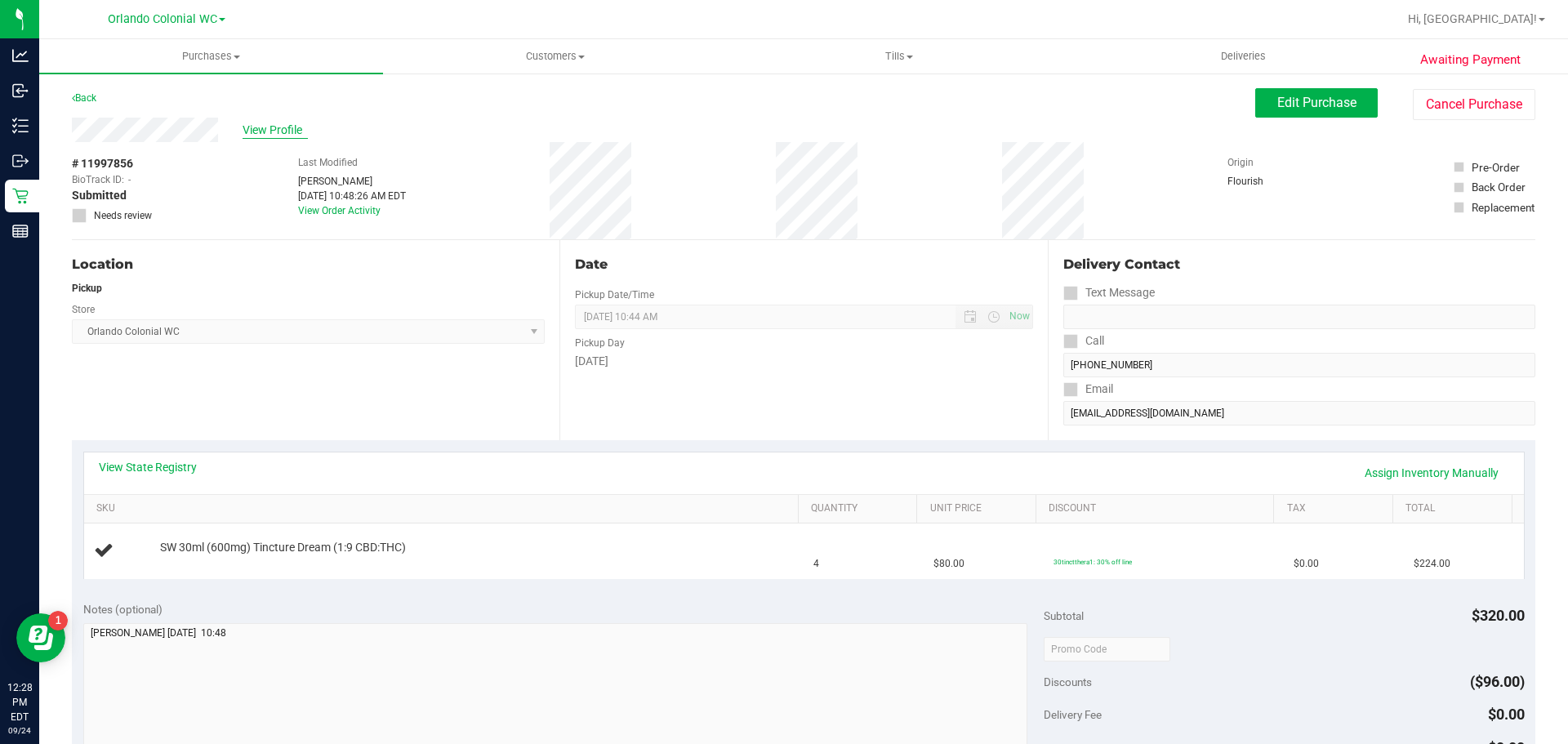
click at [263, 122] on span "View Profile" at bounding box center [274, 131] width 65 height 17
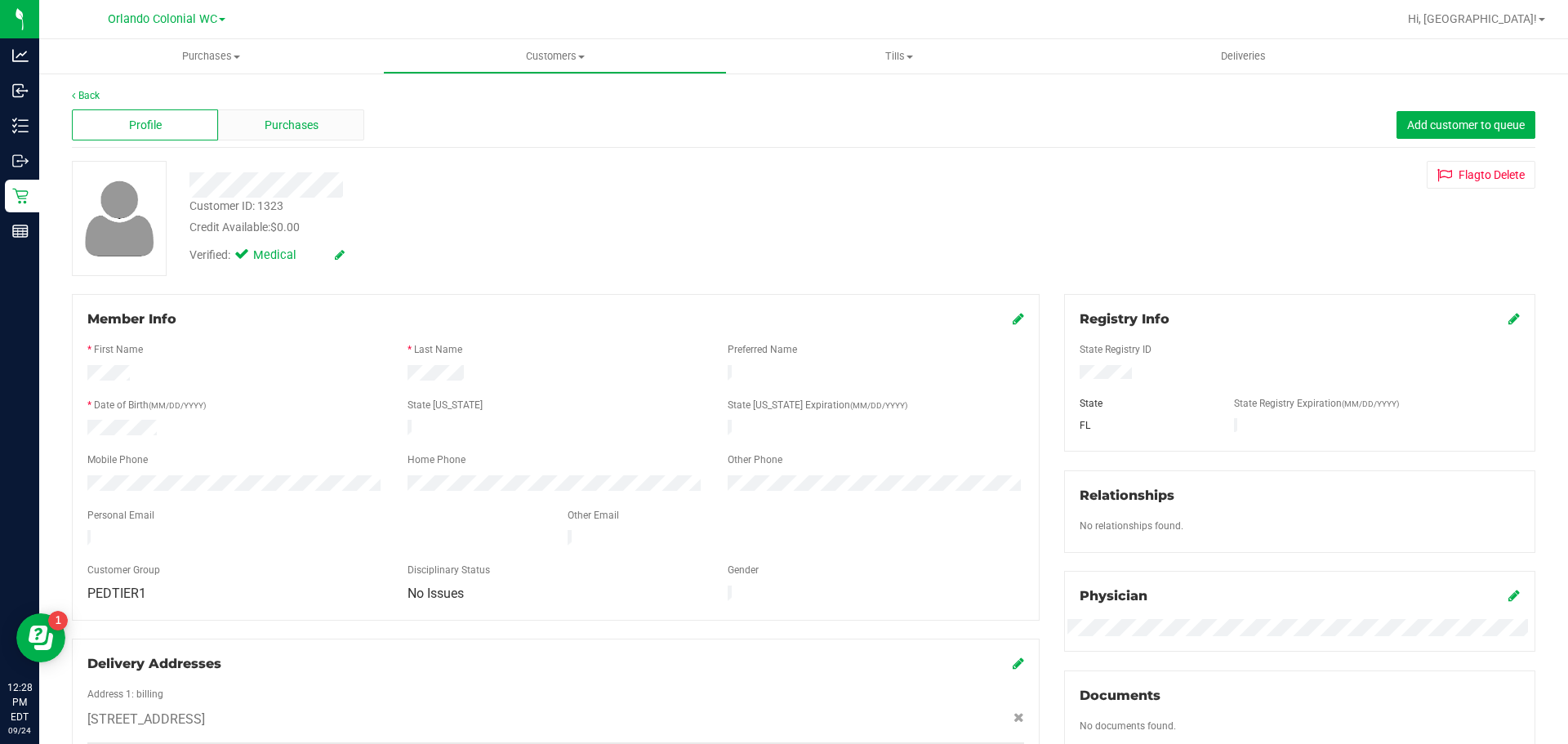
click at [314, 125] on span "Purchases" at bounding box center [292, 126] width 54 height 17
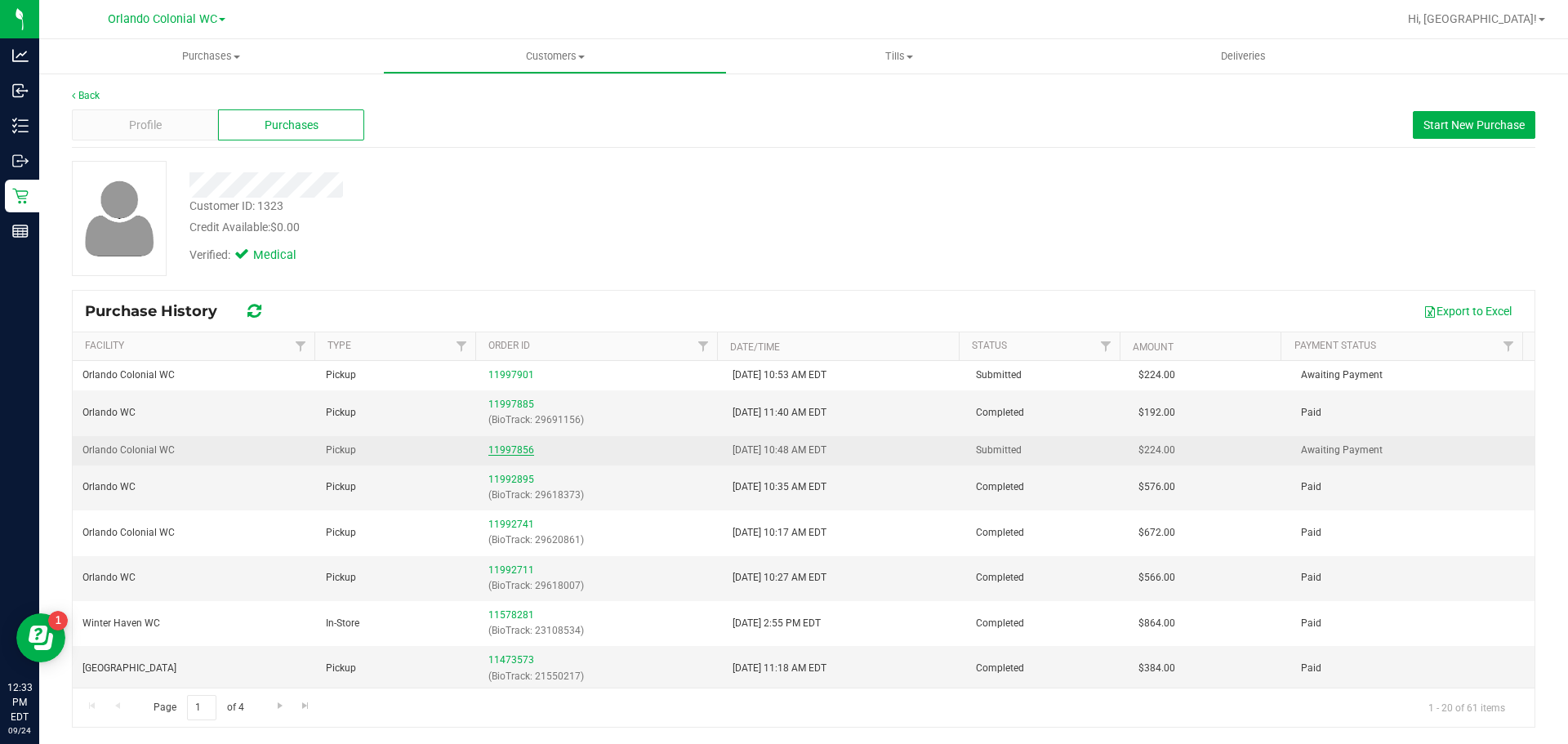
click at [517, 447] on link "11997856" at bounding box center [511, 450] width 46 height 12
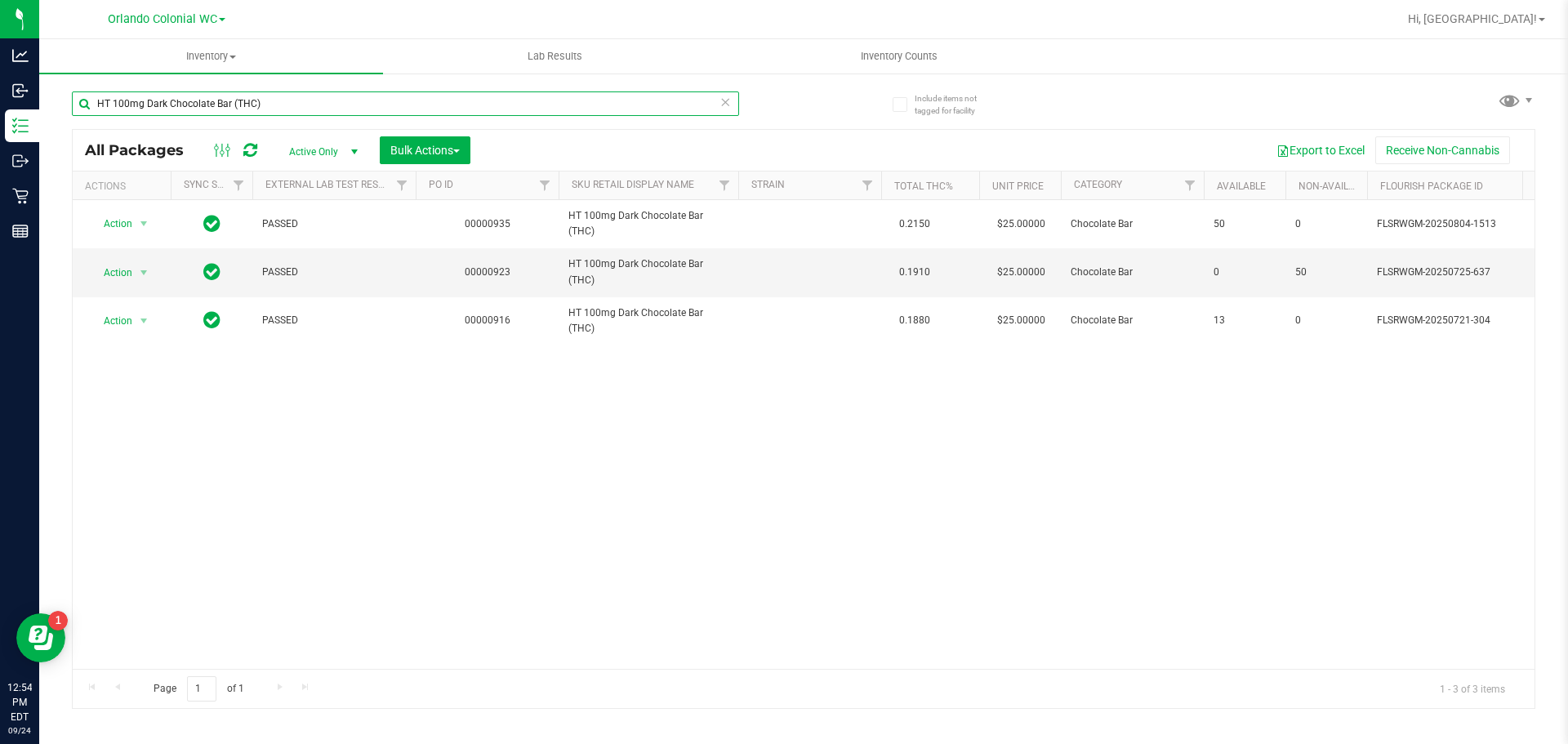
click at [285, 94] on input "HT 100mg Dark Chocolate Bar (THC)" at bounding box center [405, 103] width 668 height 24
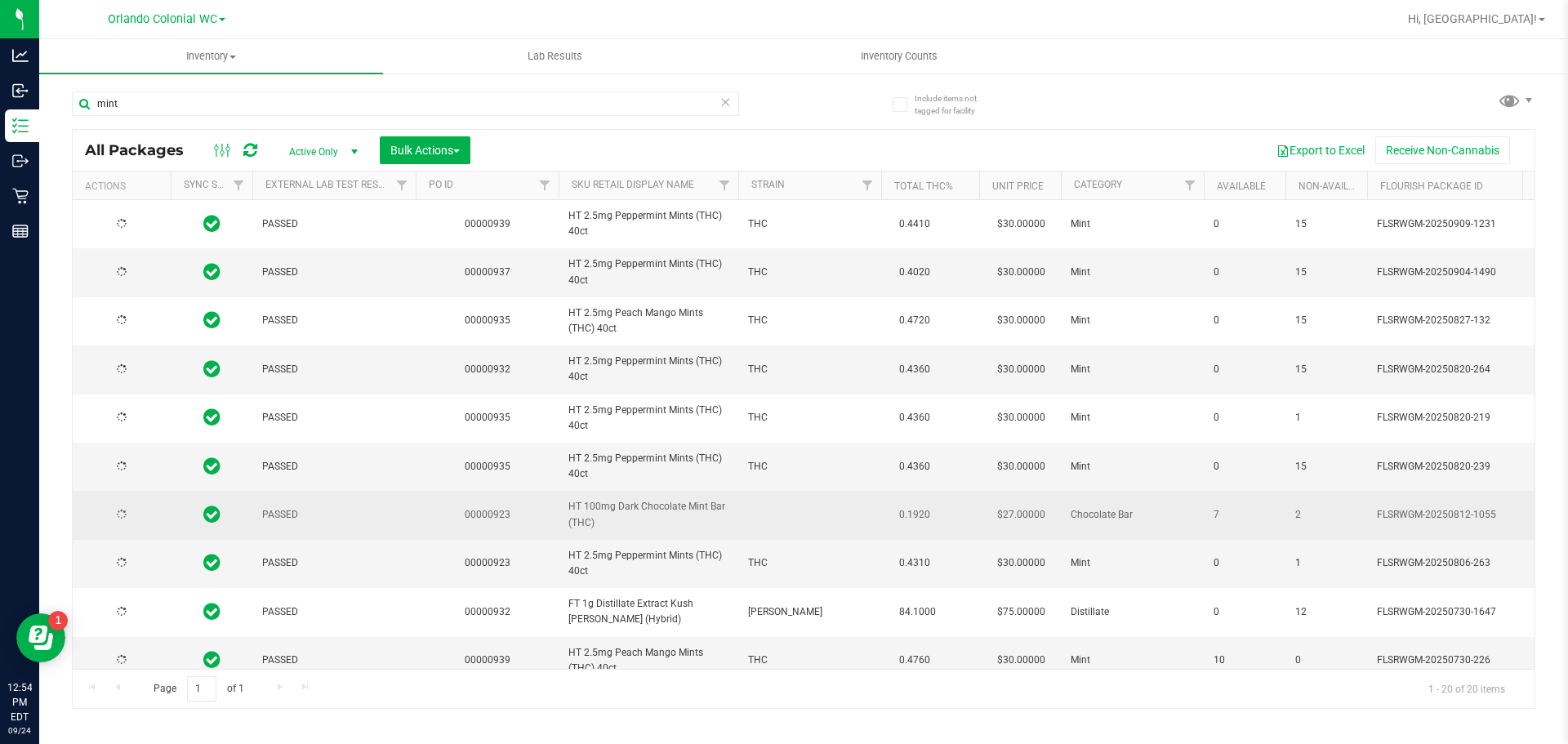
click at [650, 508] on span "HT 100mg Dark Chocolate Mint Bar (THC)" at bounding box center [648, 514] width 160 height 31
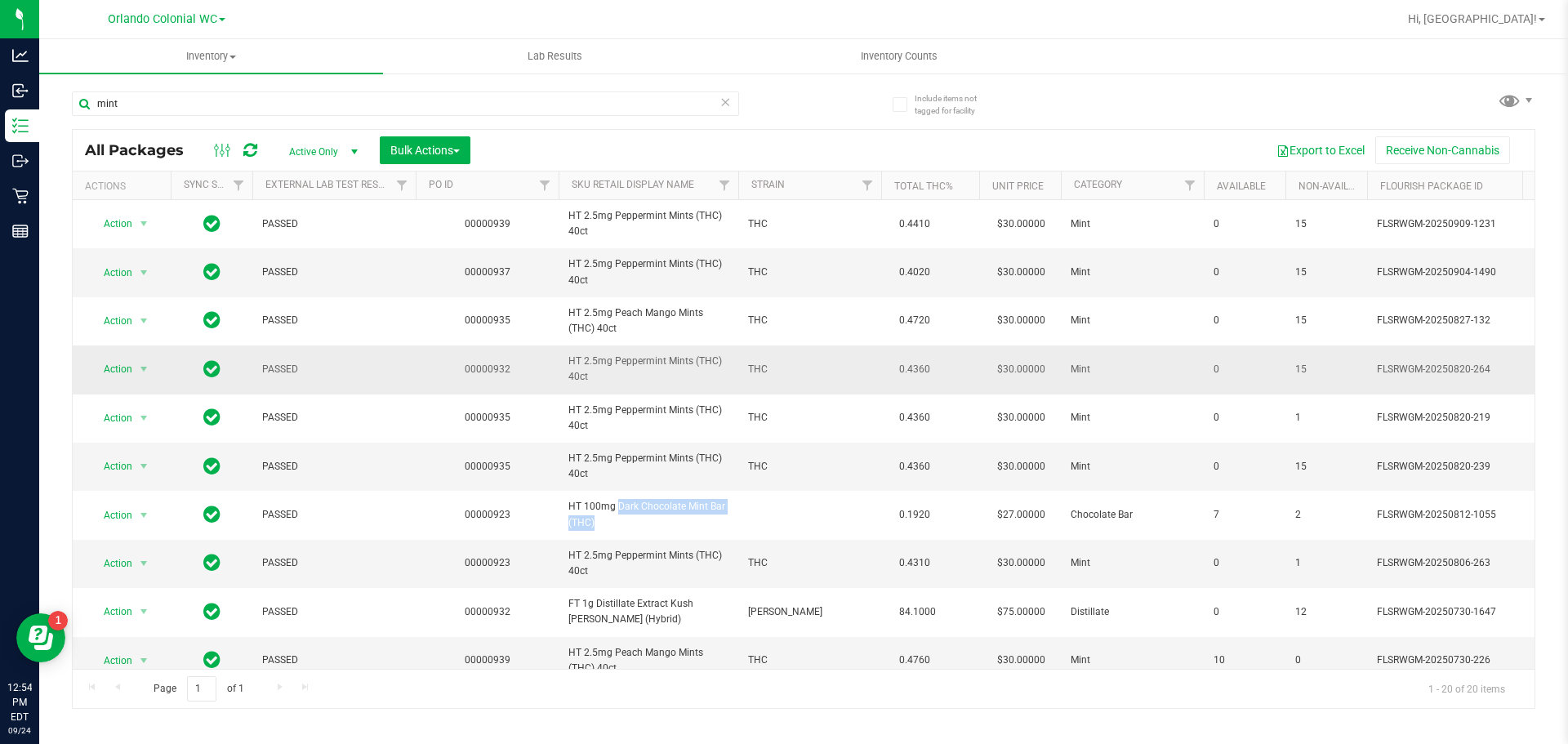
copy td "HT 100mg Dark Chocolate Mint Bar (THC)"
click at [355, 113] on input "mint" at bounding box center [405, 103] width 668 height 24
click at [354, 111] on input "mint" at bounding box center [405, 103] width 668 height 24
click at [355, 111] on input "mint" at bounding box center [405, 103] width 668 height 24
paste input "HT 100mg Dark Chocolate Mint Bar (THC)"
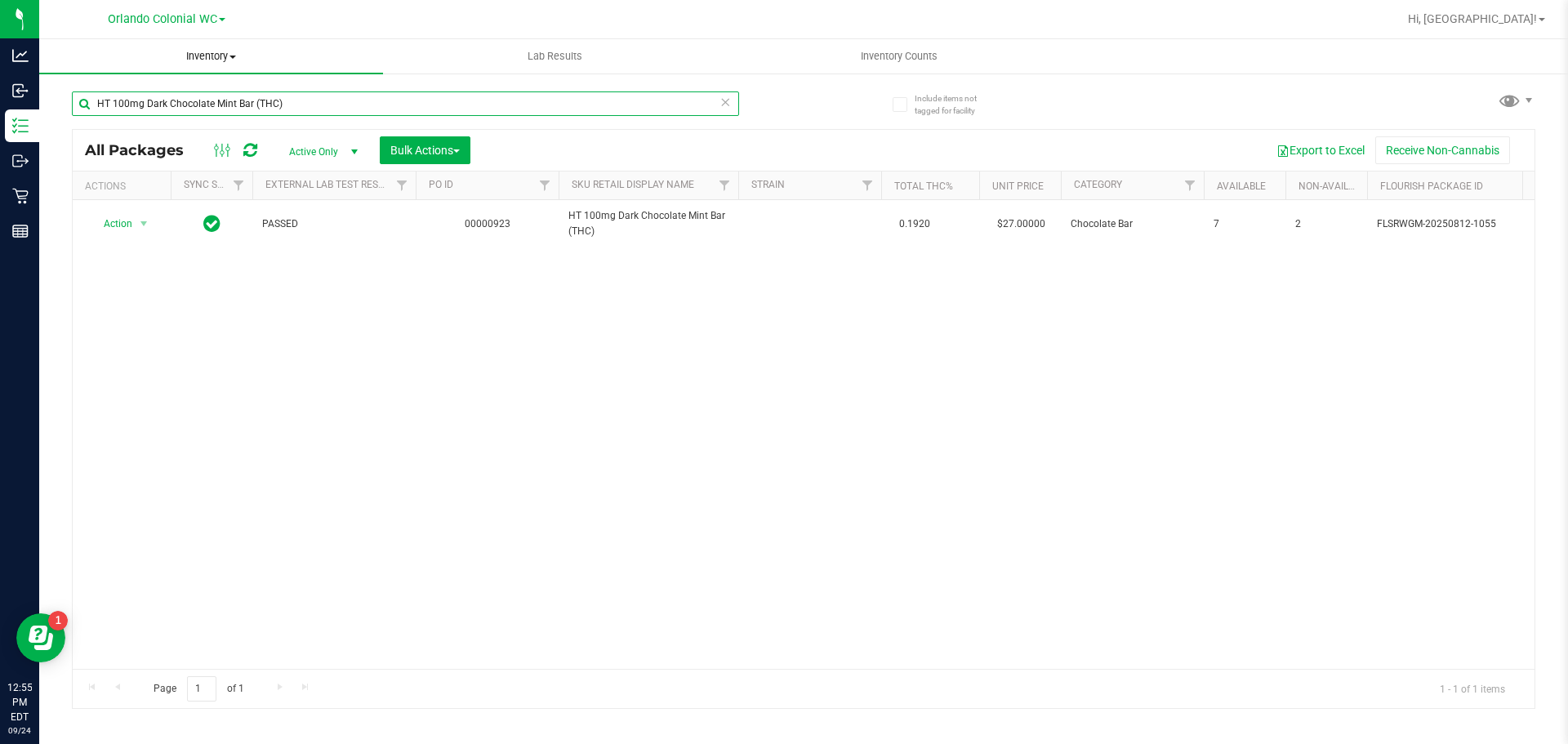
type input "HT 100mg Dark Chocolate Mint Bar (THC)"
